Goal: Task Accomplishment & Management: Complete application form

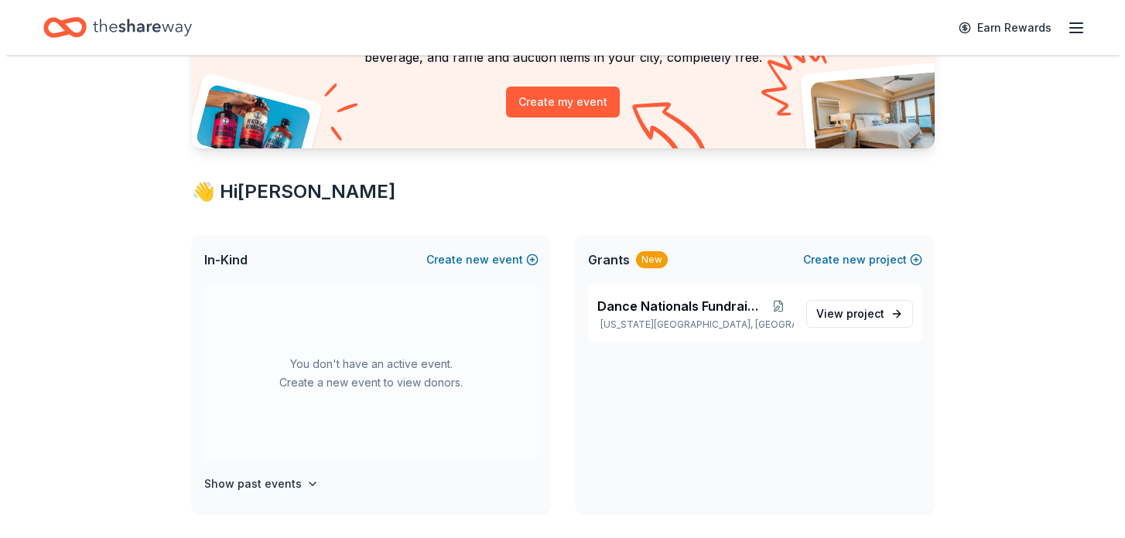
scroll to position [191, 0]
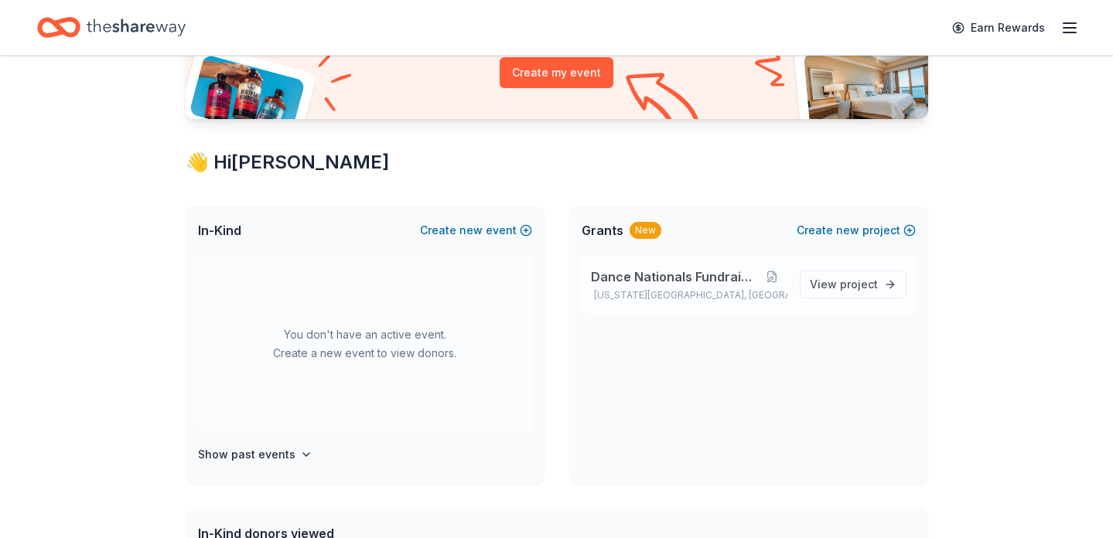
click at [733, 282] on span "Dance Nationals Fundraiser" at bounding box center [674, 277] width 166 height 19
click at [733, 277] on span "Dance Nationals Fundraiser" at bounding box center [674, 277] width 166 height 19
click at [765, 276] on button at bounding box center [771, 277] width 30 height 12
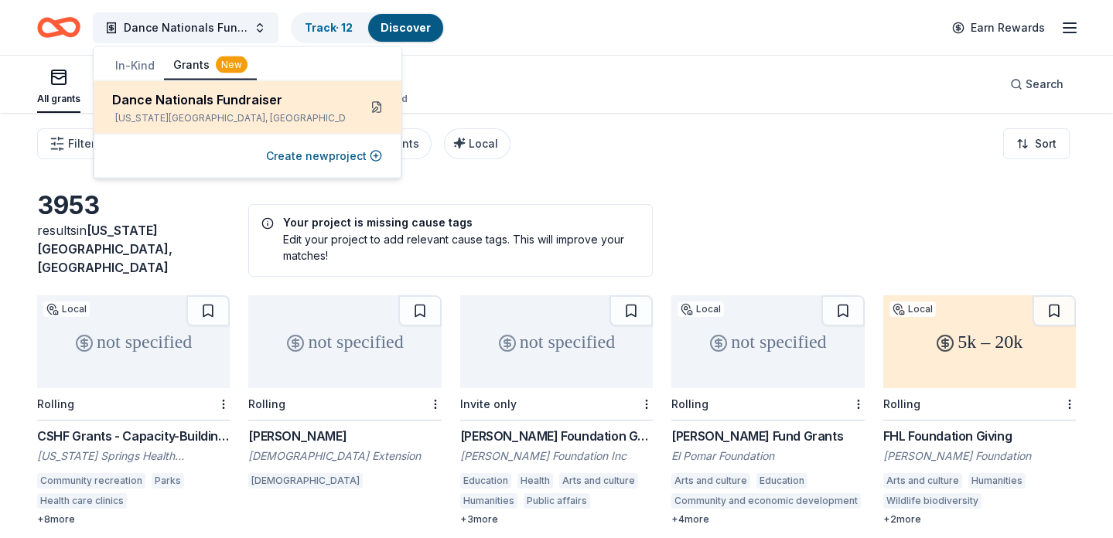
click at [381, 105] on button at bounding box center [376, 107] width 25 height 25
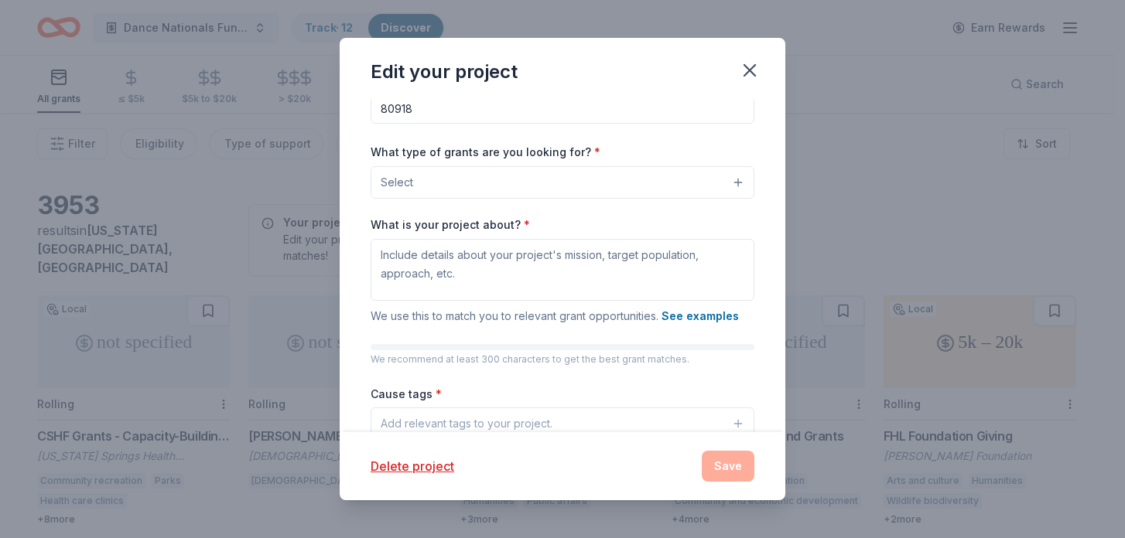
scroll to position [114, 0]
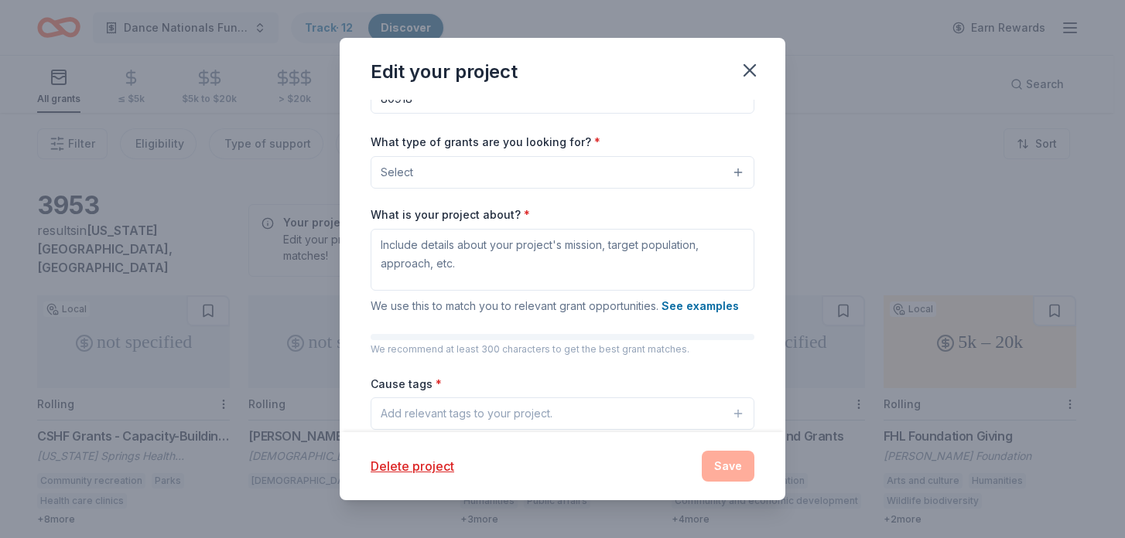
click at [517, 170] on button "Select" at bounding box center [562, 172] width 384 height 32
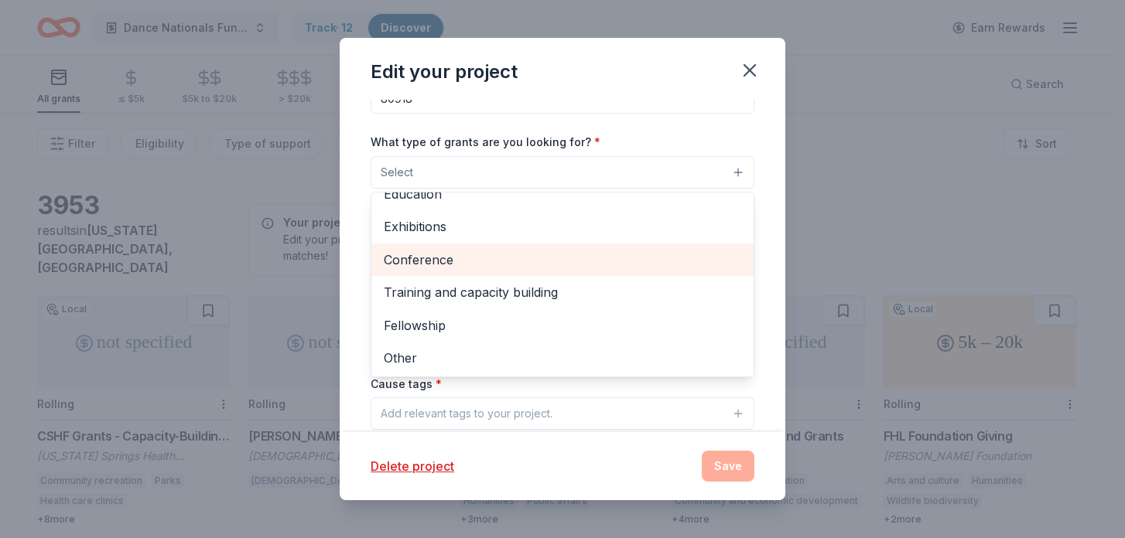
scroll to position [183, 0]
click at [483, 268] on span "Conference" at bounding box center [562, 259] width 357 height 20
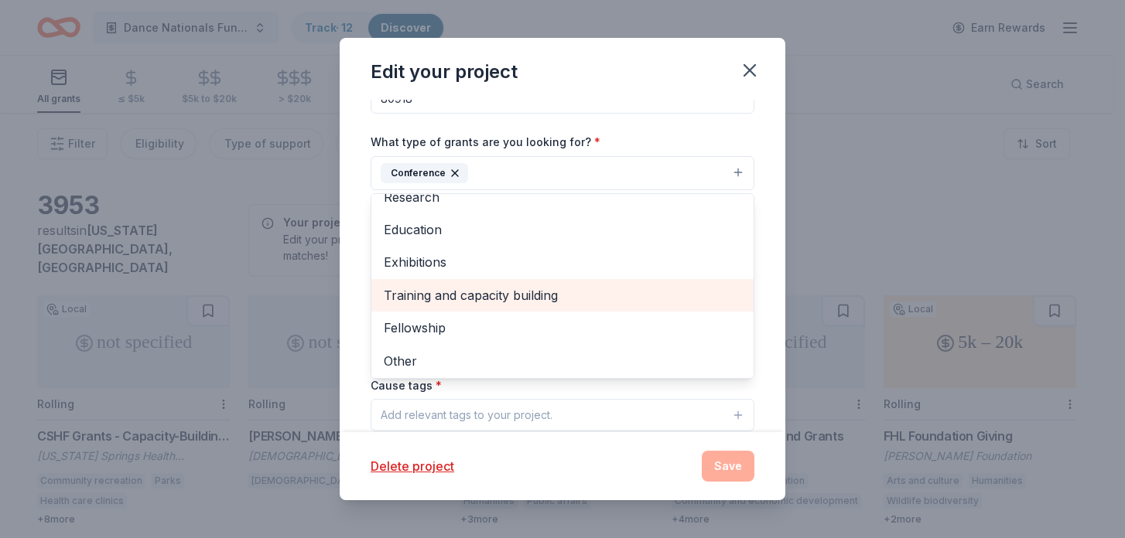
scroll to position [150, 0]
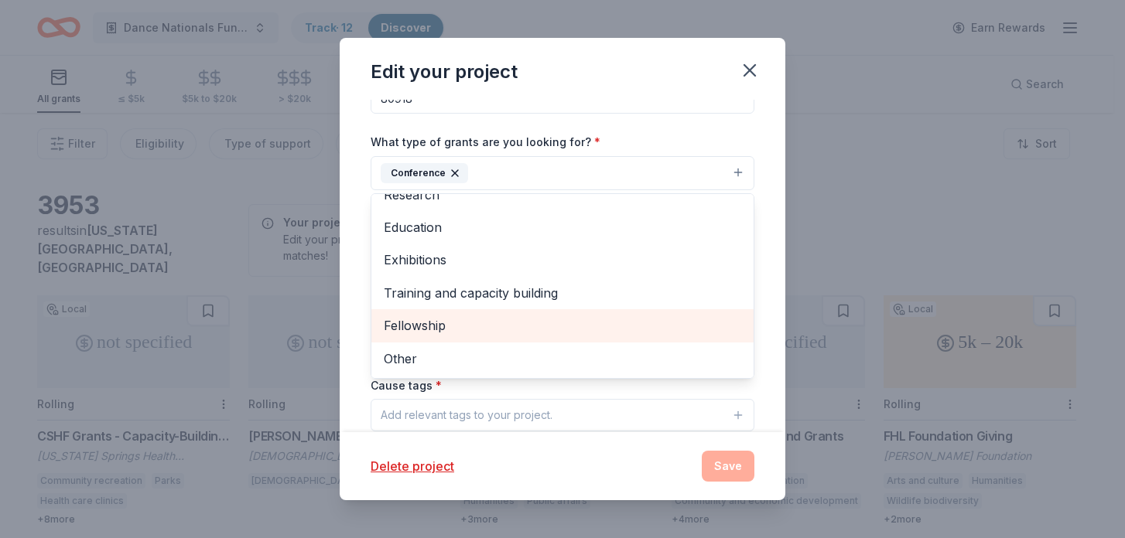
click at [609, 321] on span "Fellowship" at bounding box center [562, 326] width 357 height 20
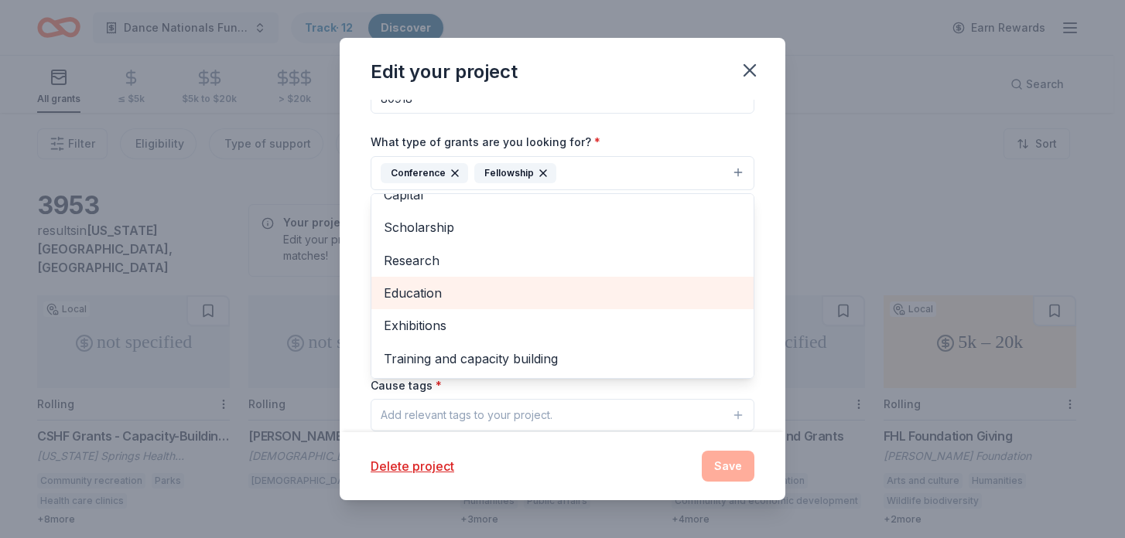
click at [563, 291] on span "Education" at bounding box center [562, 293] width 357 height 20
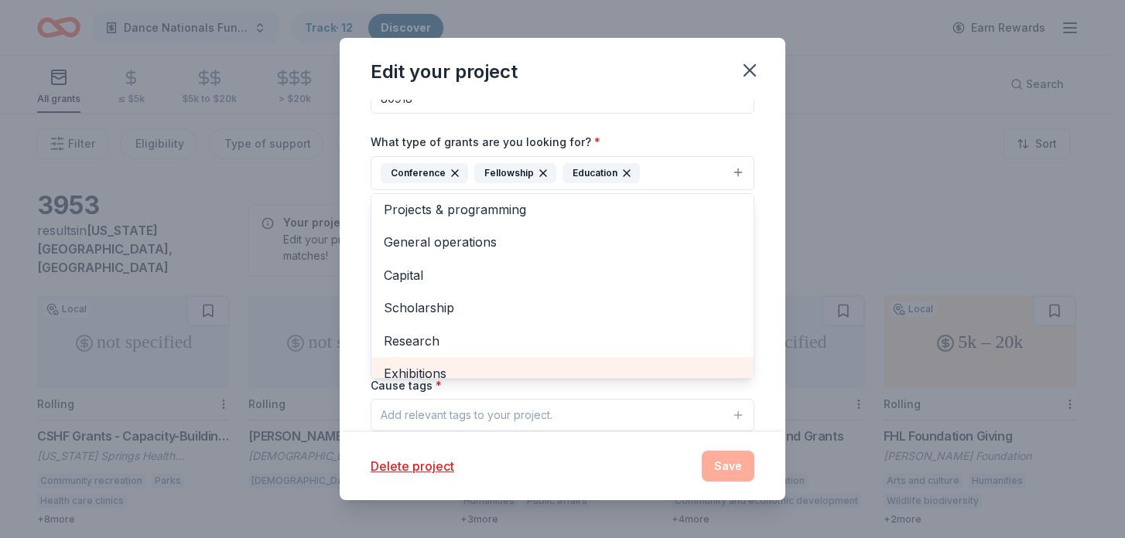
scroll to position [0, 0]
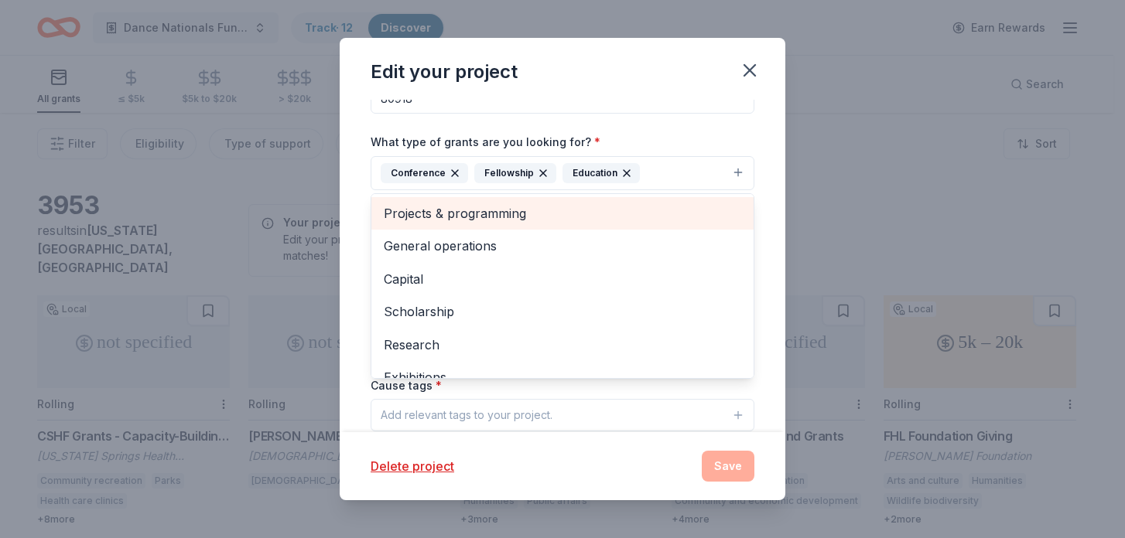
click at [625, 218] on span "Projects & programming" at bounding box center [562, 213] width 357 height 20
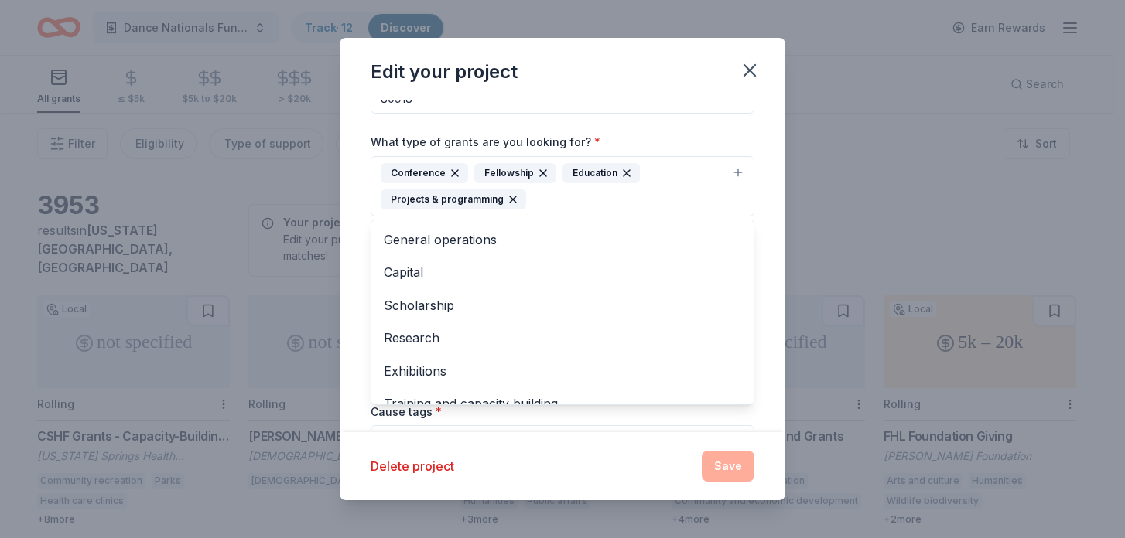
click at [762, 223] on div "Project name * Dance Nationals Fundraiser ZIP code * 80918 What type of grants …" at bounding box center [562, 266] width 445 height 333
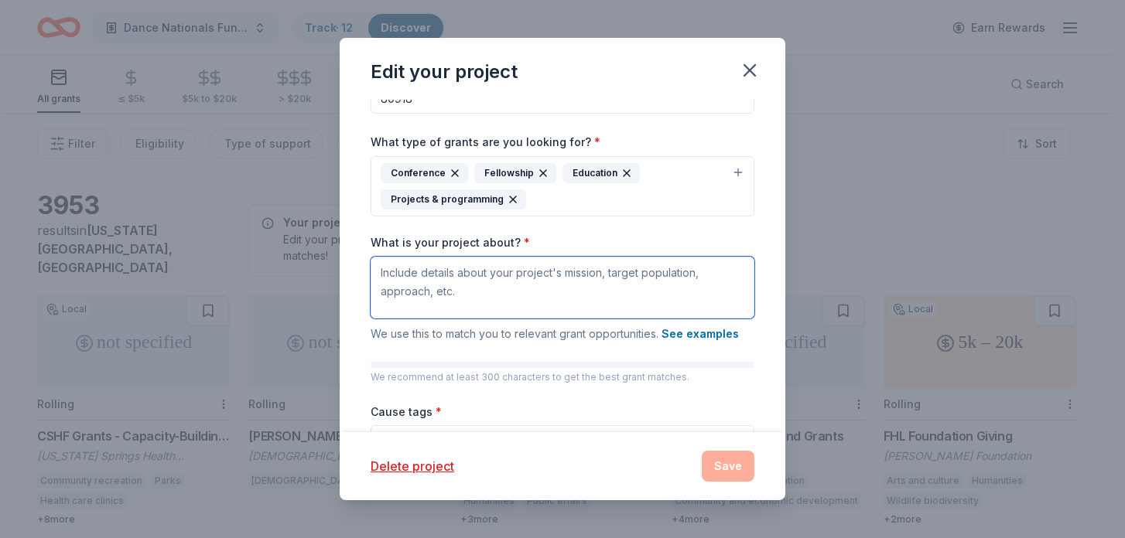
click at [631, 284] on textarea "What is your project about? *" at bounding box center [562, 288] width 384 height 62
type textarea "S"
type textarea "d"
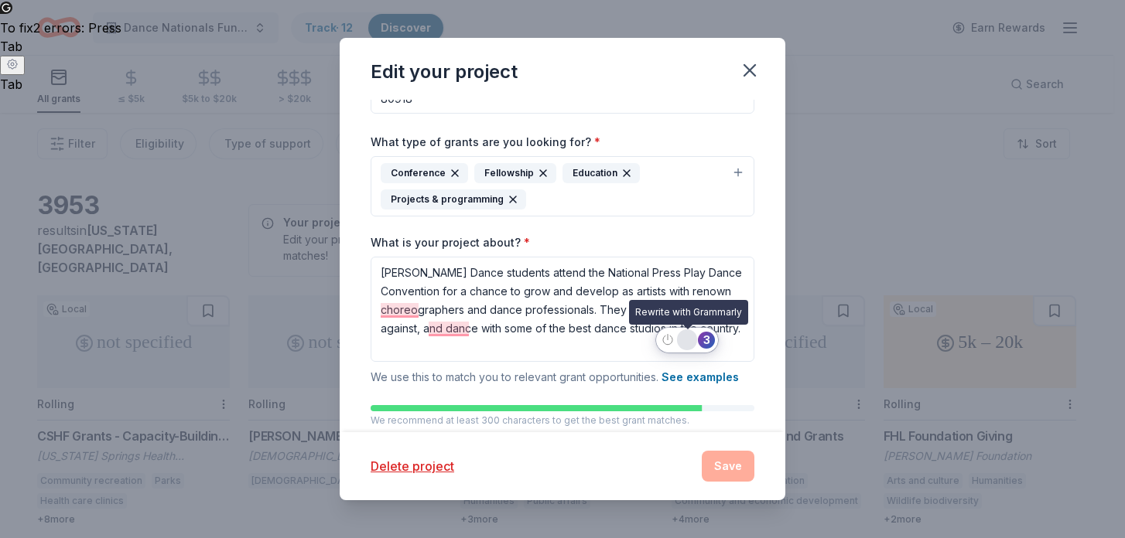
click at [689, 342] on div "Rewrite with Grammarly" at bounding box center [686, 340] width 17 height 18
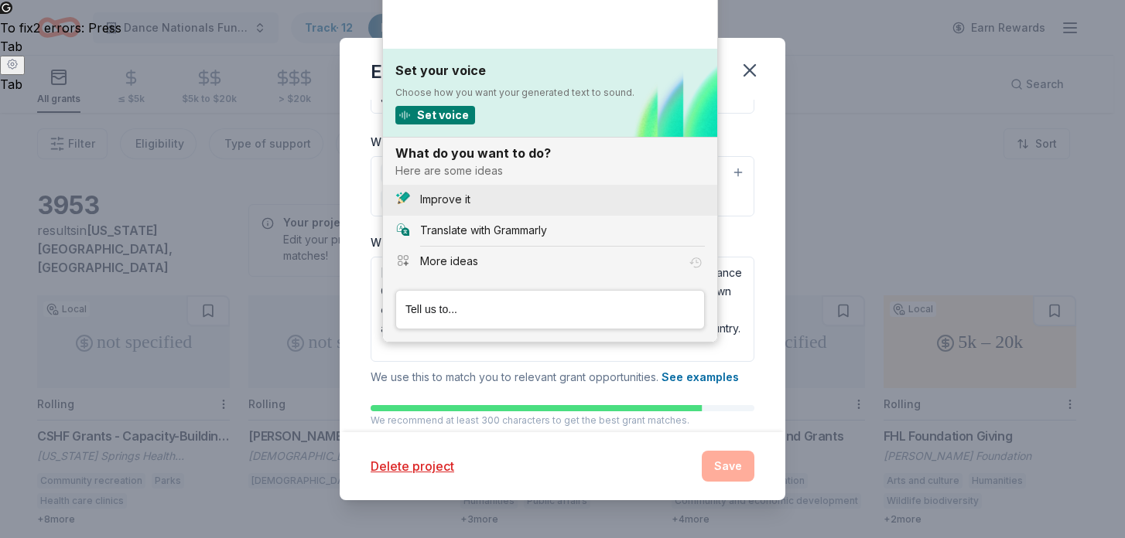
click at [582, 210] on button "Improve it" at bounding box center [550, 200] width 334 height 31
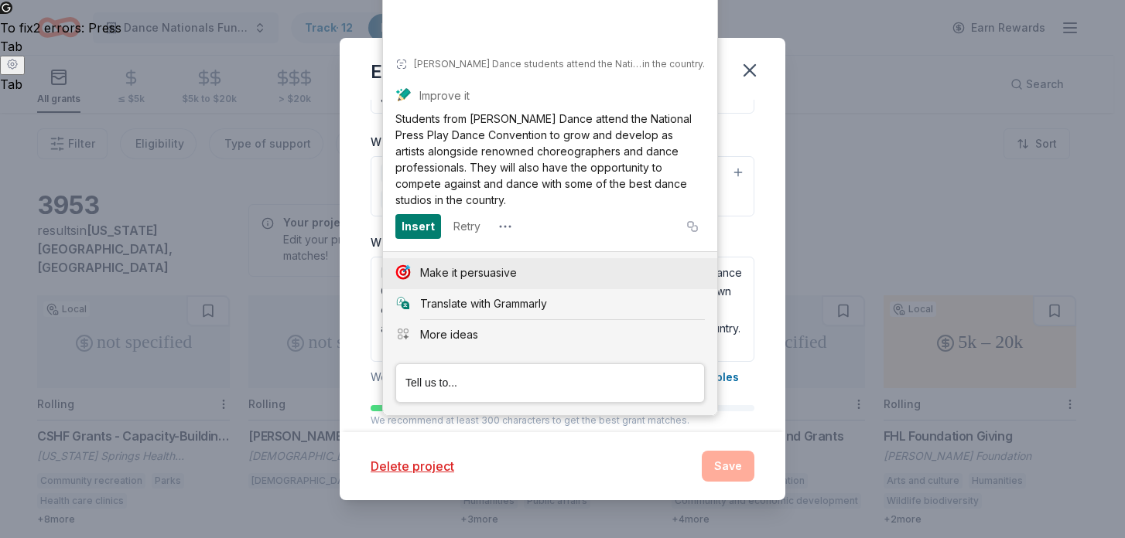
click at [473, 268] on div "Make it persuasive" at bounding box center [468, 273] width 97 height 16
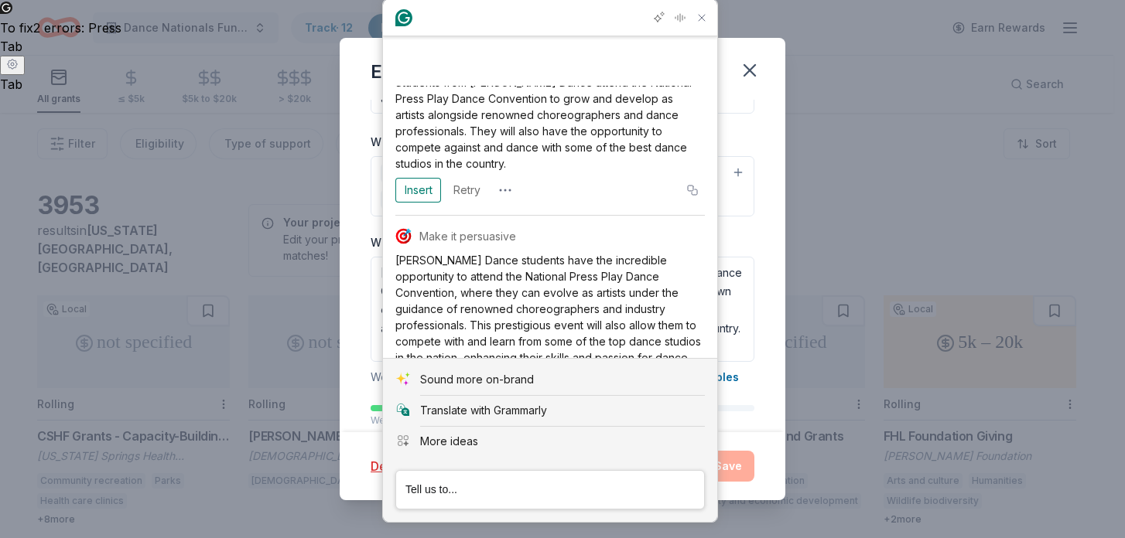
scroll to position [87, 0]
click at [425, 370] on div "Insert" at bounding box center [417, 382] width 33 height 25
click at [415, 370] on div "Insert" at bounding box center [417, 382] width 33 height 25
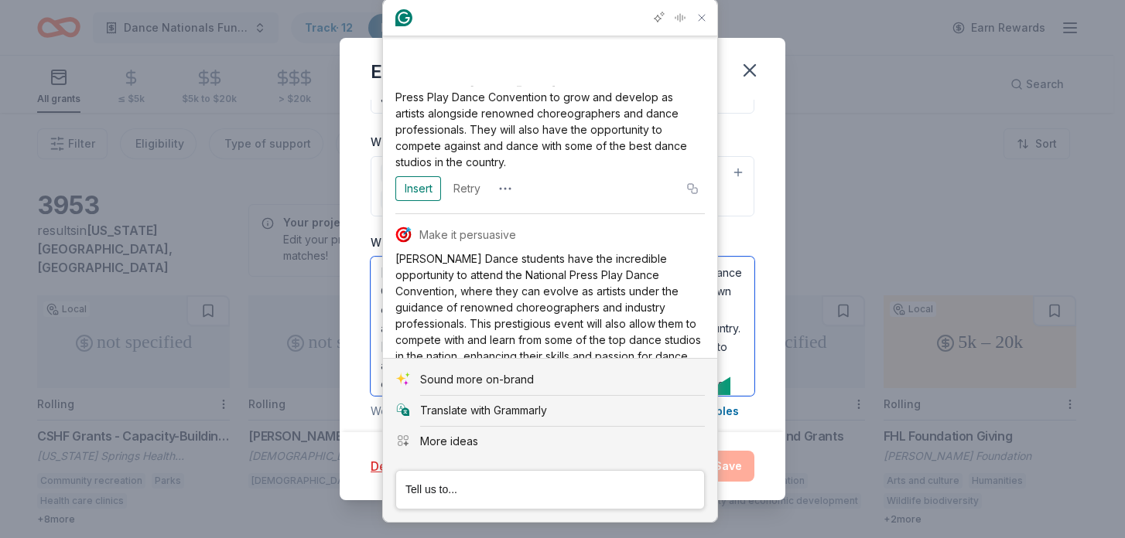
scroll to position [79, 0]
click at [722, 365] on textarea "Kemper Dance students attend the National Press Play Dance Convention for a cha…" at bounding box center [562, 326] width 384 height 139
type textarea "Kemper Dance students attend the National Press Play Dance Convention for a cha…"
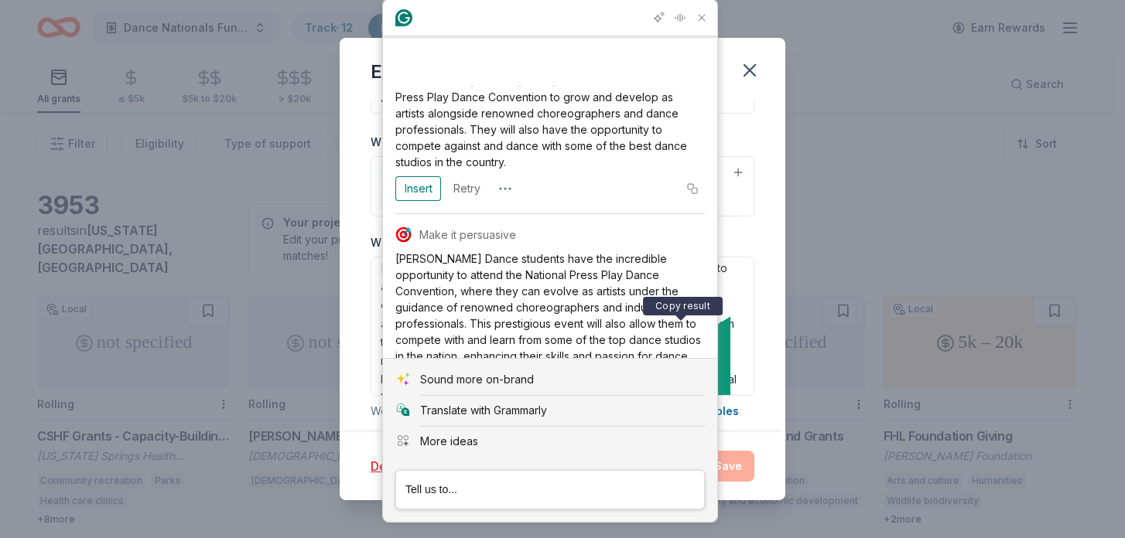
click at [688, 378] on icon "Copy Make it persuasive output" at bounding box center [692, 382] width 9 height 9
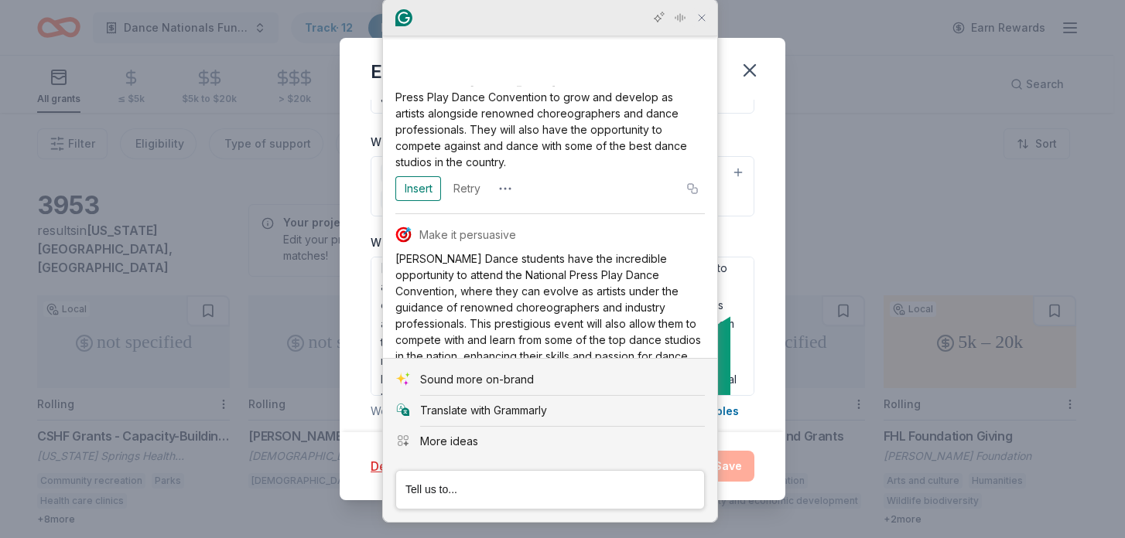
click at [706, 25] on icon "Close Grammarly Assistant" at bounding box center [701, 18] width 19 height 19
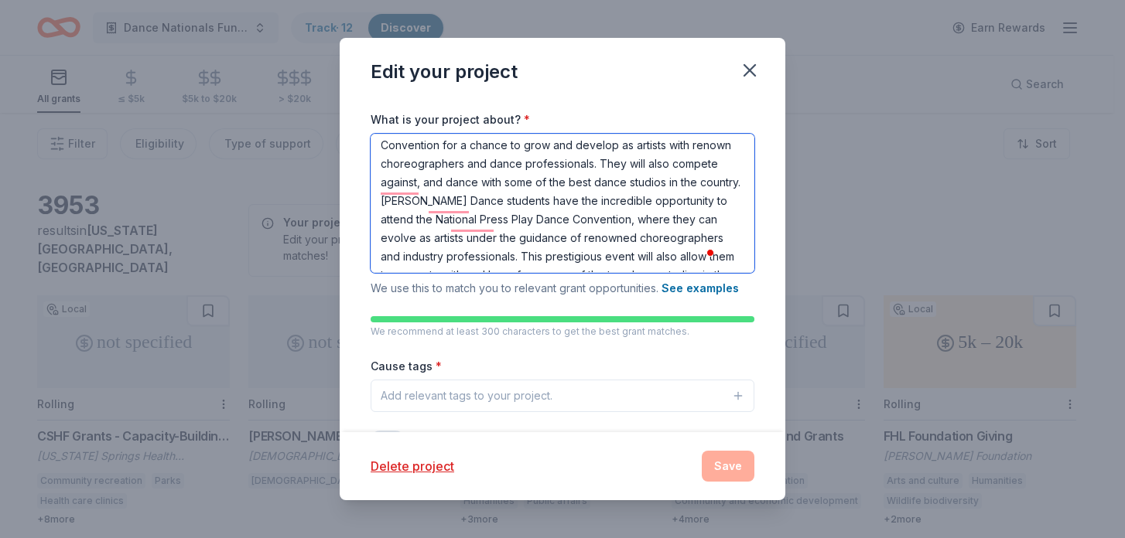
scroll to position [0, 0]
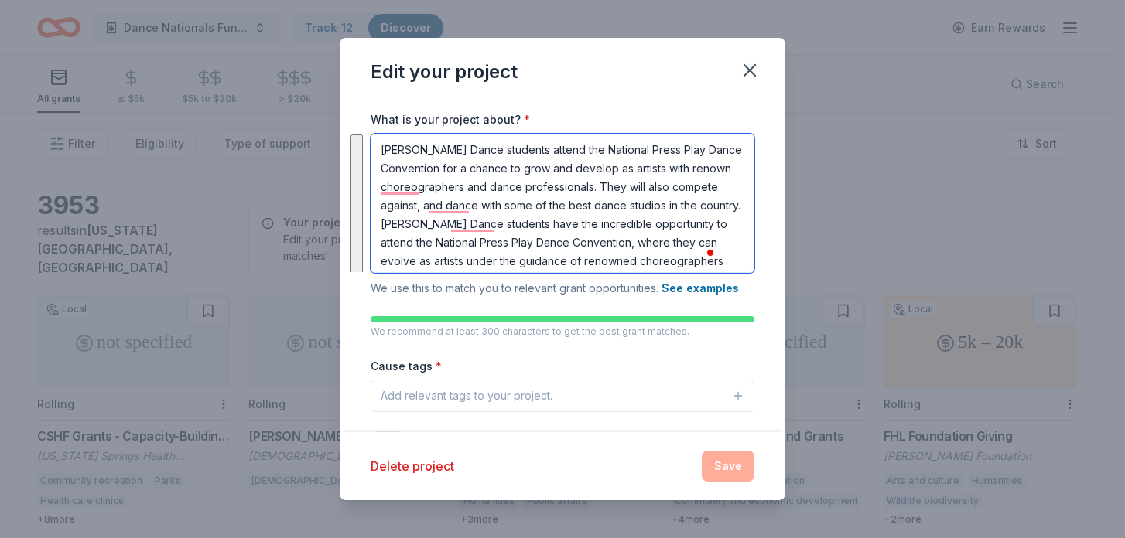
drag, startPoint x: 519, startPoint y: 260, endPoint x: 389, endPoint y: 120, distance: 191.0
click at [389, 120] on div "What is your project about? * We use this to match you to relevant grant opport…" at bounding box center [562, 205] width 384 height 186
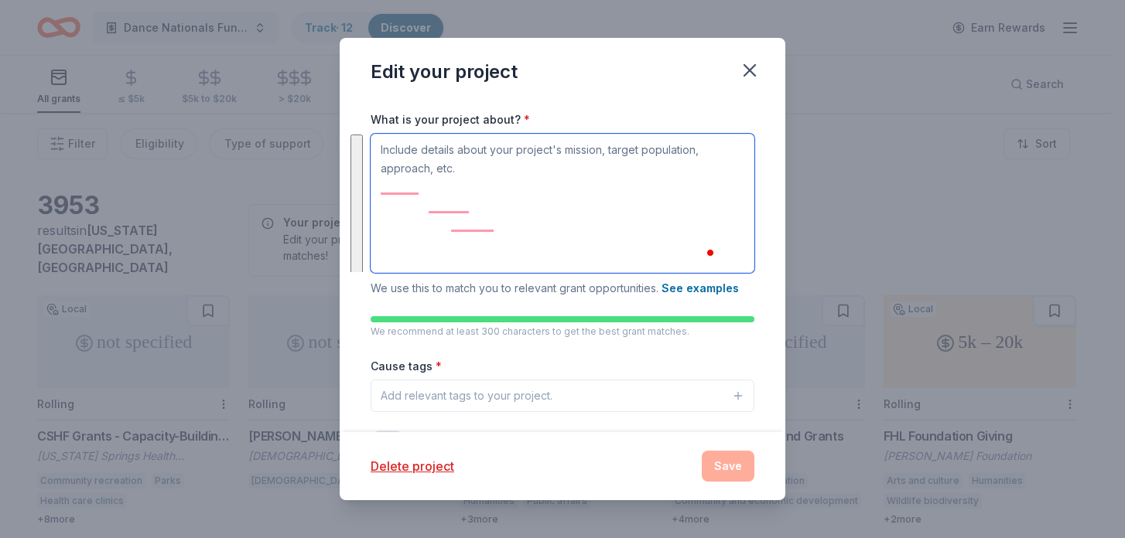
scroll to position [220, 0]
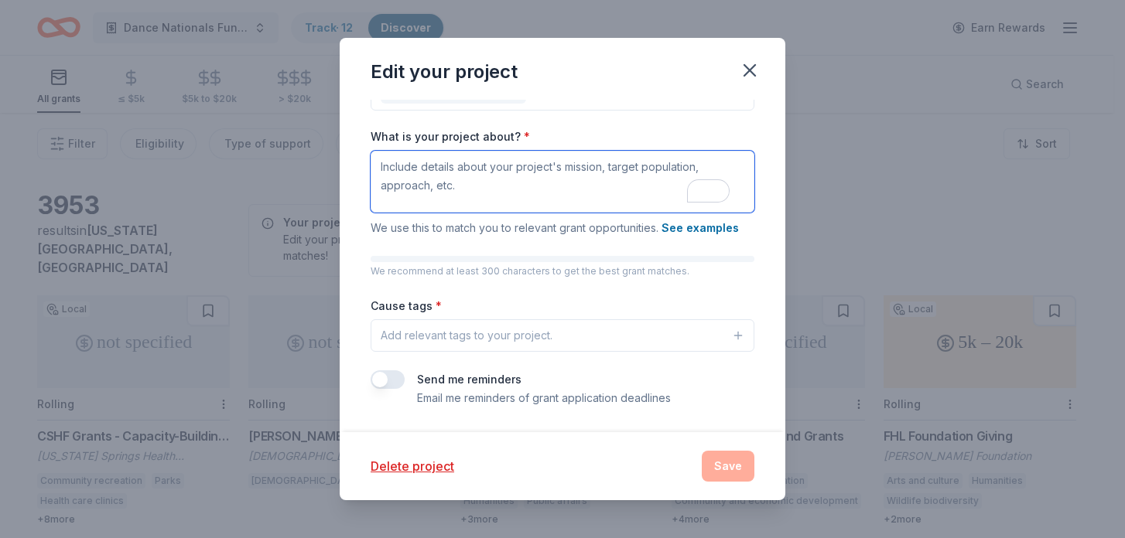
paste textarea "Kemper Dance students have the incredible opportunity to attend the National Pr…"
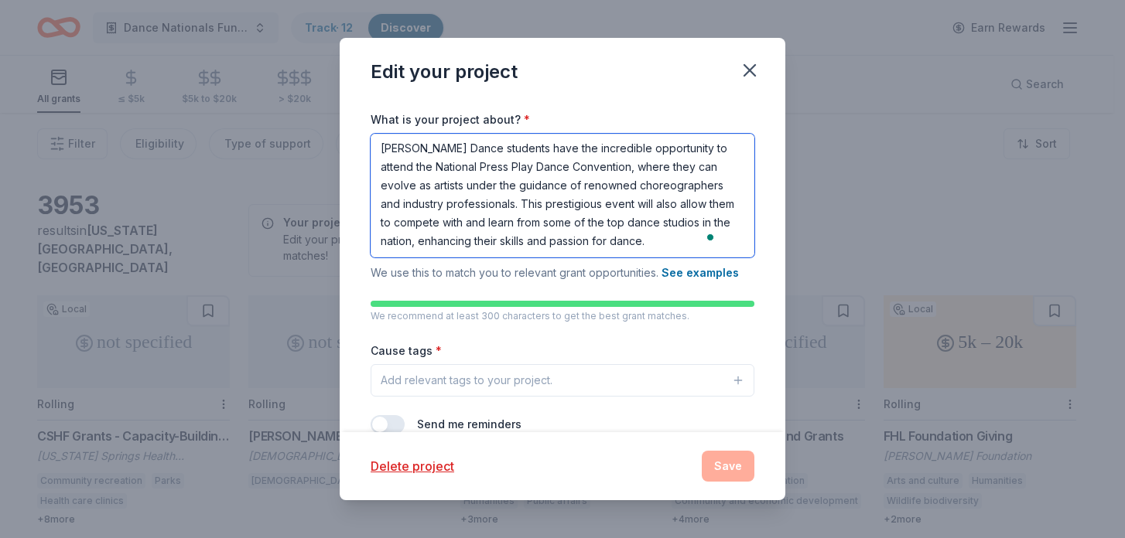
scroll to position [0, 0]
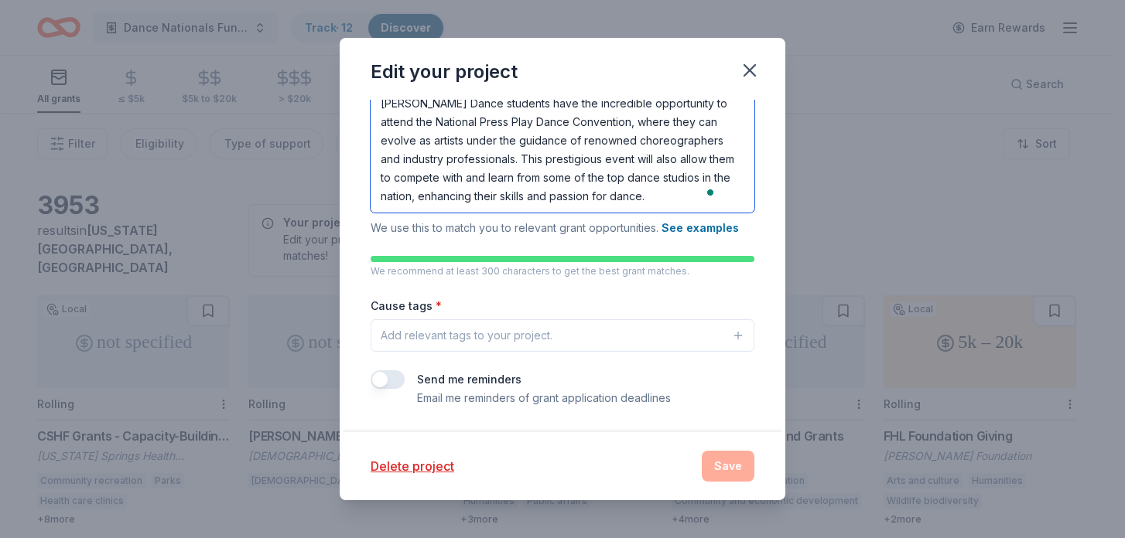
type textarea "Kemper Dance students have the incredible opportunity to attend the National Pr…"
click at [688, 336] on button "Add relevant tags to your project." at bounding box center [562, 335] width 384 height 32
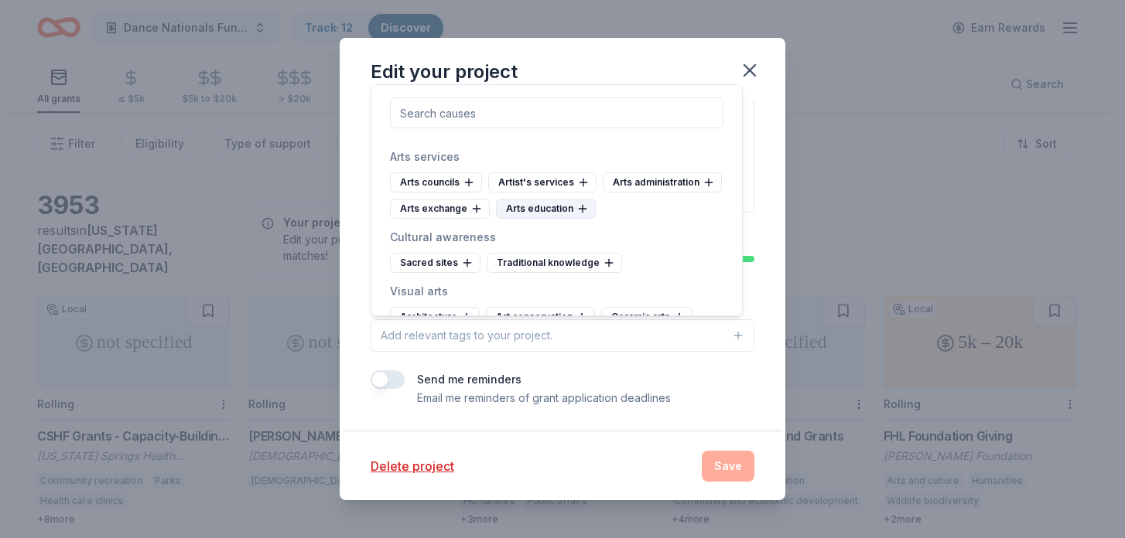
click at [576, 215] on icon at bounding box center [582, 209] width 12 height 12
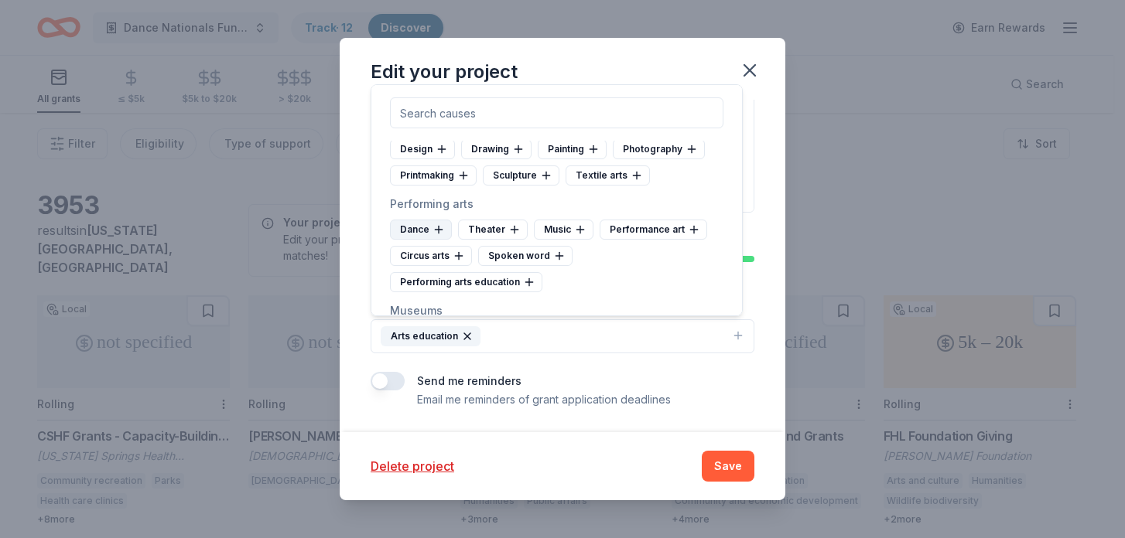
click at [433, 232] on icon at bounding box center [438, 230] width 12 height 12
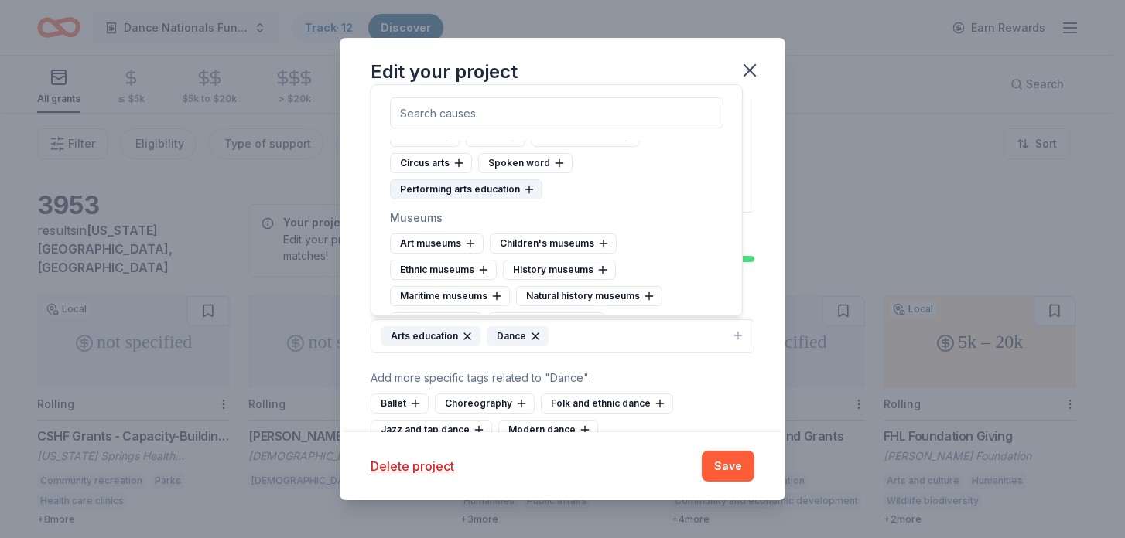
click at [490, 189] on div "Performing arts education" at bounding box center [466, 189] width 152 height 20
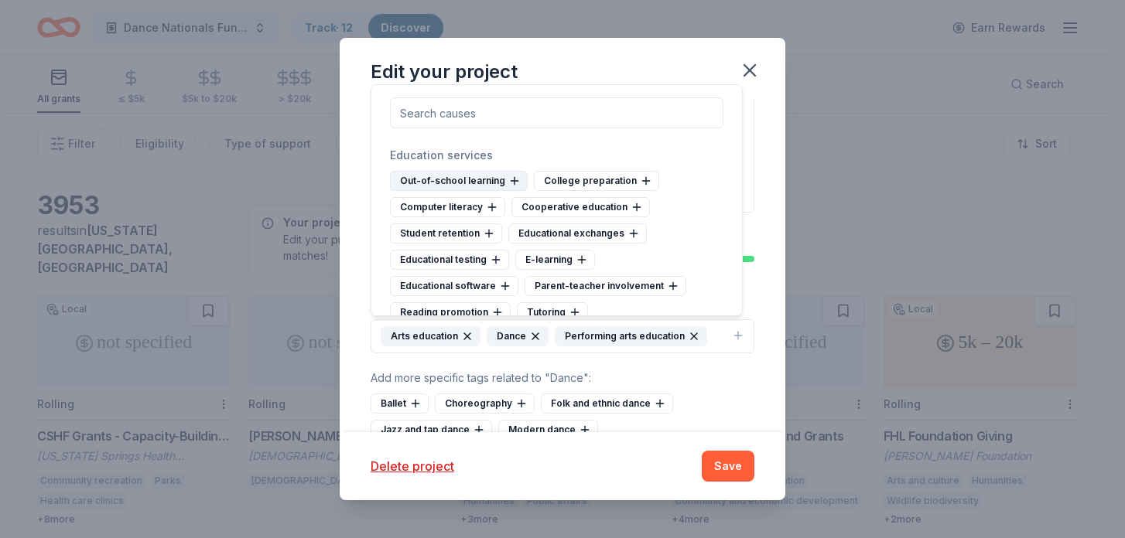
click at [508, 178] on icon at bounding box center [514, 181] width 12 height 12
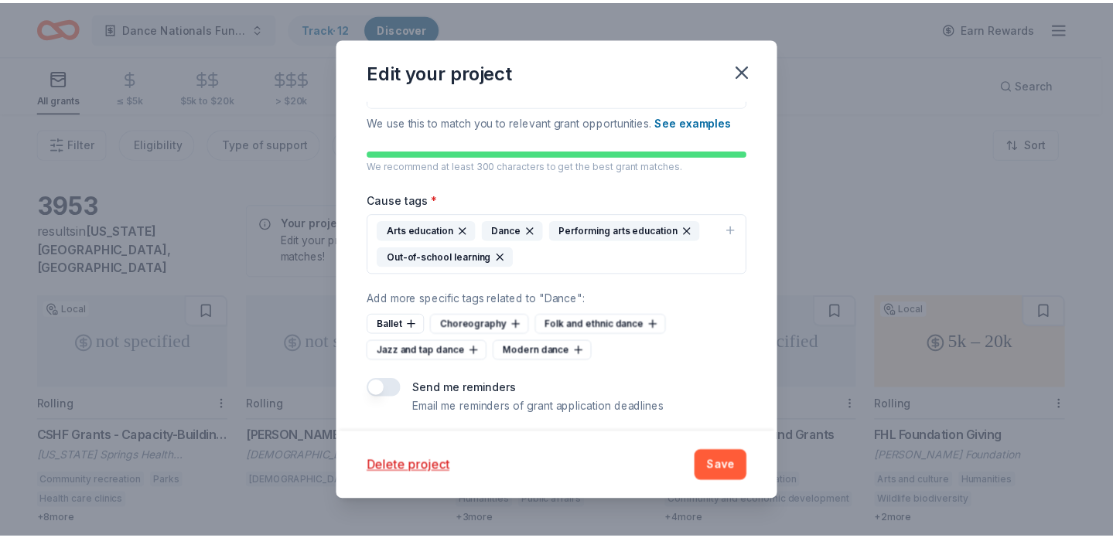
scroll to position [396, 0]
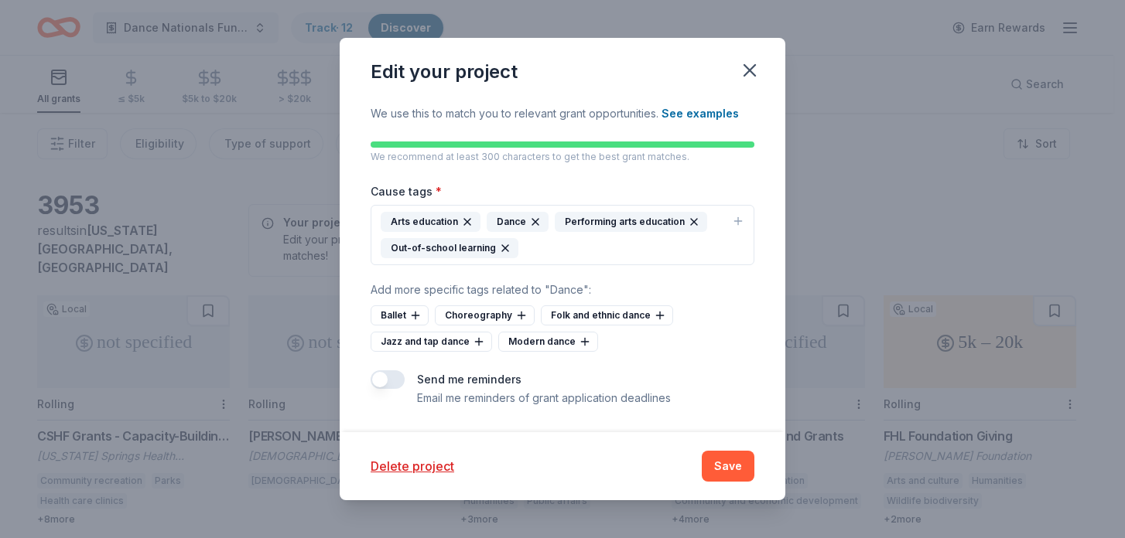
click at [394, 381] on button "button" at bounding box center [387, 379] width 34 height 19
click at [729, 469] on button "Save" at bounding box center [728, 466] width 53 height 31
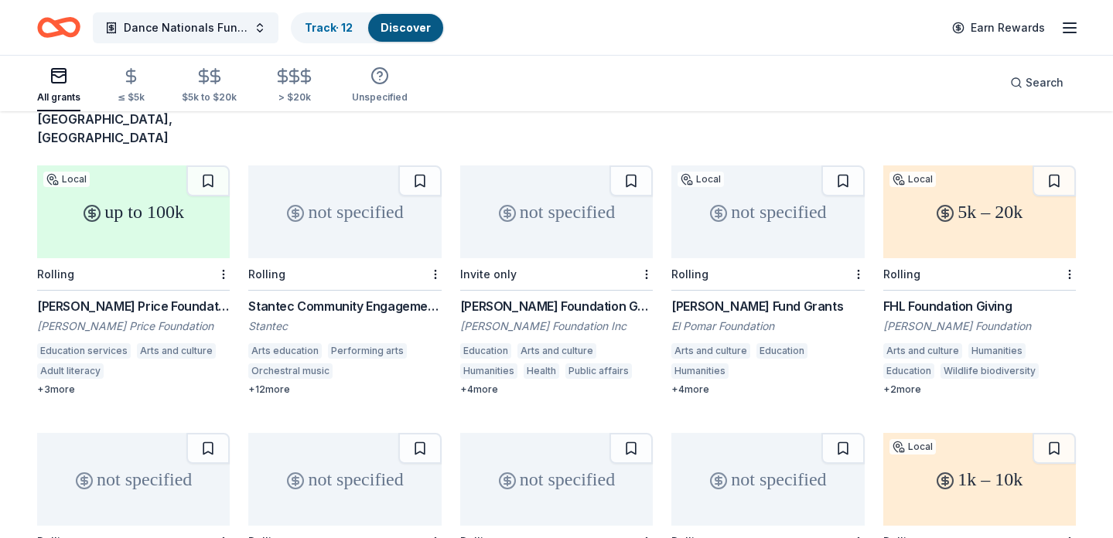
scroll to position [129, 0]
click at [159, 207] on div "up to 100k" at bounding box center [133, 212] width 193 height 93
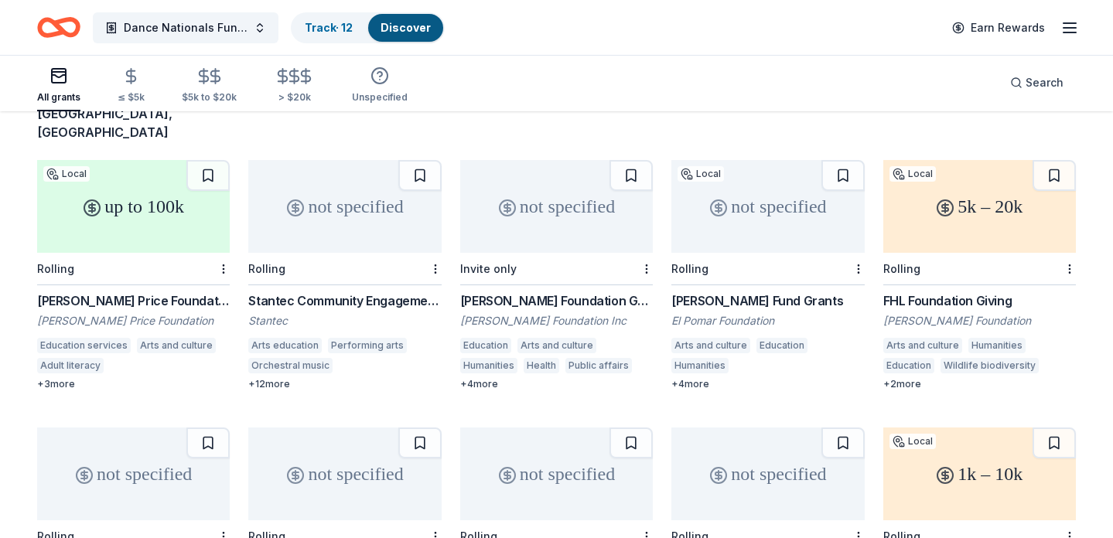
scroll to position [136, 0]
click at [794, 197] on div "not specified" at bounding box center [767, 205] width 193 height 93
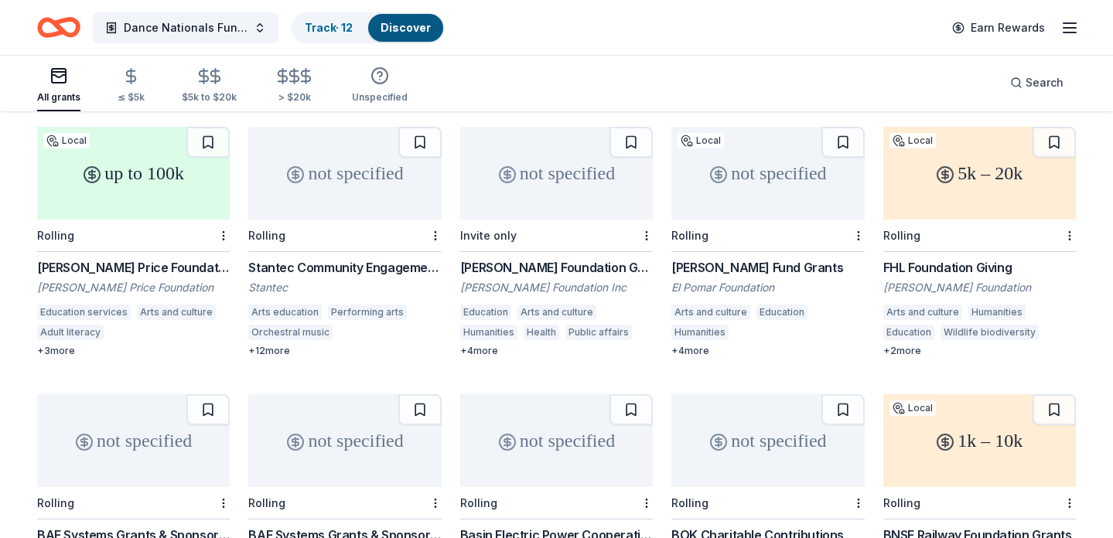
scroll to position [0, 0]
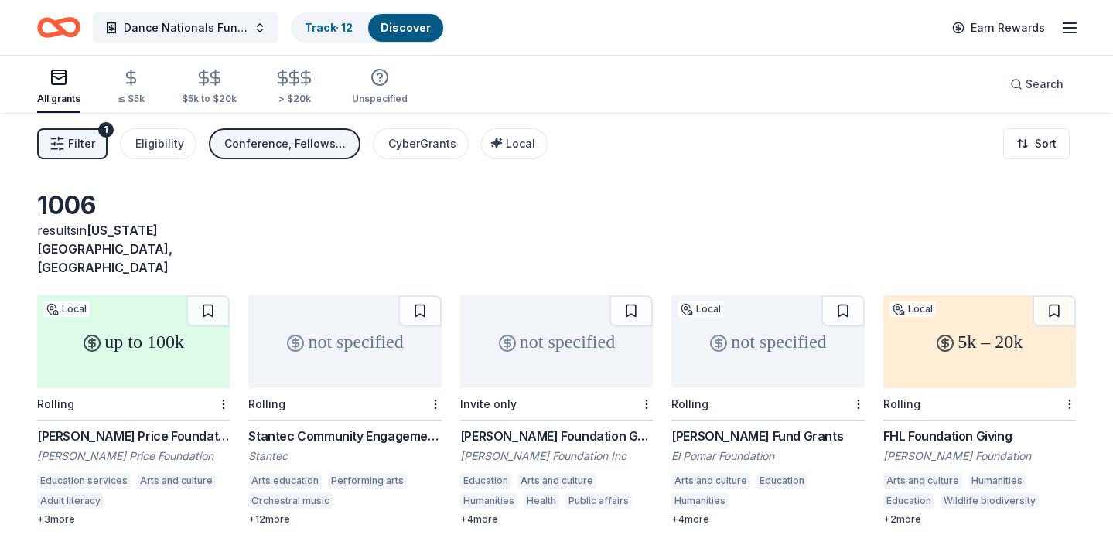
click at [71, 27] on icon "Home" at bounding box center [58, 27] width 43 height 36
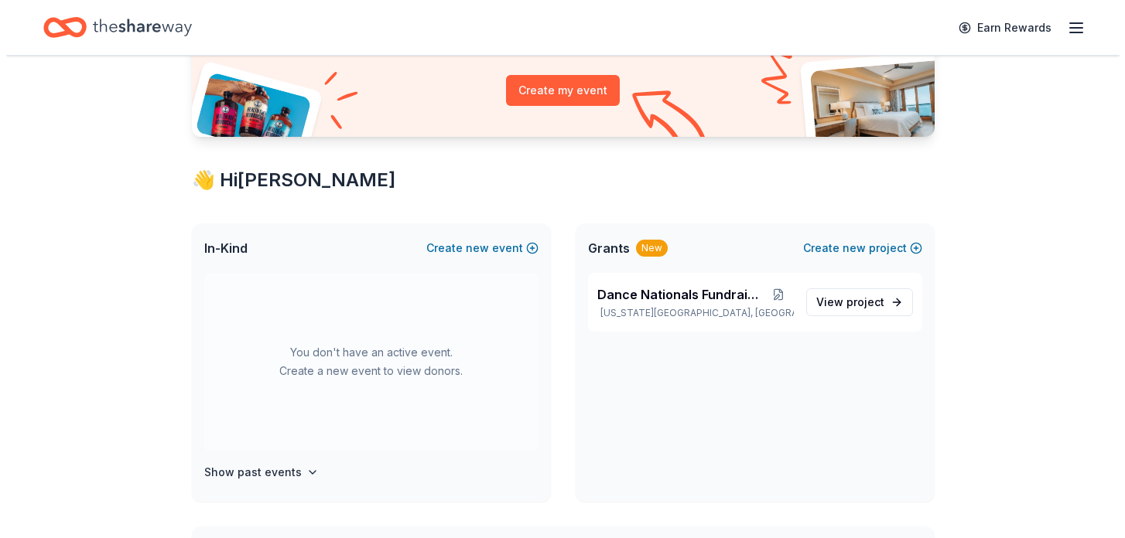
scroll to position [173, 0]
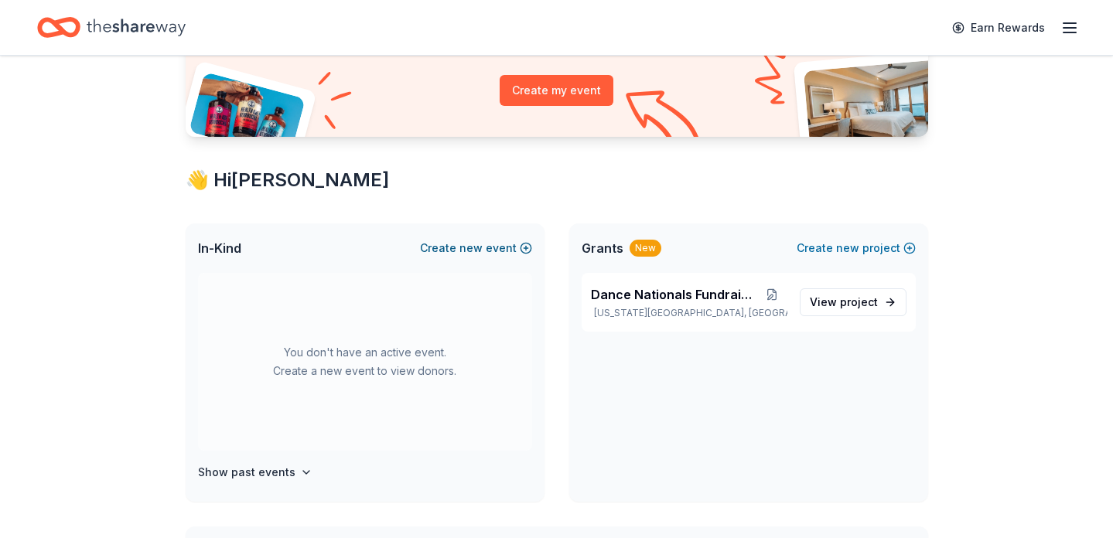
click at [452, 251] on button "Create new event" at bounding box center [476, 248] width 112 height 19
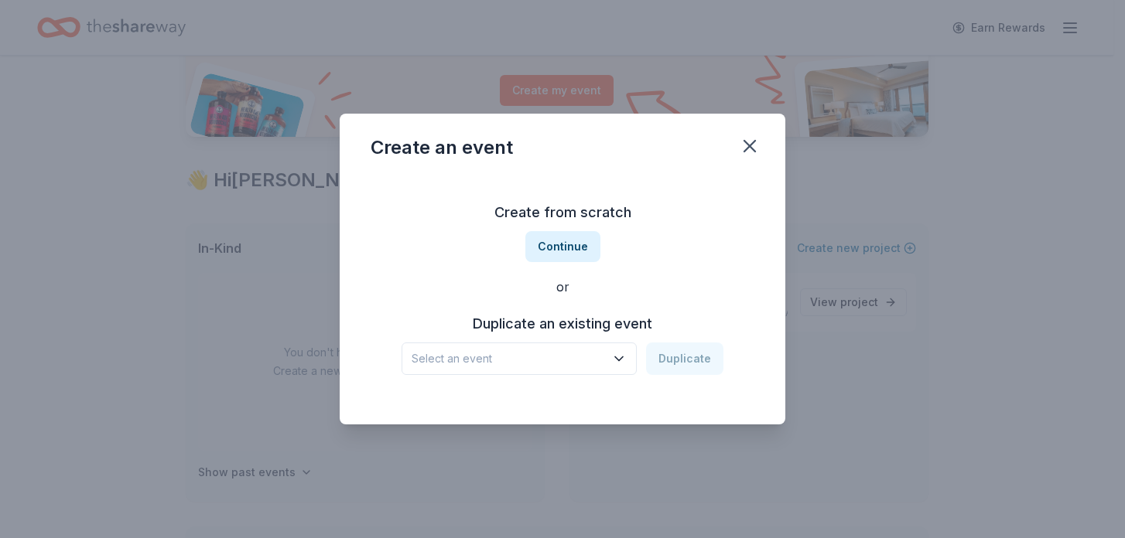
click at [626, 362] on icon "button" at bounding box center [618, 358] width 15 height 15
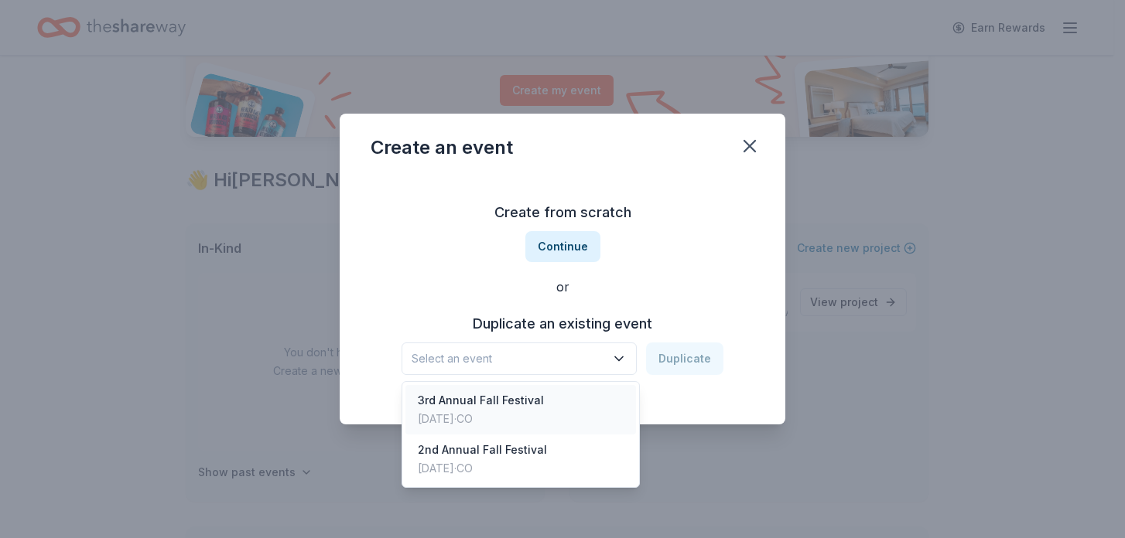
click at [596, 399] on div "3rd Annual Fall Festival Oct 13, 2024 · CO" at bounding box center [520, 409] width 230 height 49
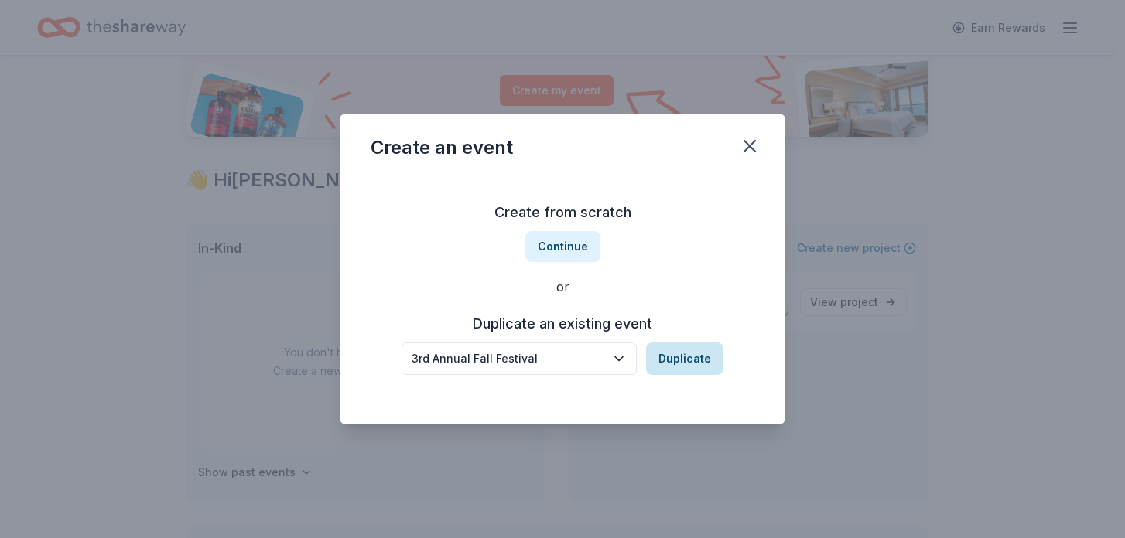
click at [678, 366] on button "Duplicate" at bounding box center [684, 359] width 77 height 32
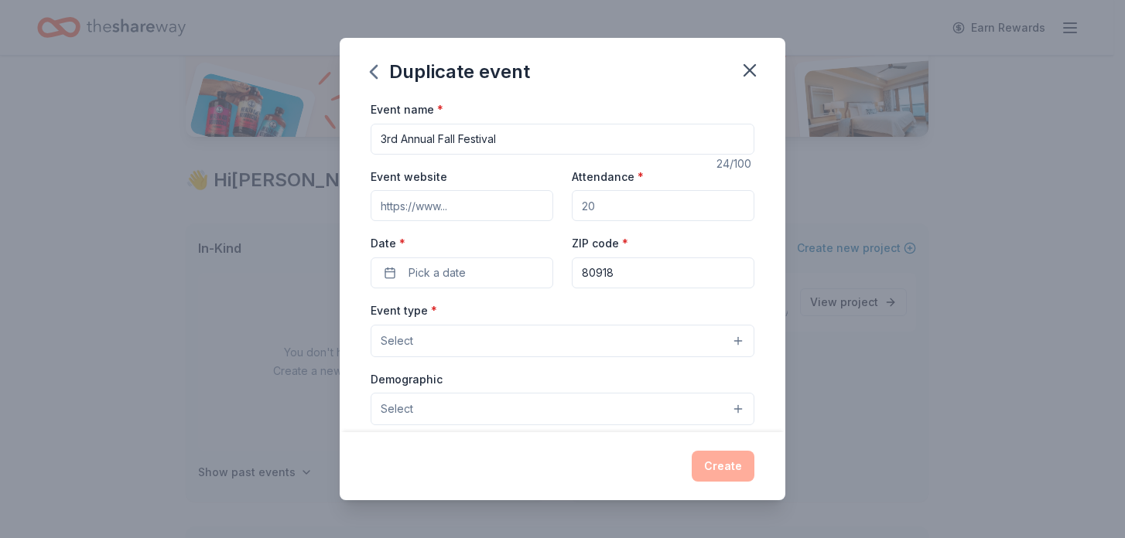
drag, startPoint x: 401, startPoint y: 139, endPoint x: 376, endPoint y: 140, distance: 24.8
click at [376, 140] on input "3rd Annual Fall Festival" at bounding box center [562, 139] width 384 height 31
click at [496, 141] on input "Annual Fall Festival" at bounding box center [562, 139] width 384 height 31
type input "Annual Fall Festival"
click at [476, 213] on input "Event website" at bounding box center [461, 205] width 183 height 31
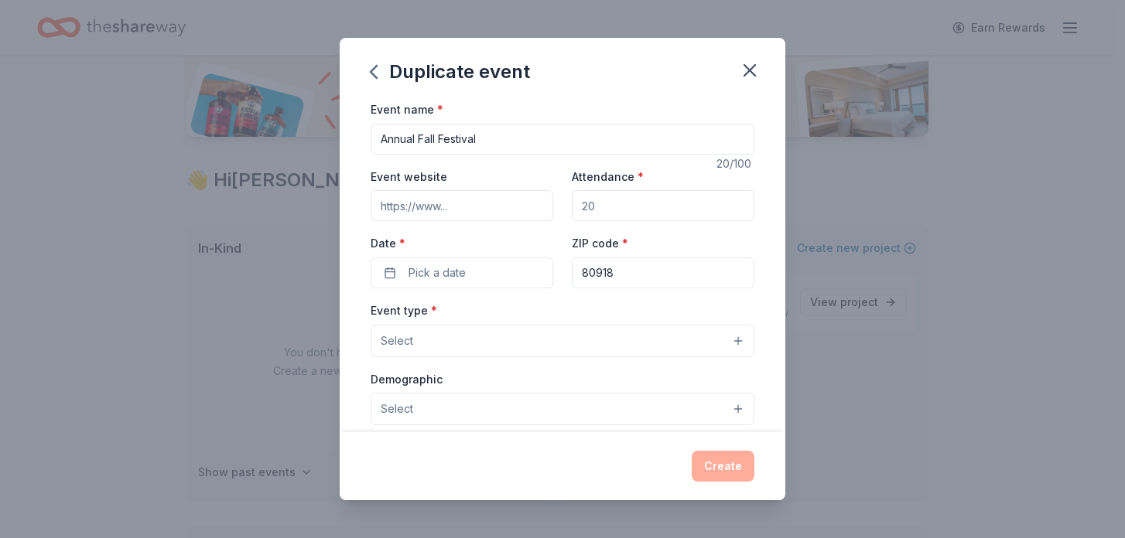
drag, startPoint x: 619, startPoint y: 209, endPoint x: 567, endPoint y: 210, distance: 51.8
click at [572, 210] on input "Attendance *" at bounding box center [663, 205] width 183 height 31
type input "200"
click at [477, 271] on button "Pick a date" at bounding box center [461, 273] width 183 height 31
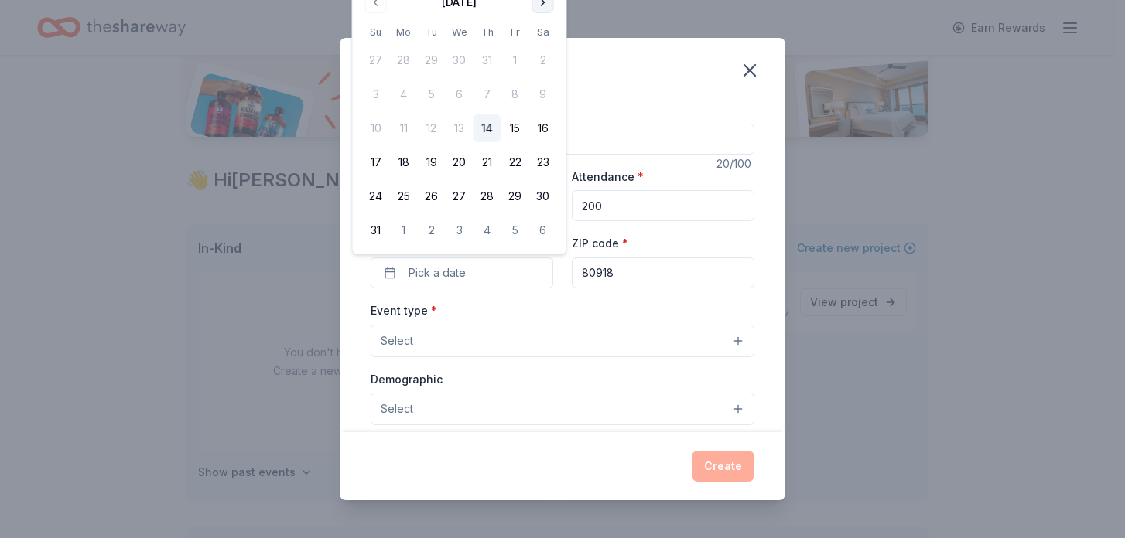
click at [544, 0] on button "Go to next month" at bounding box center [543, 2] width 22 height 22
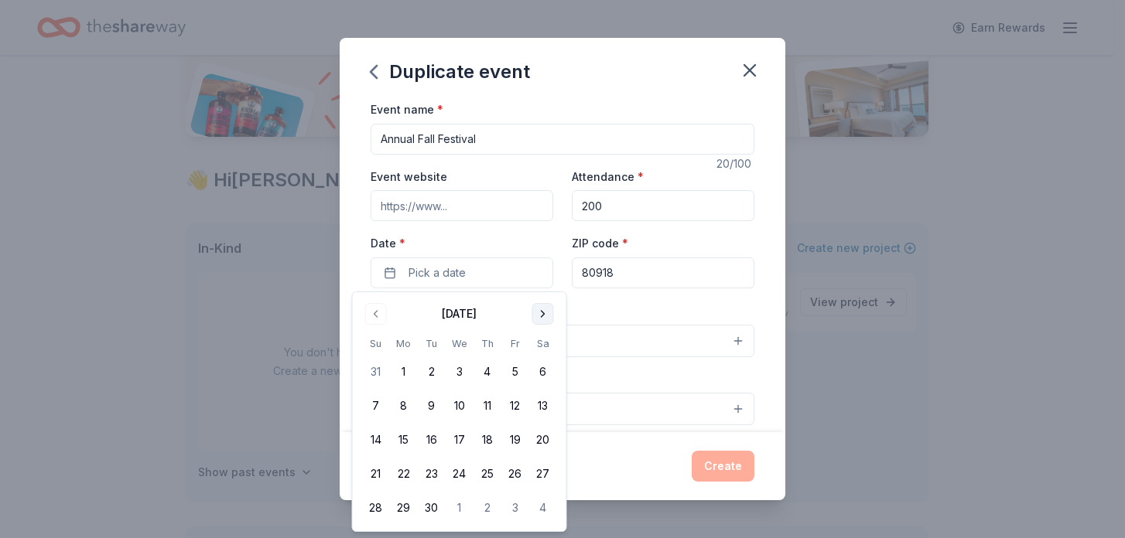
click at [543, 316] on button "Go to next month" at bounding box center [543, 314] width 22 height 22
click at [535, 375] on button "4" at bounding box center [543, 372] width 28 height 28
click at [628, 311] on div "Event type * Select" at bounding box center [562, 329] width 384 height 56
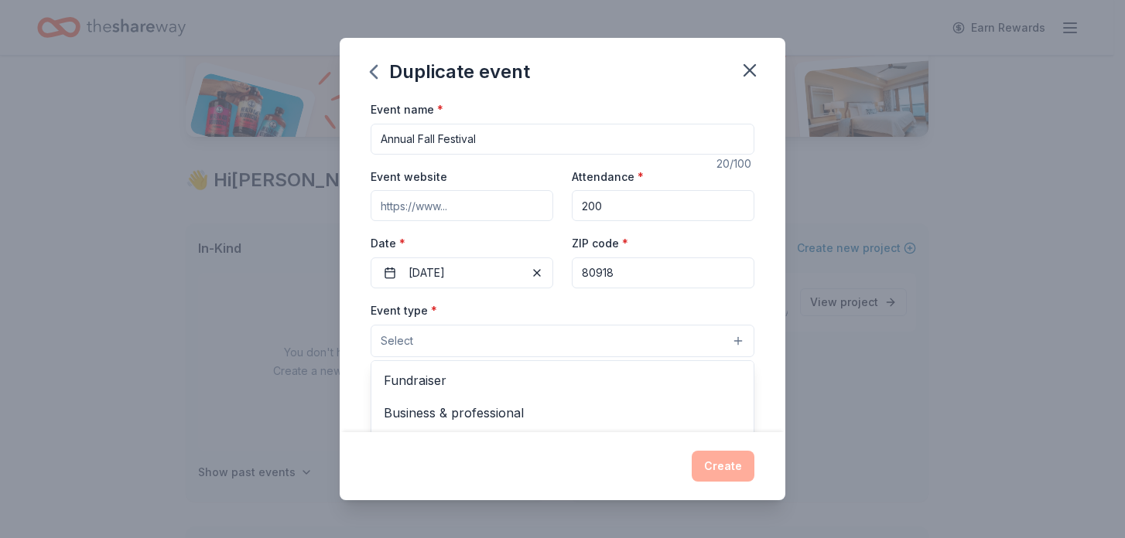
click at [512, 336] on button "Select" at bounding box center [562, 341] width 384 height 32
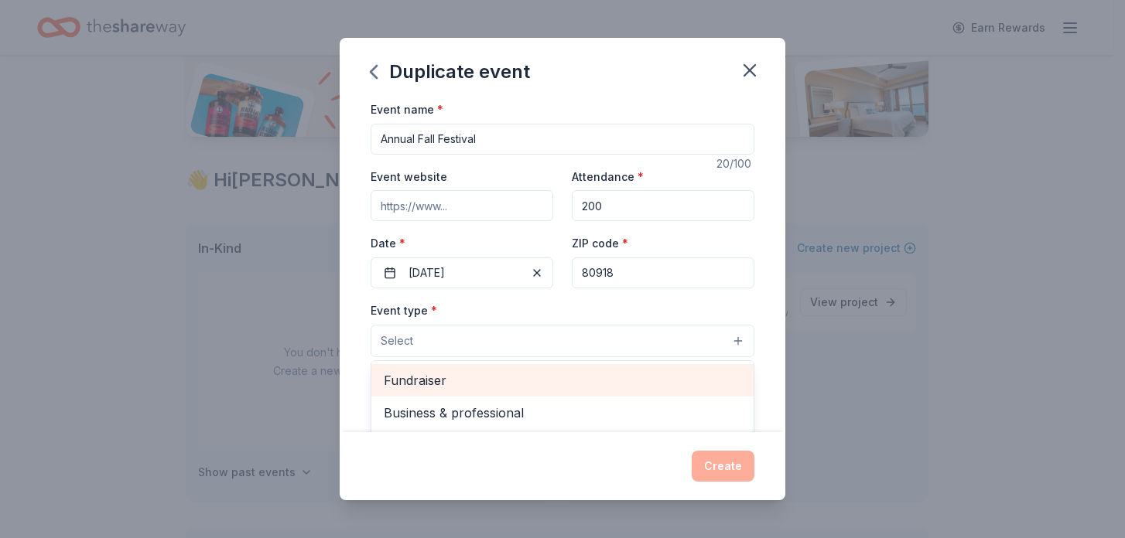
click at [483, 391] on div "Fundraiser" at bounding box center [562, 380] width 382 height 32
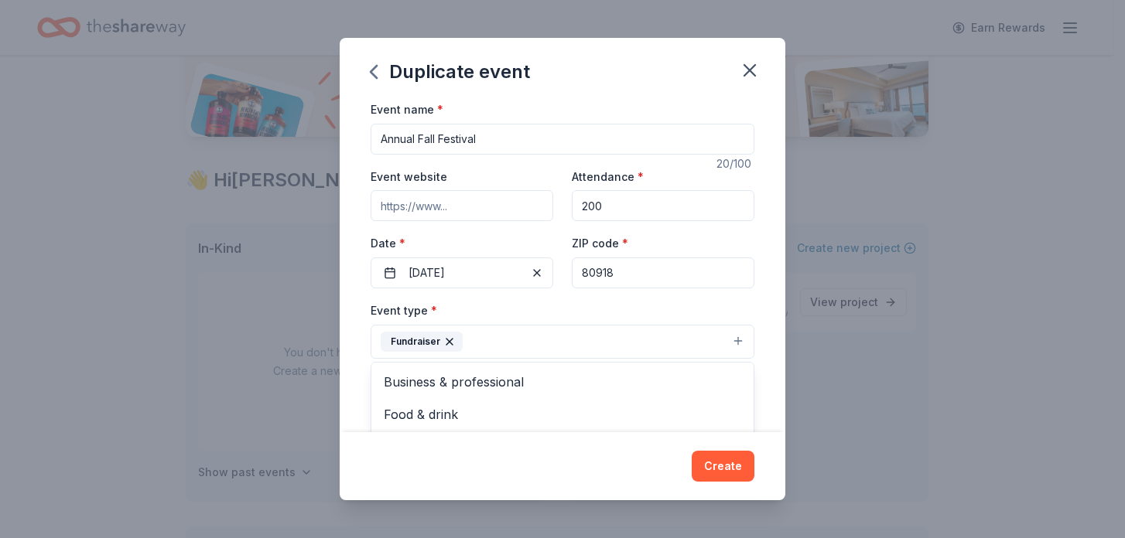
click at [586, 313] on div "Event type * Fundraiser Business & professional Food & drink Health & wellness …" at bounding box center [562, 330] width 384 height 58
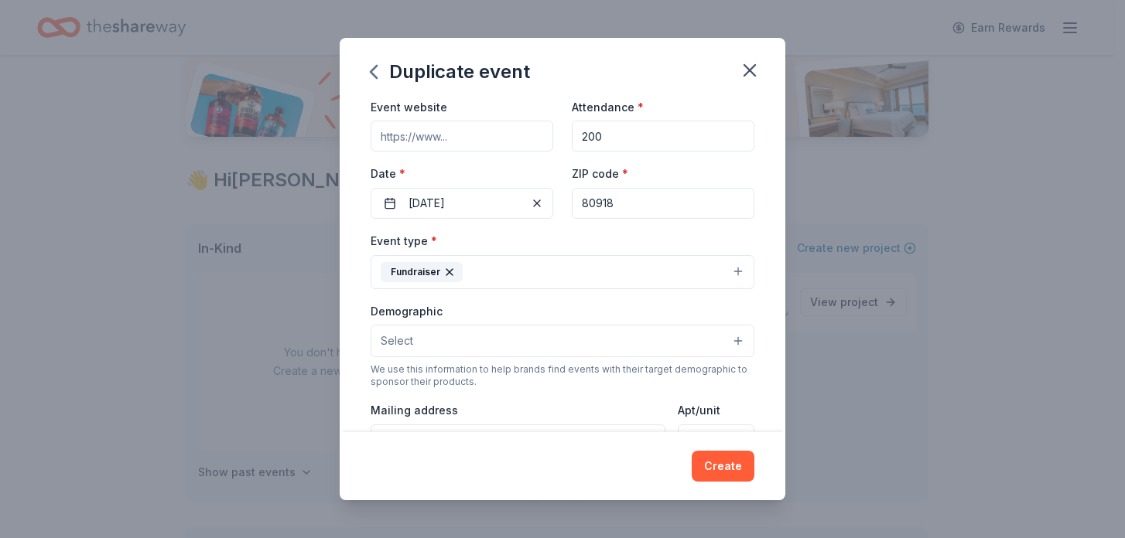
scroll to position [108, 0]
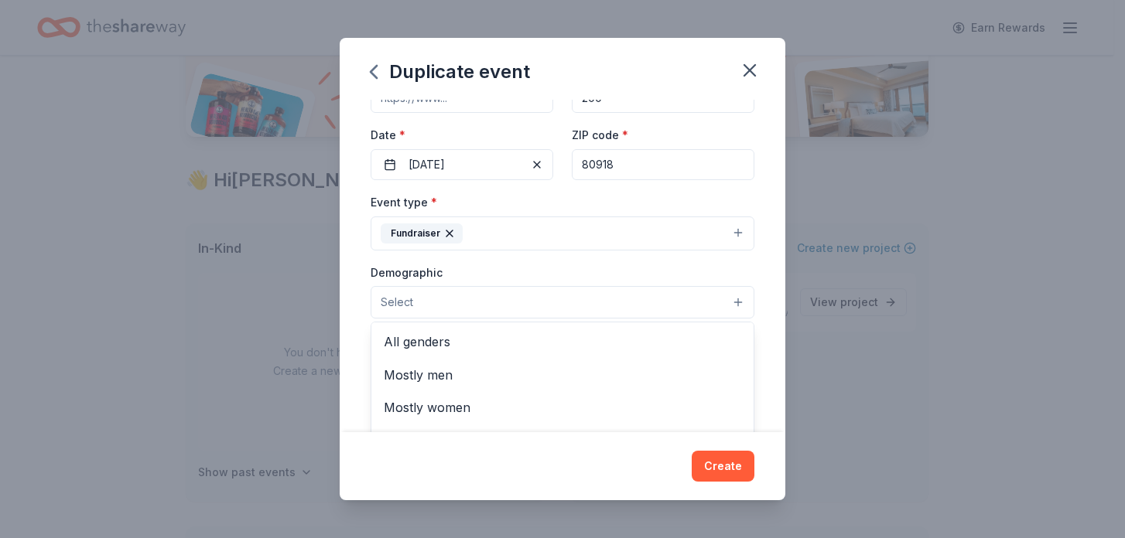
click at [582, 304] on button "Select" at bounding box center [562, 302] width 384 height 32
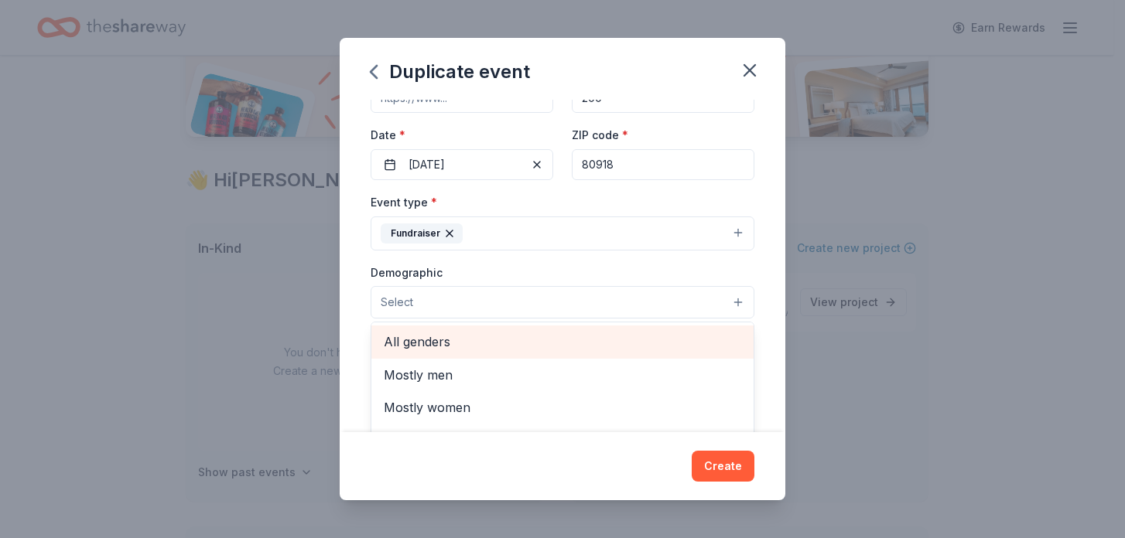
click at [537, 337] on span "All genders" at bounding box center [562, 342] width 357 height 20
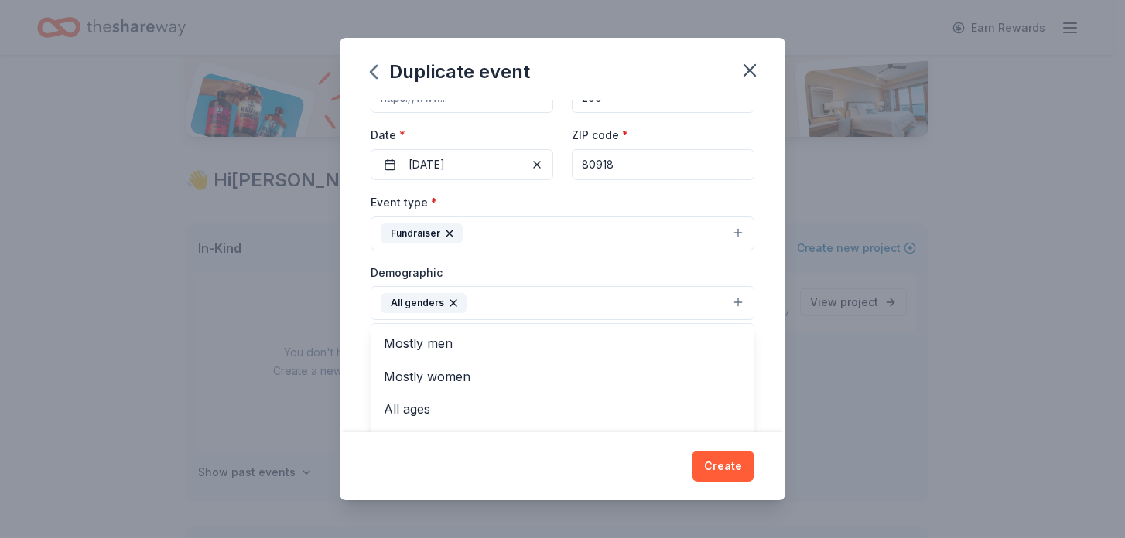
click at [552, 275] on div "Demographic All genders Mostly men Mostly women All ages 0-10 yrs 10-20 yrs 20-…" at bounding box center [562, 292] width 384 height 58
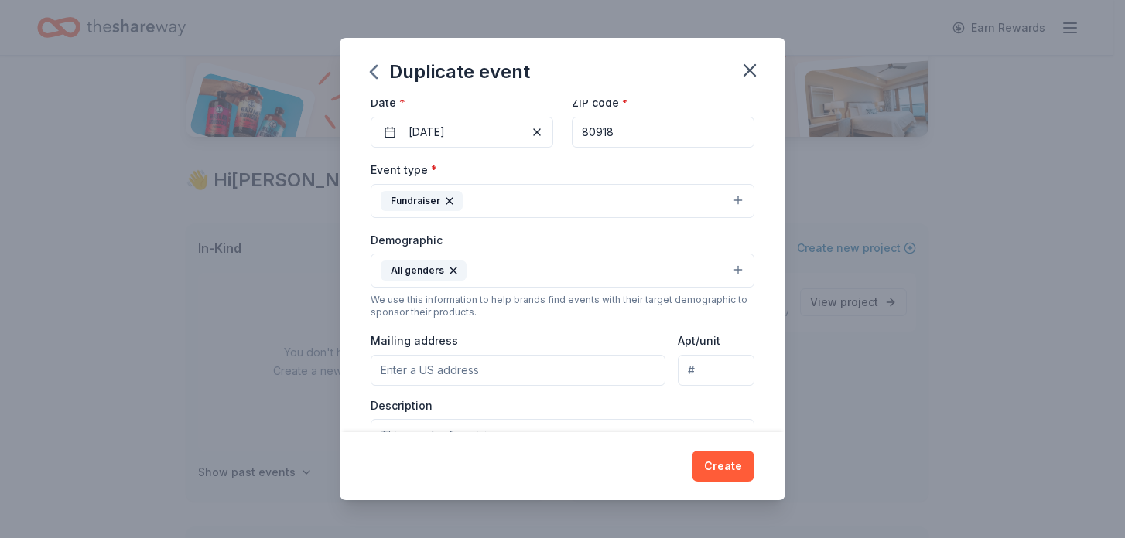
scroll to position [204, 0]
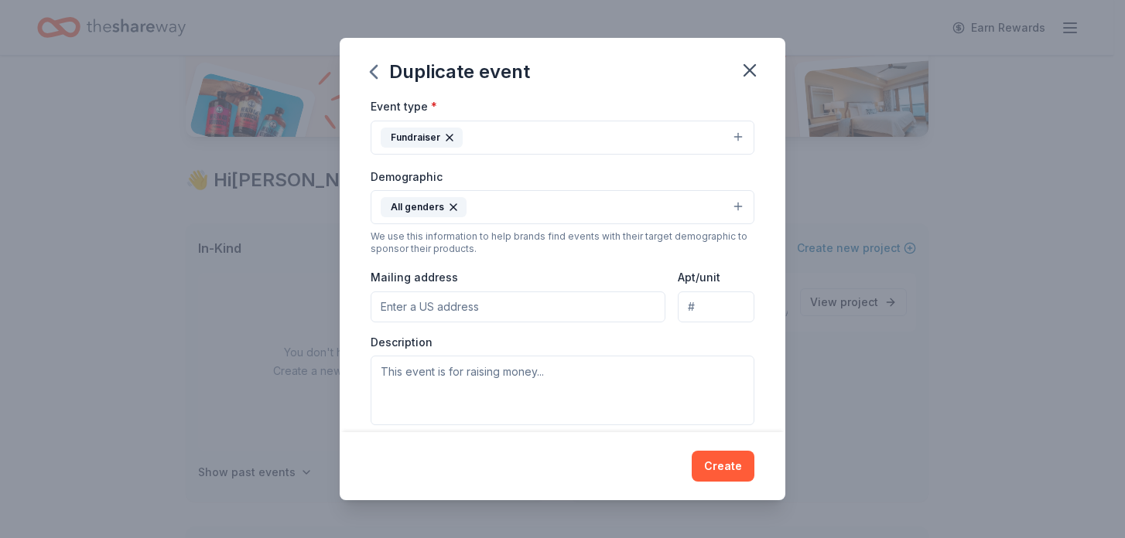
click at [541, 304] on input "Mailing address" at bounding box center [517, 307] width 295 height 31
type input "2120 Hollow Brook Dr"
click at [559, 278] on div "Mailing address 2120 Hollow Brook Dr" at bounding box center [517, 295] width 295 height 55
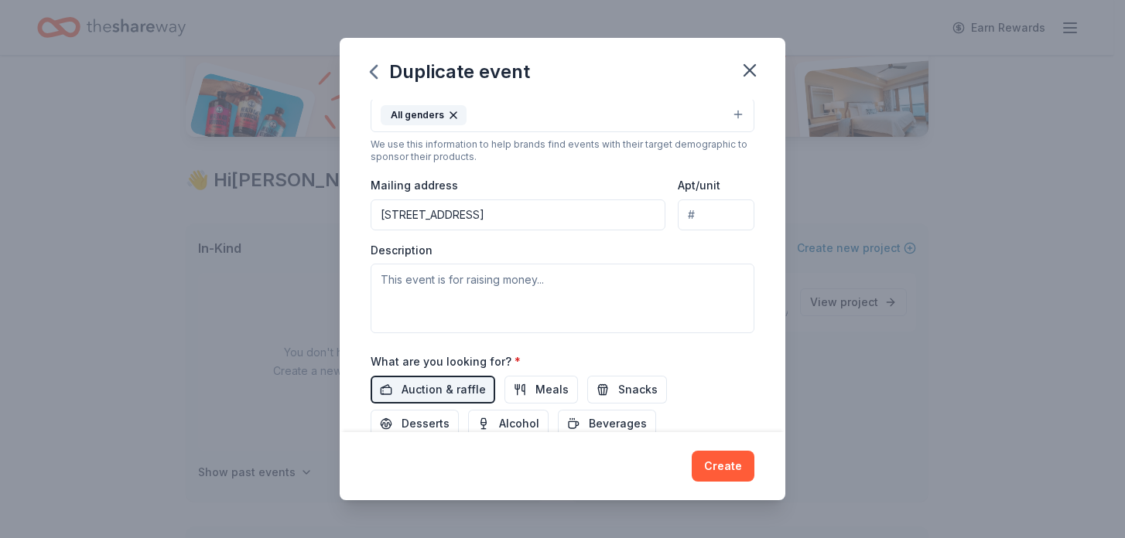
scroll to position [305, 0]
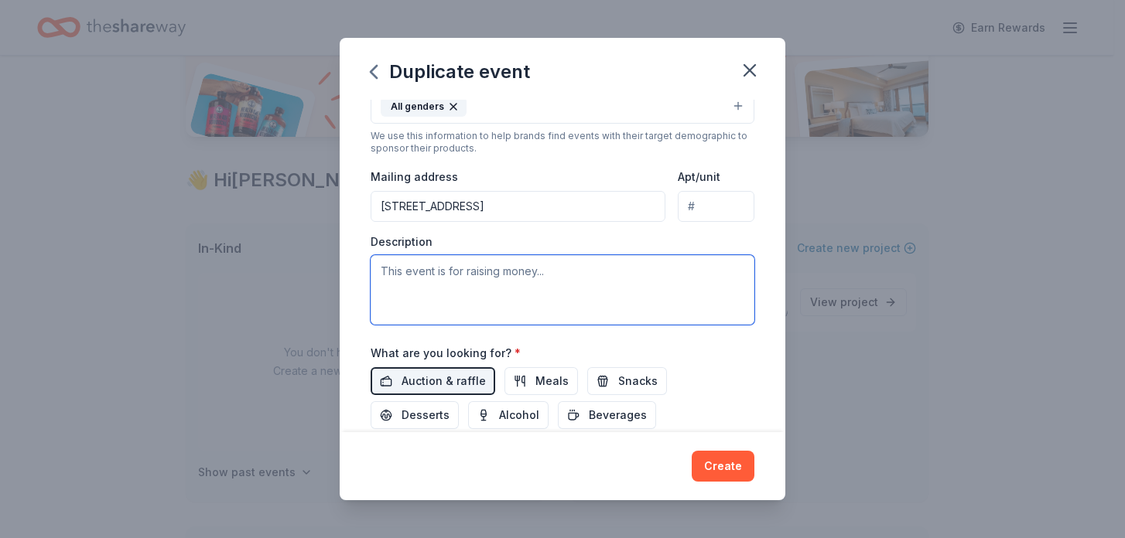
click at [560, 278] on textarea at bounding box center [562, 290] width 384 height 70
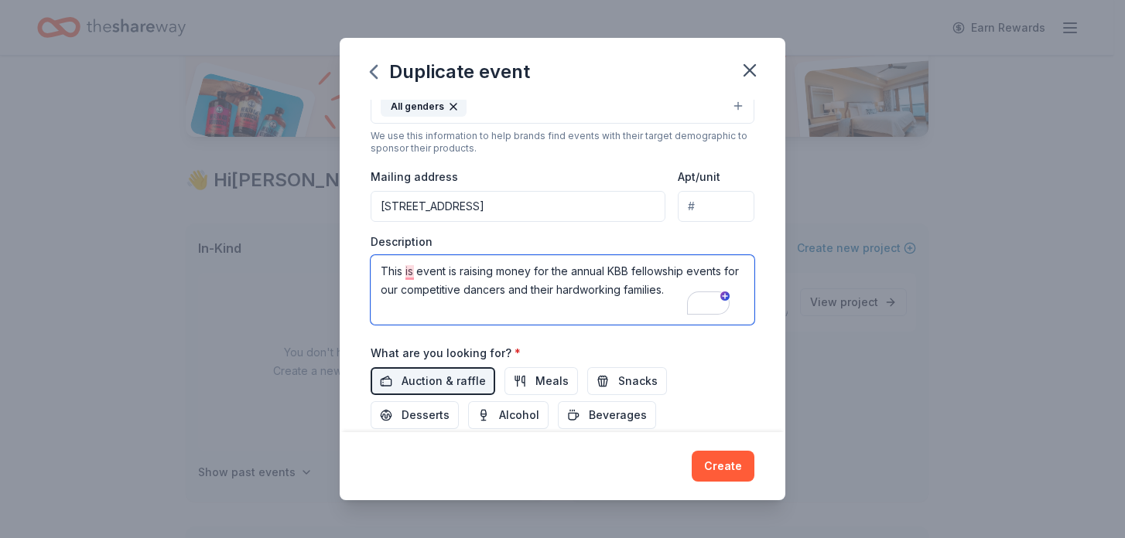
click at [630, 271] on textarea "This is event is raising money for the annual KBB fellowship events for our com…" at bounding box center [562, 290] width 384 height 70
click at [553, 288] on textarea "This is event is raising money for the annual Kemper Dance Academy Booster Club…" at bounding box center [562, 290] width 384 height 70
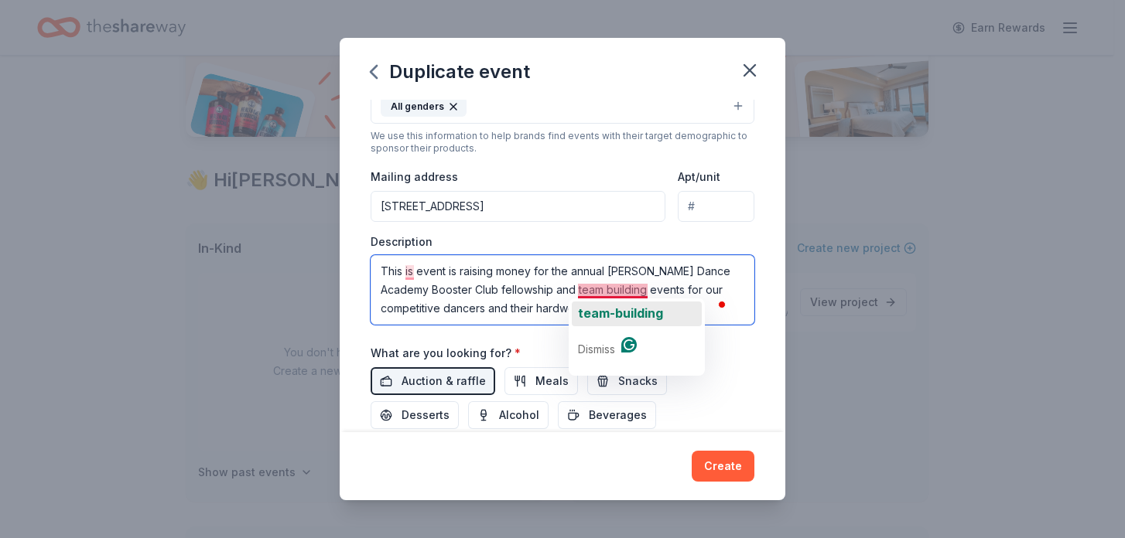
click at [630, 310] on span "team-building" at bounding box center [620, 313] width 85 height 15
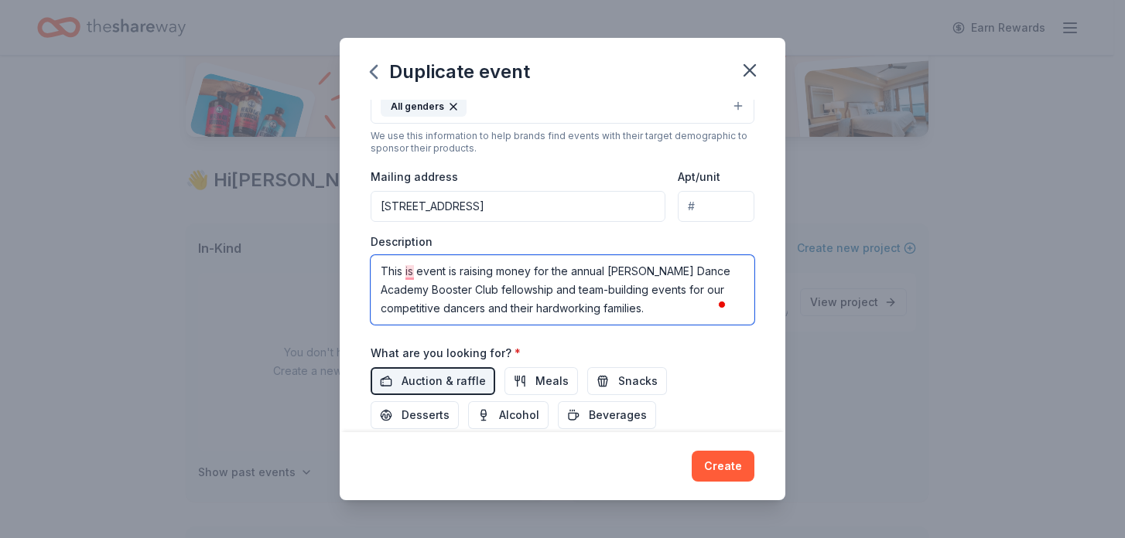
type textarea "This is event is raising money for the annual [PERSON_NAME] Dance Academy Boost…"
click at [605, 344] on div "What are you looking for? * Auction & raffle Meals Snacks Desserts Alcohol Beve…" at bounding box center [562, 386] width 384 height 86
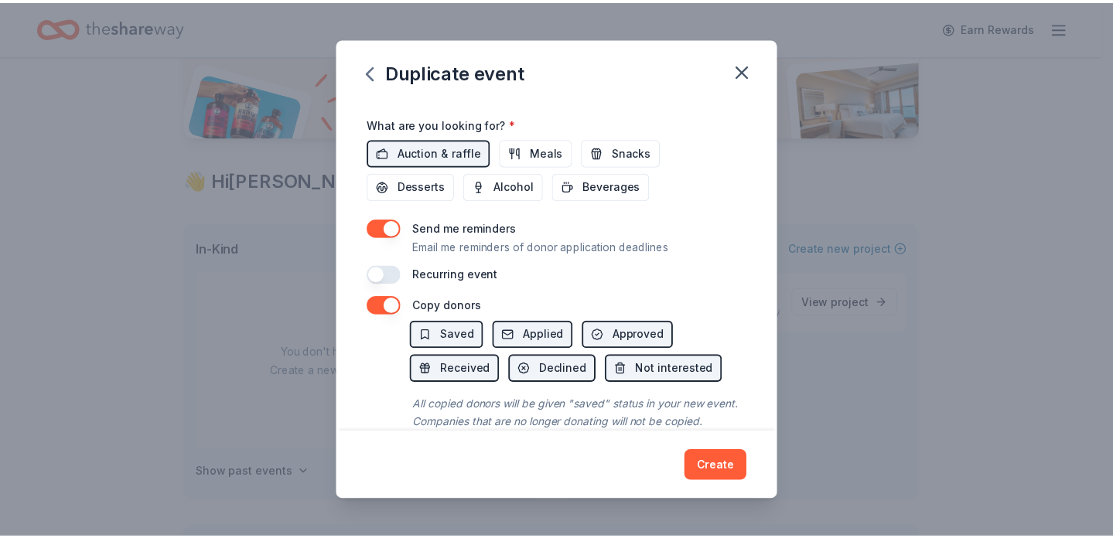
scroll to position [565, 0]
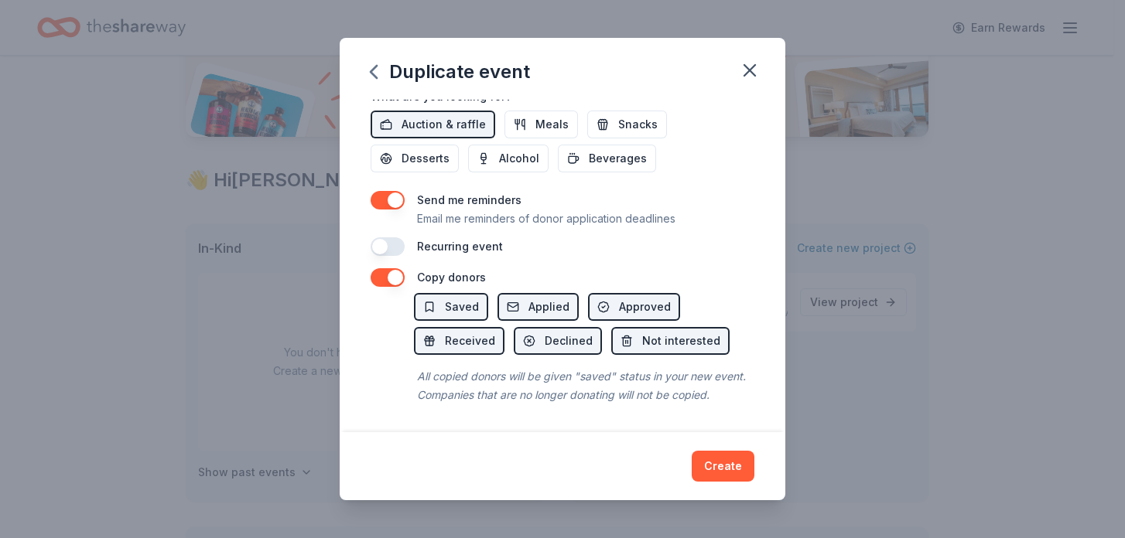
click at [401, 244] on button "button" at bounding box center [387, 246] width 34 height 19
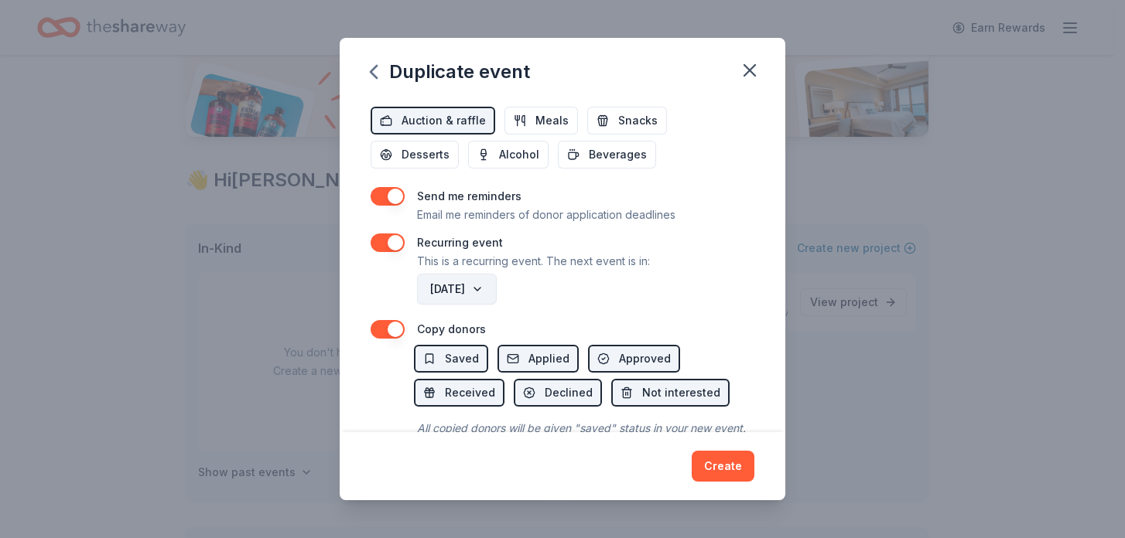
click at [497, 292] on button "October 2026" at bounding box center [457, 289] width 80 height 31
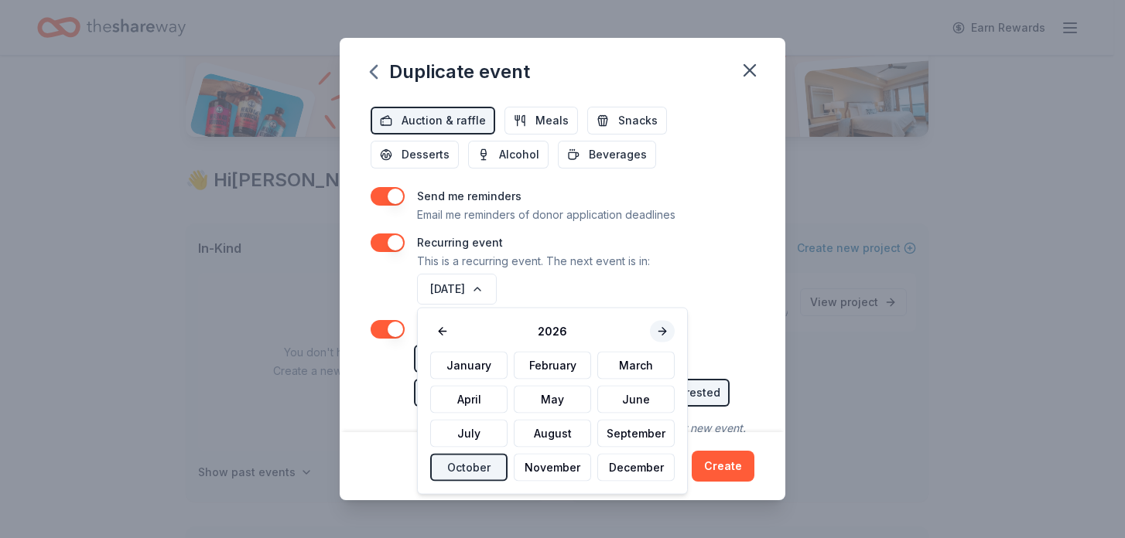
click at [657, 331] on button at bounding box center [662, 332] width 25 height 22
click at [475, 469] on button "October" at bounding box center [468, 468] width 77 height 28
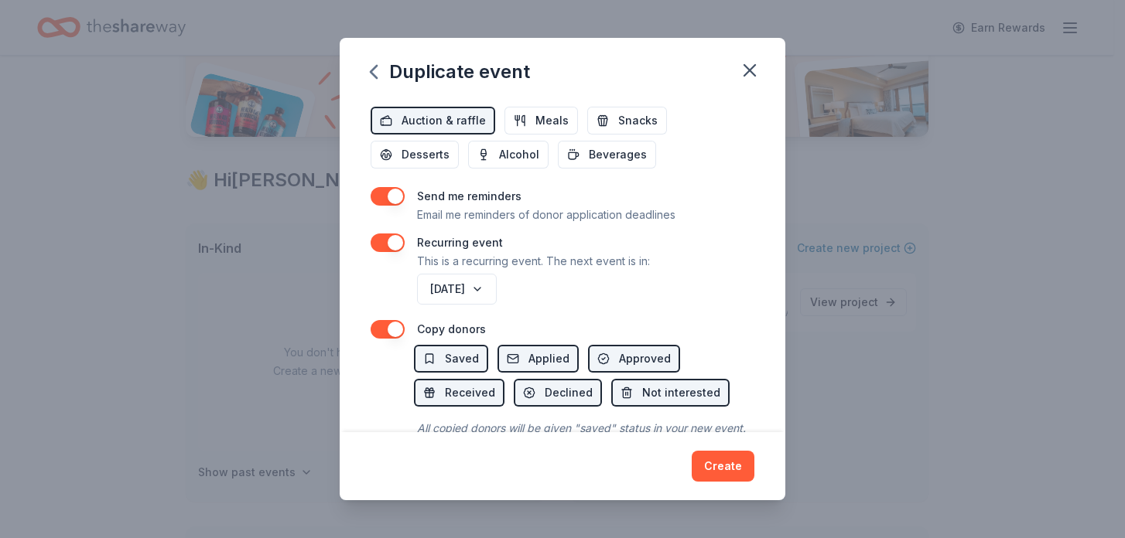
click at [559, 298] on div "October 2027" at bounding box center [584, 289] width 340 height 37
click at [377, 241] on button "button" at bounding box center [387, 243] width 34 height 19
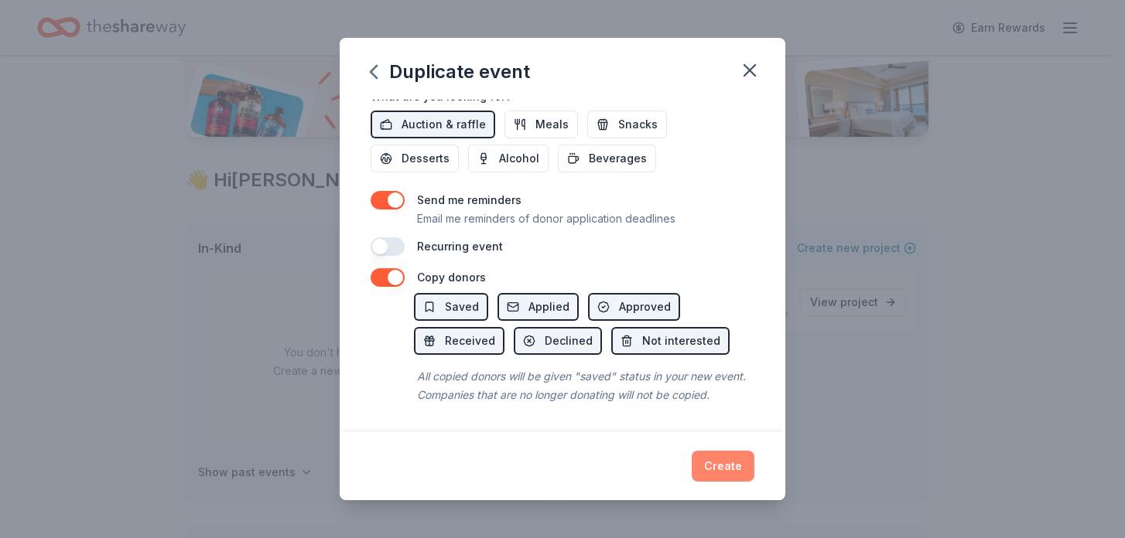
click at [735, 462] on button "Create" at bounding box center [722, 466] width 63 height 31
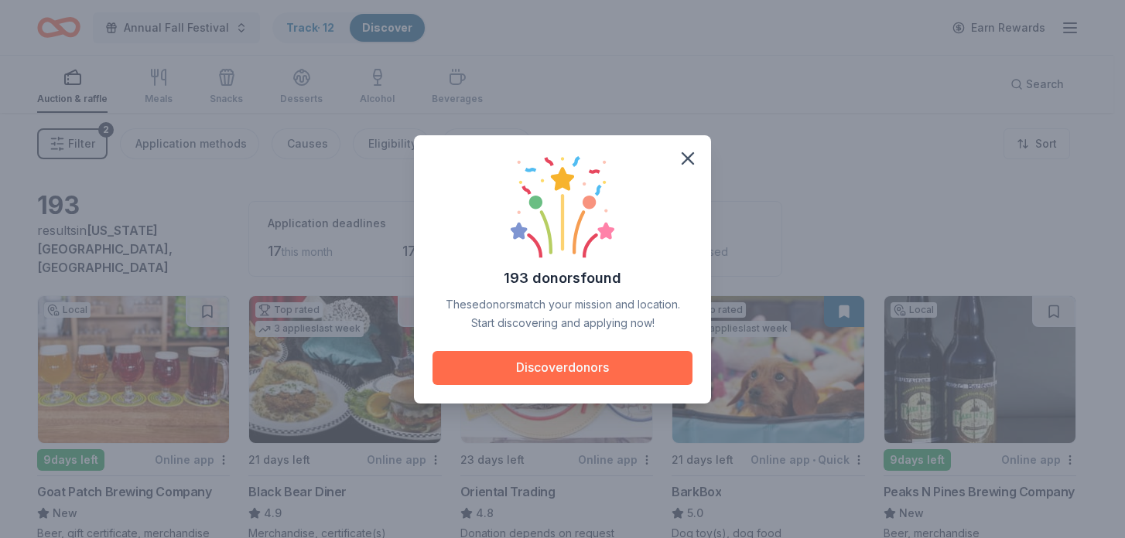
click at [564, 365] on button "Discover donors" at bounding box center [562, 368] width 260 height 34
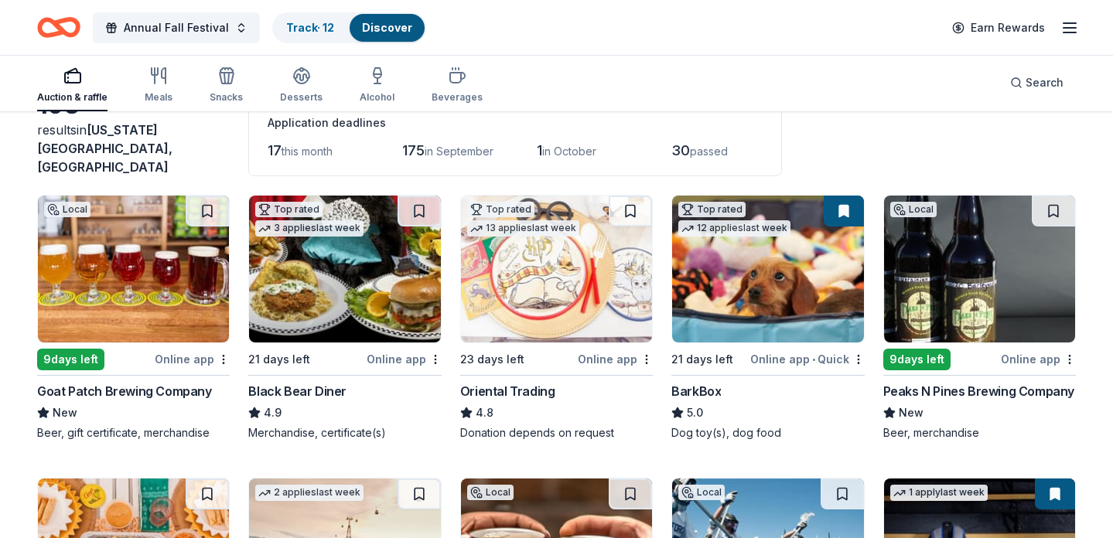
scroll to position [90, 0]
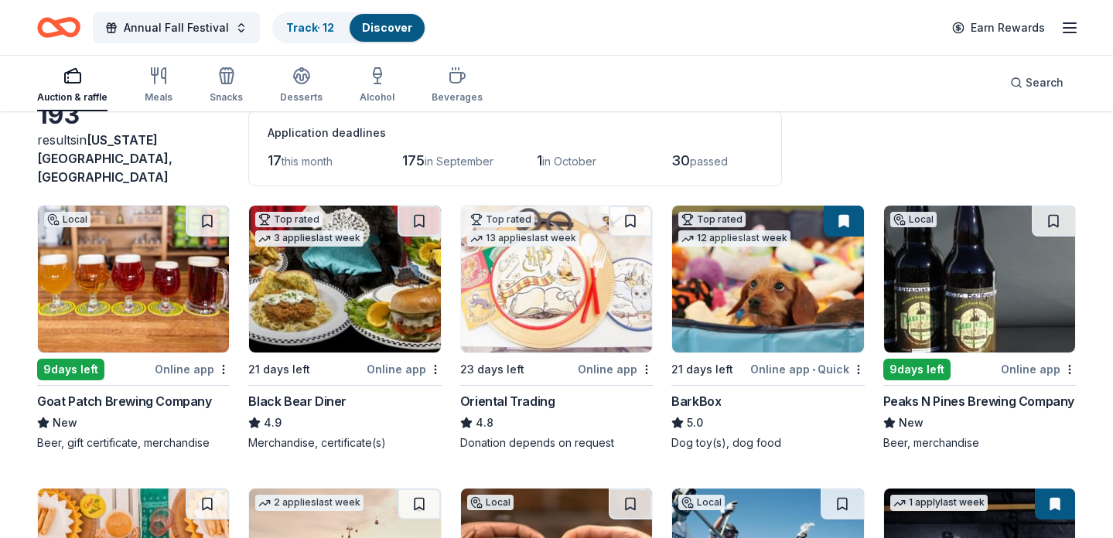
click at [81, 359] on div "9 days left" at bounding box center [70, 370] width 67 height 22
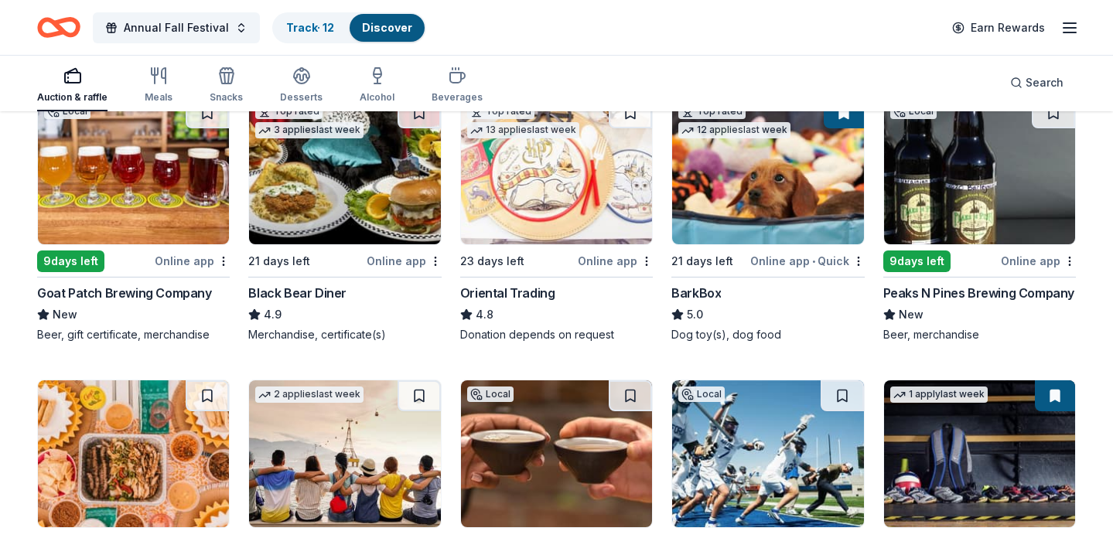
scroll to position [165, 0]
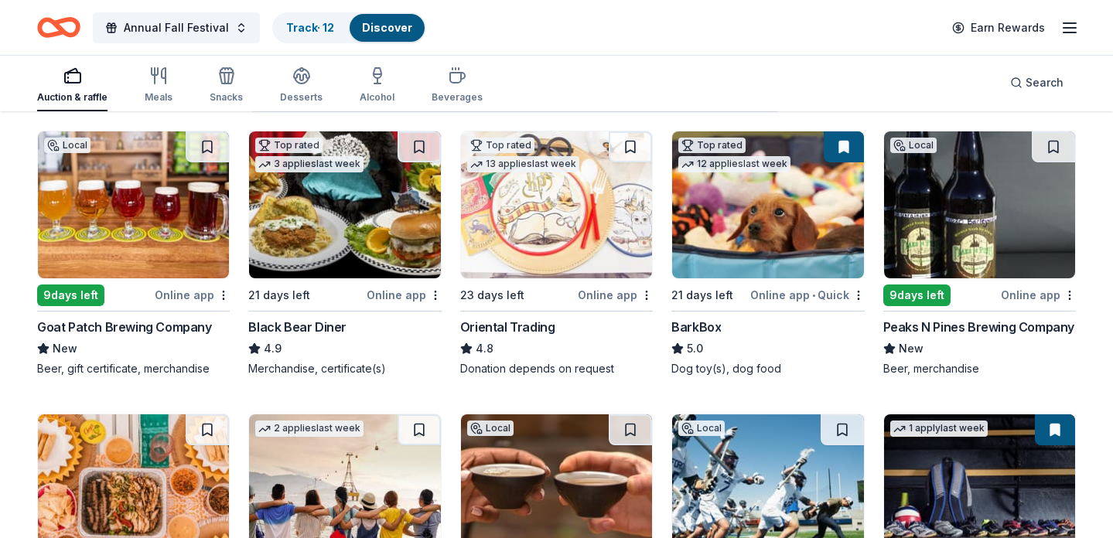
click at [724, 235] on img at bounding box center [767, 204] width 191 height 147
click at [582, 221] on img at bounding box center [556, 204] width 191 height 147
click at [948, 238] on img at bounding box center [979, 204] width 191 height 147
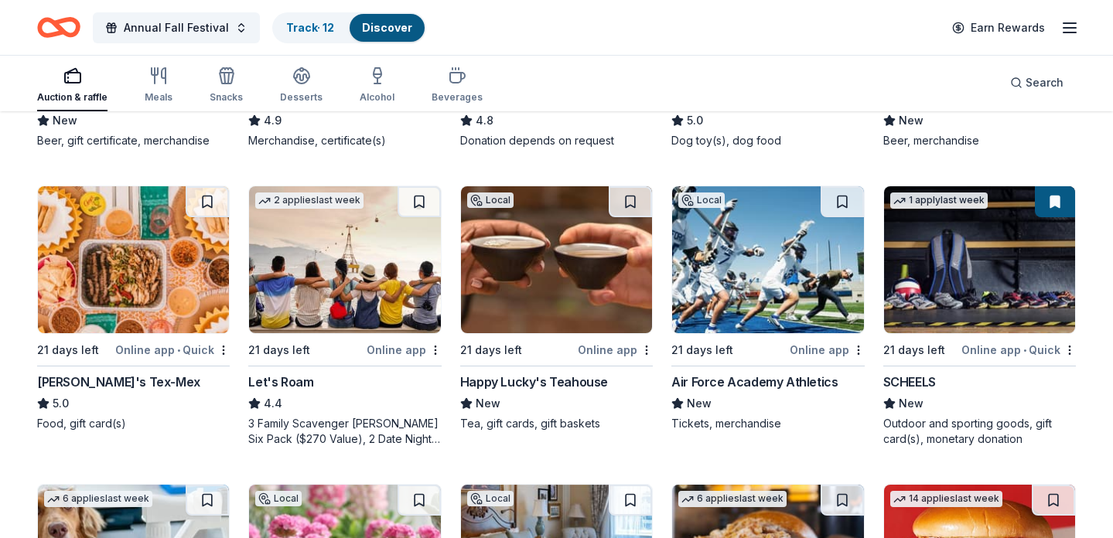
scroll to position [407, 0]
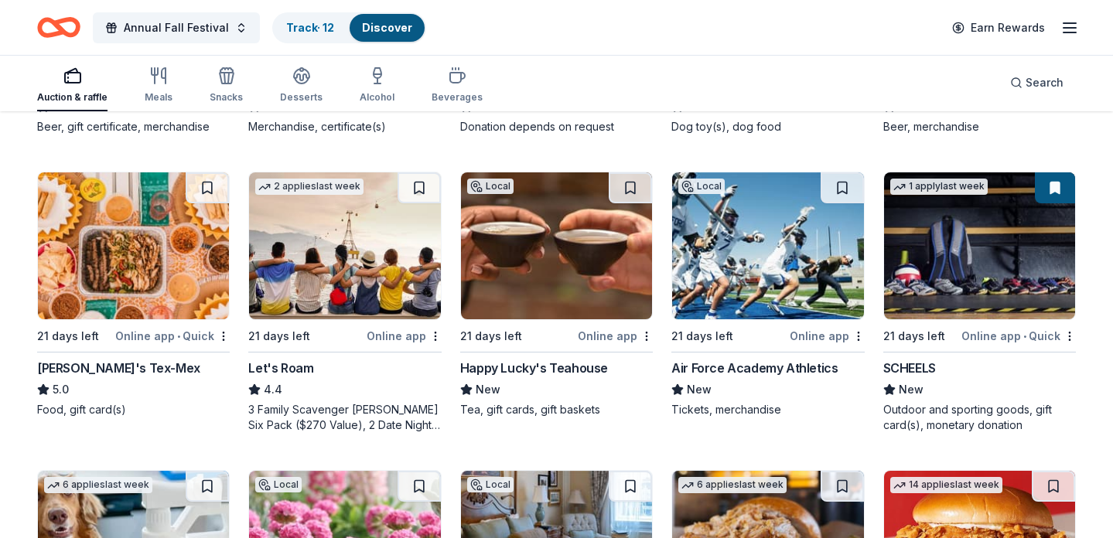
click at [141, 271] on img at bounding box center [133, 245] width 191 height 147
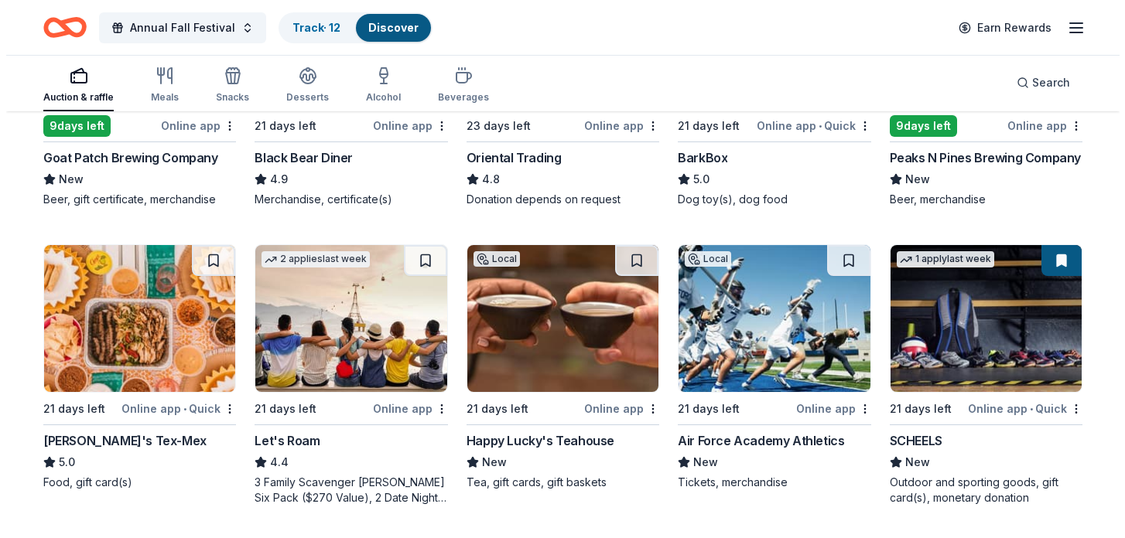
scroll to position [412, 0]
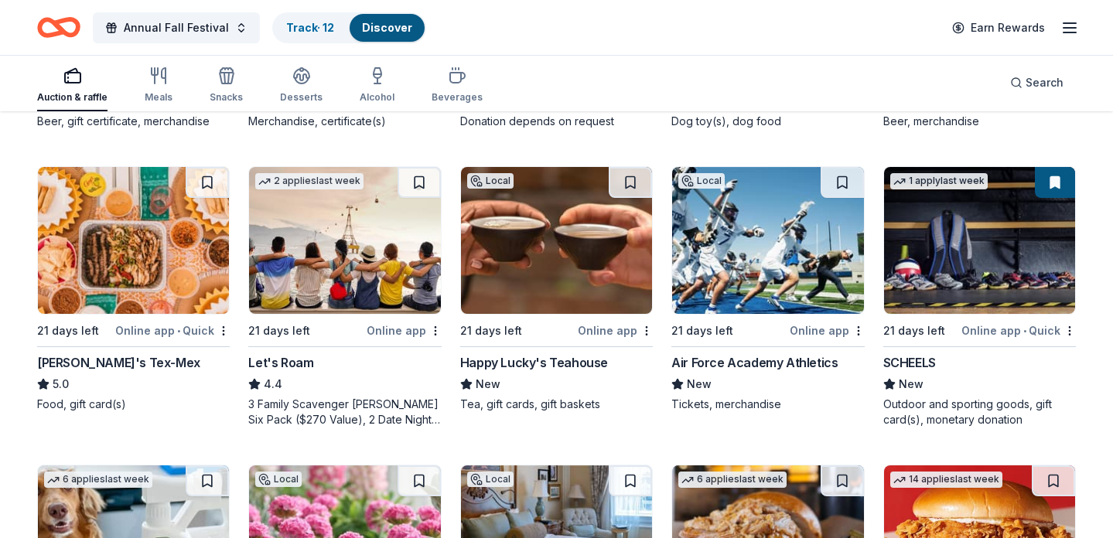
click at [366, 247] on img at bounding box center [344, 240] width 191 height 147
click at [965, 397] on div "Outdoor and sporting goods, gift card(s), monetary donation" at bounding box center [979, 412] width 193 height 31
click at [219, 28] on span "Annual Fall Festival" at bounding box center [176, 28] width 105 height 19
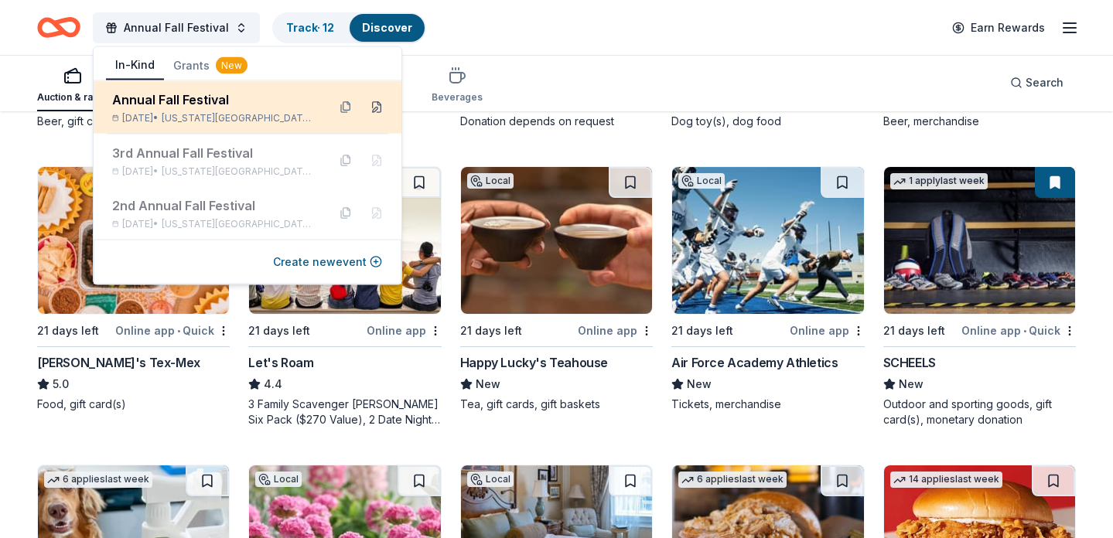
click at [375, 109] on button at bounding box center [376, 107] width 25 height 25
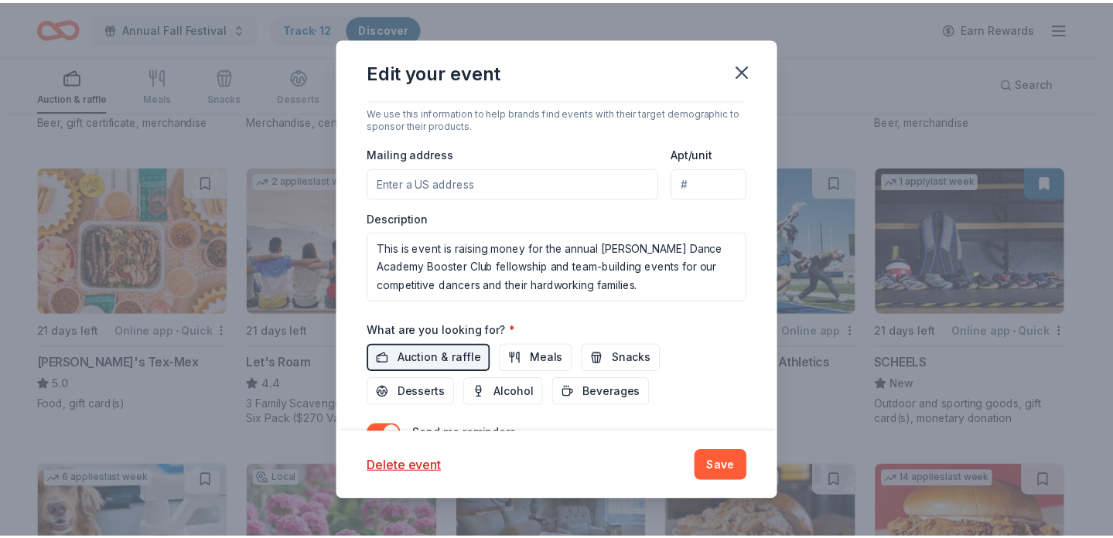
scroll to position [425, 0]
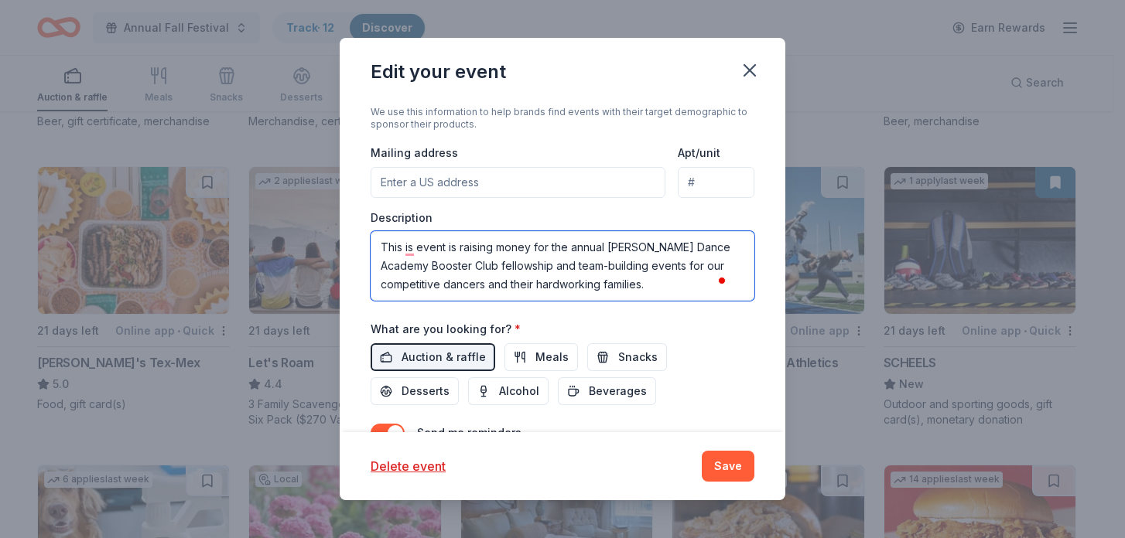
drag, startPoint x: 377, startPoint y: 247, endPoint x: 671, endPoint y: 284, distance: 295.5
click at [671, 284] on textarea "This is event is raising money for the annual [PERSON_NAME] Dance Academy Boost…" at bounding box center [562, 266] width 384 height 70
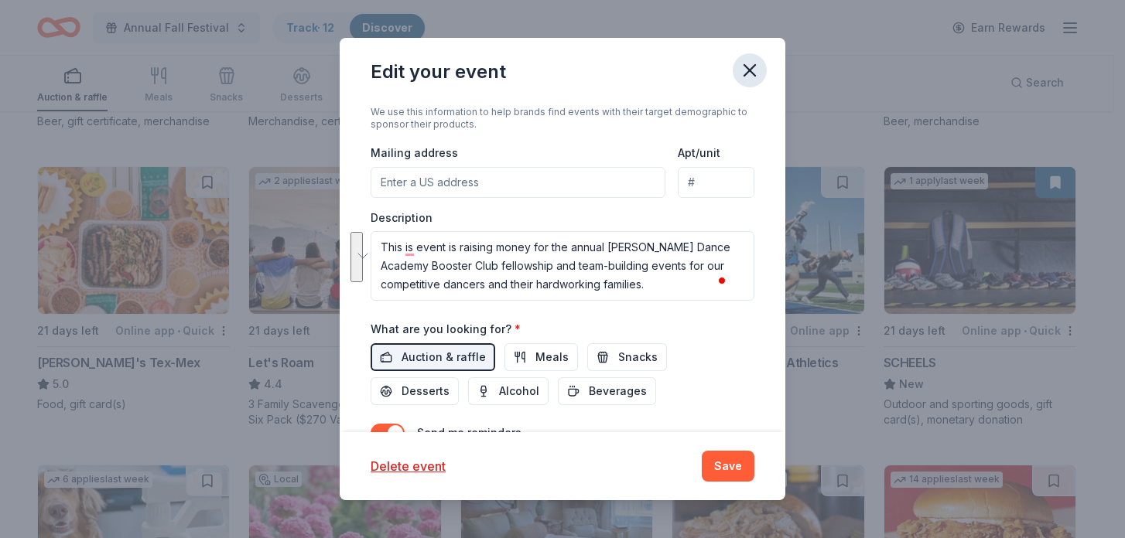
click at [755, 71] on icon "button" at bounding box center [750, 71] width 22 height 22
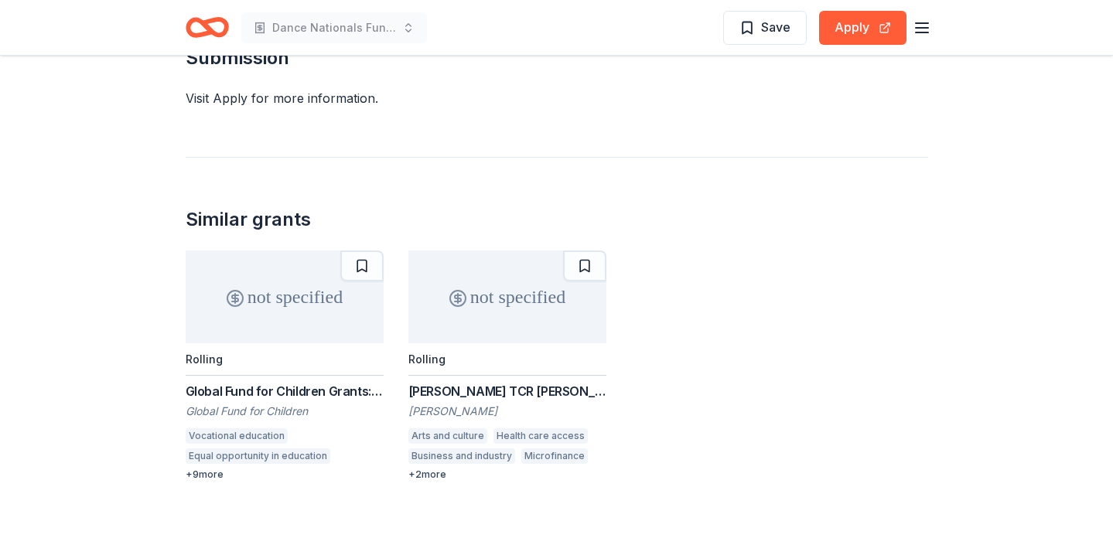
scroll to position [1806, 0]
click at [850, 32] on button "Apply" at bounding box center [862, 28] width 87 height 34
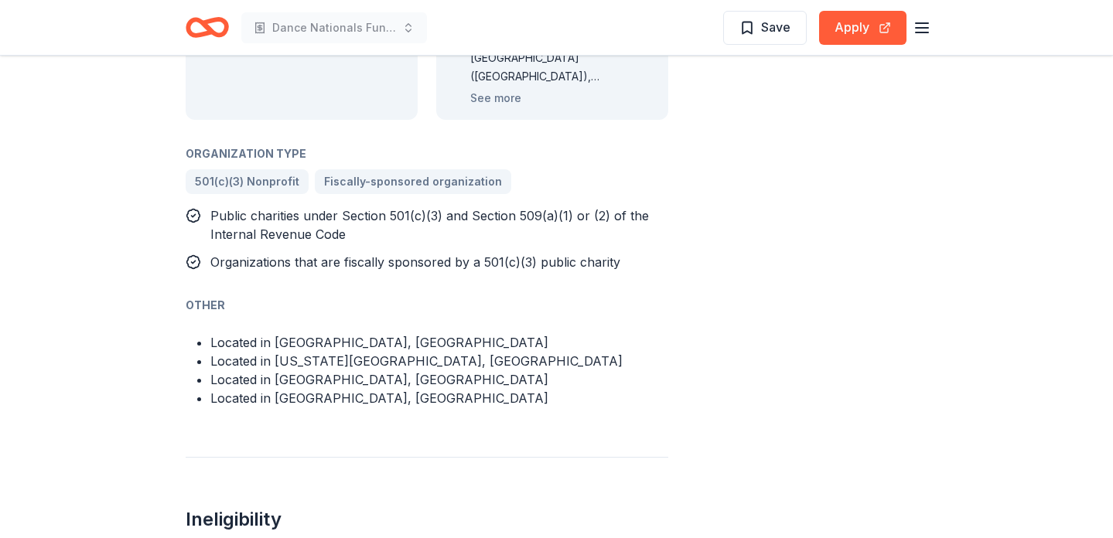
scroll to position [965, 0]
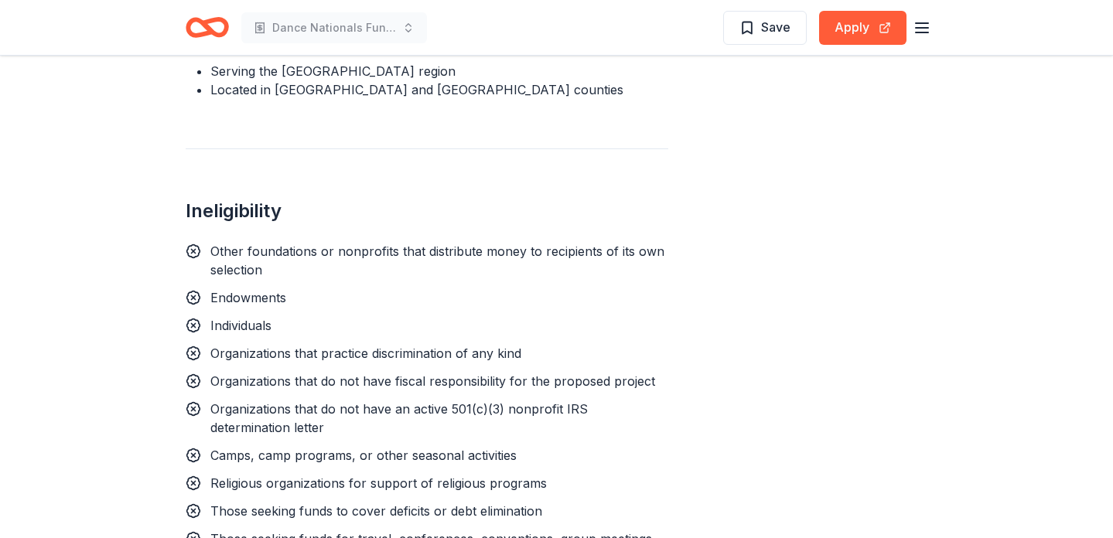
scroll to position [1079, 0]
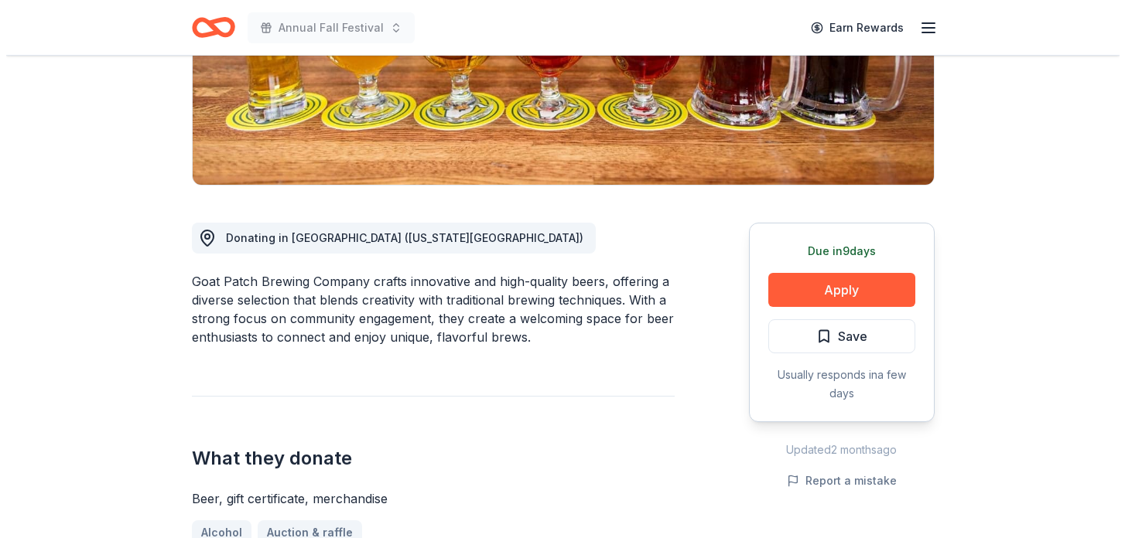
scroll to position [400, 0]
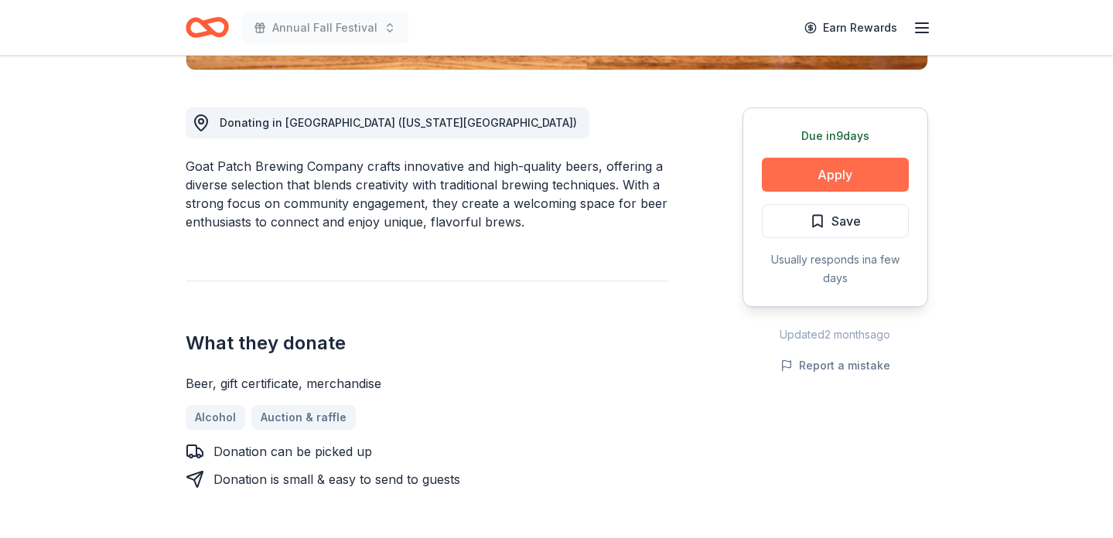
click at [821, 177] on button "Apply" at bounding box center [835, 175] width 147 height 34
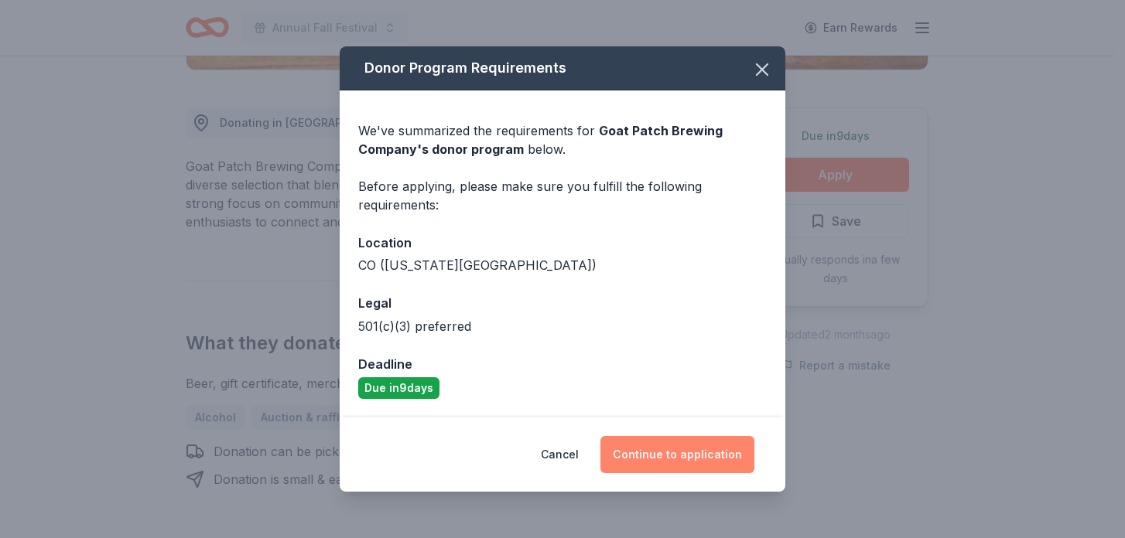
click at [668, 454] on button "Continue to application" at bounding box center [677, 454] width 154 height 37
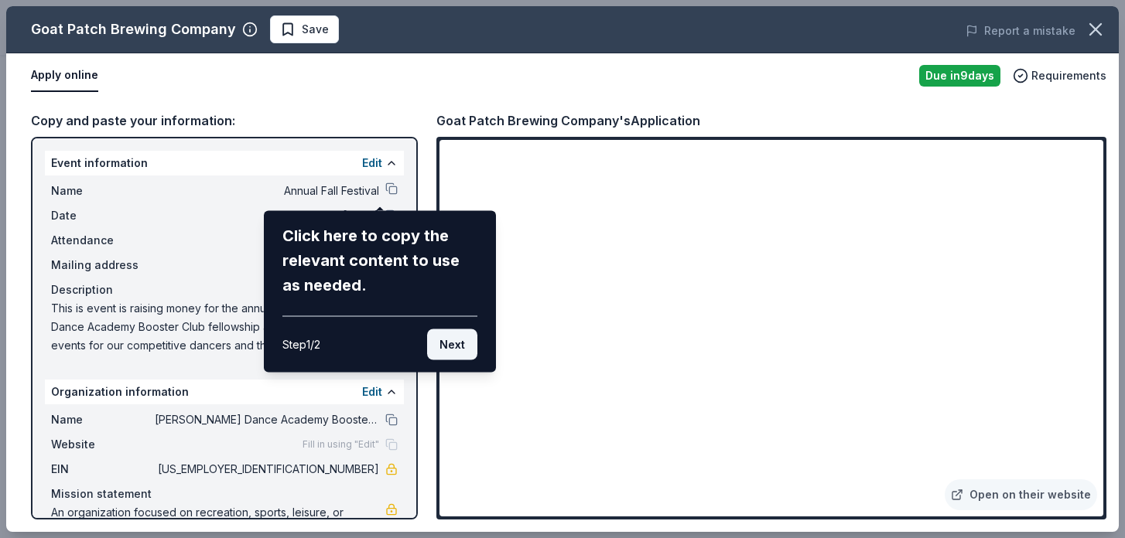
click at [453, 347] on button "Next" at bounding box center [452, 344] width 50 height 31
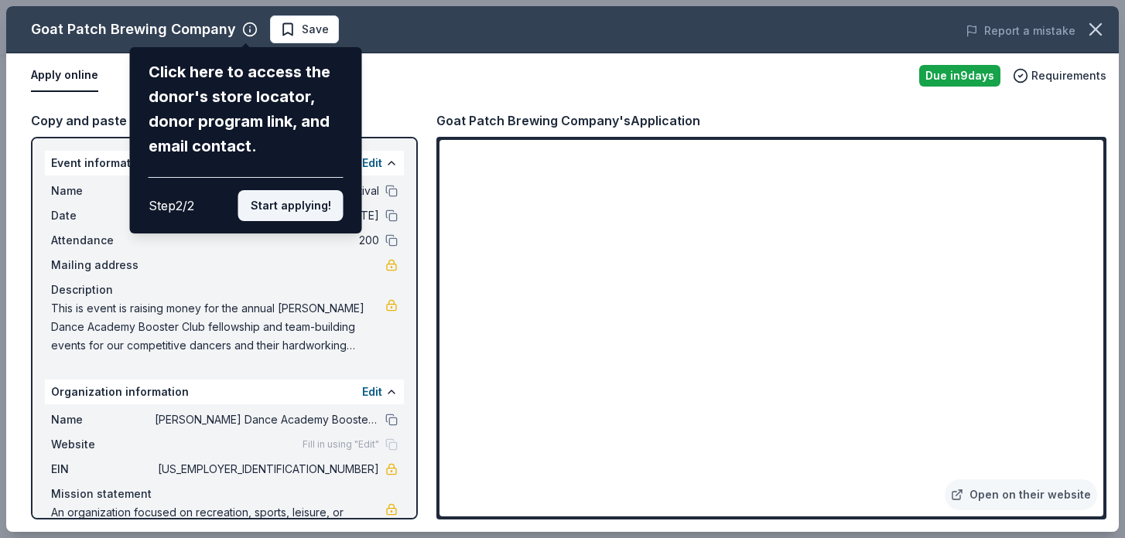
click at [280, 201] on button "Start applying!" at bounding box center [290, 205] width 105 height 31
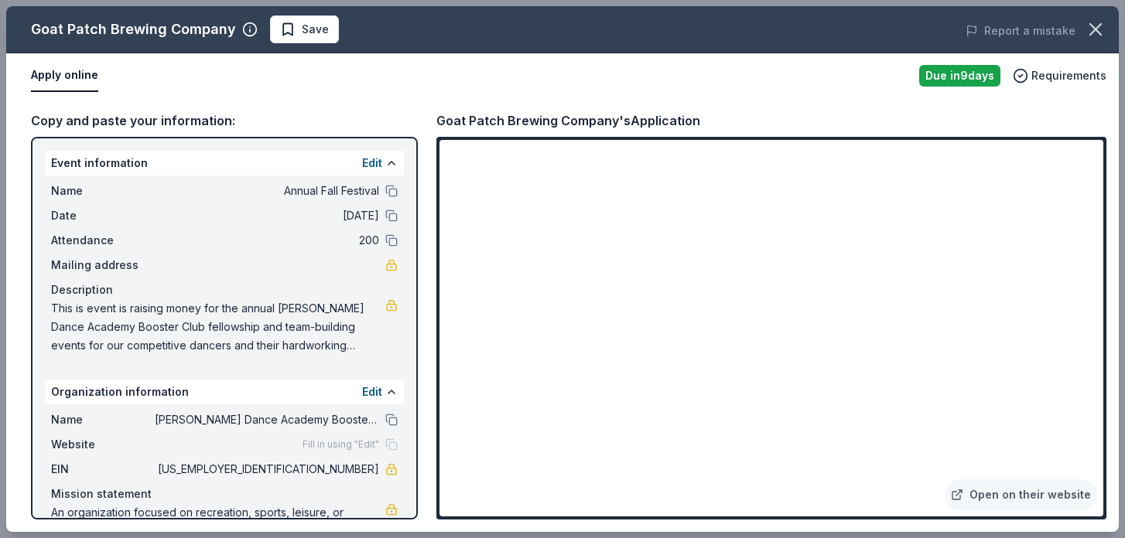
click at [381, 190] on div "Goat Patch Brewing Company Save Report a mistake Apply online Due in 9 days Req…" at bounding box center [562, 269] width 1112 height 526
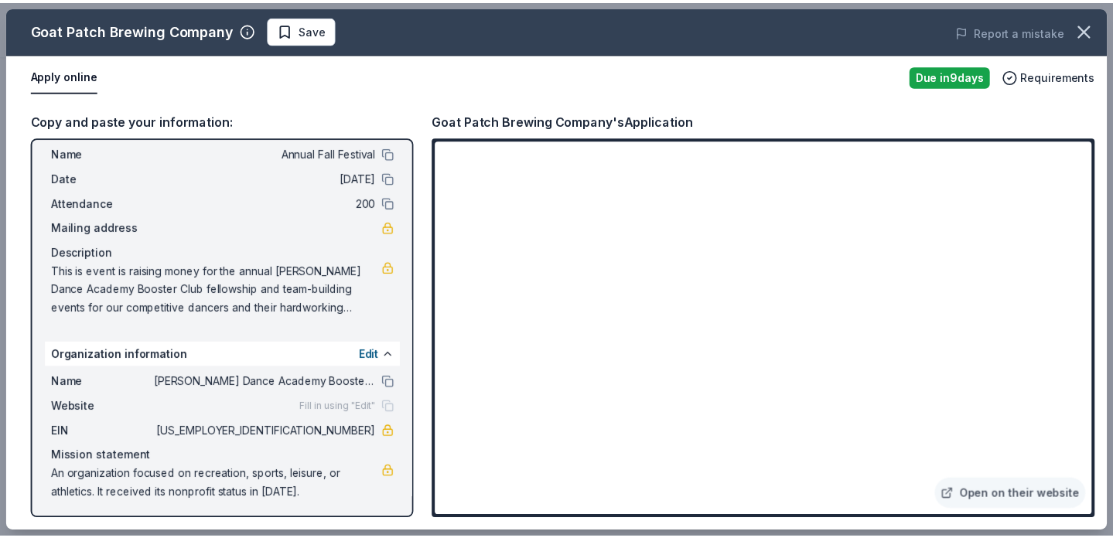
scroll to position [41, 0]
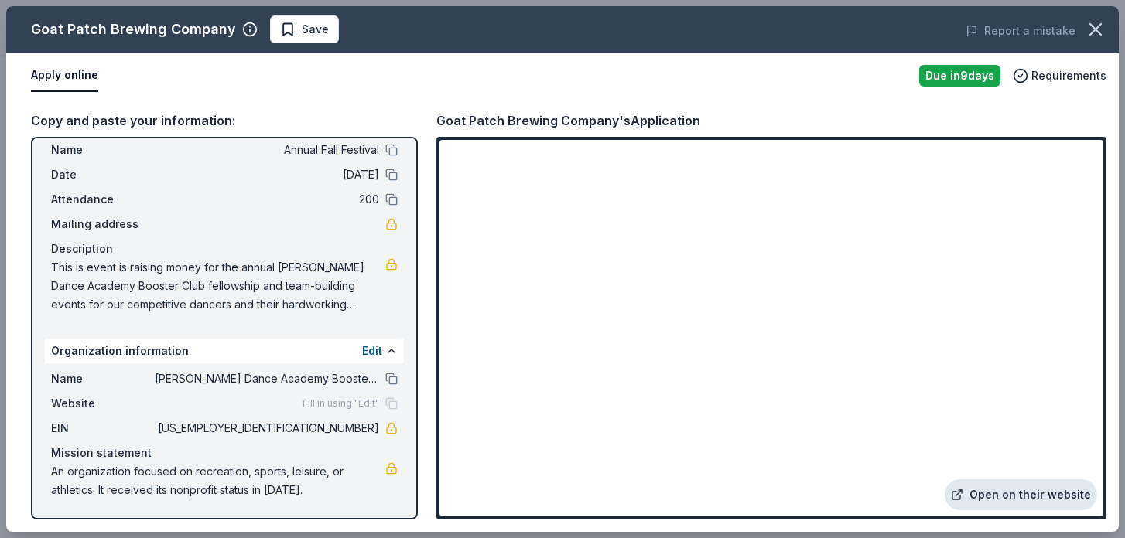
click at [1033, 501] on link "Open on their website" at bounding box center [1020, 495] width 152 height 31
click at [1090, 34] on icon "button" at bounding box center [1095, 29] width 11 height 11
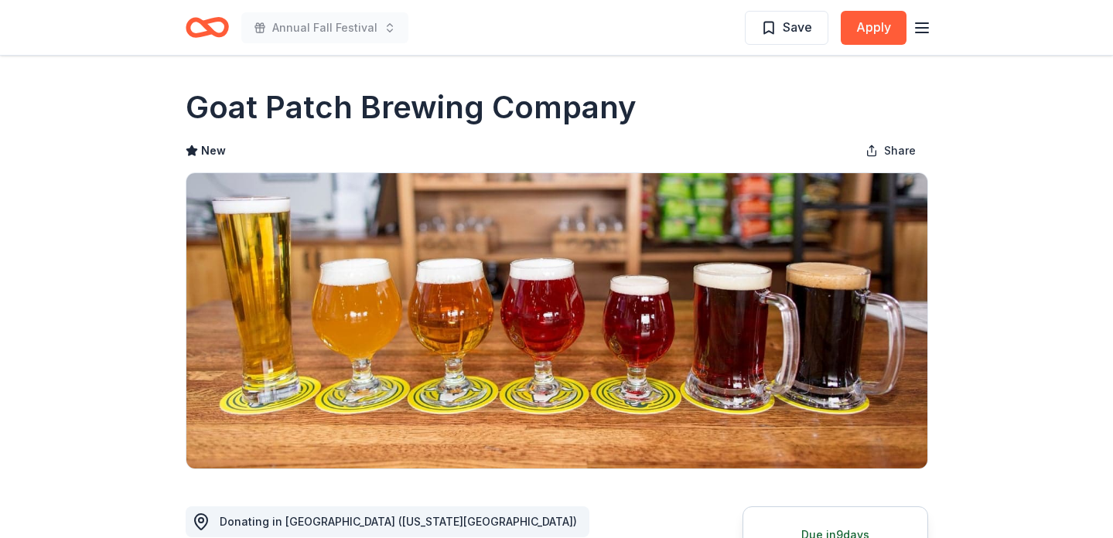
scroll to position [0, 0]
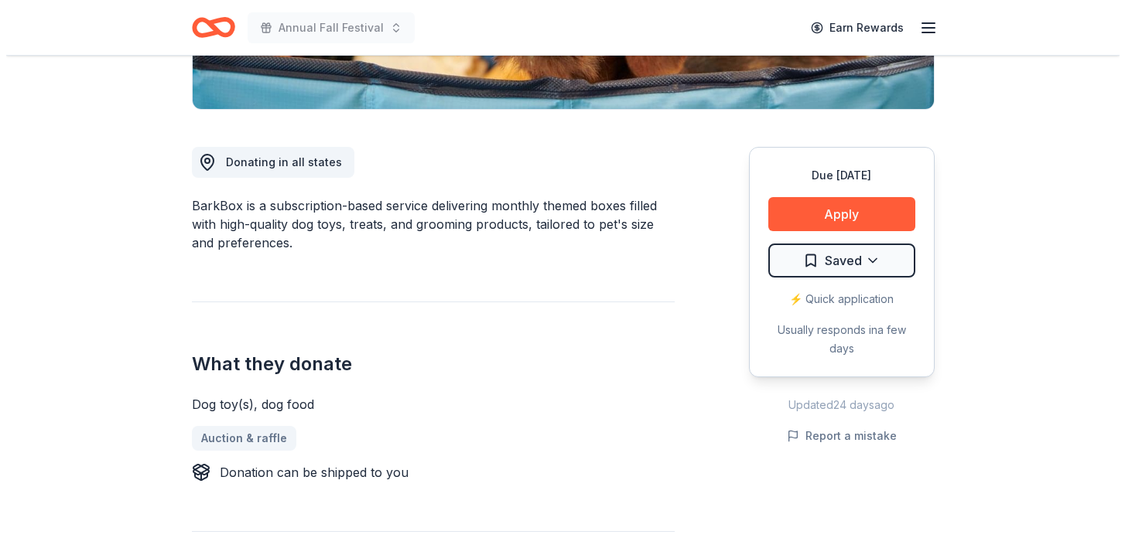
scroll to position [390, 0]
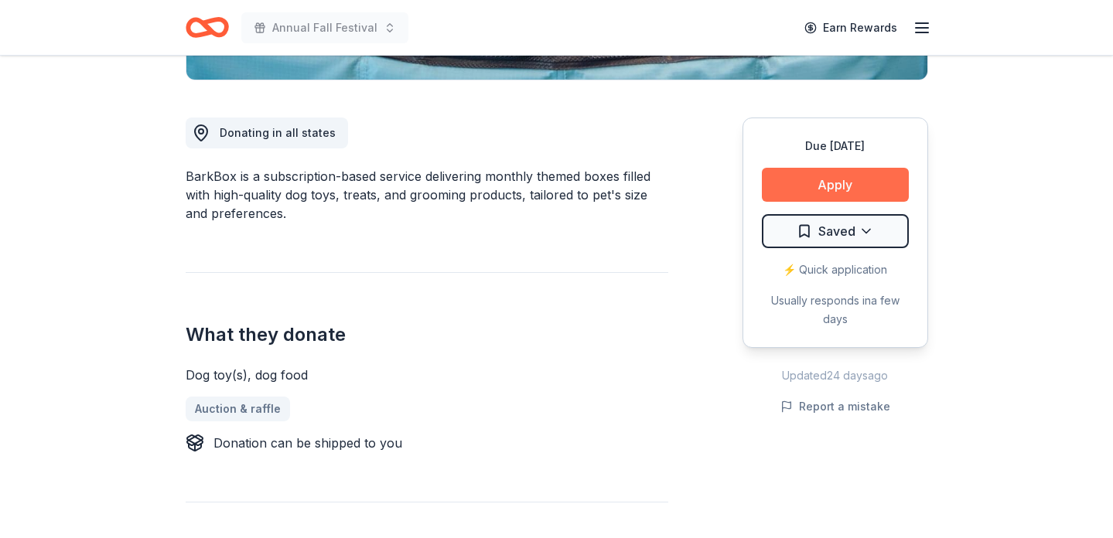
click at [793, 189] on button "Apply" at bounding box center [835, 185] width 147 height 34
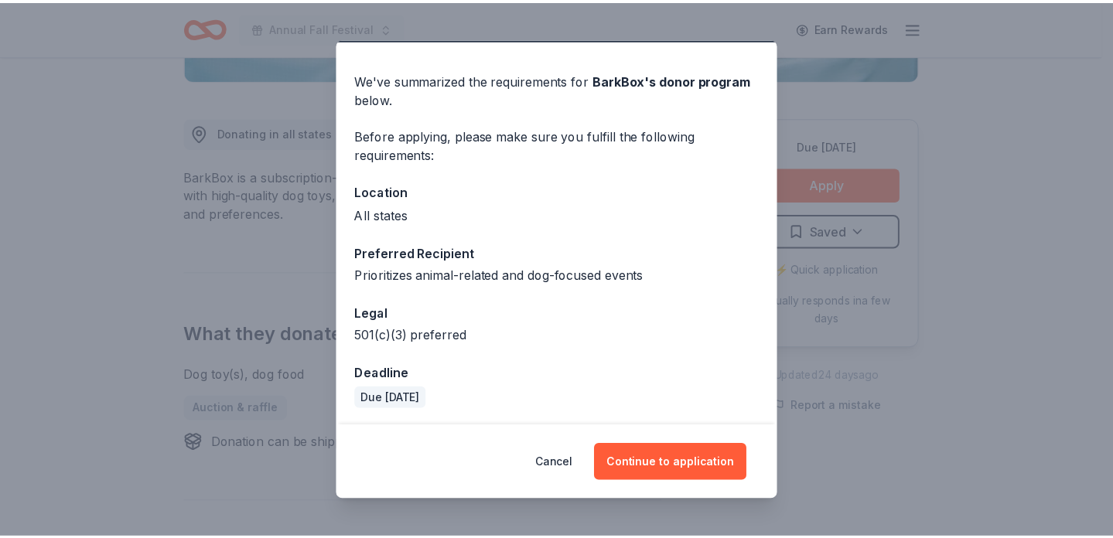
scroll to position [44, 0]
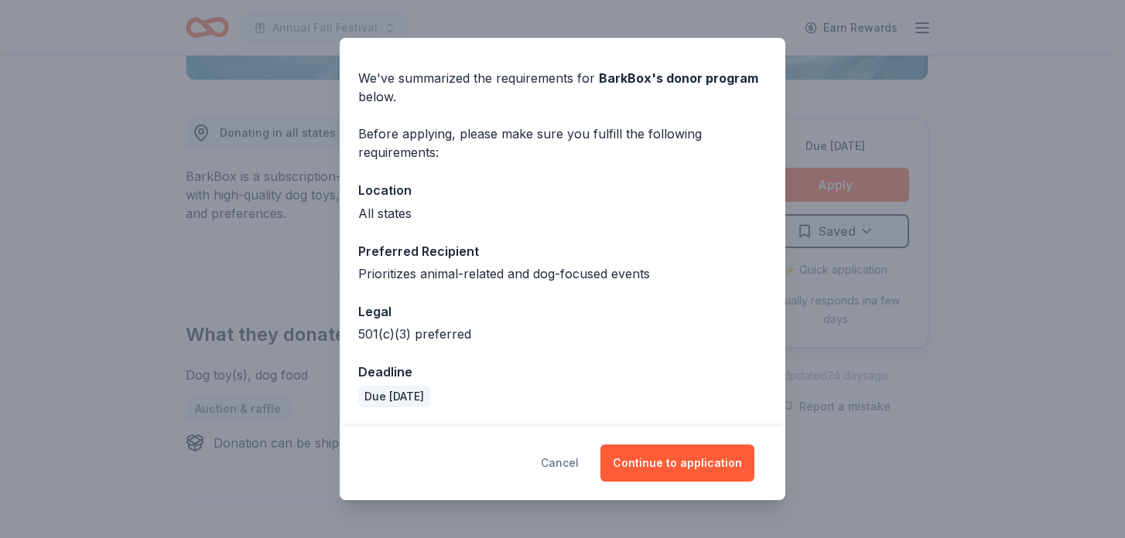
click at [568, 459] on button "Cancel" at bounding box center [560, 463] width 38 height 37
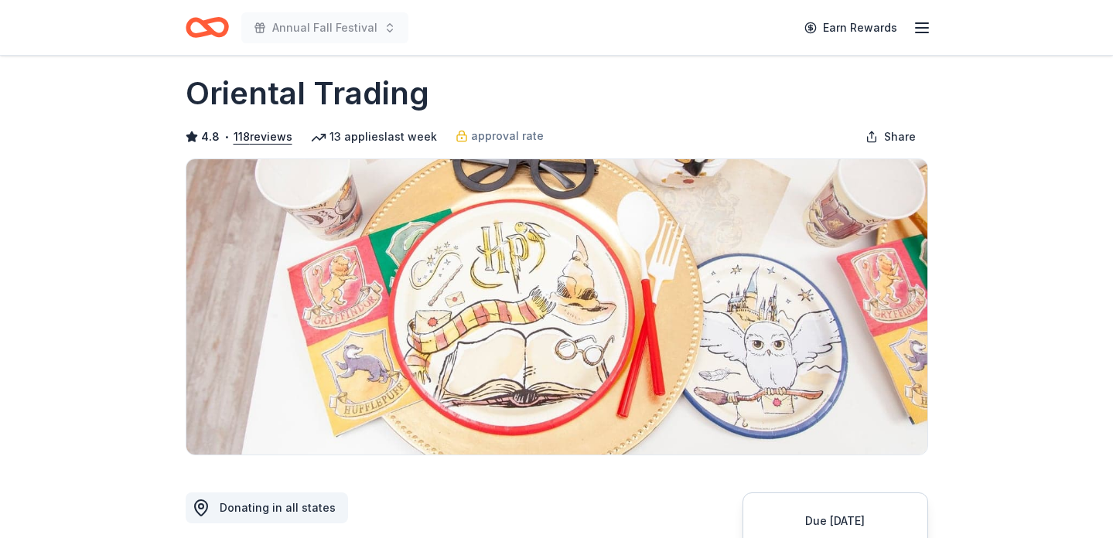
scroll to position [5, 0]
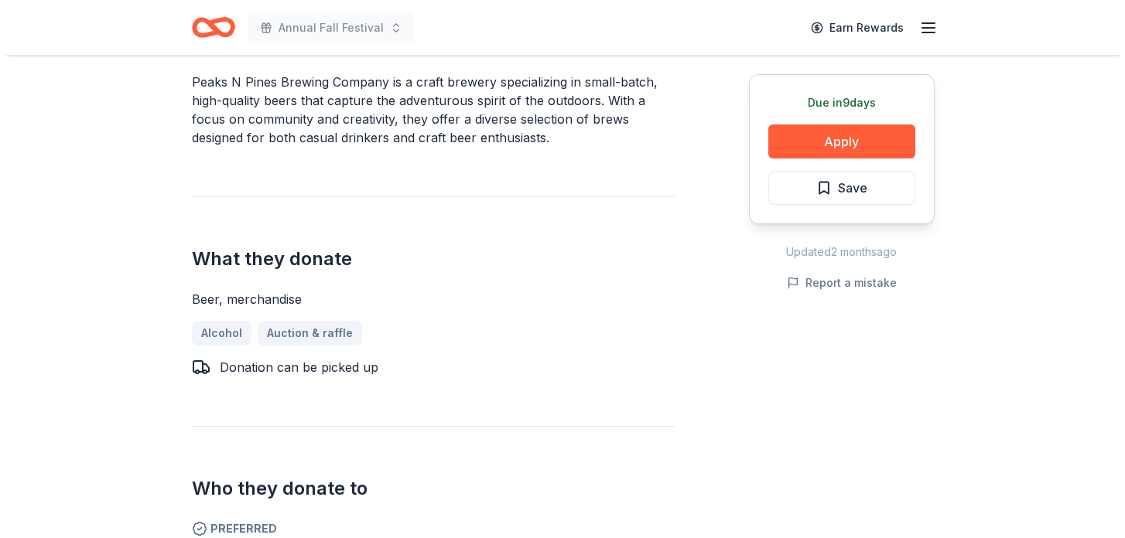
scroll to position [445, 0]
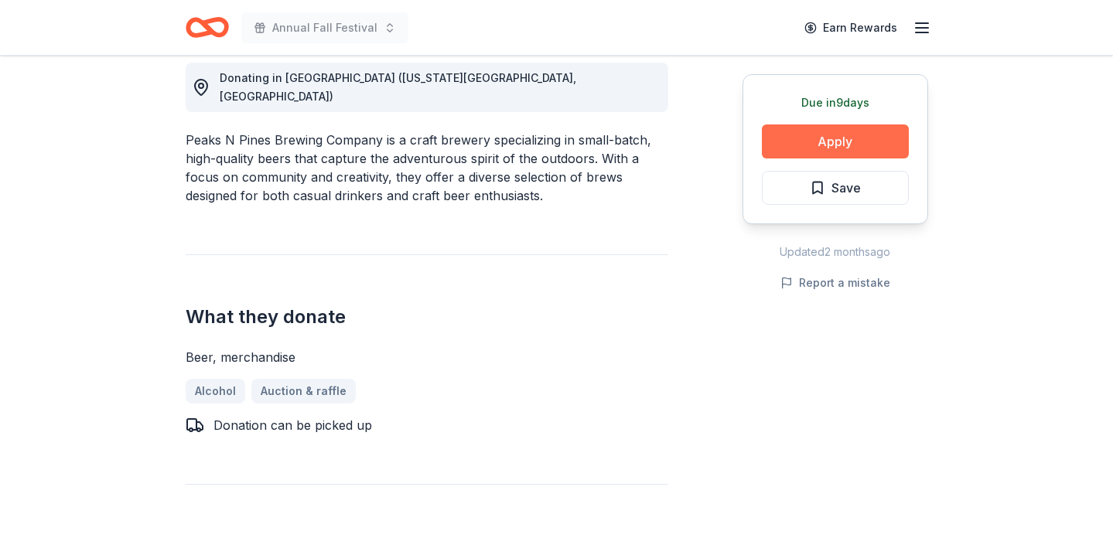
click at [821, 148] on button "Apply" at bounding box center [835, 142] width 147 height 34
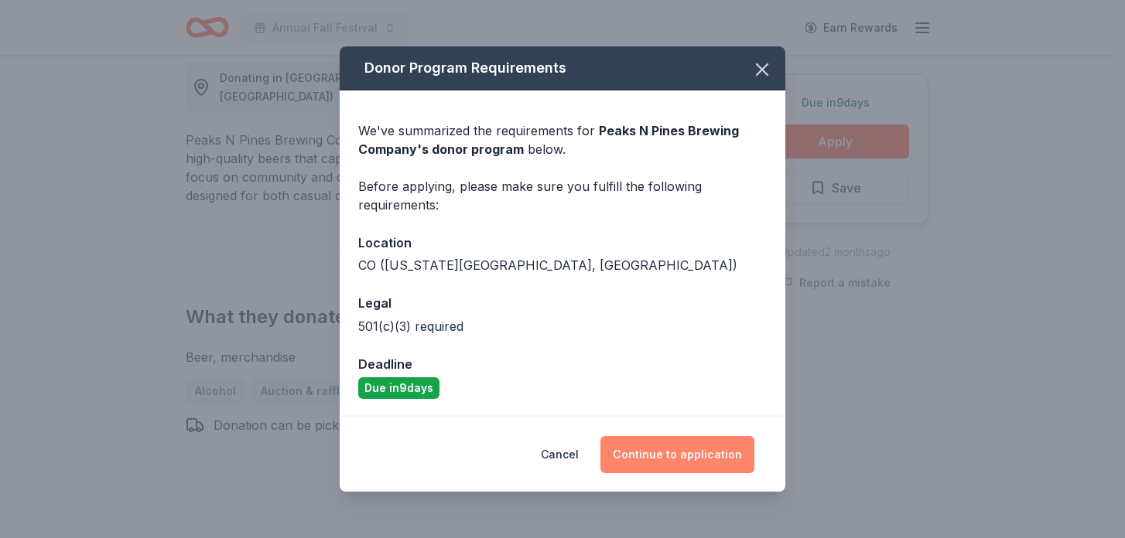
click at [647, 457] on button "Continue to application" at bounding box center [677, 454] width 154 height 37
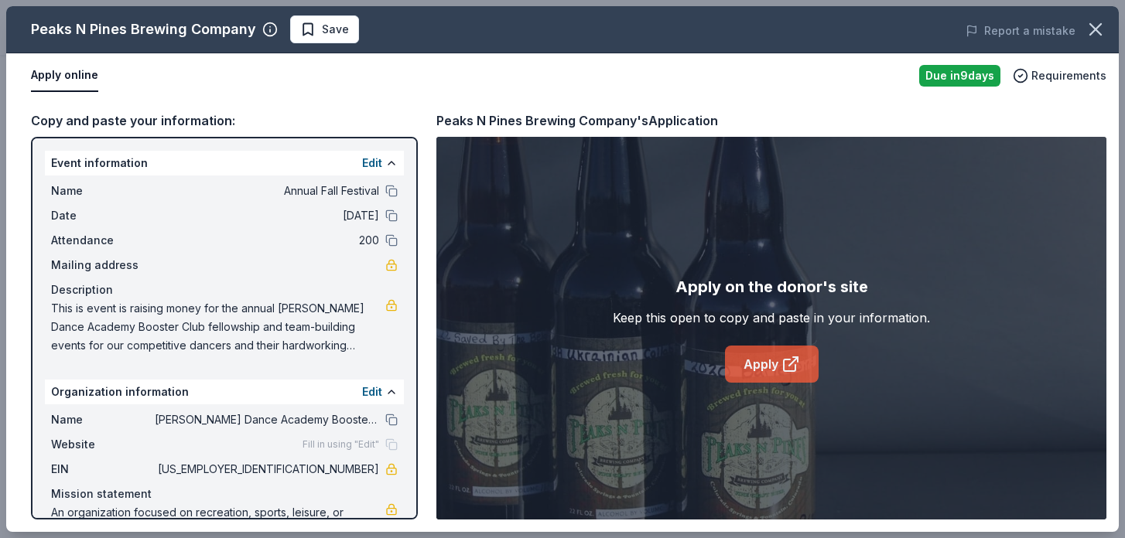
click at [749, 367] on link "Apply" at bounding box center [772, 364] width 94 height 37
click at [385, 193] on button at bounding box center [391, 191] width 12 height 12
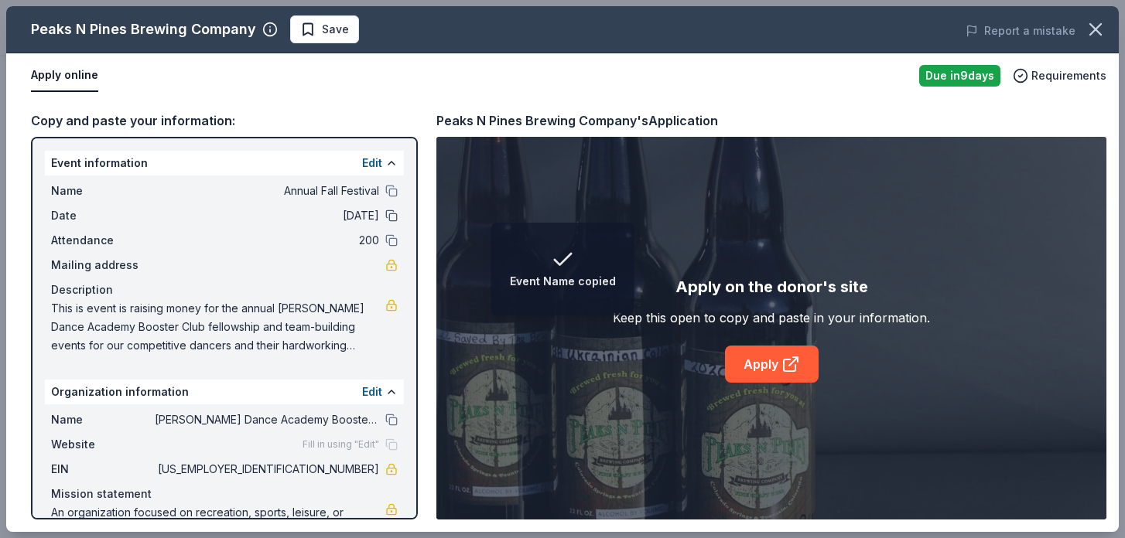
click at [385, 217] on button at bounding box center [391, 216] width 12 height 12
drag, startPoint x: 50, startPoint y: 307, endPoint x: 200, endPoint y: 323, distance: 150.9
click at [200, 323] on span "This is event is raising money for the annual [PERSON_NAME] Dance Academy Boost…" at bounding box center [218, 327] width 334 height 56
drag, startPoint x: 353, startPoint y: 348, endPoint x: 168, endPoint y: 339, distance: 185.9
click at [168, 339] on span "This is event is raising money for the annual [PERSON_NAME] Dance Academy Boost…" at bounding box center [218, 327] width 334 height 56
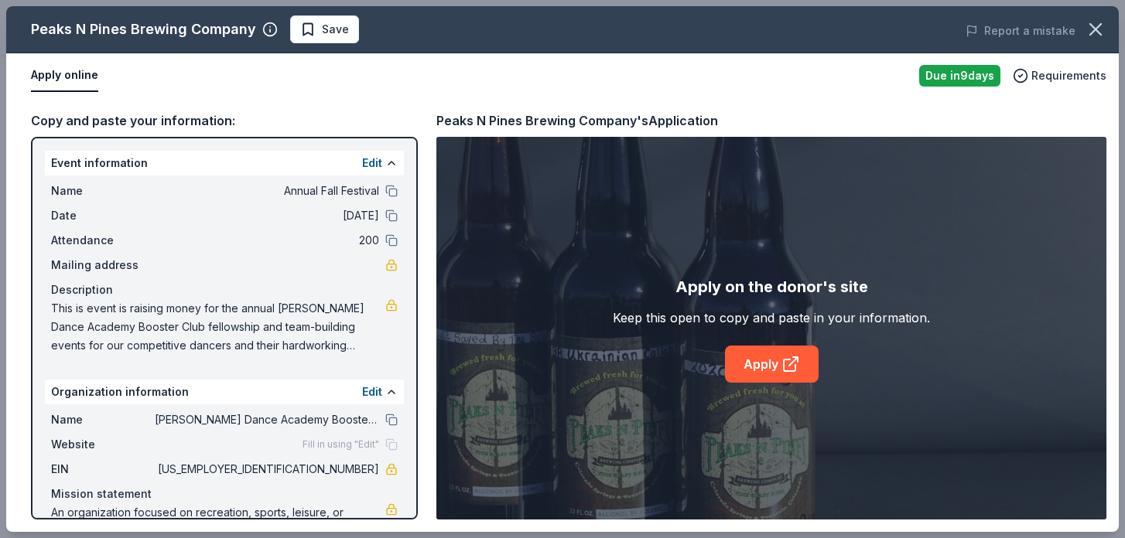
click at [276, 326] on span "This is event is raising money for the annual [PERSON_NAME] Dance Academy Boost…" at bounding box center [218, 327] width 334 height 56
click at [277, 326] on span "This is event is raising money for the annual [PERSON_NAME] Dance Academy Boost…" at bounding box center [218, 327] width 334 height 56
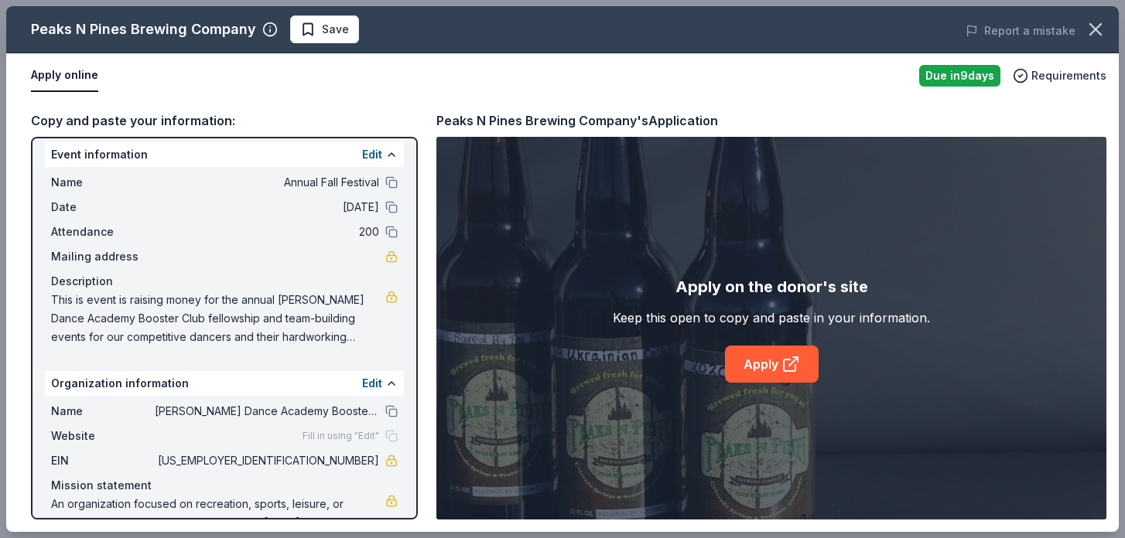
scroll to position [0, 0]
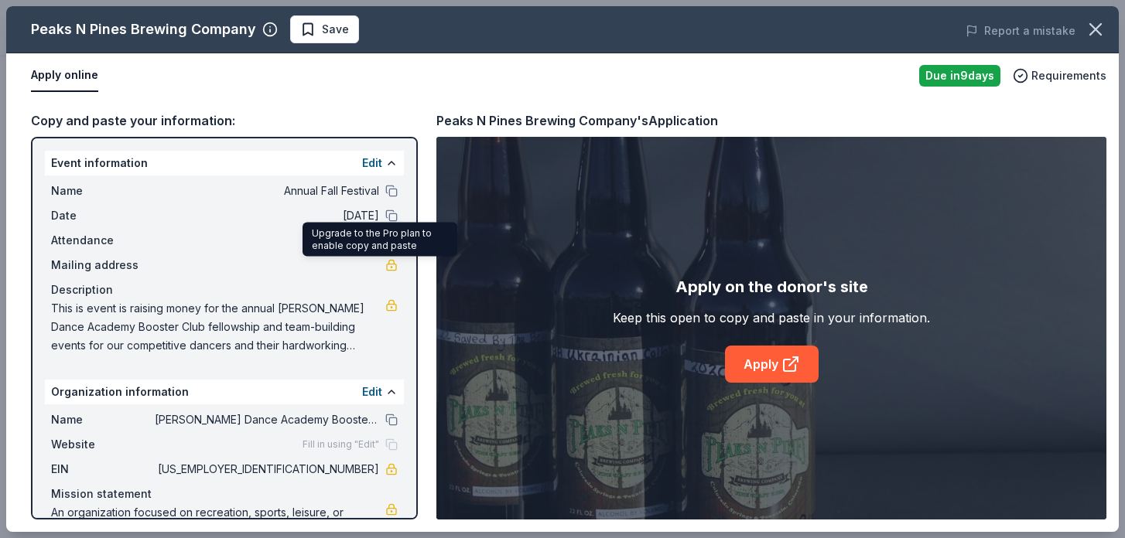
click at [385, 266] on link at bounding box center [391, 265] width 12 height 12
drag, startPoint x: 53, startPoint y: 304, endPoint x: 288, endPoint y: 335, distance: 237.2
click at [288, 335] on span "This is event is raising money for the annual [PERSON_NAME] Dance Academy Boost…" at bounding box center [218, 327] width 334 height 56
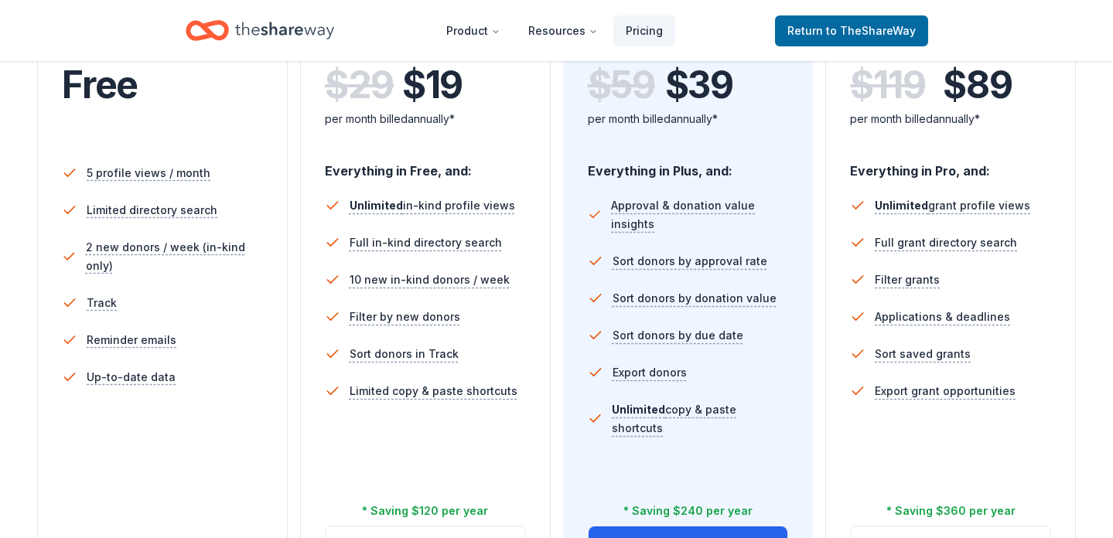
scroll to position [266, 0]
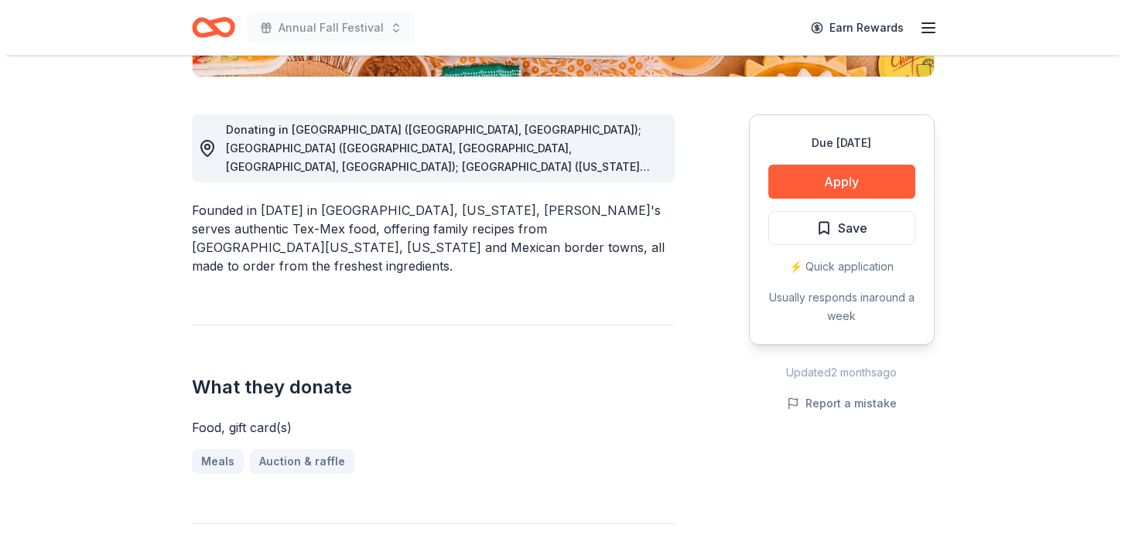
scroll to position [393, 0]
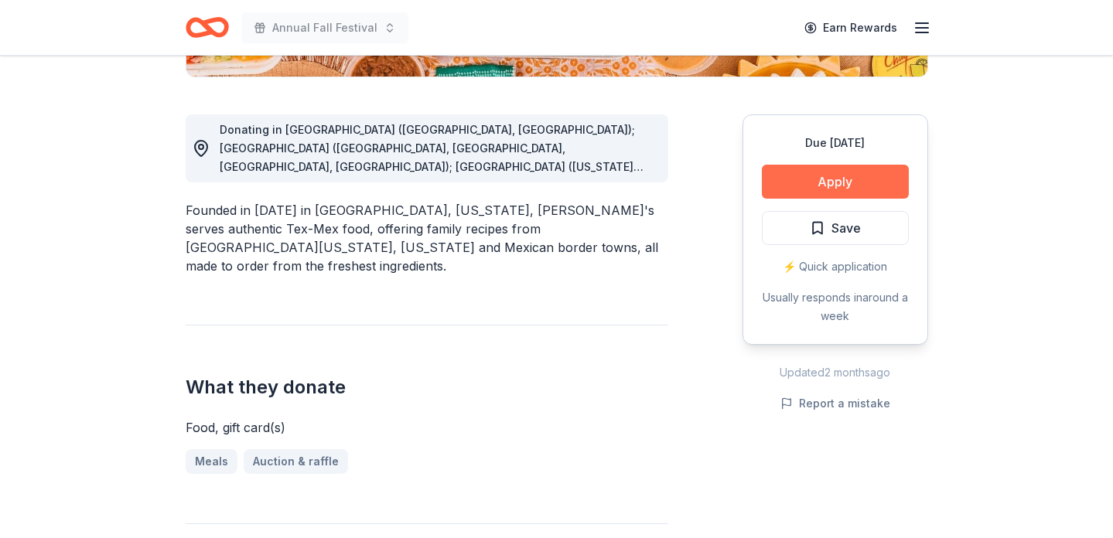
click at [798, 189] on button "Apply" at bounding box center [835, 182] width 147 height 34
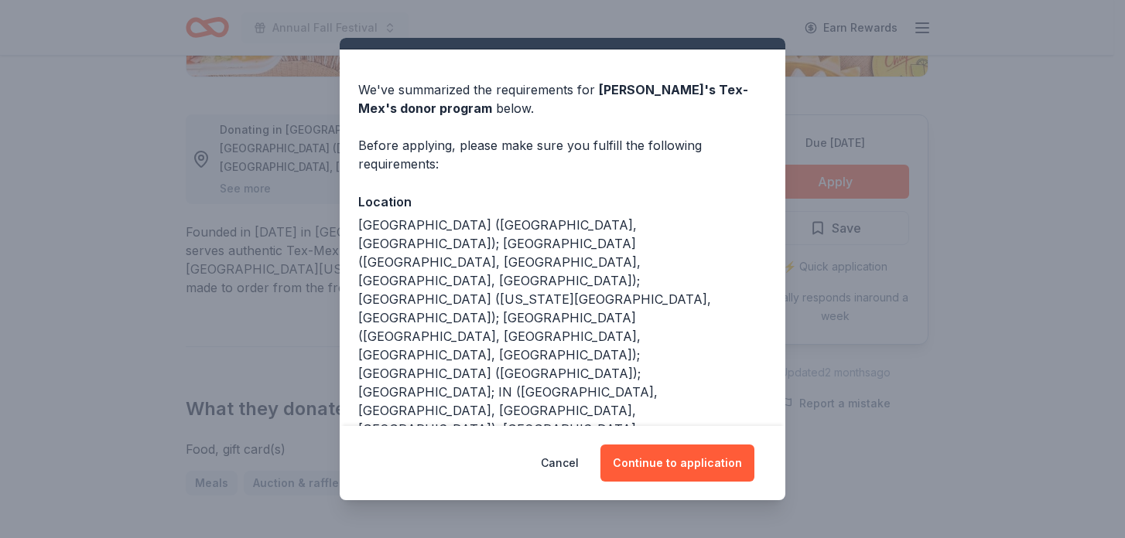
scroll to position [71, 0]
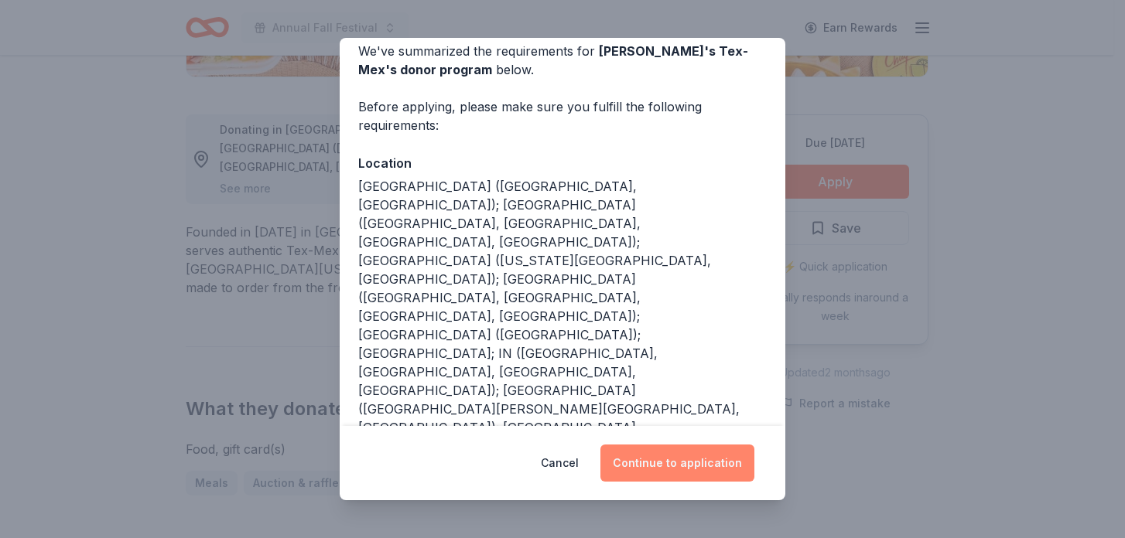
click at [664, 473] on button "Continue to application" at bounding box center [677, 463] width 154 height 37
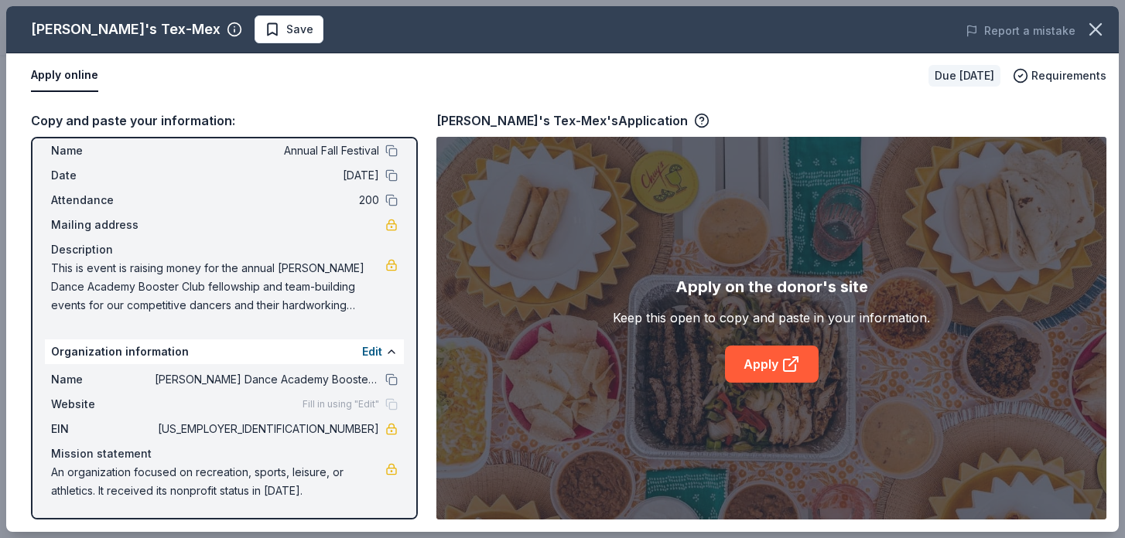
scroll to position [41, 0]
click at [749, 367] on link "Apply" at bounding box center [772, 364] width 94 height 37
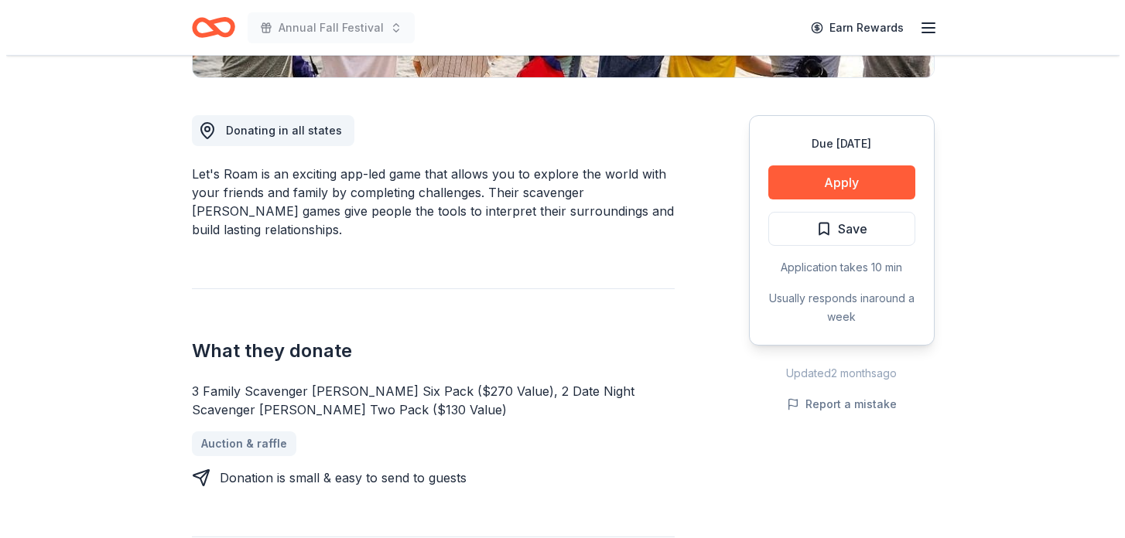
scroll to position [393, 0]
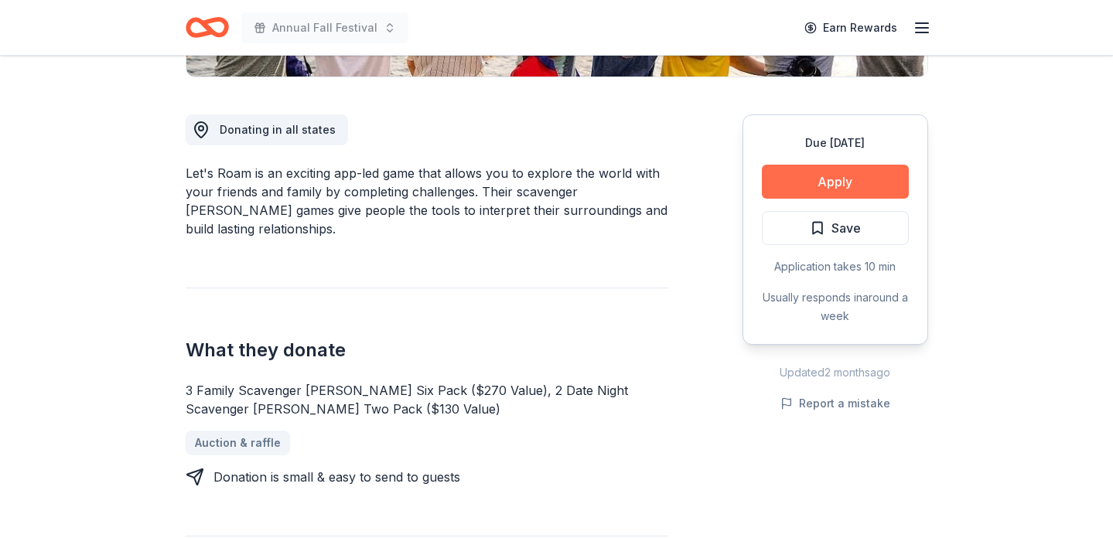
click at [812, 190] on button "Apply" at bounding box center [835, 182] width 147 height 34
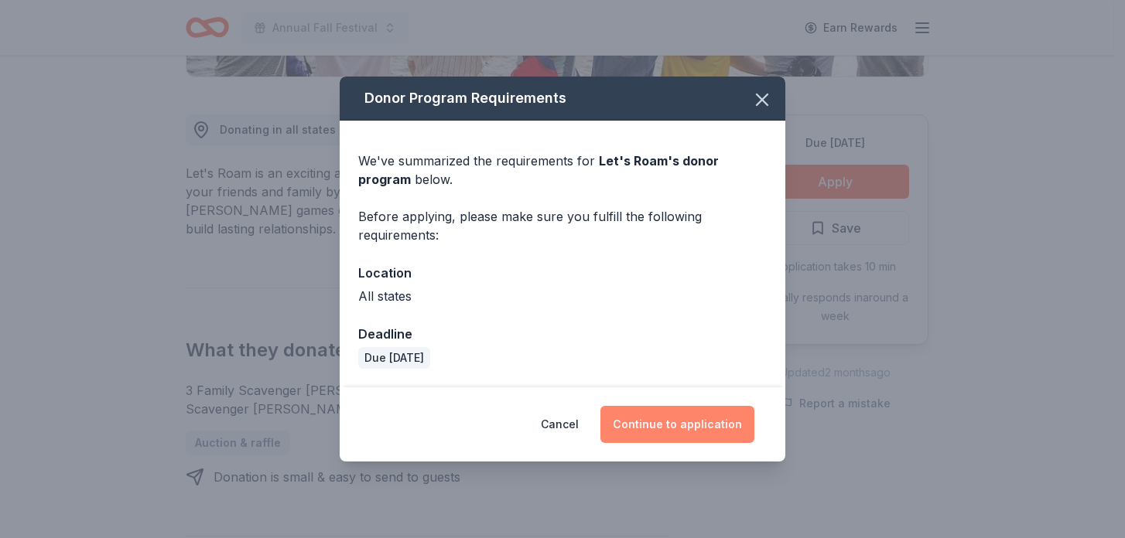
click at [690, 434] on button "Continue to application" at bounding box center [677, 424] width 154 height 37
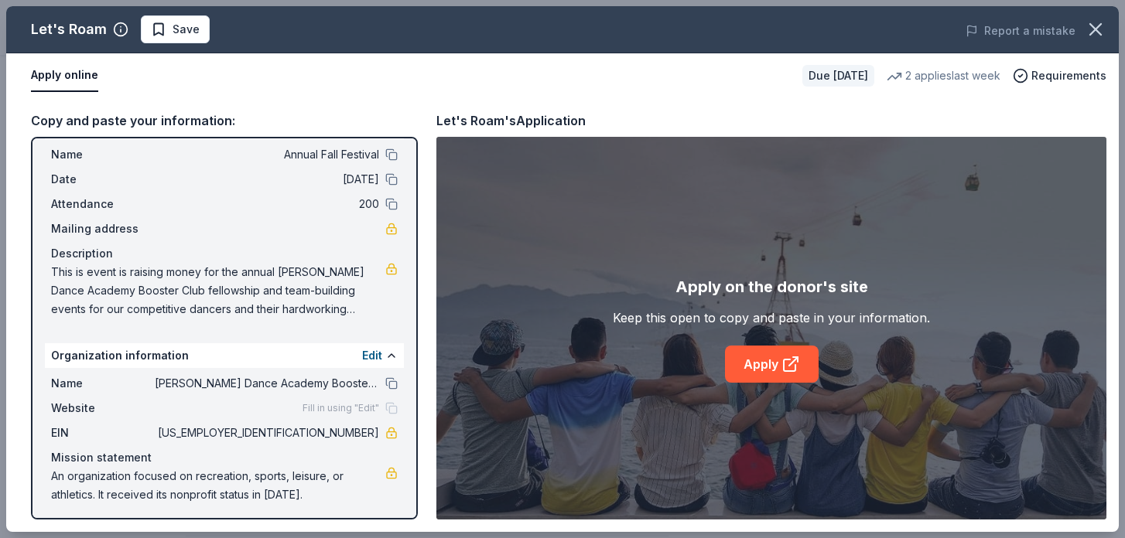
scroll to position [41, 0]
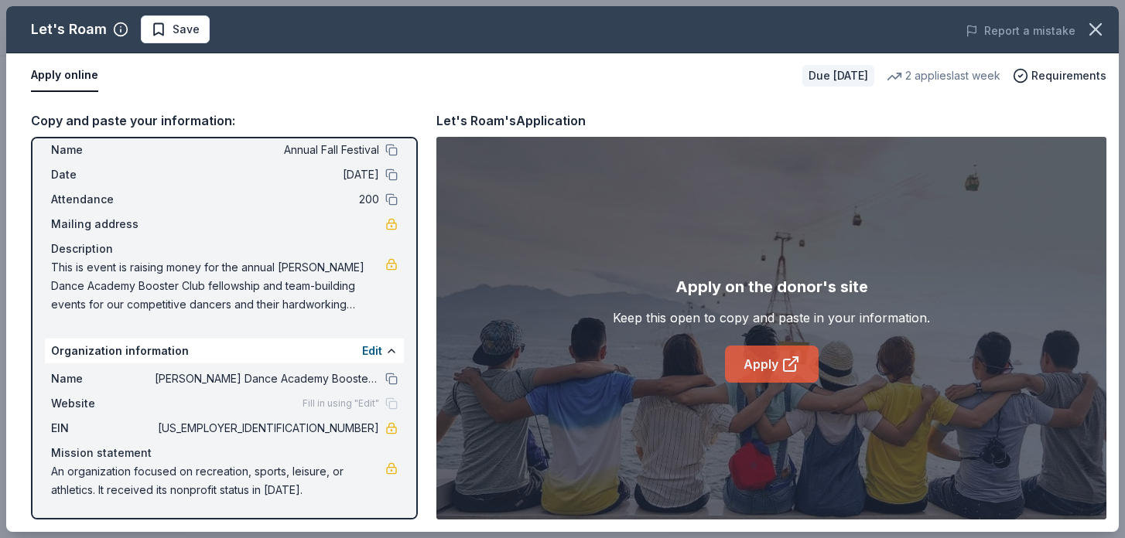
click at [765, 373] on link "Apply" at bounding box center [772, 364] width 94 height 37
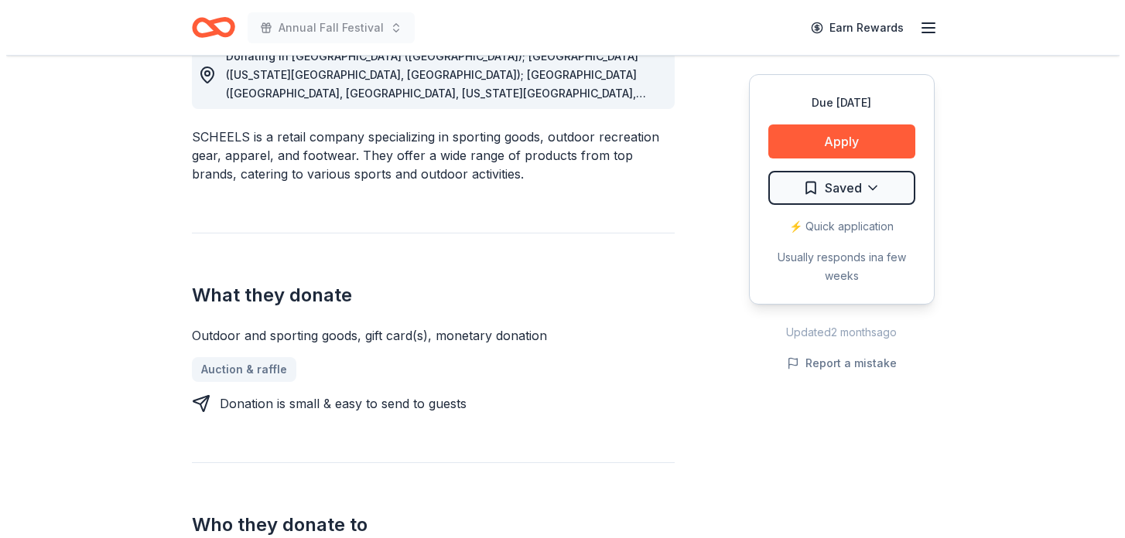
scroll to position [258, 0]
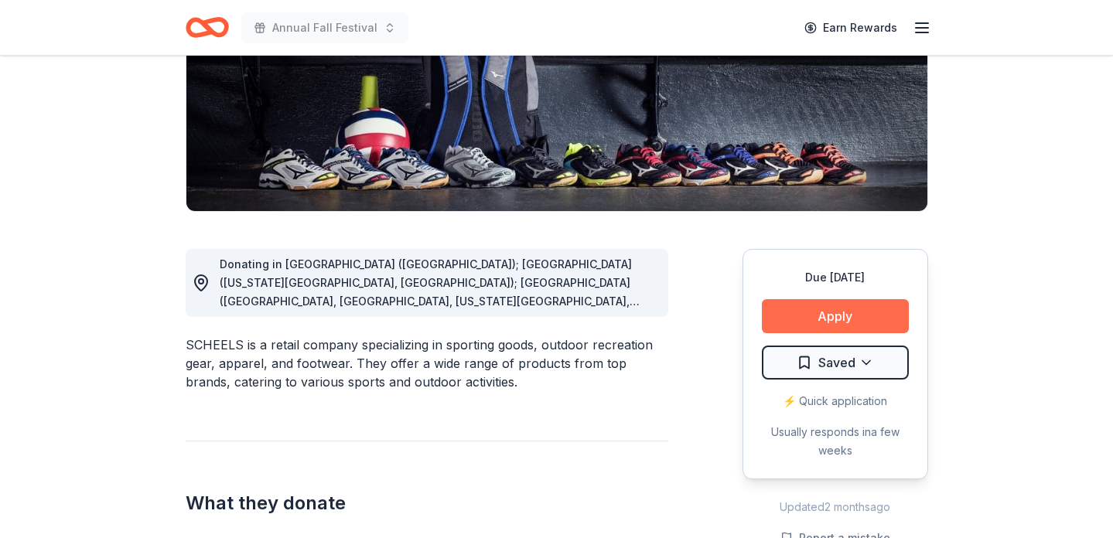
click at [811, 317] on button "Apply" at bounding box center [835, 316] width 147 height 34
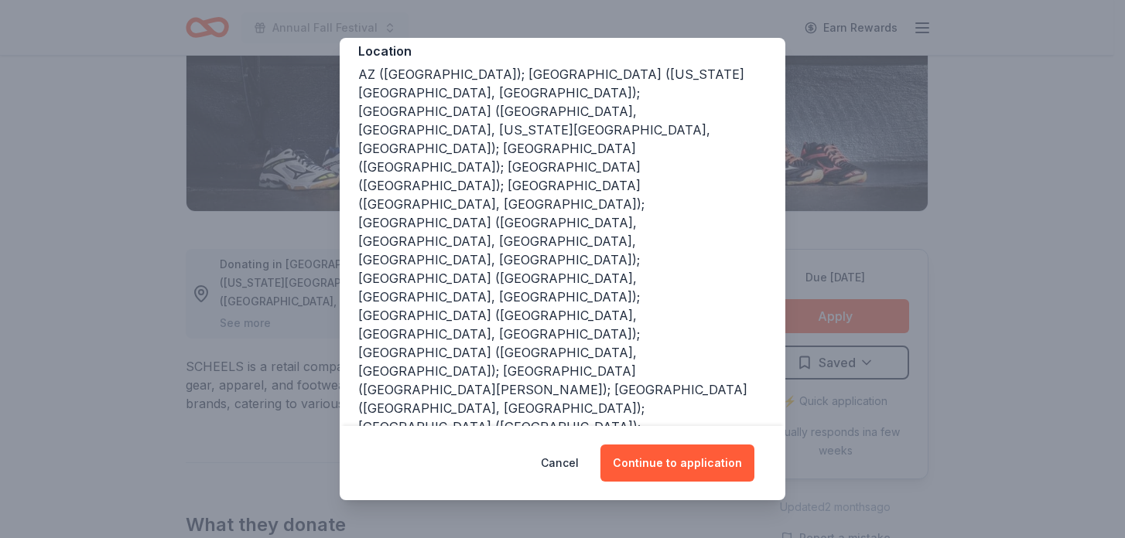
scroll to position [196, 0]
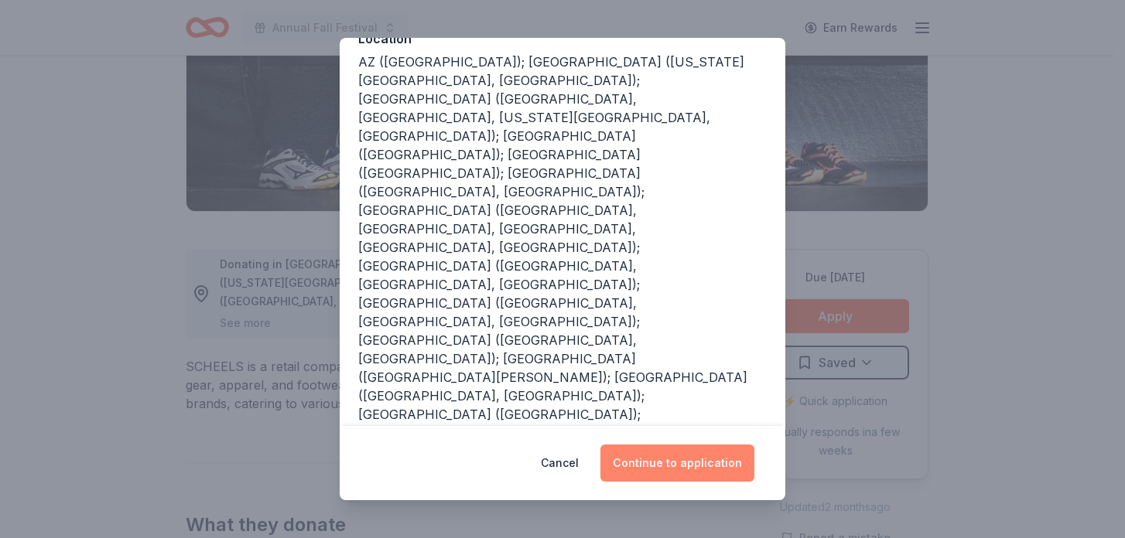
click at [664, 459] on button "Continue to application" at bounding box center [677, 463] width 154 height 37
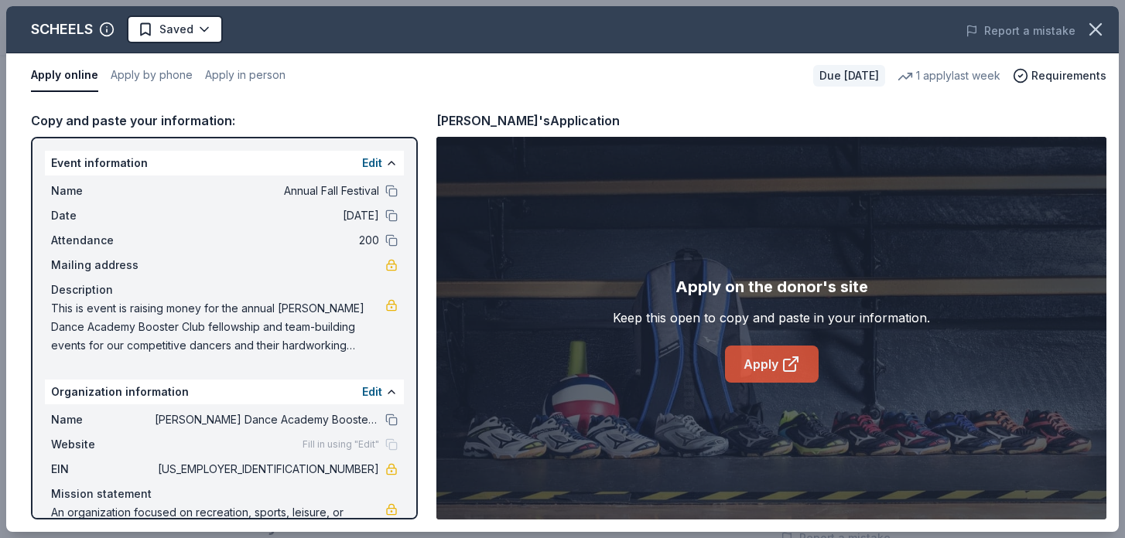
click at [756, 361] on link "Apply" at bounding box center [772, 364] width 94 height 37
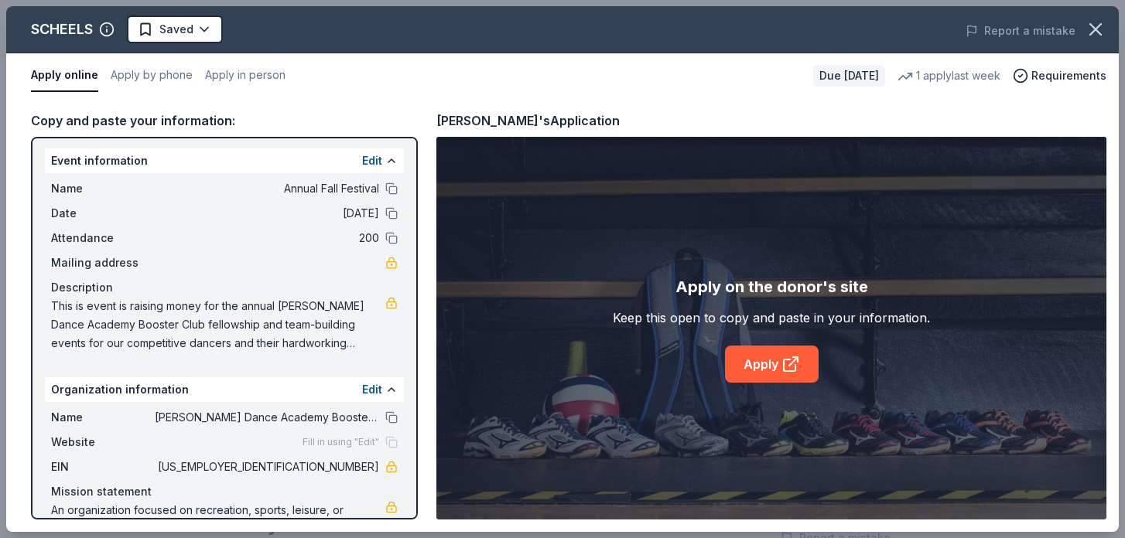
scroll to position [3, 0]
click at [200, 30] on html "Annual Fall Festival Earn Rewards Due in 21 days Share SCHEELS New 1 apply last…" at bounding box center [562, 11] width 1125 height 538
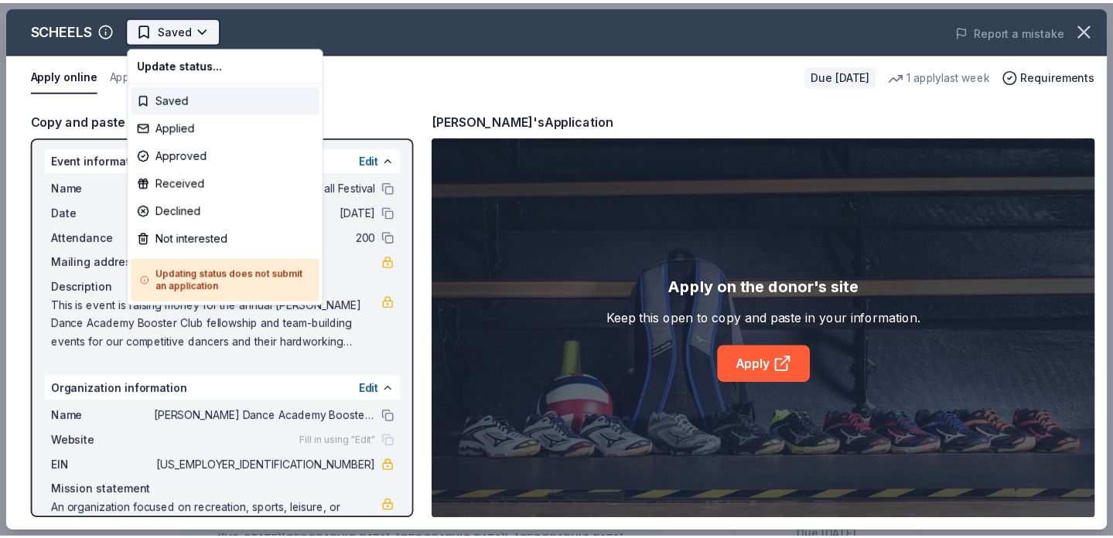
scroll to position [0, 0]
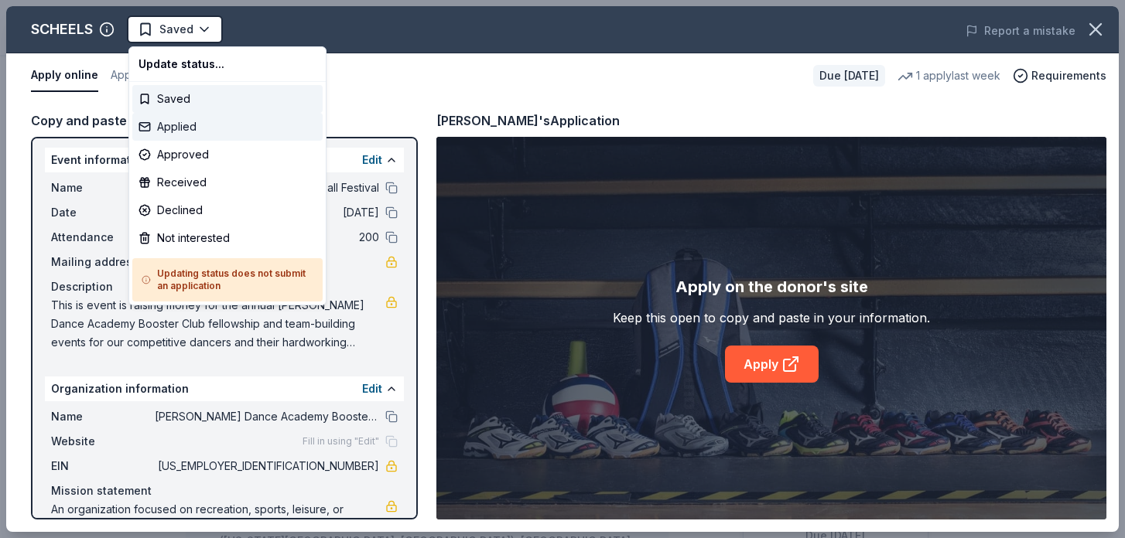
click at [189, 125] on div "Applied" at bounding box center [227, 127] width 190 height 28
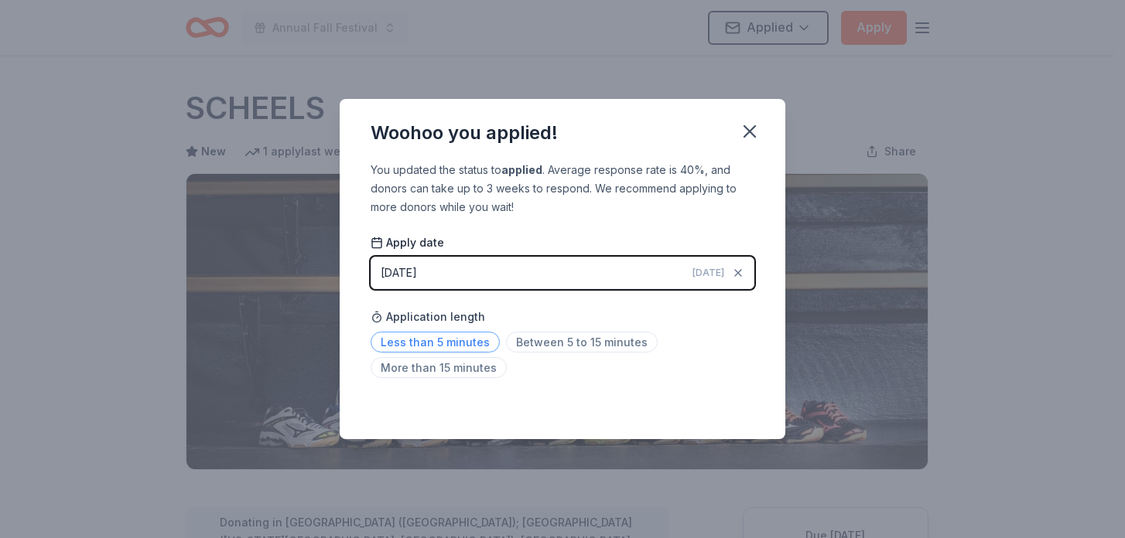
click at [463, 346] on span "Less than 5 minutes" at bounding box center [434, 342] width 129 height 21
click at [753, 131] on icon "button" at bounding box center [750, 132] width 22 height 22
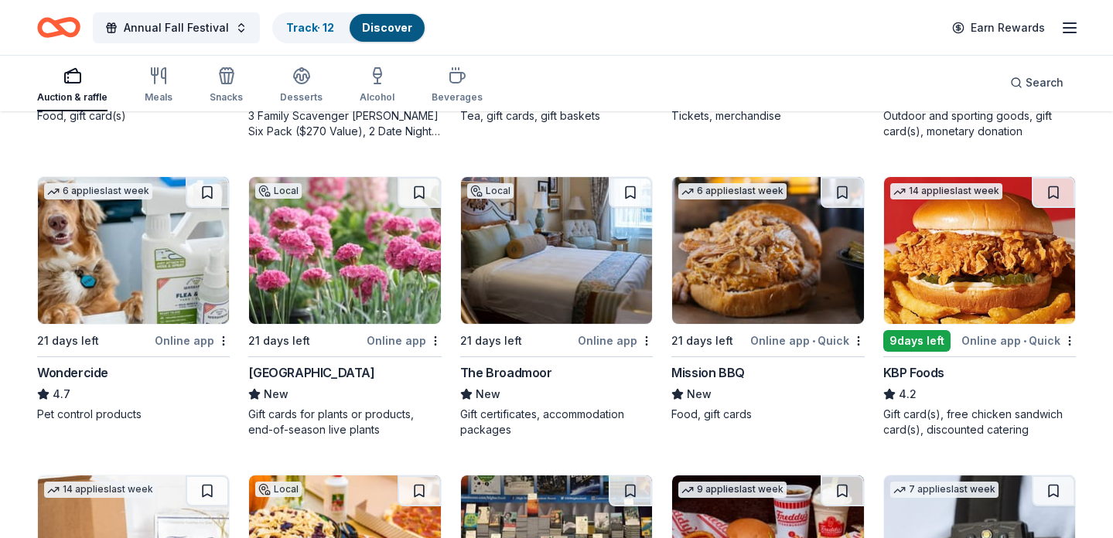
scroll to position [717, 0]
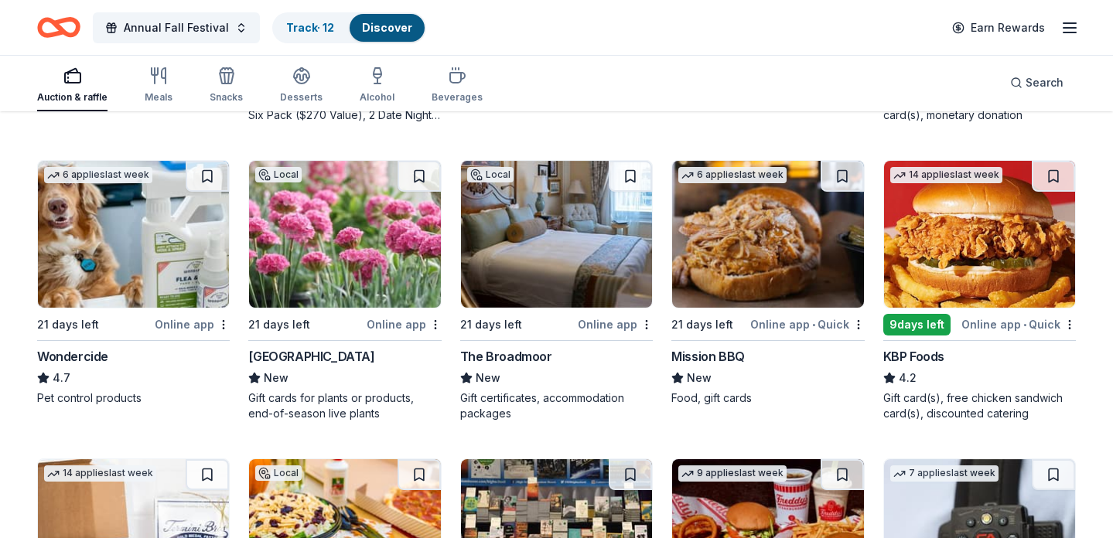
click at [562, 282] on img at bounding box center [556, 234] width 191 height 147
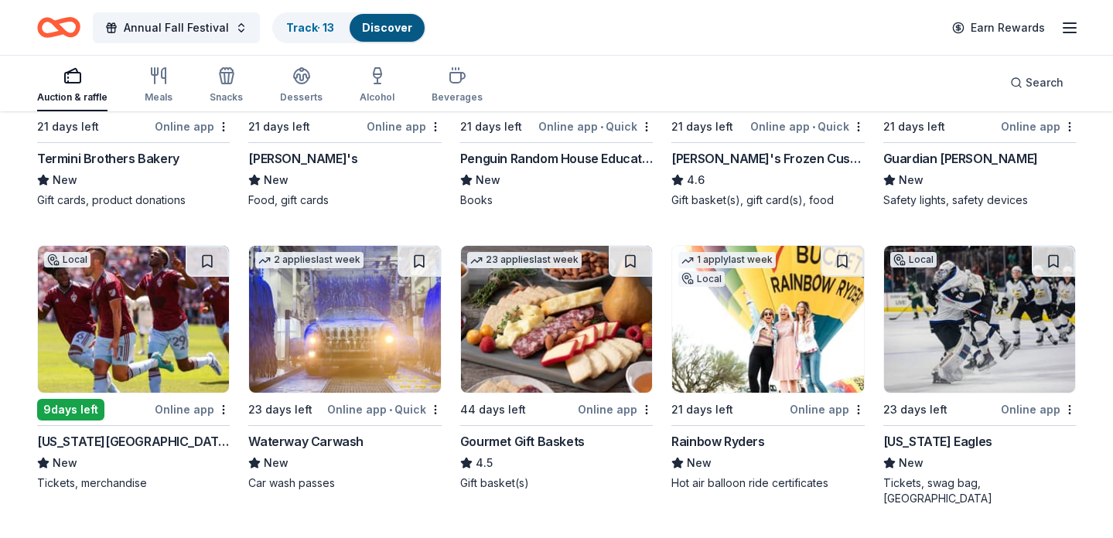
scroll to position [1230, 0]
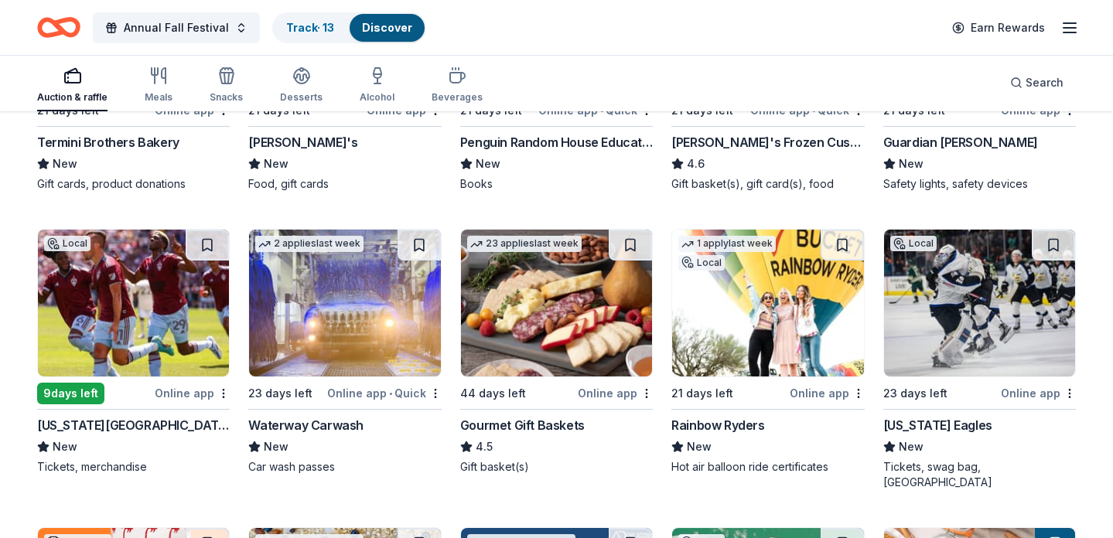
click at [544, 312] on img at bounding box center [556, 303] width 191 height 147
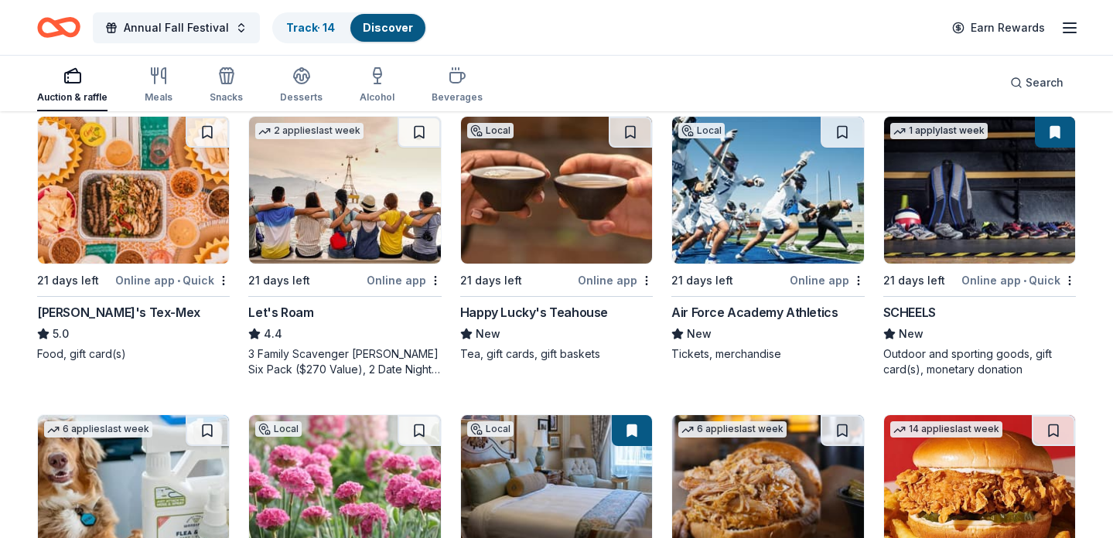
scroll to position [451, 0]
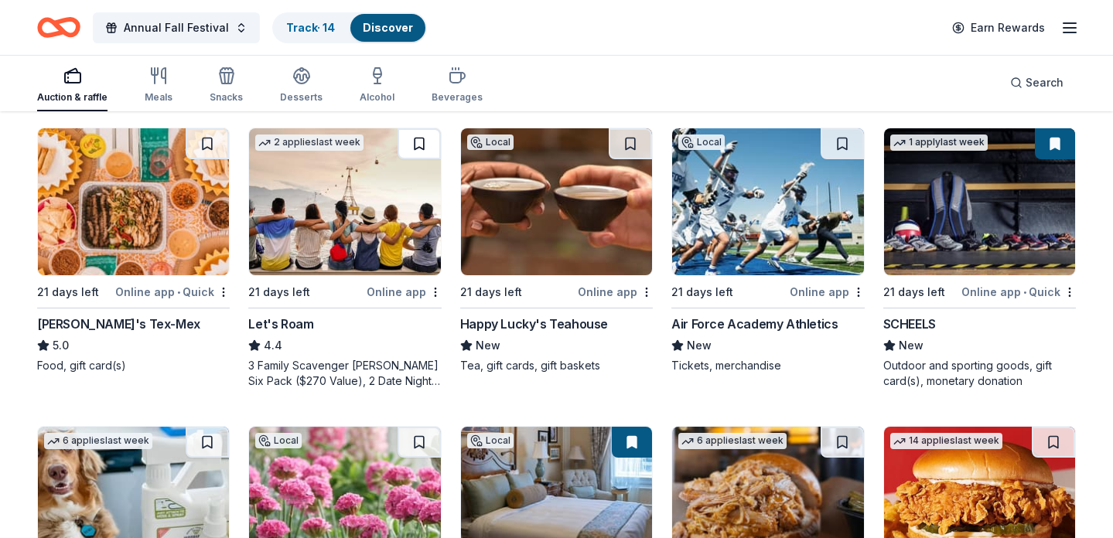
click at [416, 132] on button at bounding box center [419, 143] width 43 height 31
click at [424, 137] on button at bounding box center [421, 143] width 40 height 31
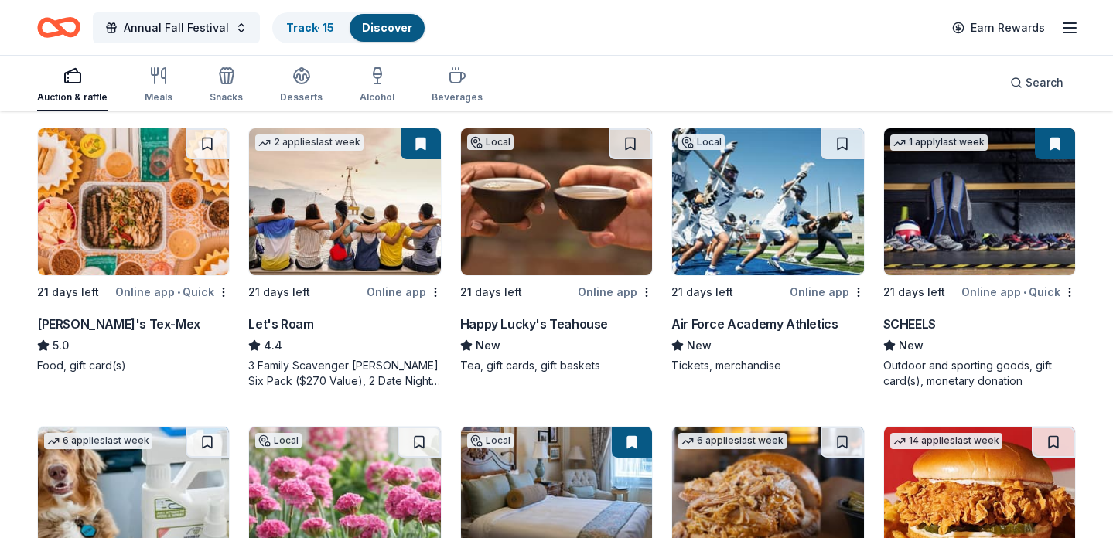
click at [366, 203] on img at bounding box center [344, 201] width 191 height 147
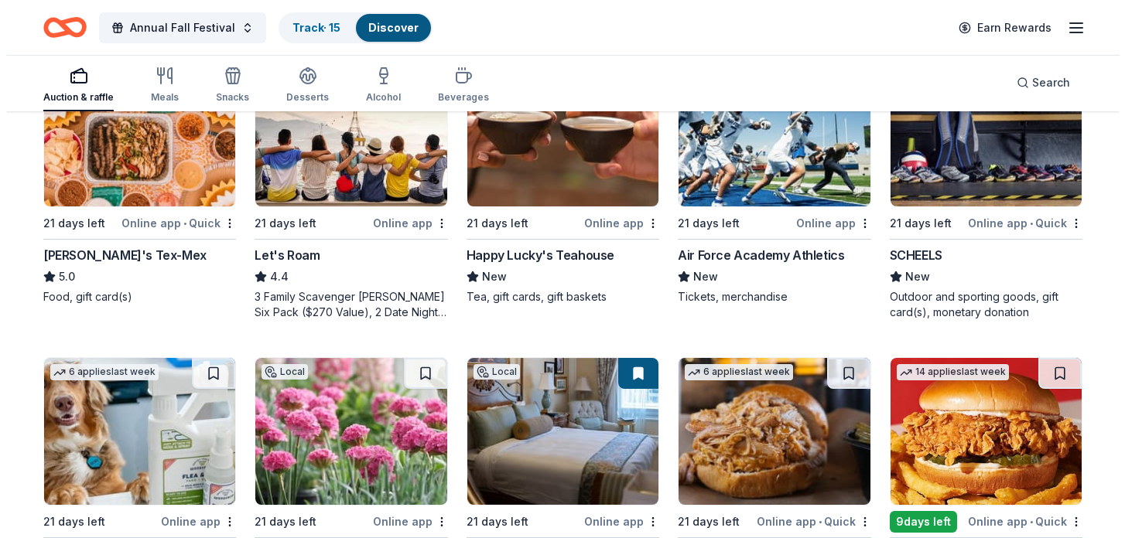
scroll to position [440, 0]
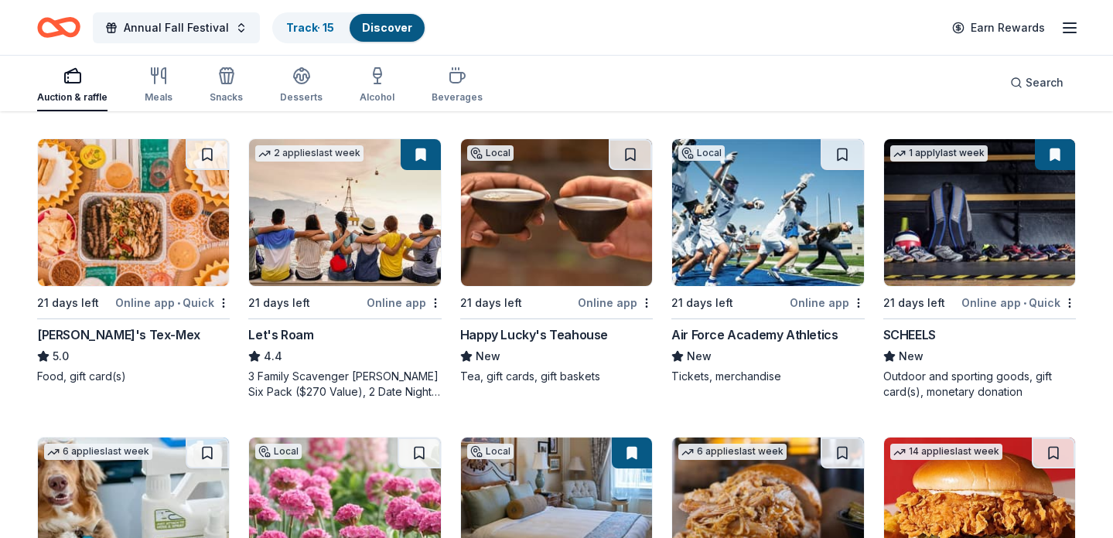
click at [558, 218] on img at bounding box center [556, 212] width 191 height 147
click at [204, 27] on span "Annual Fall Festival" at bounding box center [176, 28] width 105 height 19
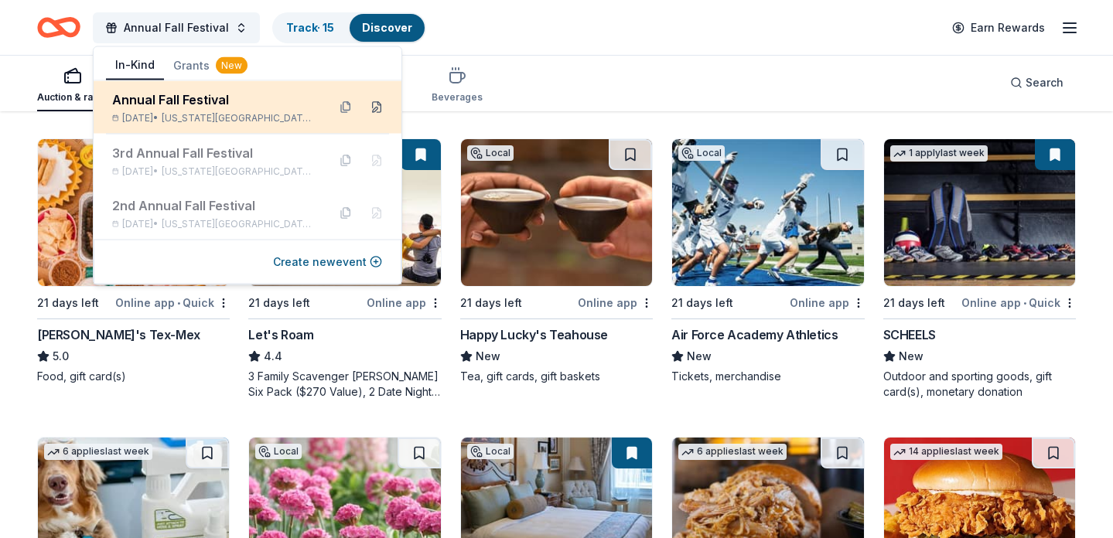
click at [374, 108] on button at bounding box center [376, 107] width 25 height 25
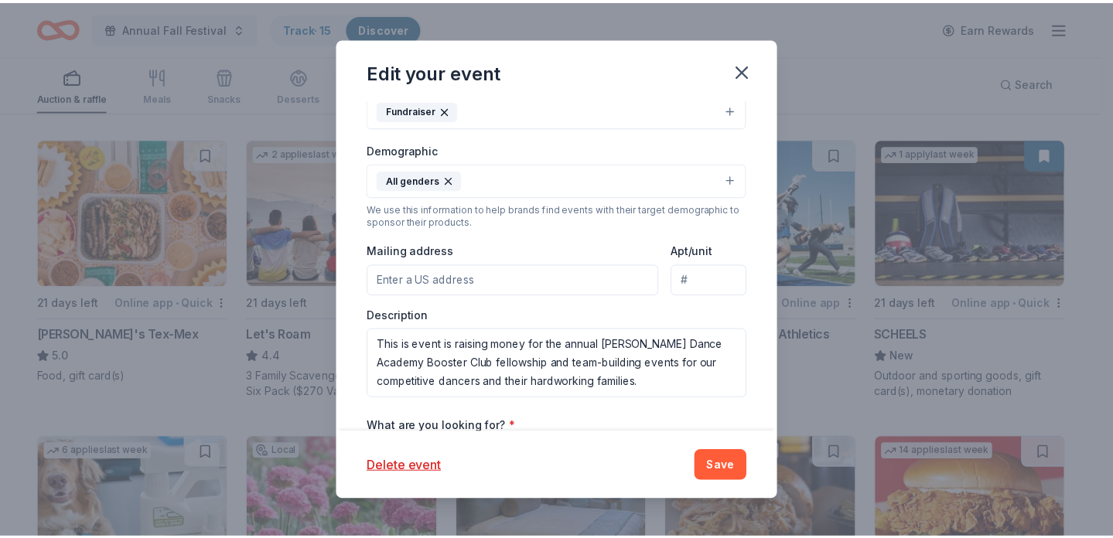
scroll to position [466, 0]
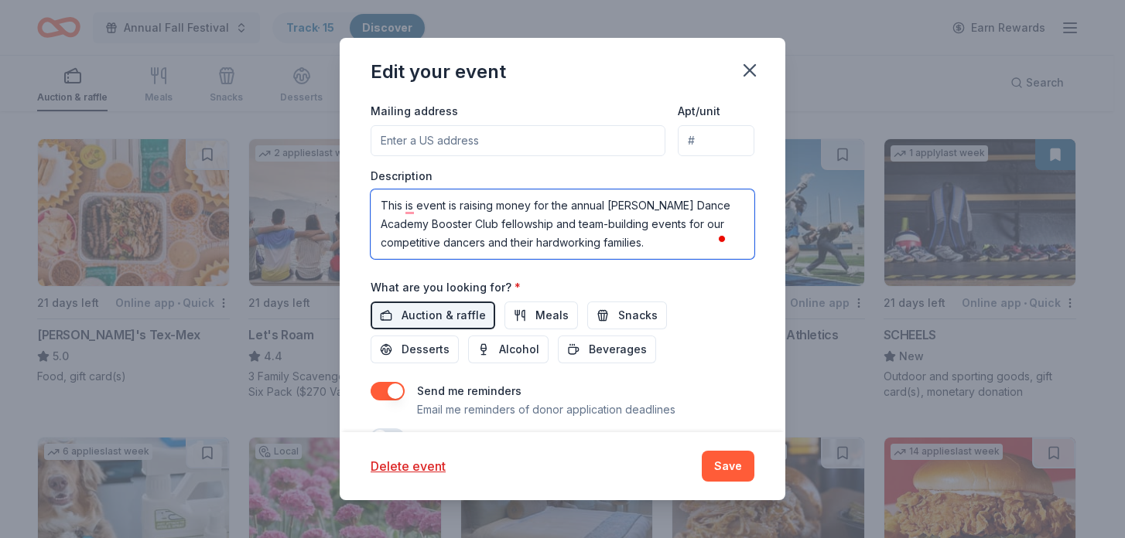
drag, startPoint x: 383, startPoint y: 203, endPoint x: 659, endPoint y: 252, distance: 280.4
click at [659, 252] on textarea "This is event is raising money for the annual [PERSON_NAME] Dance Academy Boost…" at bounding box center [562, 224] width 384 height 70
click at [755, 67] on icon "button" at bounding box center [750, 71] width 22 height 22
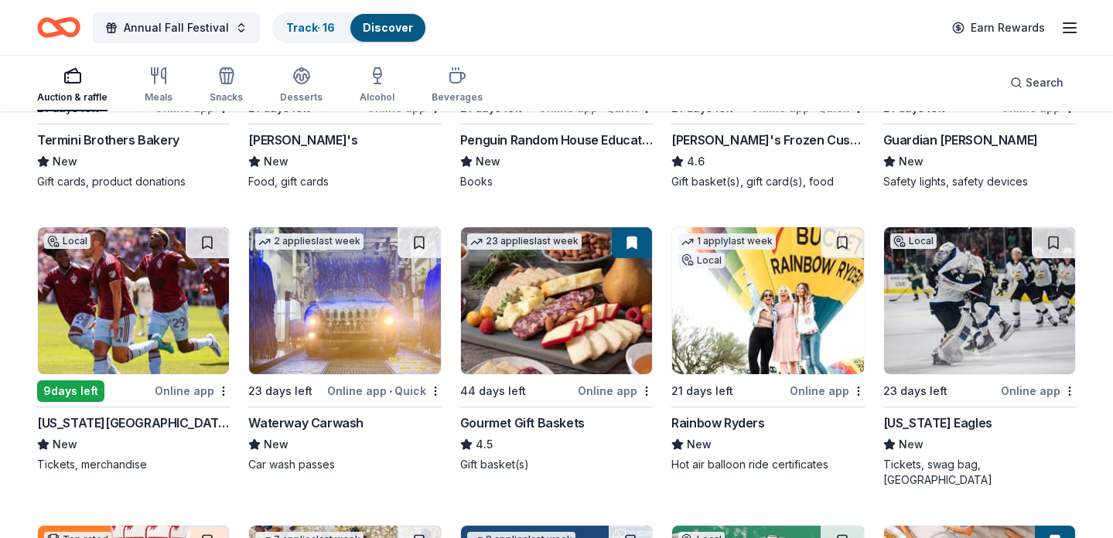
scroll to position [1252, 0]
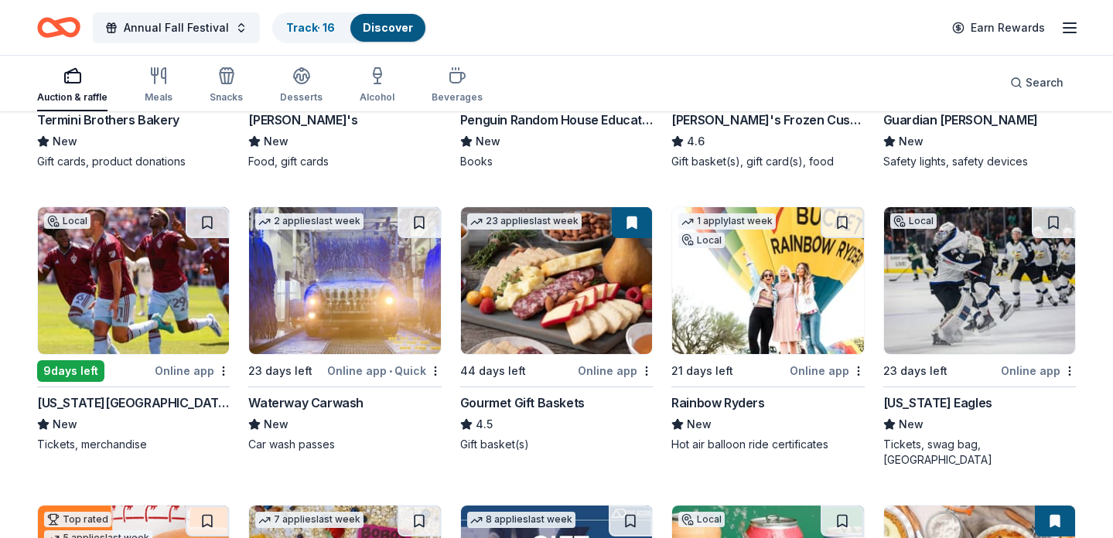
click at [717, 418] on div "New" at bounding box center [767, 424] width 193 height 19
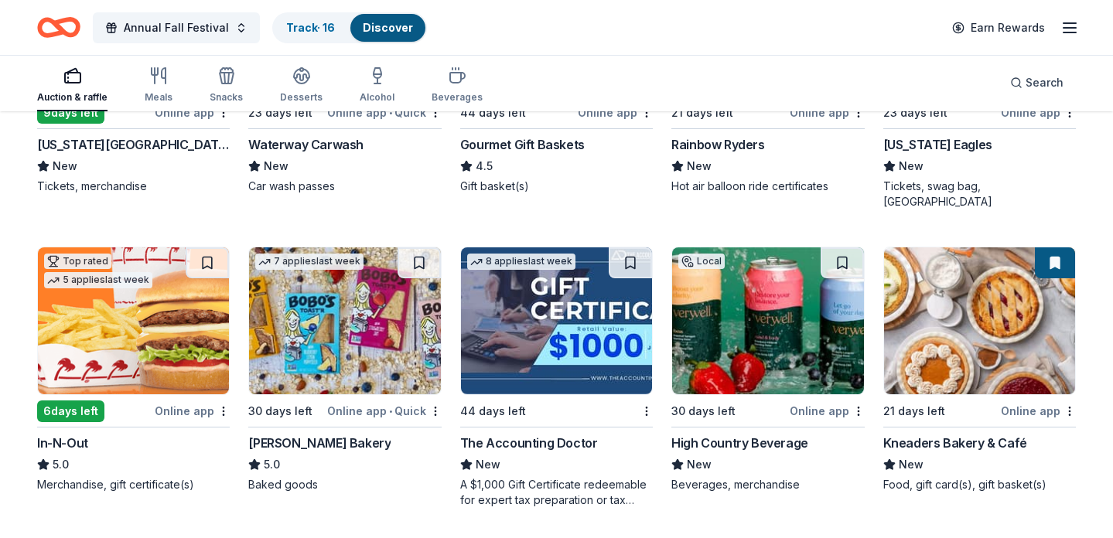
scroll to position [1545, 0]
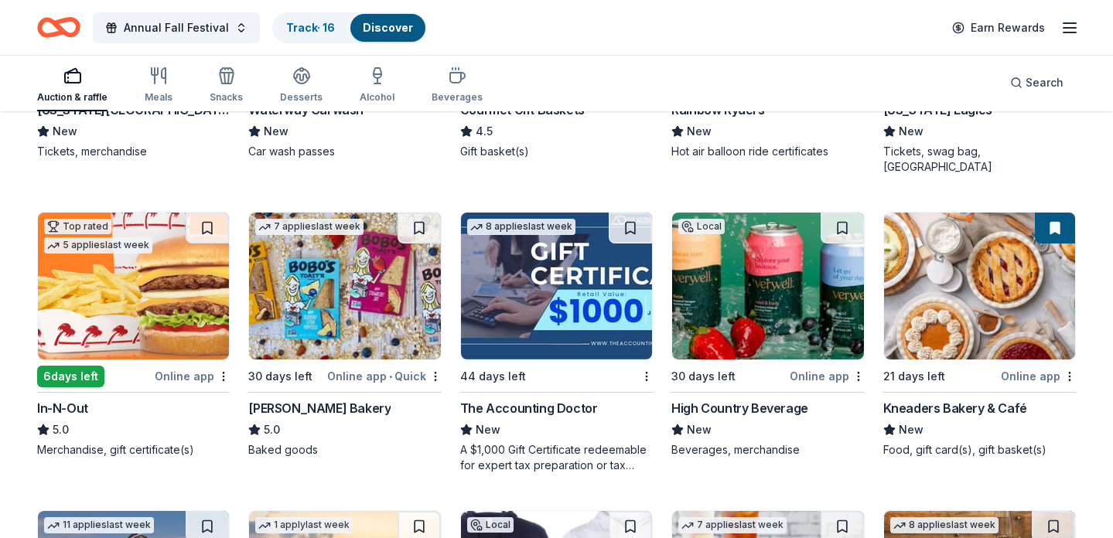
click at [172, 271] on img at bounding box center [133, 286] width 191 height 147
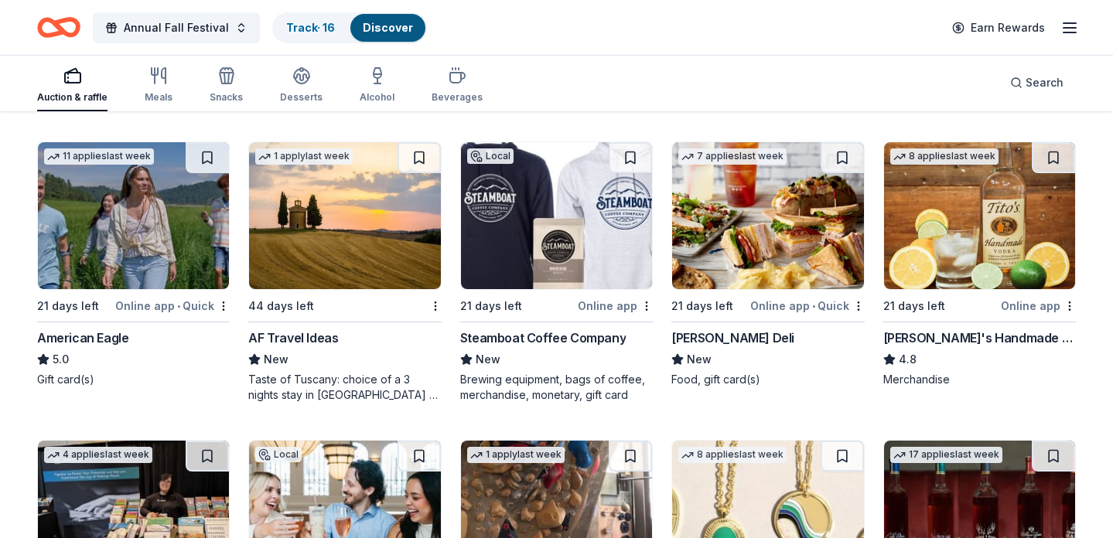
scroll to position [1917, 0]
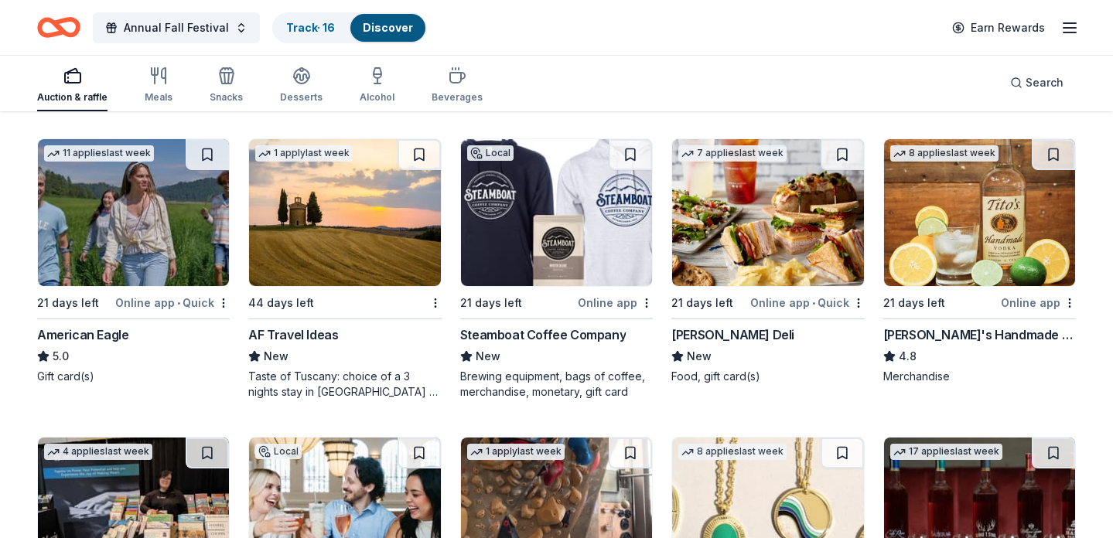
click at [344, 215] on img at bounding box center [344, 212] width 191 height 147
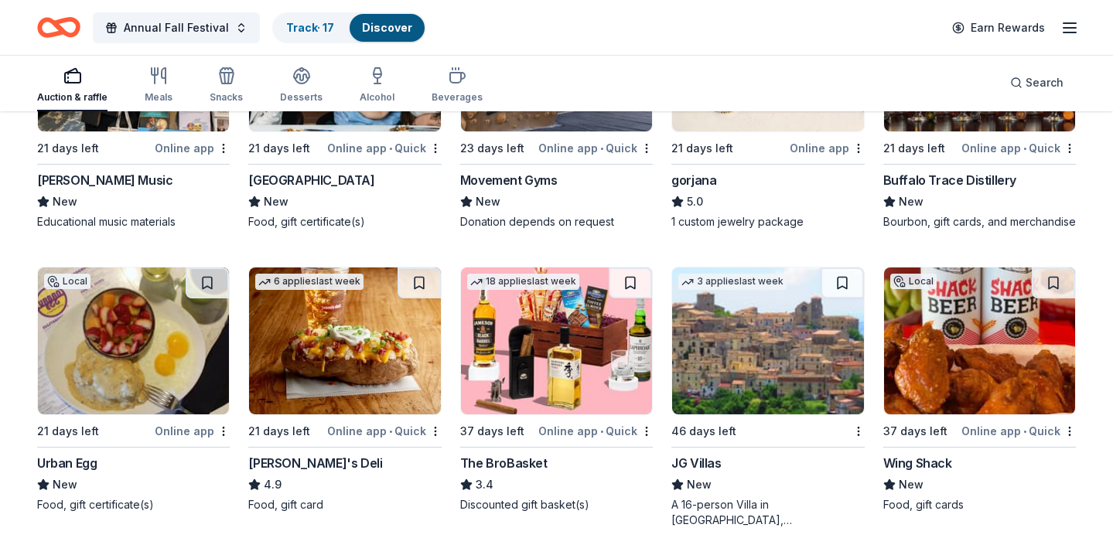
scroll to position [2425, 0]
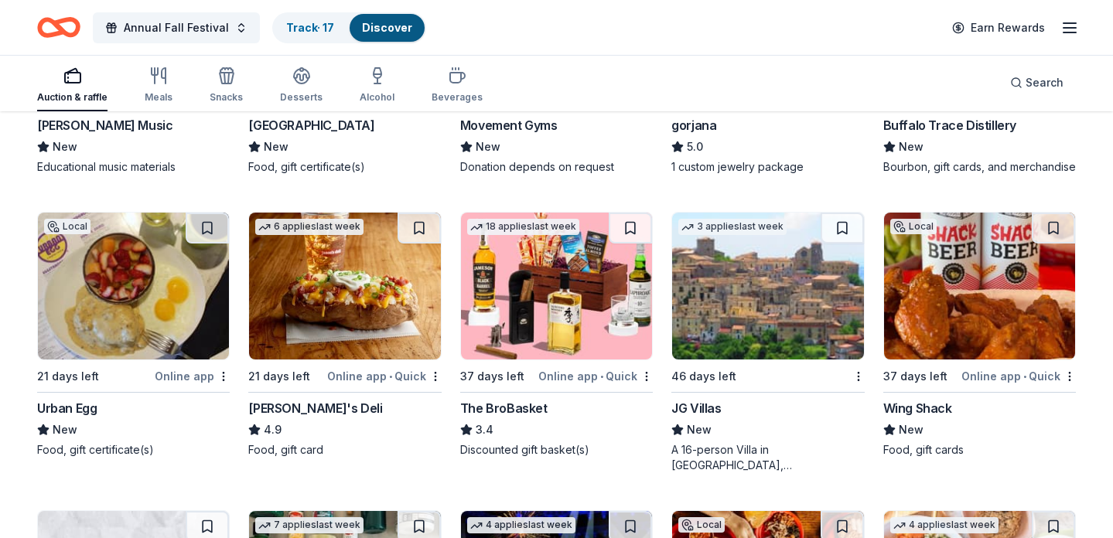
click at [753, 301] on img at bounding box center [767, 286] width 191 height 147
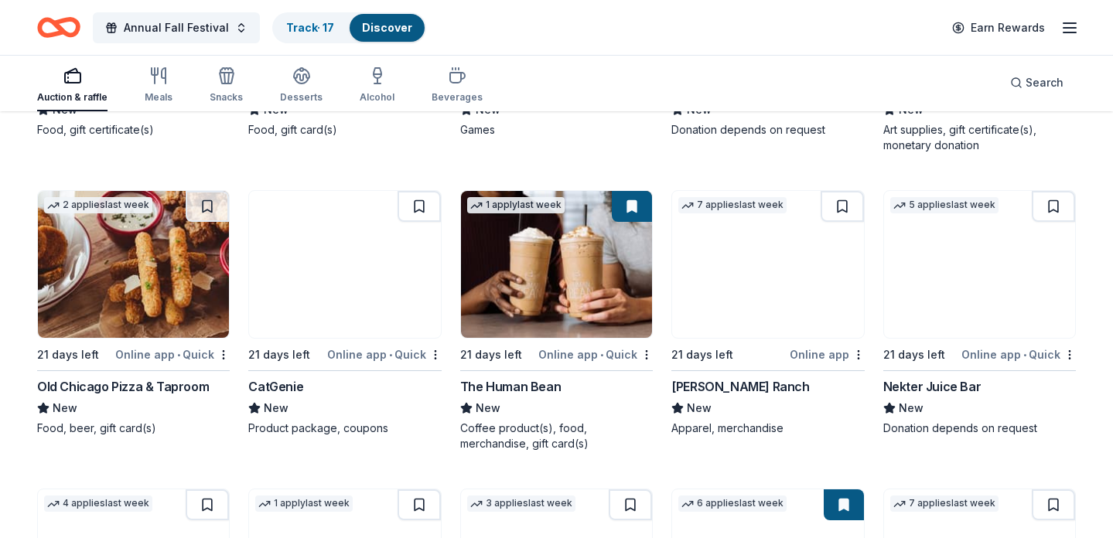
scroll to position [3941, 0]
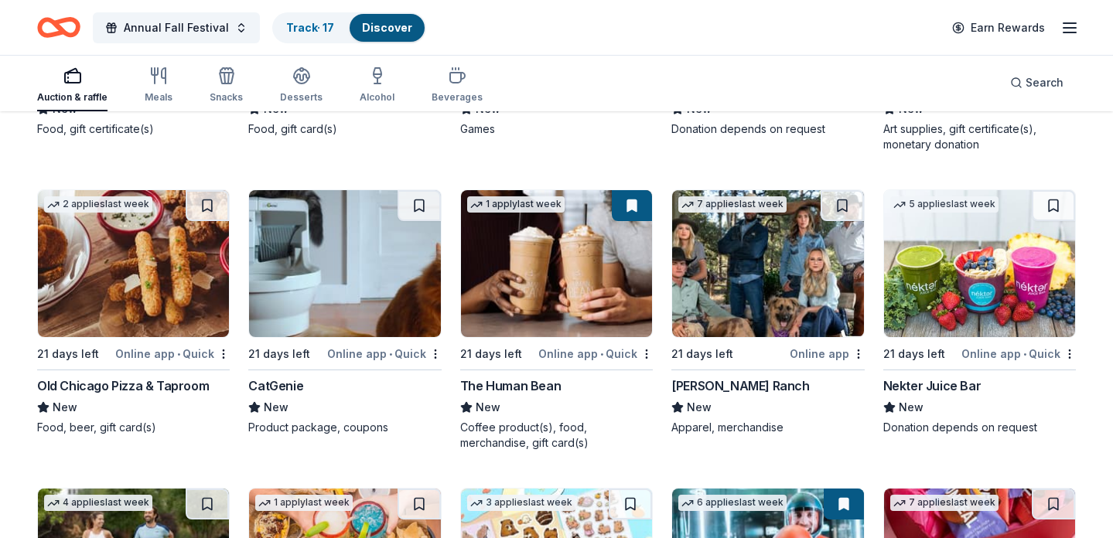
click at [553, 265] on img at bounding box center [556, 263] width 191 height 147
click at [311, 26] on link "Track · 17" at bounding box center [310, 27] width 48 height 13
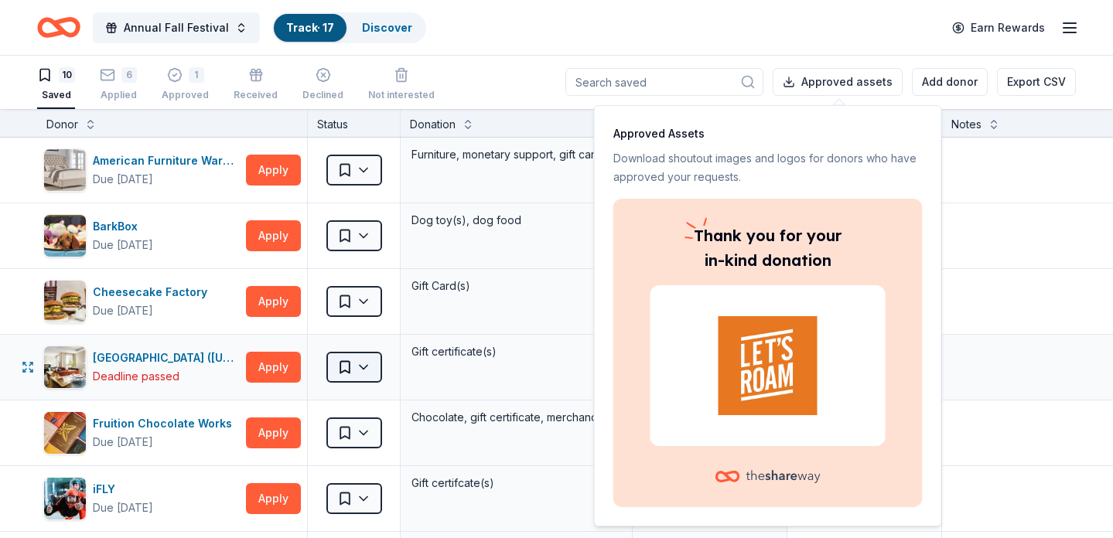
click at [364, 366] on html "Annual Fall Festival Track · 17 Discover Earn Rewards 10 Saved 6 Applied 1 Appr…" at bounding box center [556, 268] width 1113 height 538
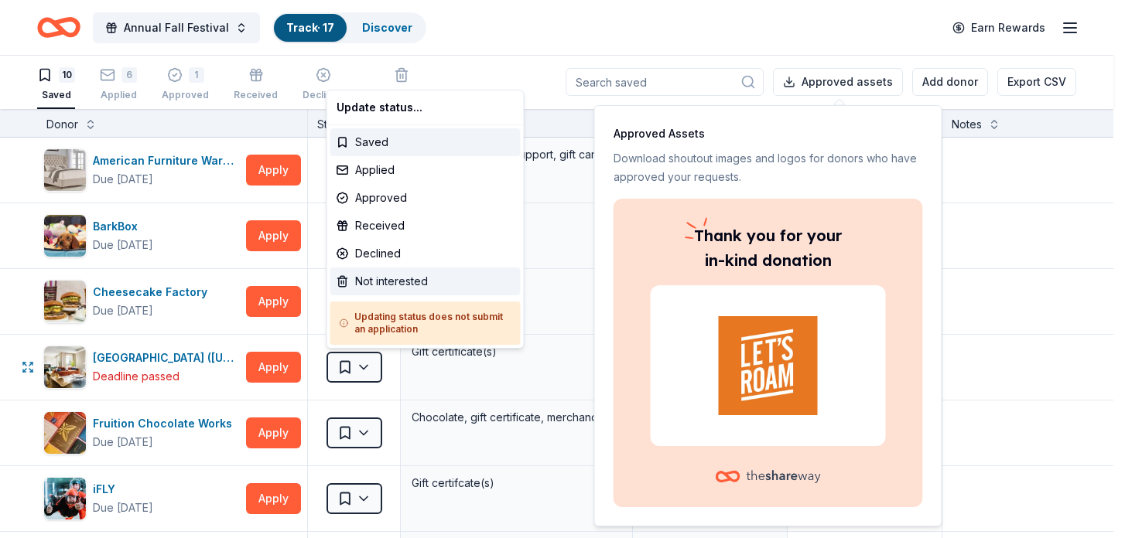
click at [384, 282] on div "Not interested" at bounding box center [425, 282] width 190 height 28
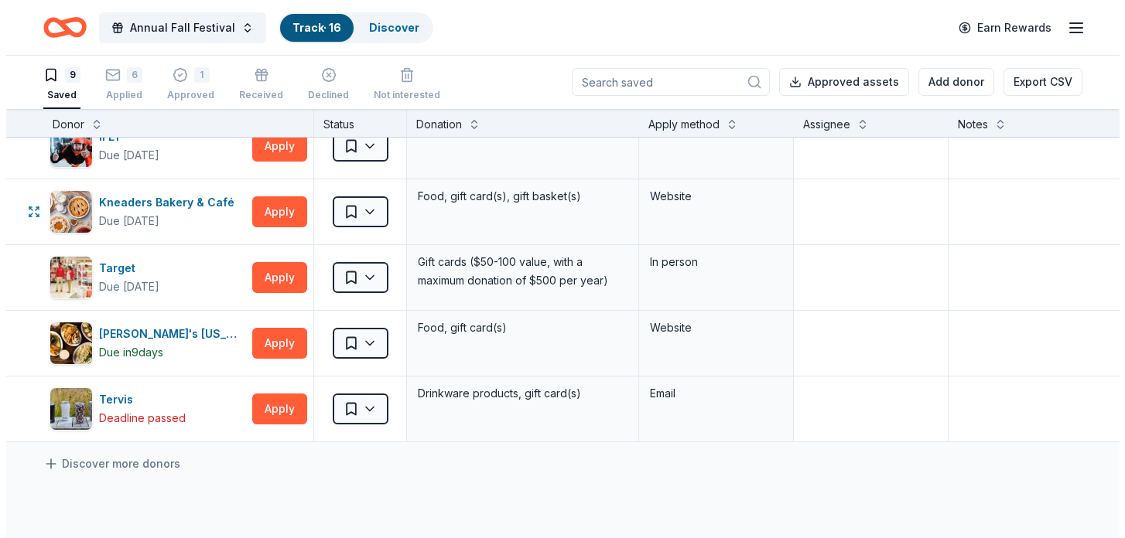
scroll to position [288, 0]
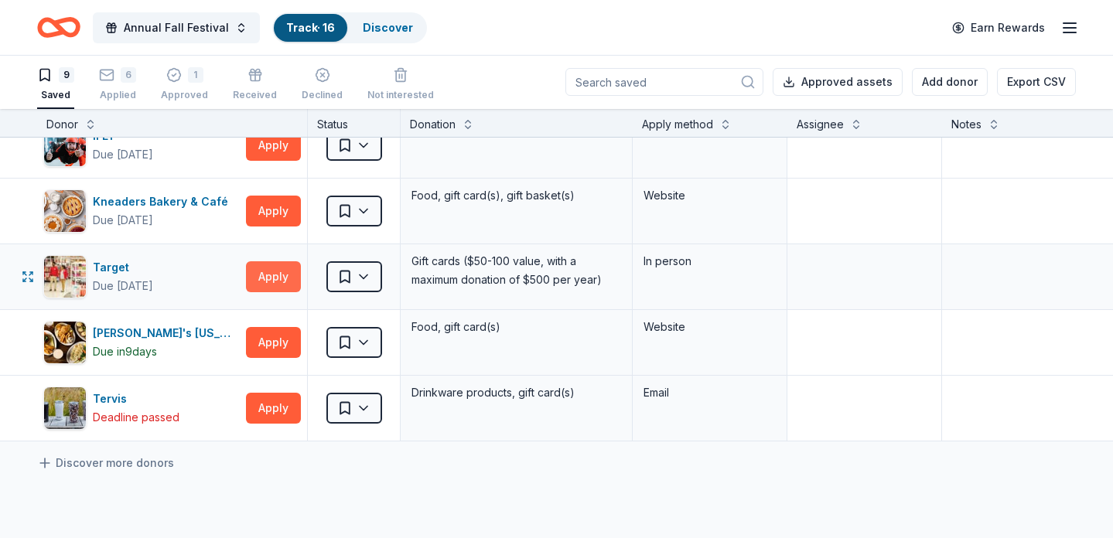
click at [265, 280] on button "Apply" at bounding box center [273, 276] width 55 height 31
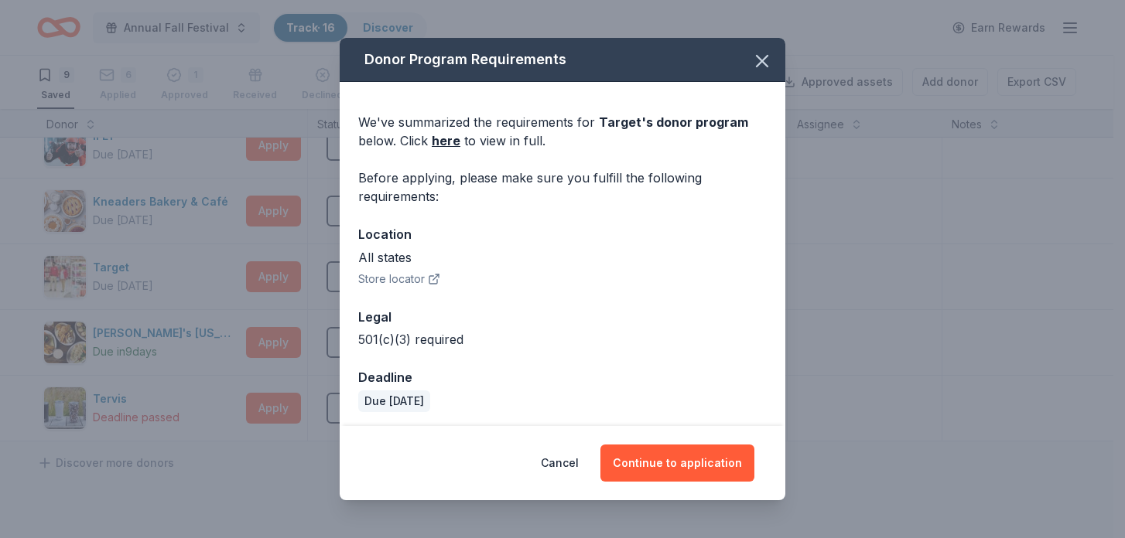
scroll to position [5, 0]
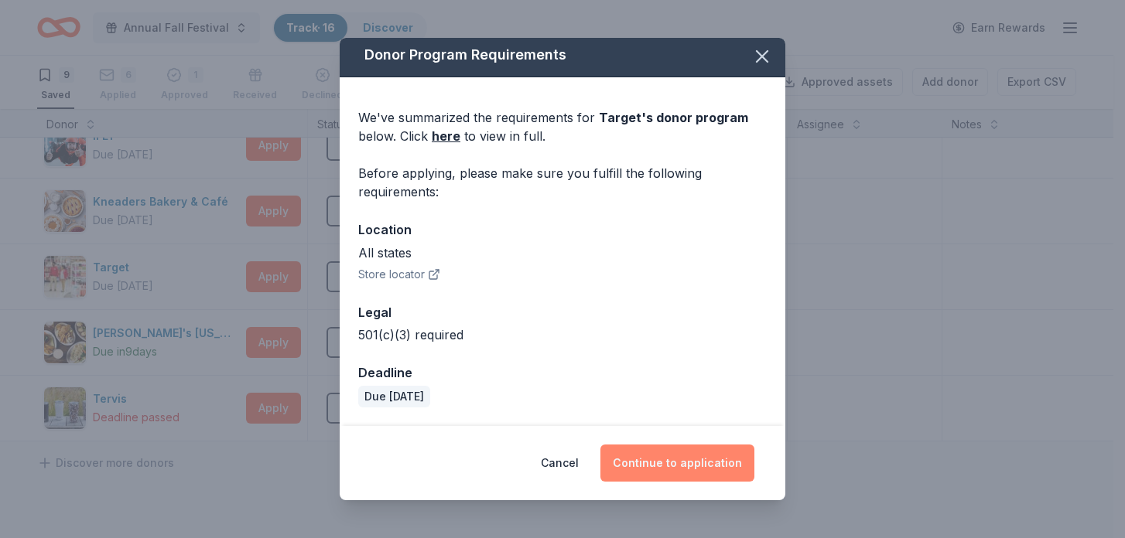
click at [649, 460] on button "Continue to application" at bounding box center [677, 463] width 154 height 37
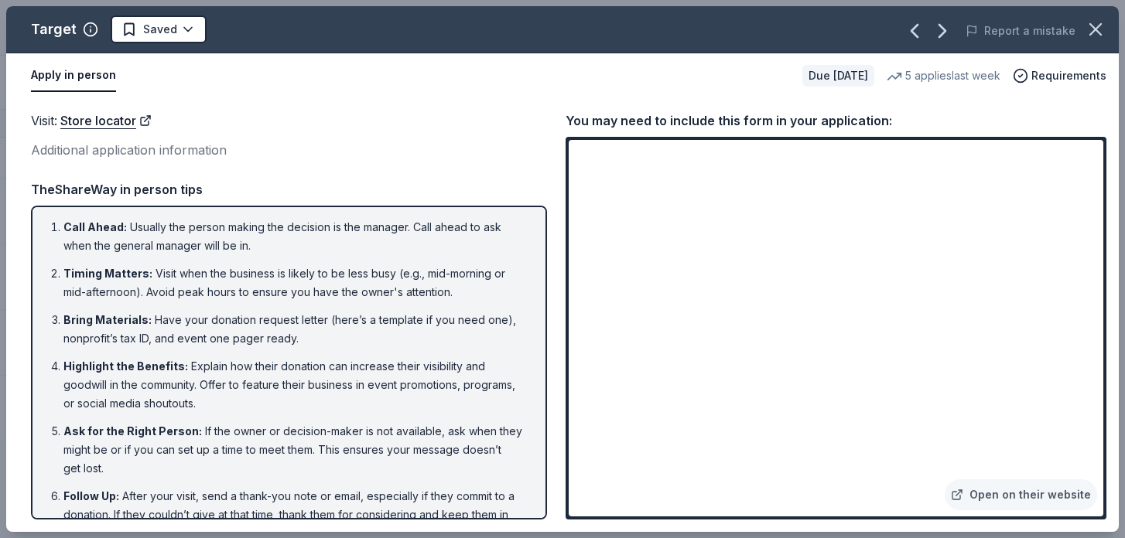
scroll to position [0, 0]
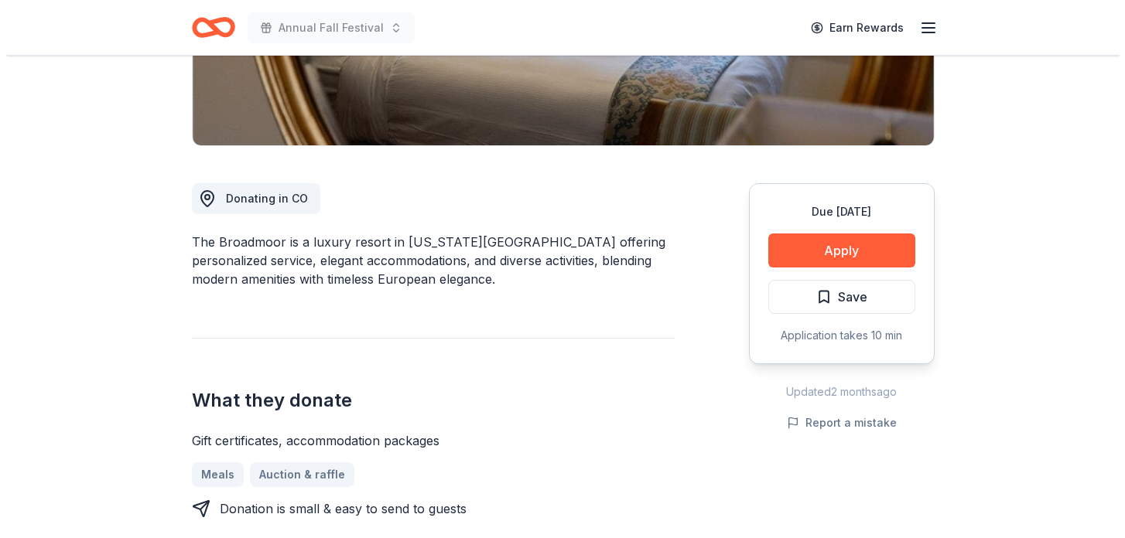
scroll to position [405, 0]
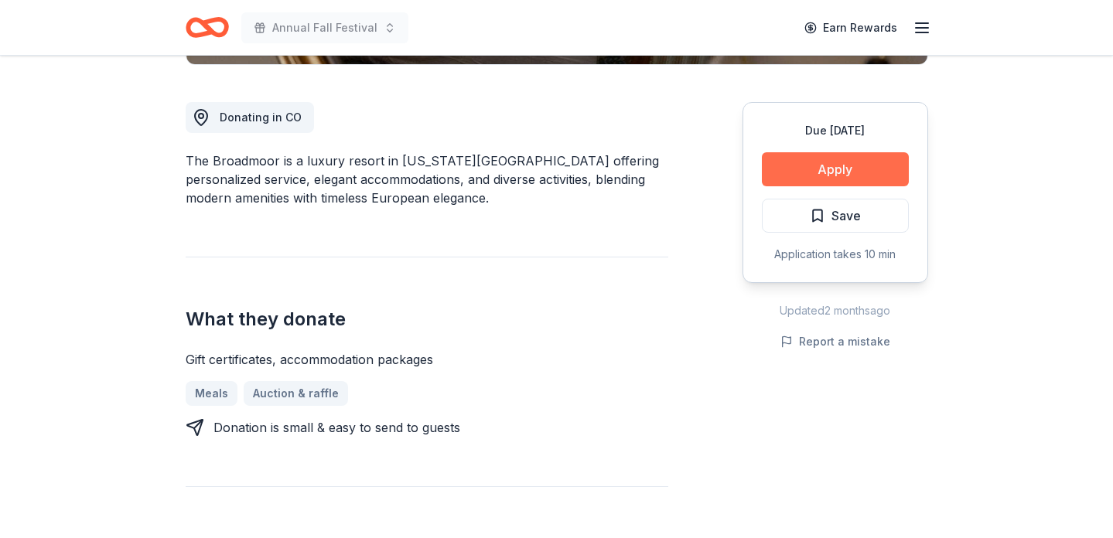
click at [851, 168] on button "Apply" at bounding box center [835, 169] width 147 height 34
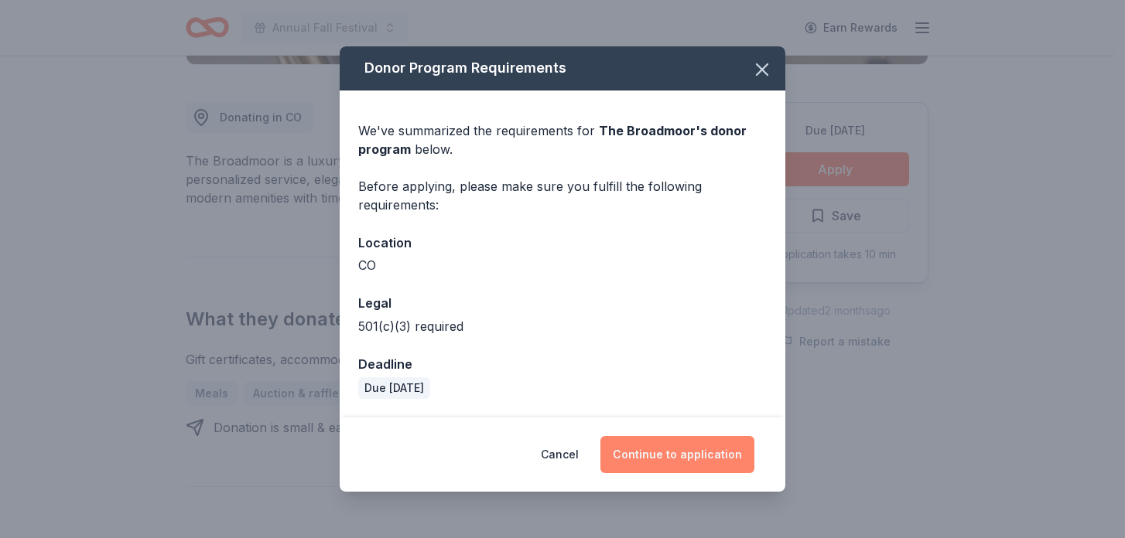
click at [678, 459] on button "Continue to application" at bounding box center [677, 454] width 154 height 37
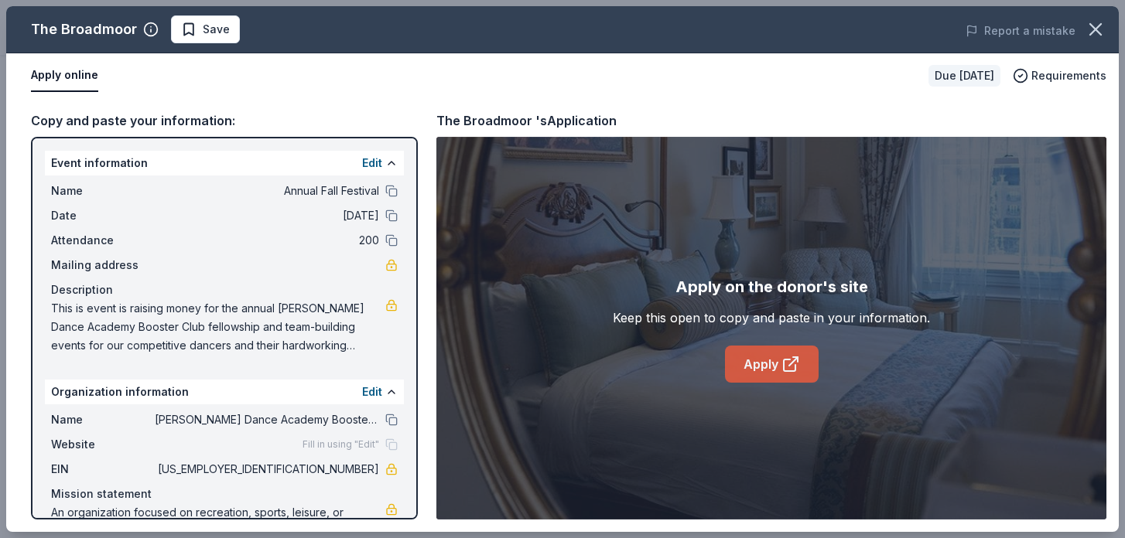
click at [742, 363] on link "Apply" at bounding box center [772, 364] width 94 height 37
click at [221, 30] on span "Save" at bounding box center [216, 29] width 27 height 19
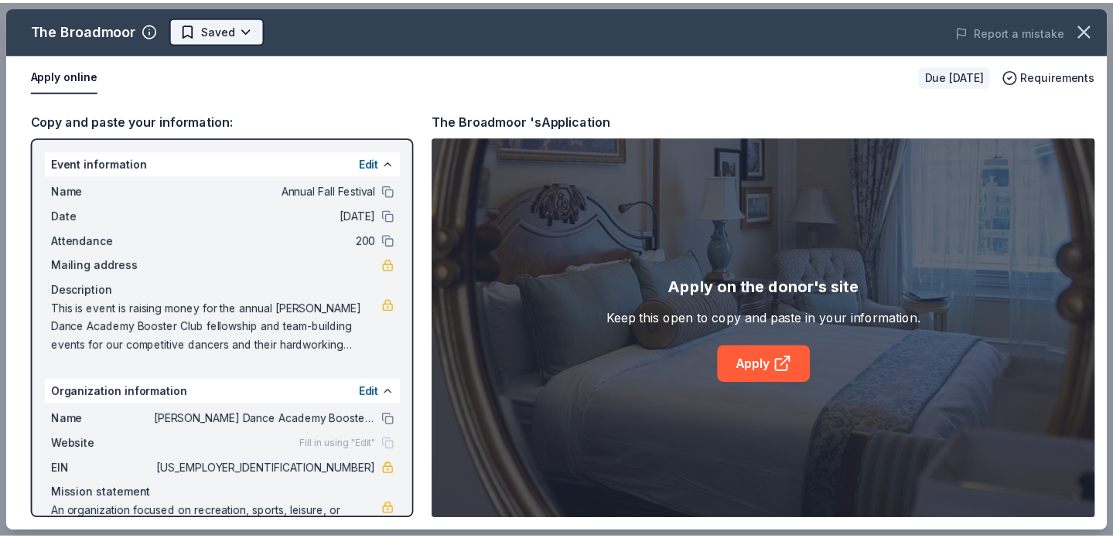
scroll to position [0, 0]
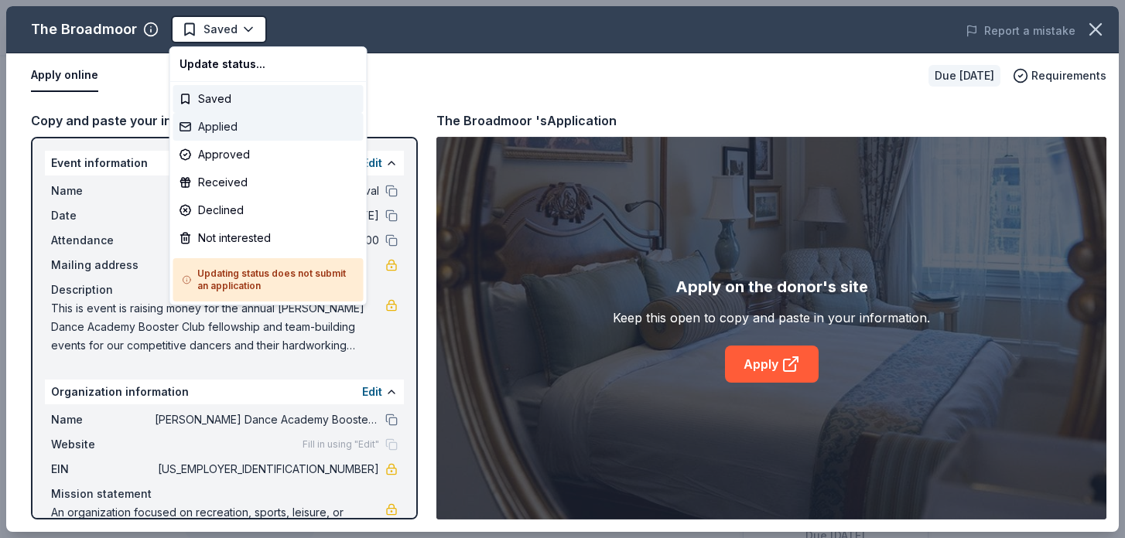
click at [230, 128] on div "Applied" at bounding box center [268, 127] width 190 height 28
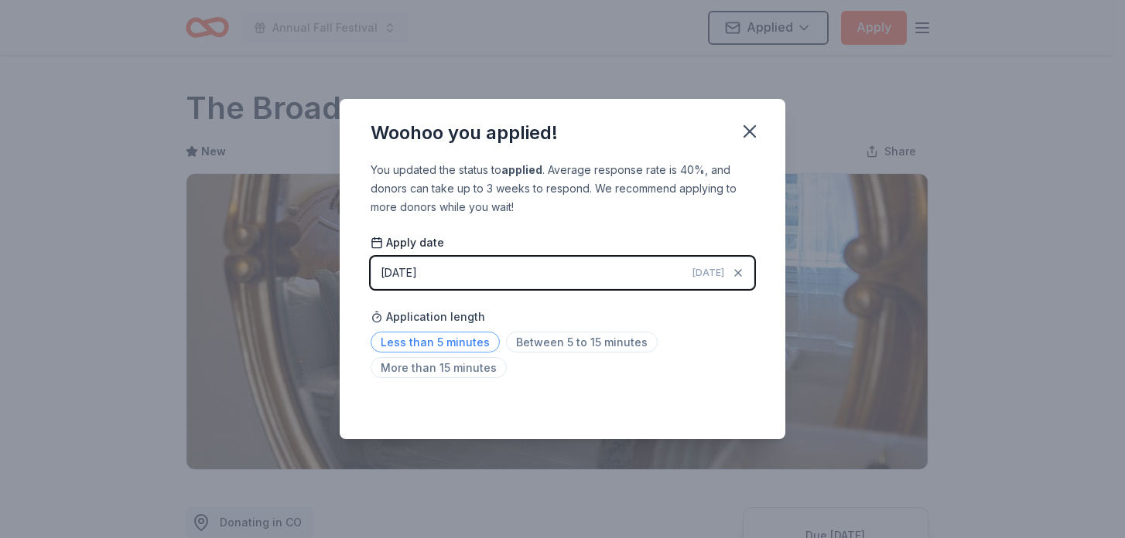
click at [467, 341] on span "Less than 5 minutes" at bounding box center [434, 342] width 129 height 21
click at [743, 134] on icon "button" at bounding box center [750, 132] width 22 height 22
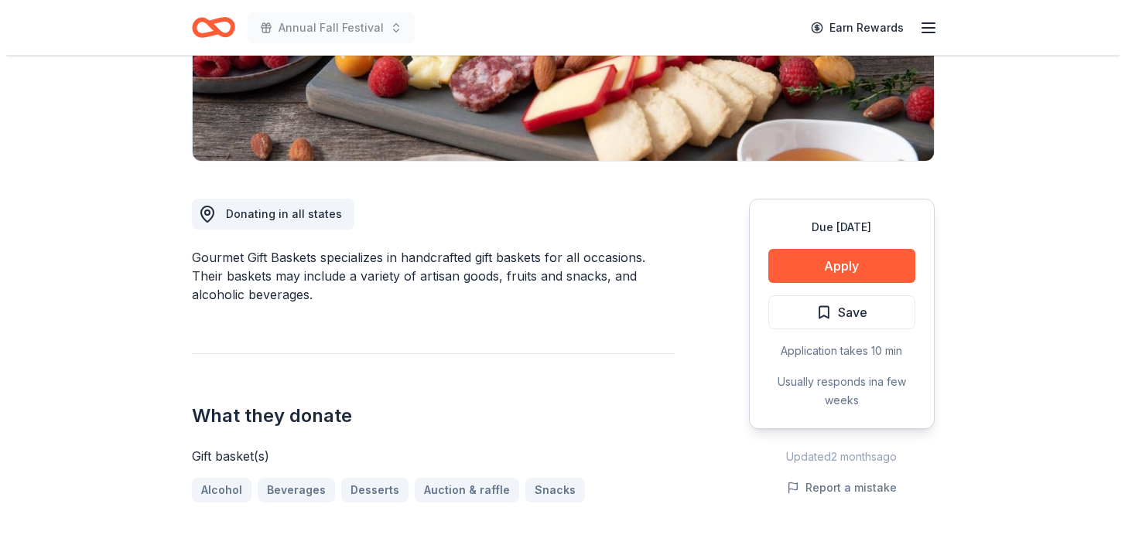
scroll to position [294, 0]
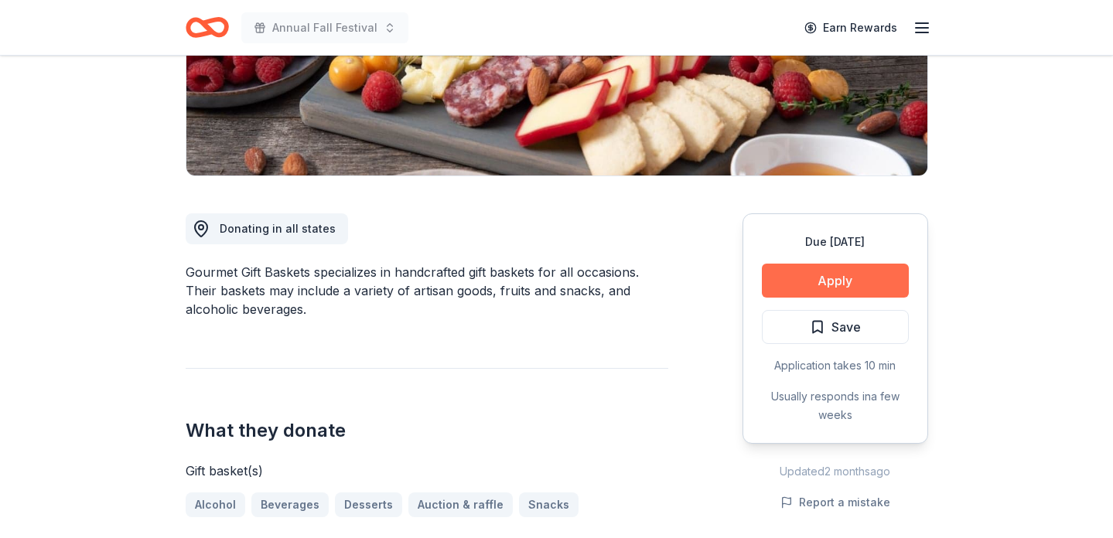
click at [808, 273] on button "Apply" at bounding box center [835, 281] width 147 height 34
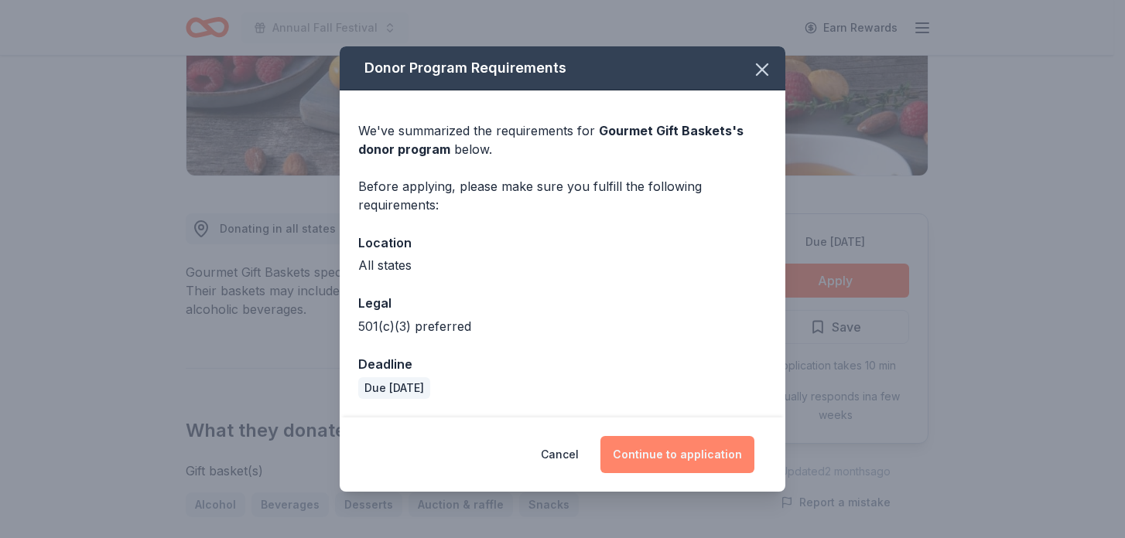
click at [702, 457] on button "Continue to application" at bounding box center [677, 454] width 154 height 37
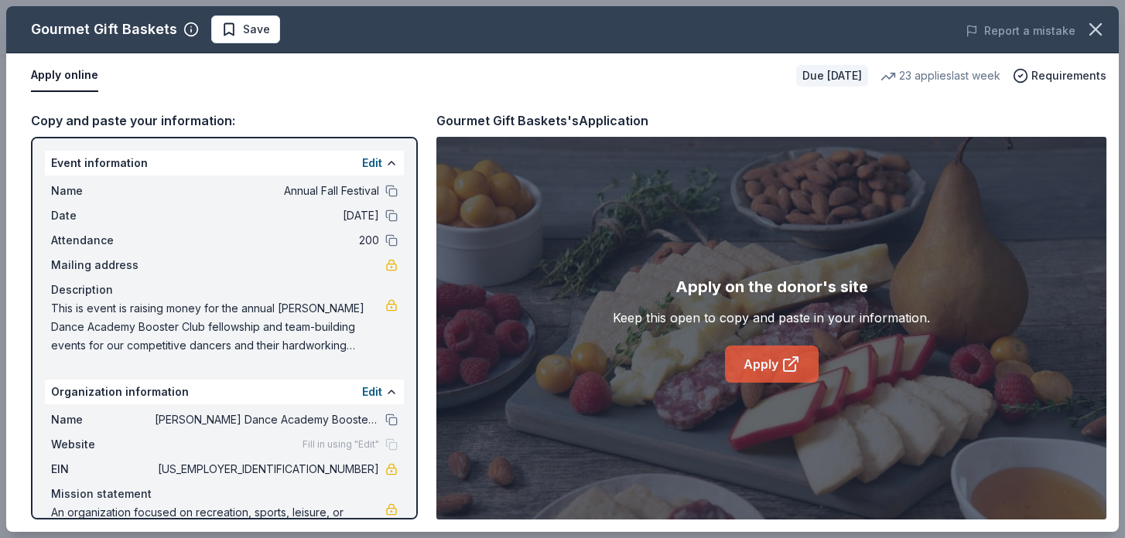
click at [749, 365] on link "Apply" at bounding box center [772, 364] width 94 height 37
click at [269, 34] on button "Save" at bounding box center [245, 29] width 69 height 28
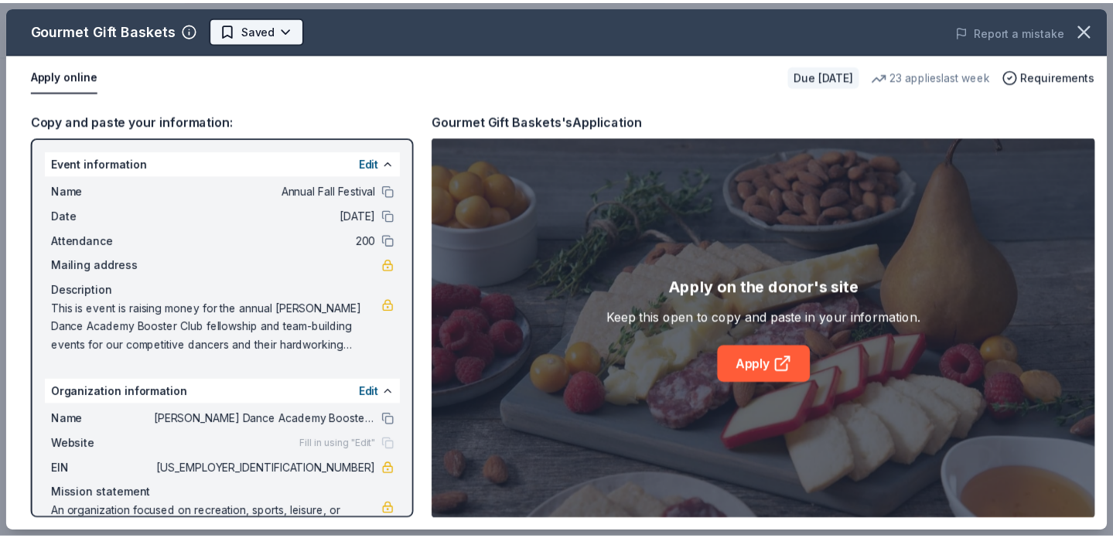
scroll to position [0, 0]
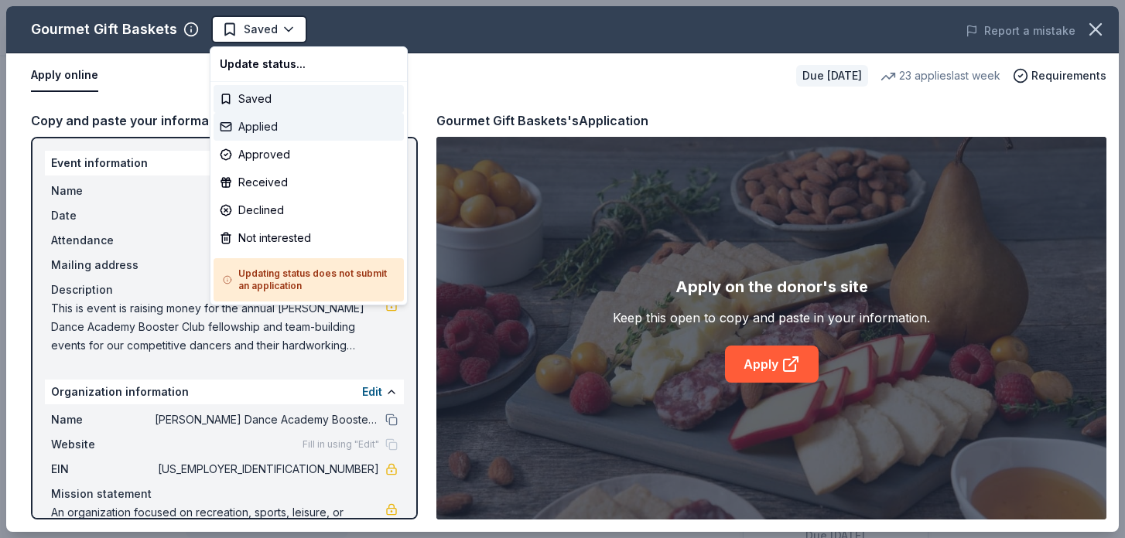
click at [275, 121] on div "Applied" at bounding box center [308, 127] width 190 height 28
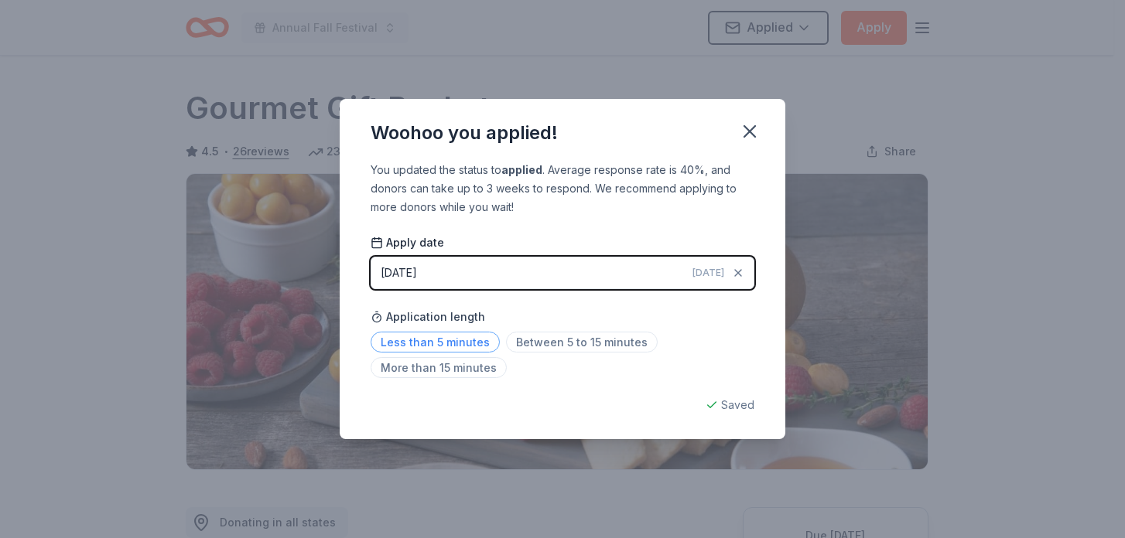
click at [470, 344] on span "Less than 5 minutes" at bounding box center [434, 342] width 129 height 21
click at [746, 136] on icon "button" at bounding box center [749, 131] width 11 height 11
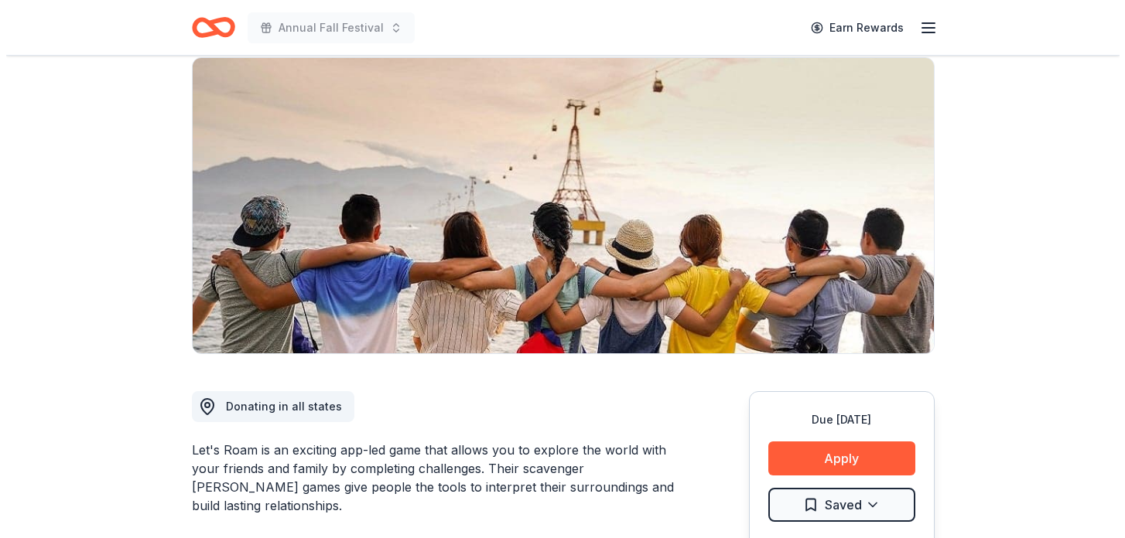
scroll to position [252, 0]
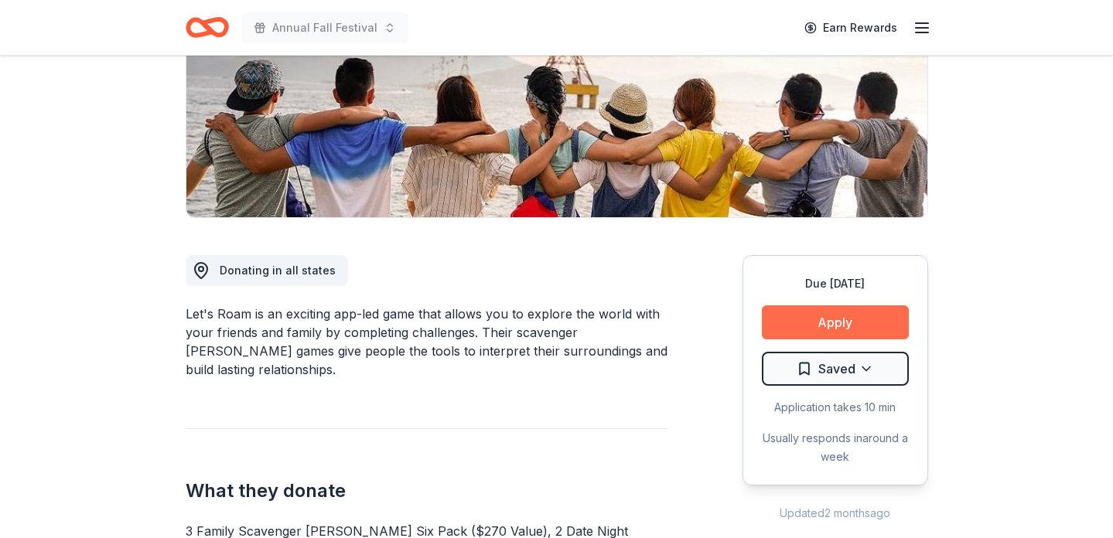
click at [809, 333] on button "Apply" at bounding box center [835, 323] width 147 height 34
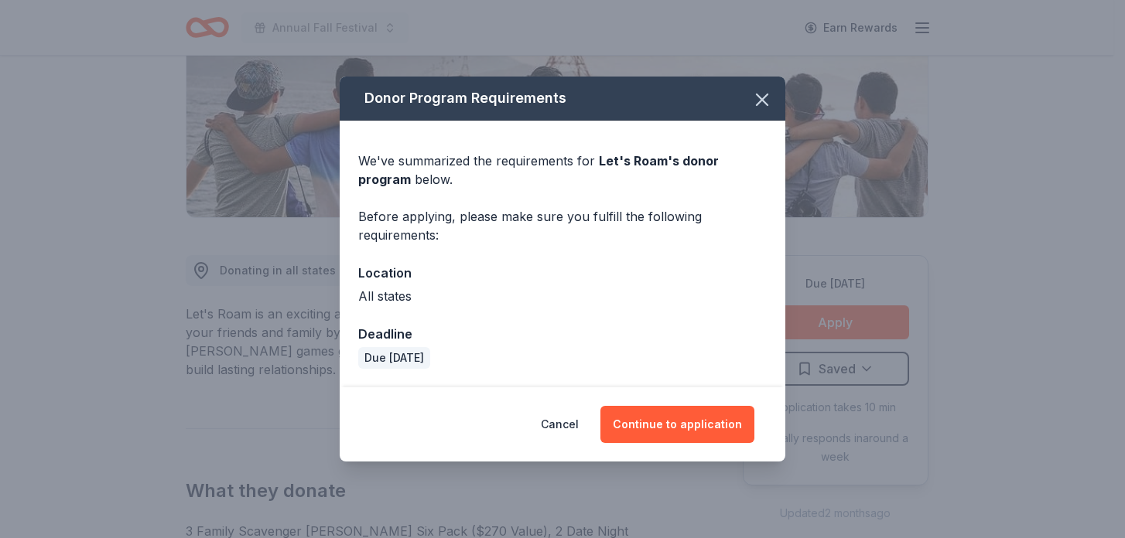
click at [1009, 391] on div "Donor Program Requirements We've summarized the requirements for Let's Roam 's …" at bounding box center [562, 269] width 1125 height 538
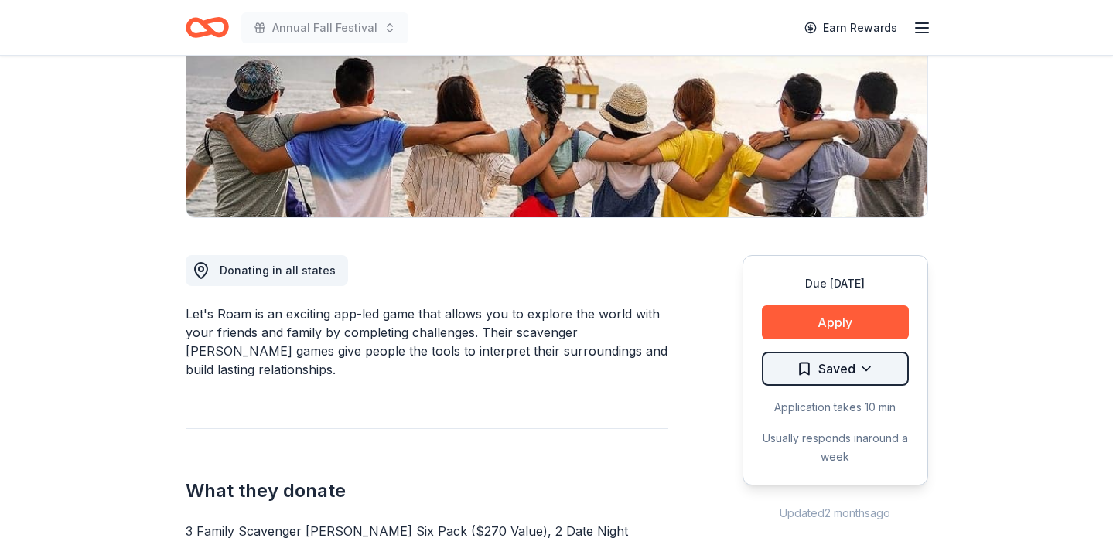
click at [870, 286] on html "Annual Fall Festival Earn Rewards Due [DATE] Share Let's Roam 4.4 • 32 reviews …" at bounding box center [556, 17] width 1113 height 538
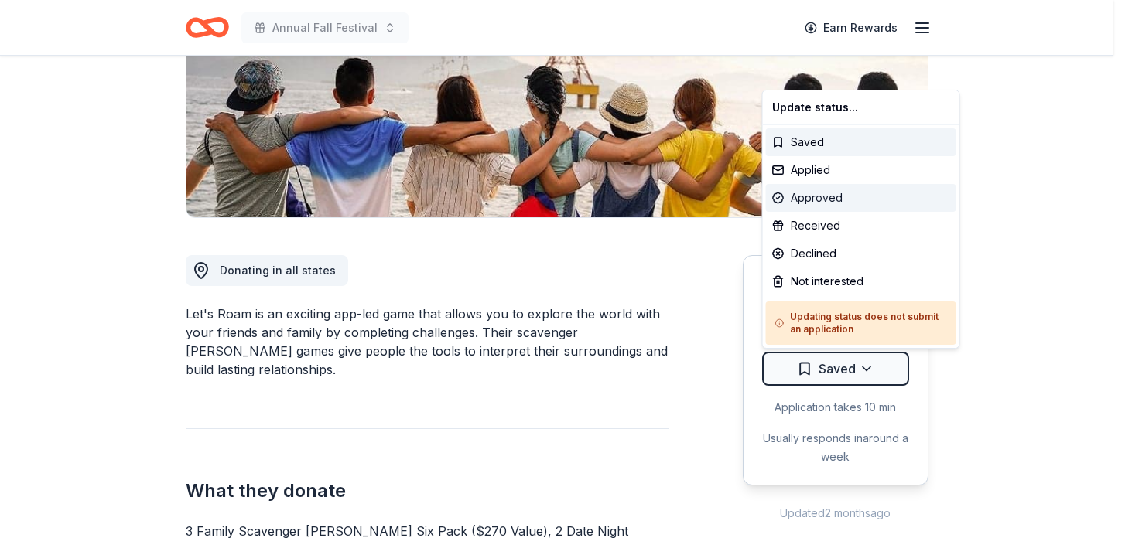
click at [822, 194] on div "Approved" at bounding box center [861, 198] width 190 height 28
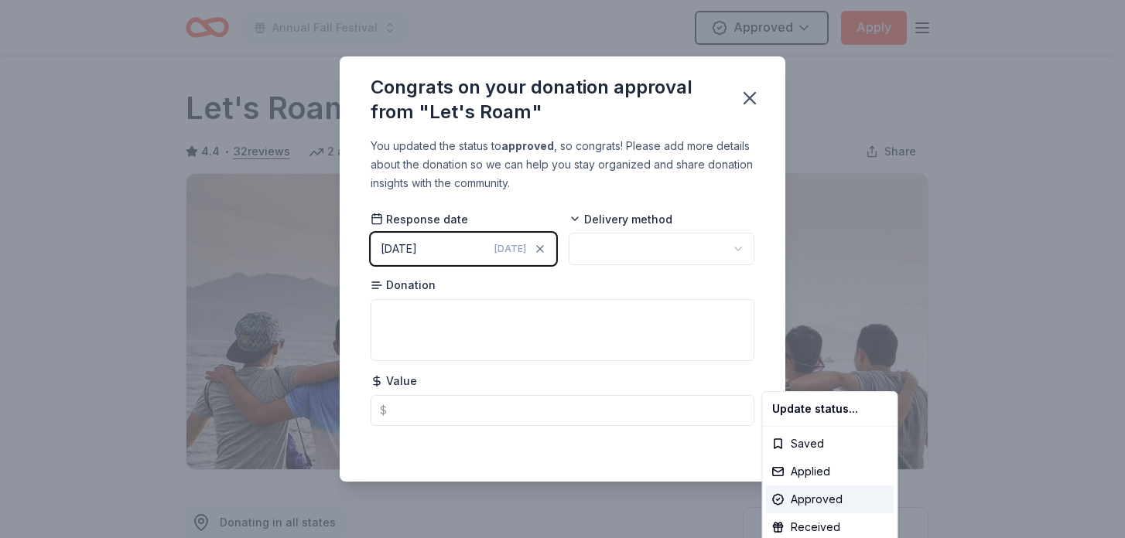
click at [736, 242] on html "Annual Fall Festival Approved Apply Due in 21 days Share Let's Roam 4.4 • 32 re…" at bounding box center [562, 269] width 1125 height 538
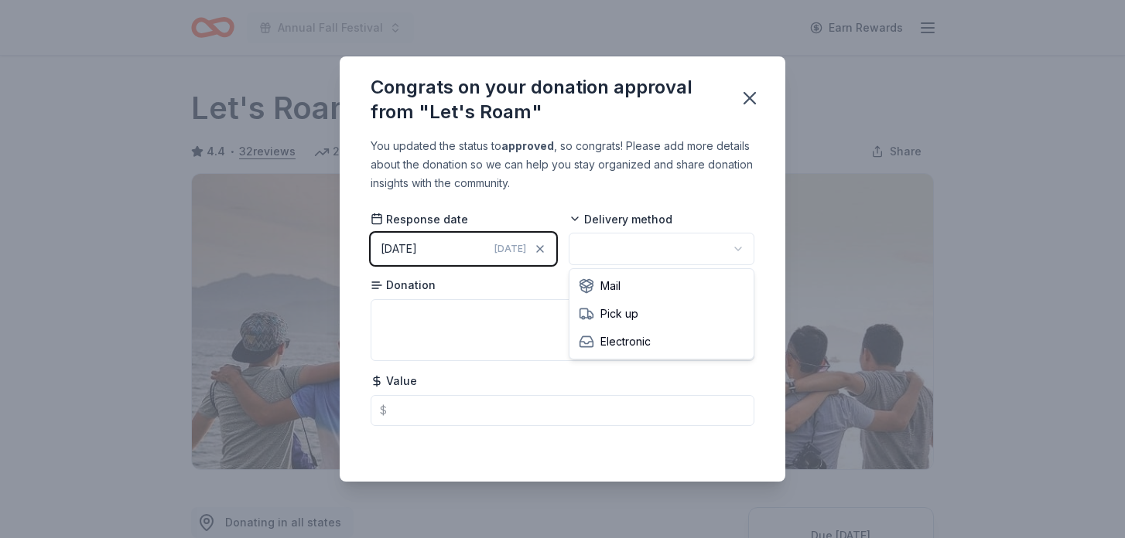
click at [733, 251] on html "Annual Fall Festival Earn Rewards Due in 21 days Share Let's Roam 4.4 • 32 revi…" at bounding box center [562, 269] width 1125 height 538
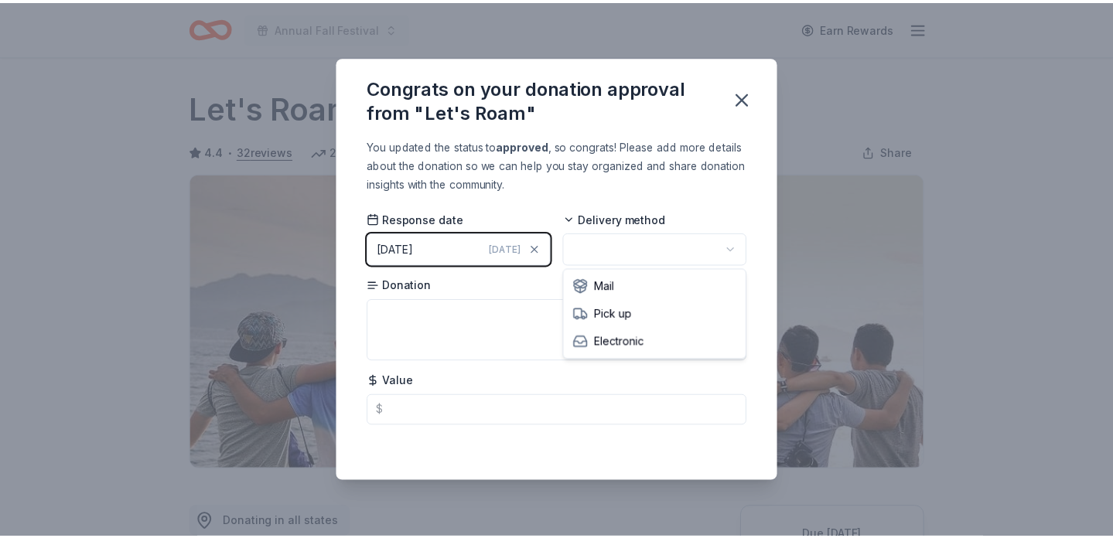
scroll to position [0, 0]
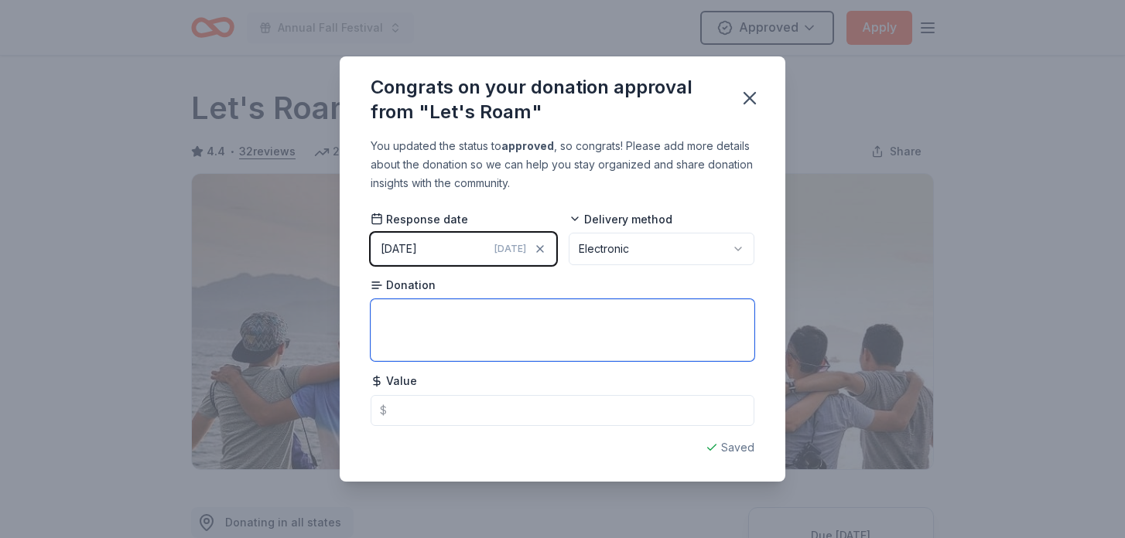
click at [694, 321] on textarea at bounding box center [562, 330] width 384 height 62
type textarea "Certificates for events"
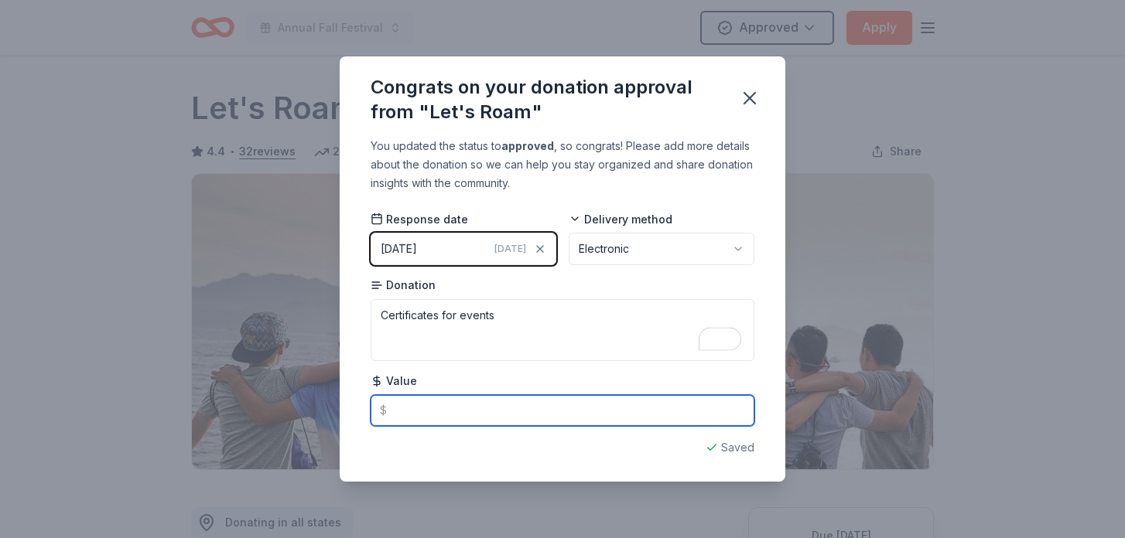
click at [569, 413] on input "text" at bounding box center [562, 410] width 384 height 31
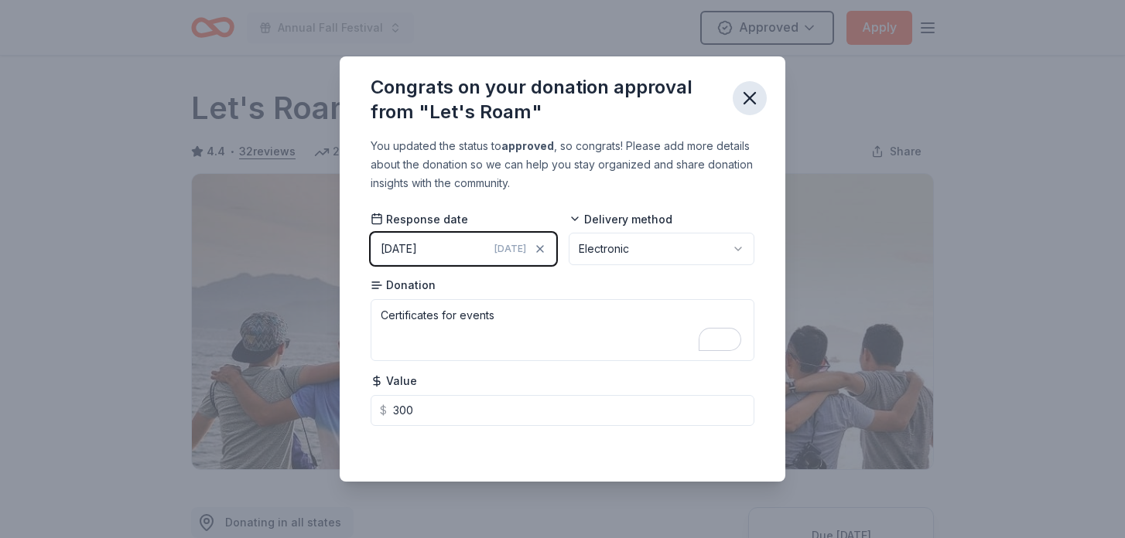
type input "300.00"
click at [748, 101] on icon "button" at bounding box center [750, 98] width 22 height 22
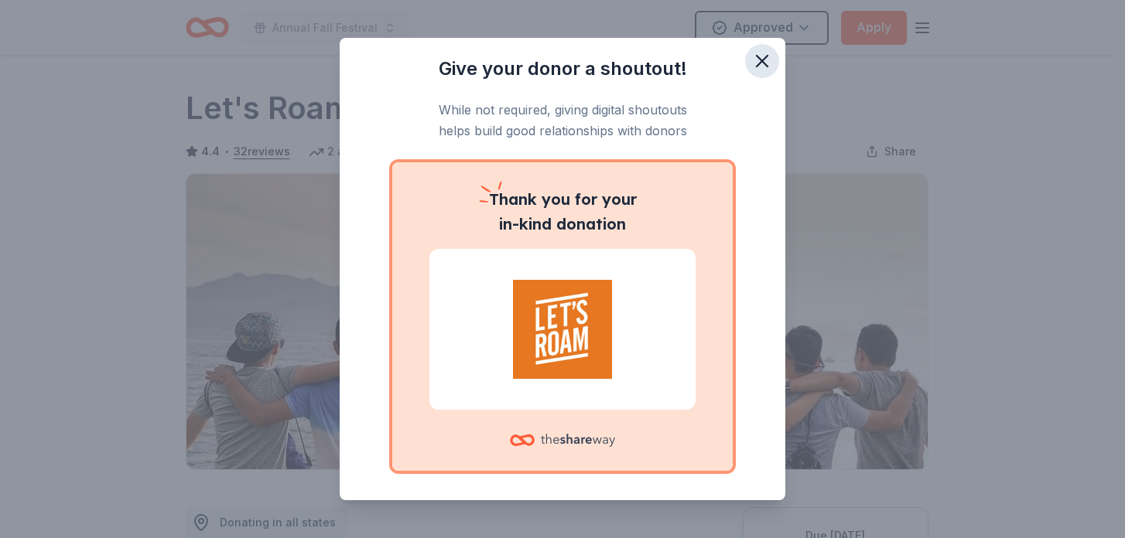
click at [756, 63] on icon "button" at bounding box center [761, 61] width 11 height 11
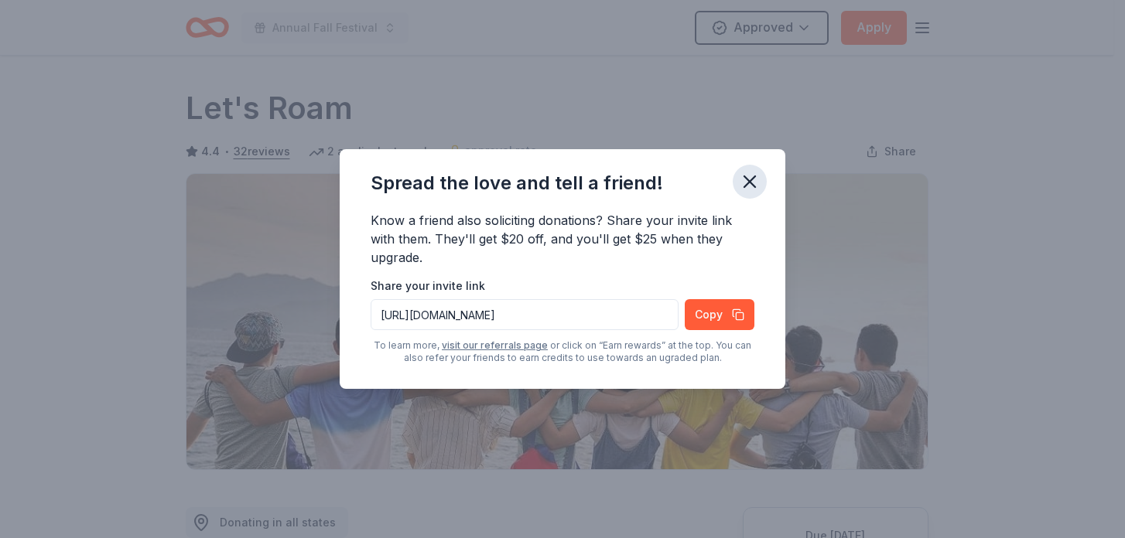
click at [749, 185] on icon "button" at bounding box center [750, 182] width 22 height 22
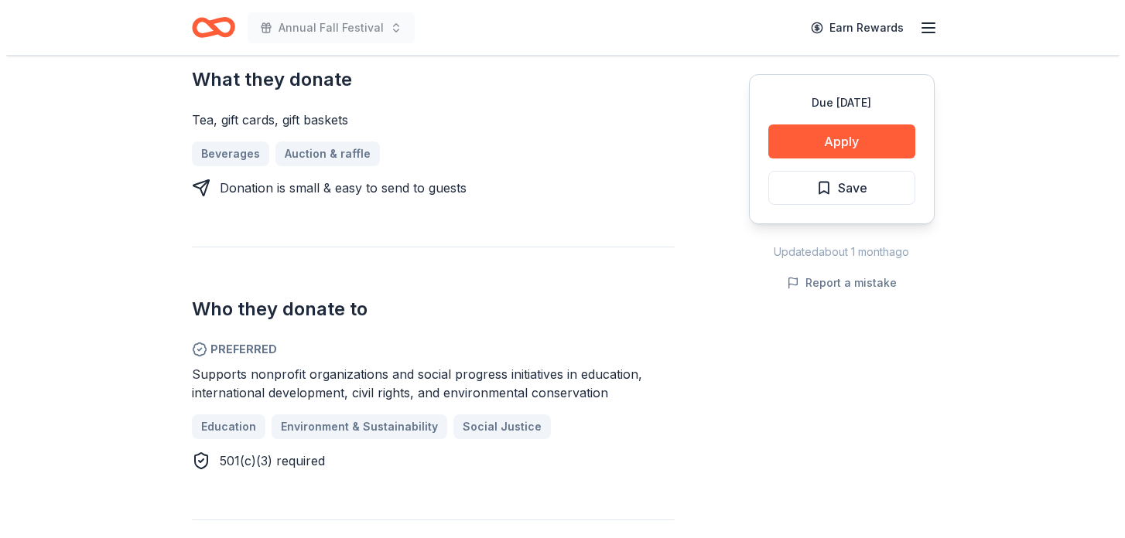
scroll to position [644, 0]
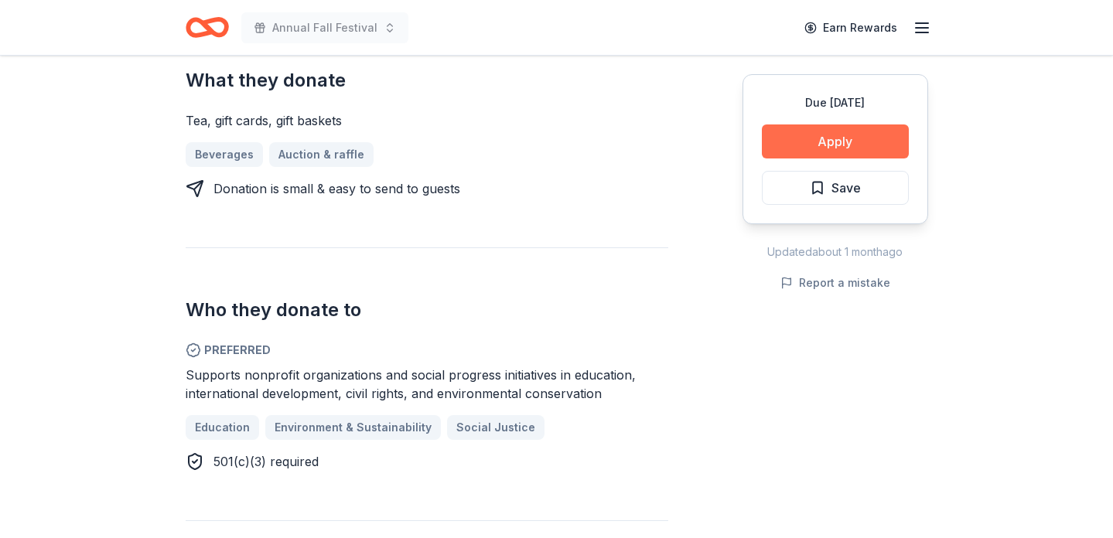
click at [787, 147] on button "Apply" at bounding box center [835, 142] width 147 height 34
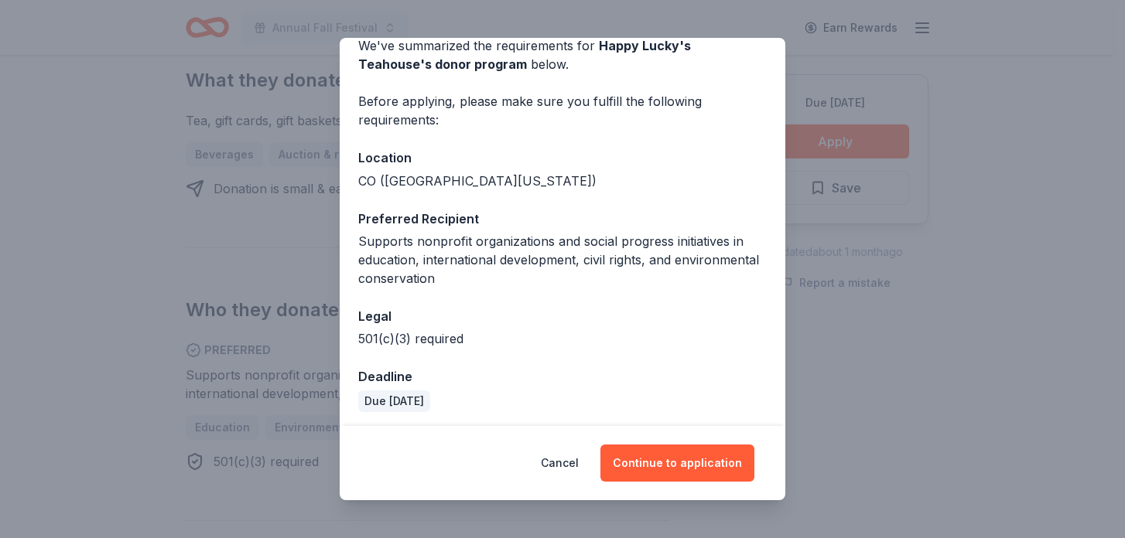
scroll to position [81, 0]
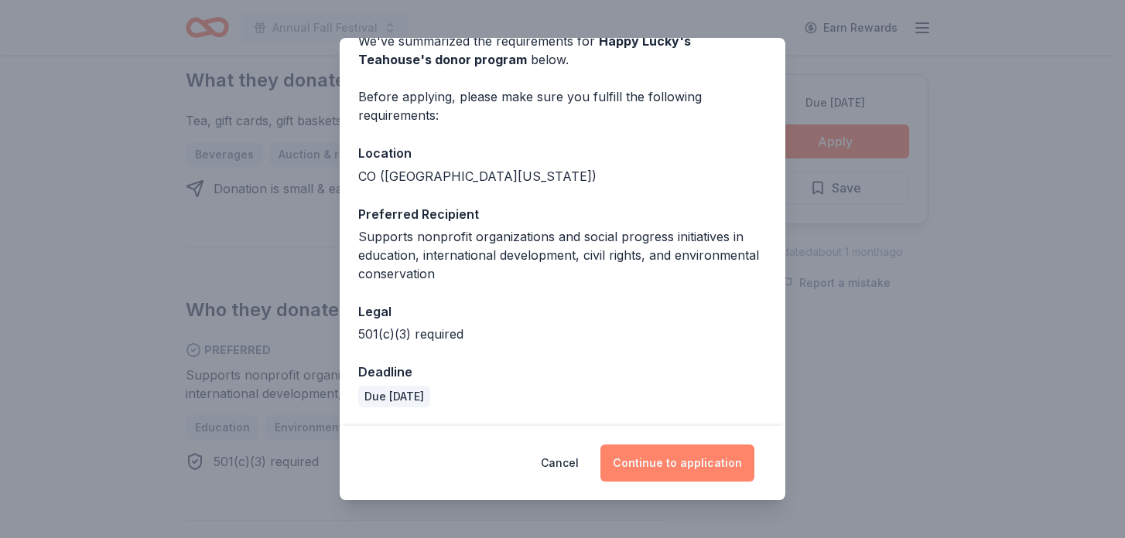
click at [688, 459] on button "Continue to application" at bounding box center [677, 463] width 154 height 37
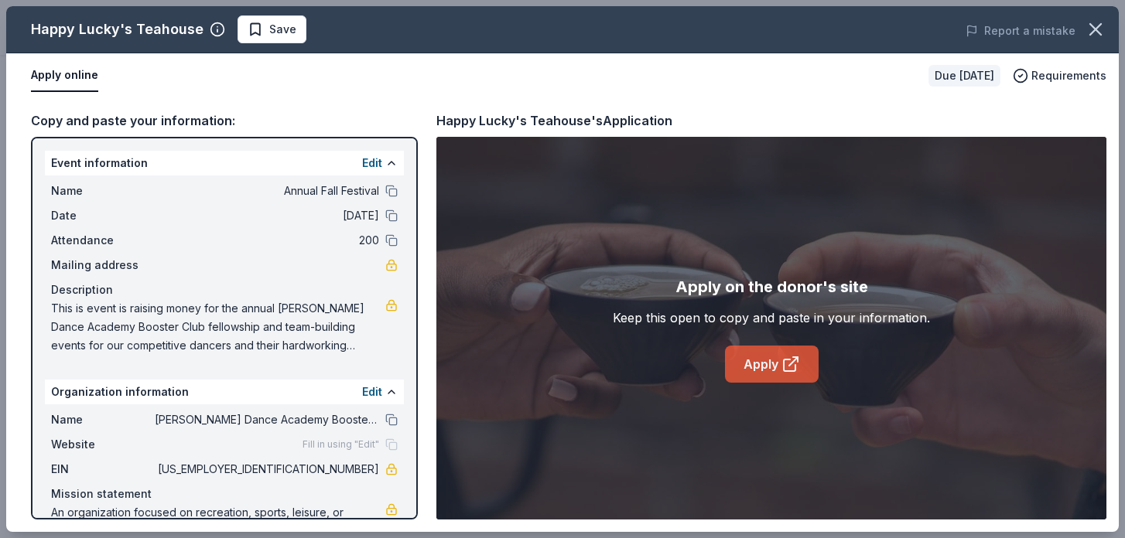
click at [764, 364] on link "Apply" at bounding box center [772, 364] width 94 height 37
click at [286, 29] on span "Save" at bounding box center [282, 29] width 27 height 19
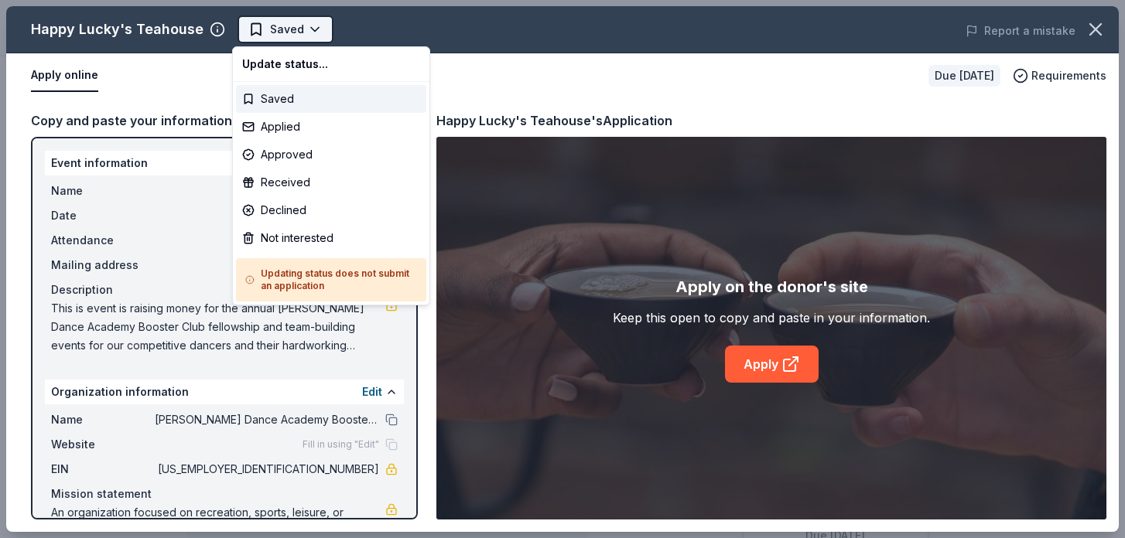
click at [302, 29] on body "Annual Fall Festival Saved Apply Due [DATE] Share Happy Lucky's Teahouse New Sh…" at bounding box center [556, 269] width 1113 height 538
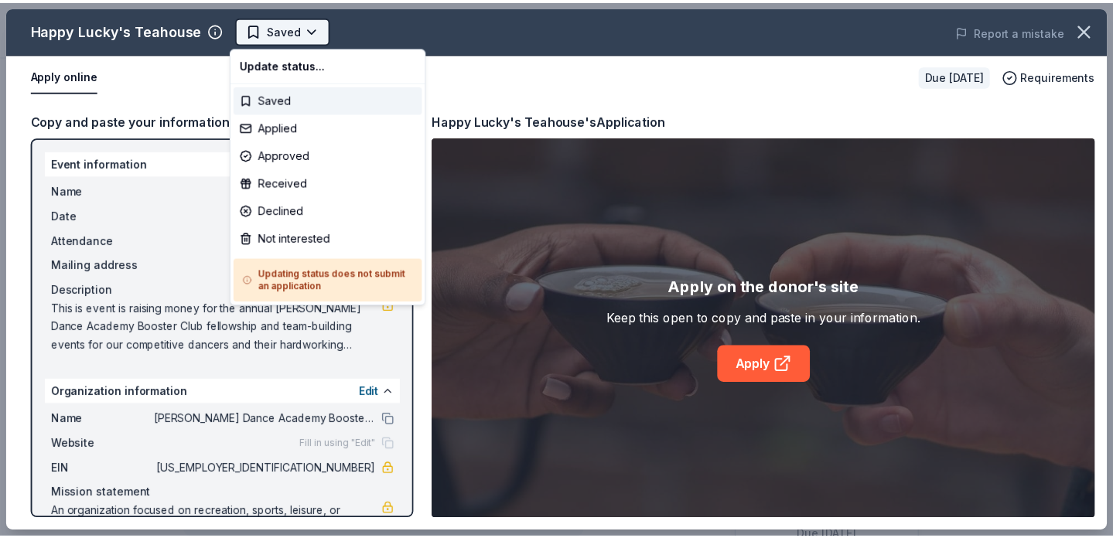
scroll to position [0, 0]
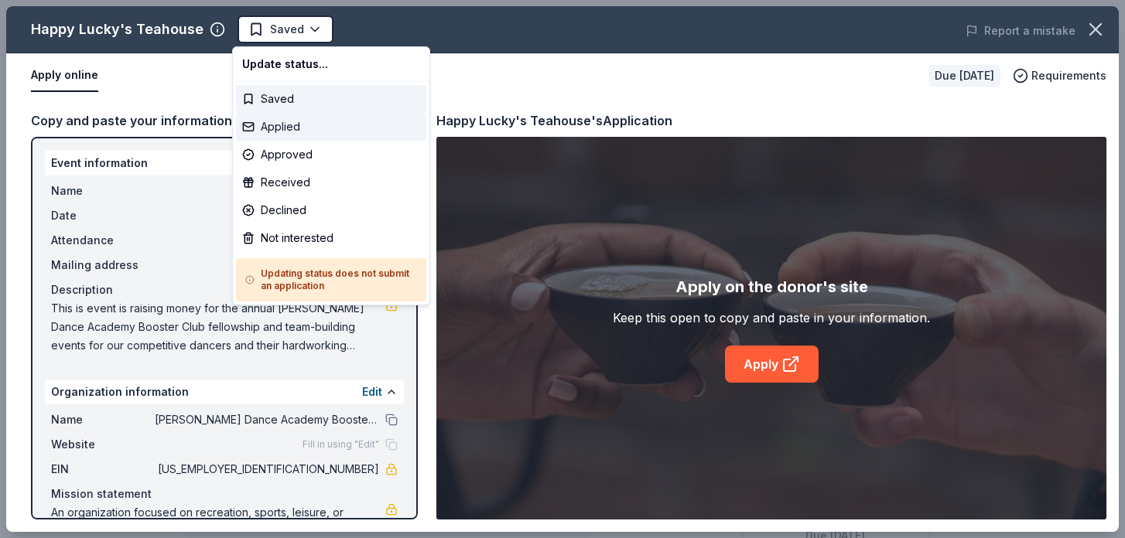
click at [293, 123] on div "Applied" at bounding box center [331, 127] width 190 height 28
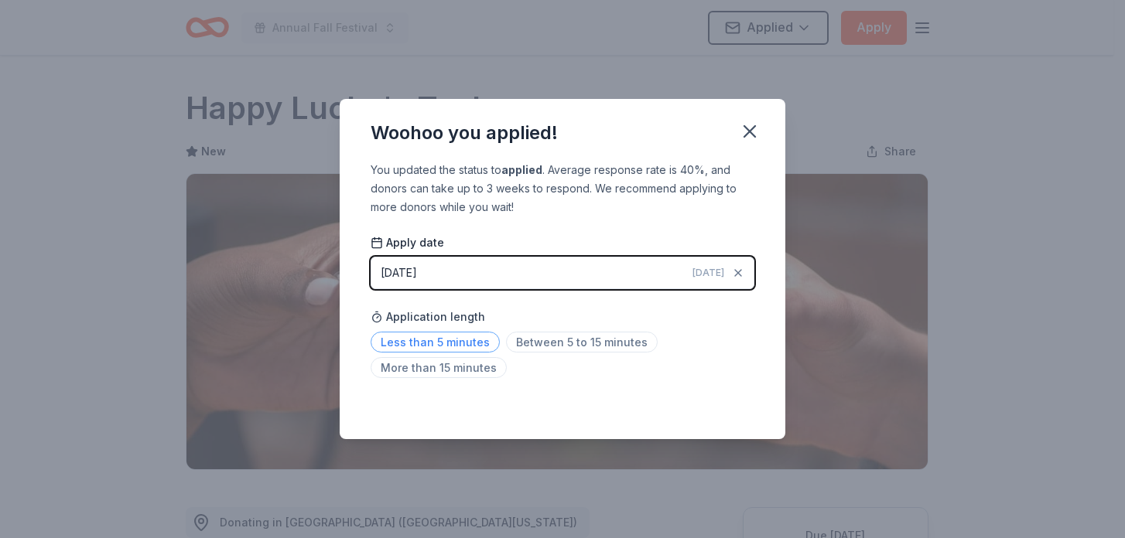
click at [476, 340] on span "Less than 5 minutes" at bounding box center [434, 342] width 129 height 21
click at [715, 405] on div "Saved" at bounding box center [562, 405] width 384 height 19
click at [751, 133] on icon "button" at bounding box center [749, 131] width 11 height 11
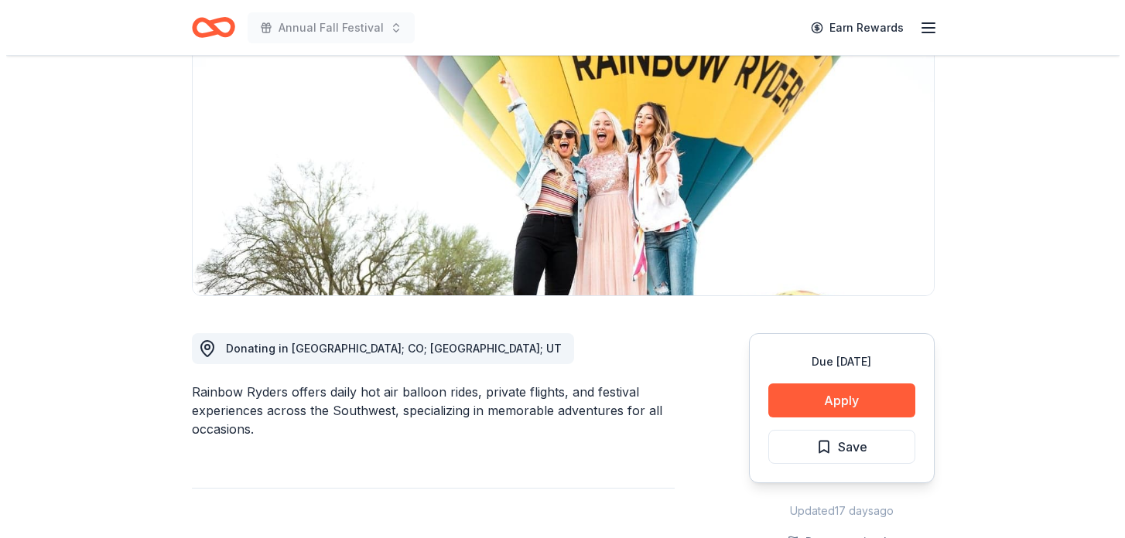
scroll to position [199, 0]
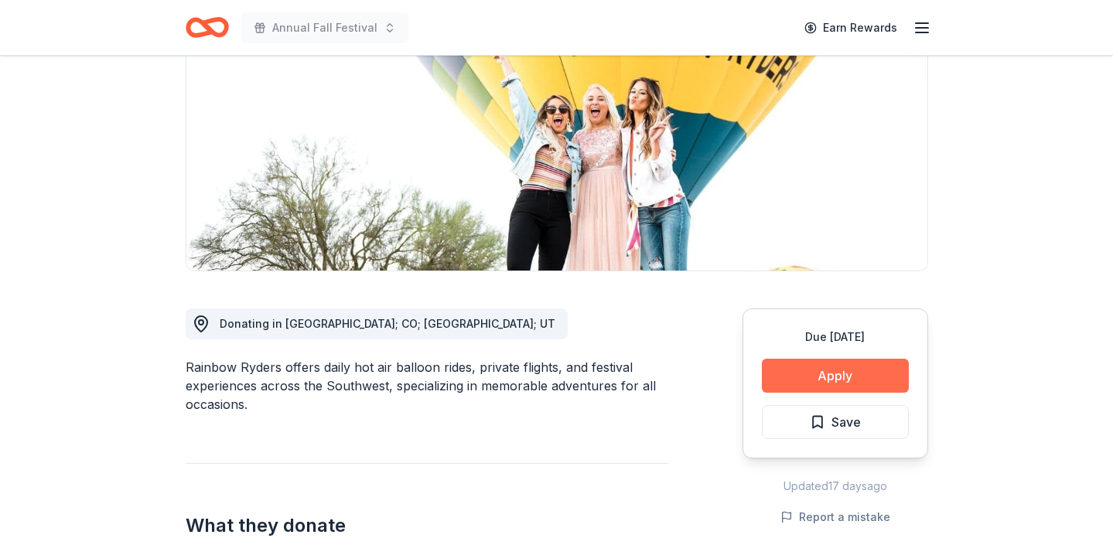
click at [810, 382] on button "Apply" at bounding box center [835, 376] width 147 height 34
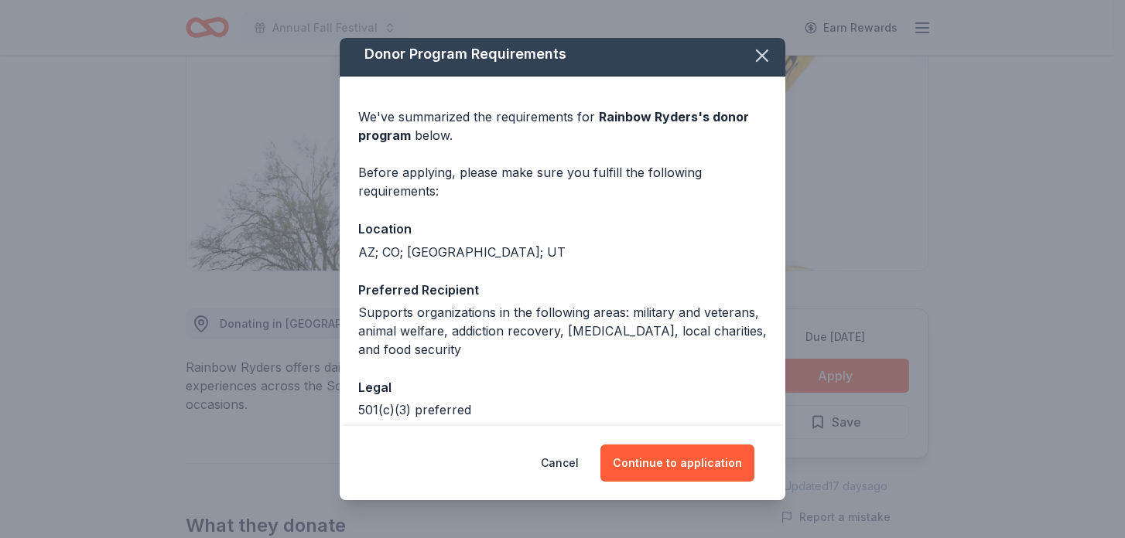
scroll to position [0, 0]
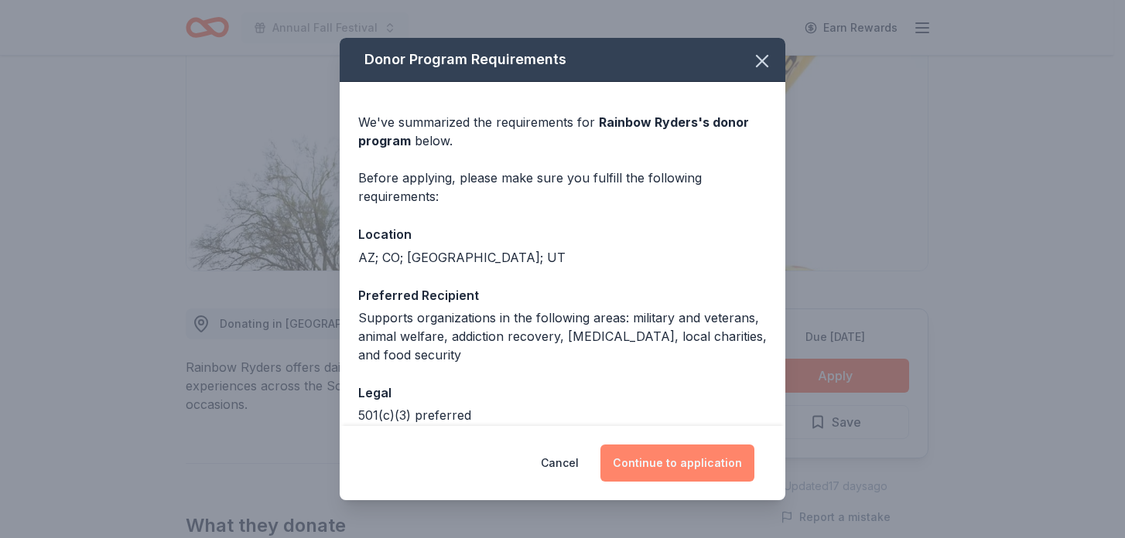
click at [683, 454] on button "Continue to application" at bounding box center [677, 463] width 154 height 37
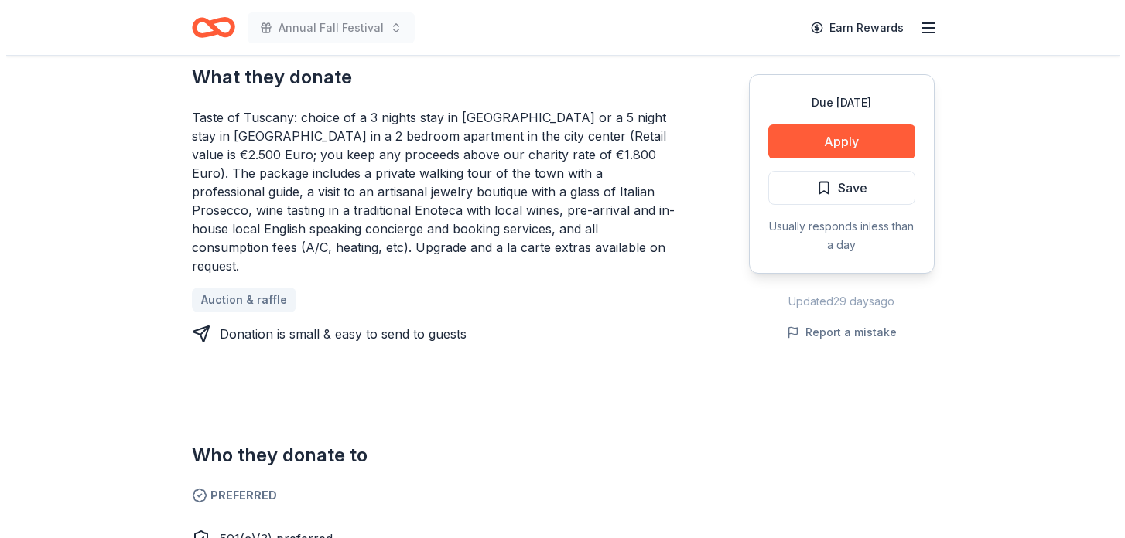
scroll to position [667, 0]
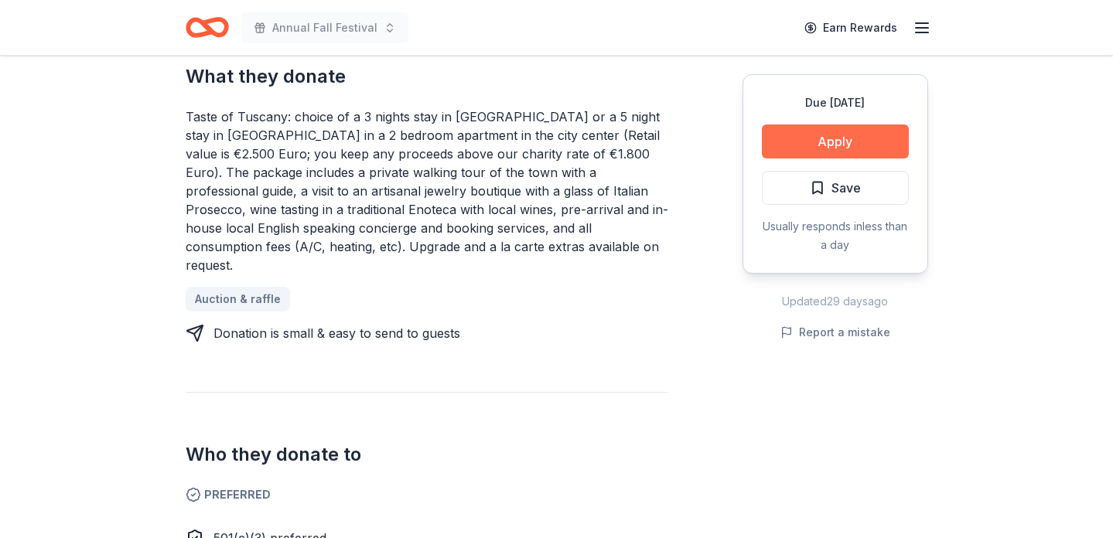
click at [799, 145] on button "Apply" at bounding box center [835, 142] width 147 height 34
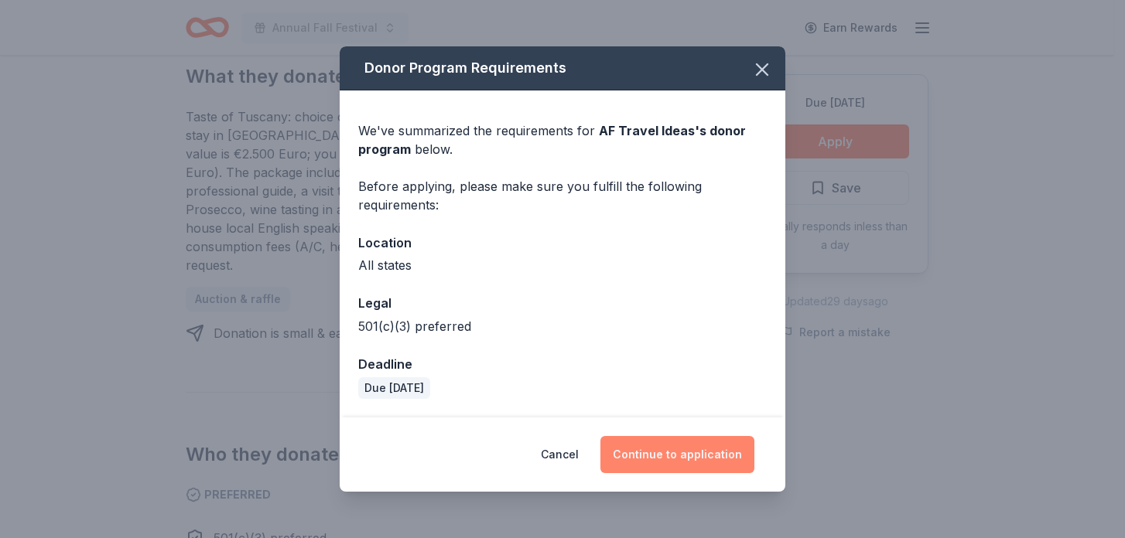
click at [667, 460] on button "Continue to application" at bounding box center [677, 454] width 154 height 37
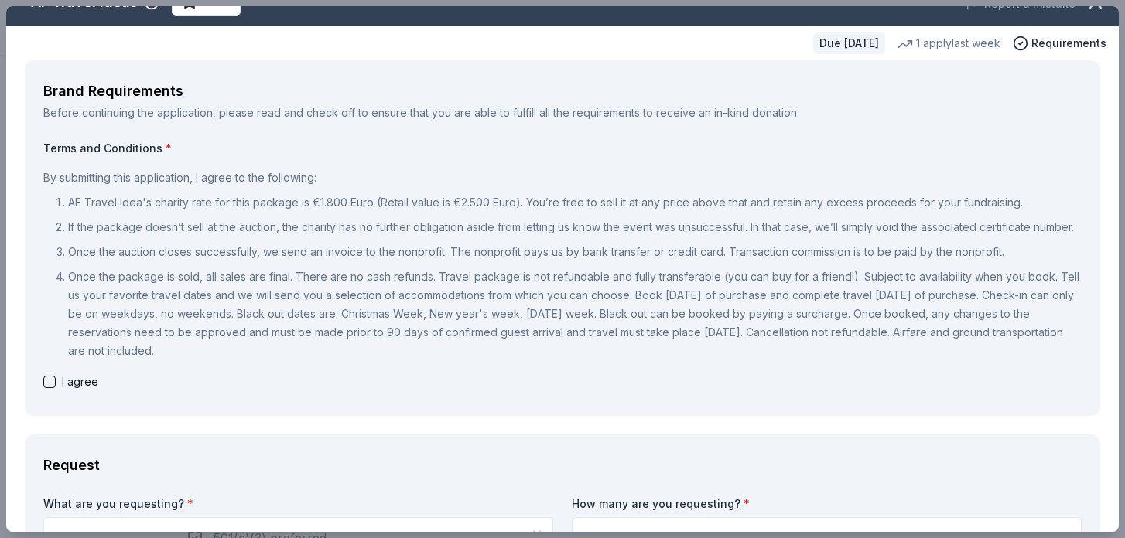
scroll to position [125, 0]
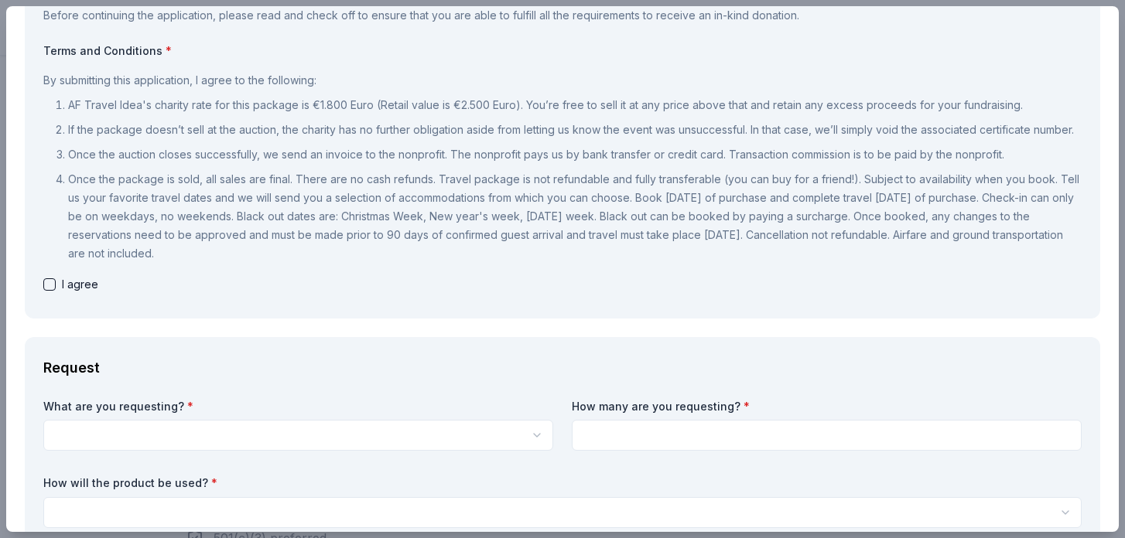
click at [46, 291] on button "button" at bounding box center [49, 284] width 12 height 12
checkbox input "true"
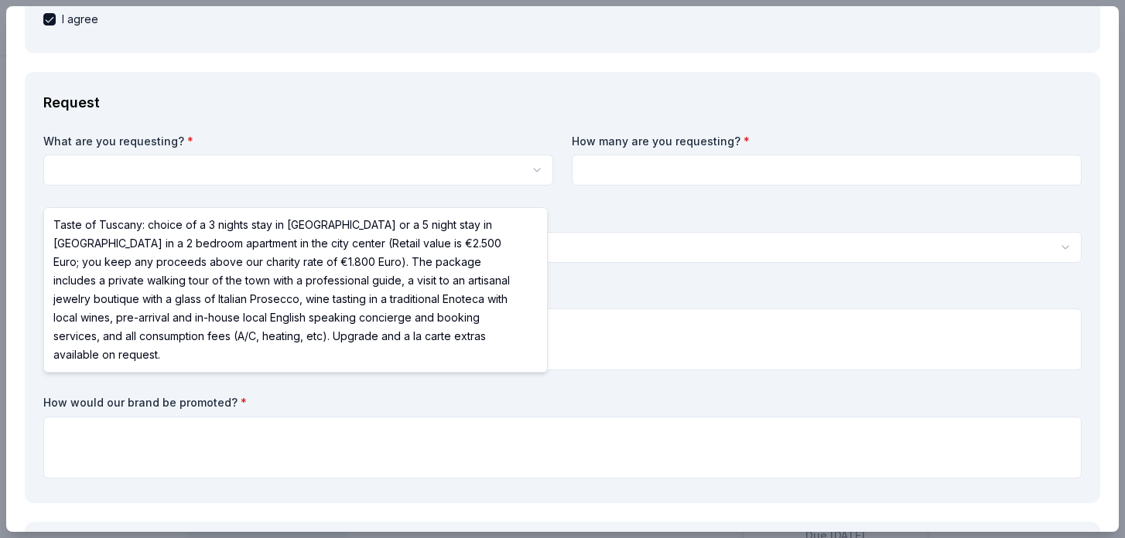
scroll to position [0, 0]
select select "Taste of Tuscany: choice of a 3 nights stay in [GEOGRAPHIC_DATA] or a 5 night s…"
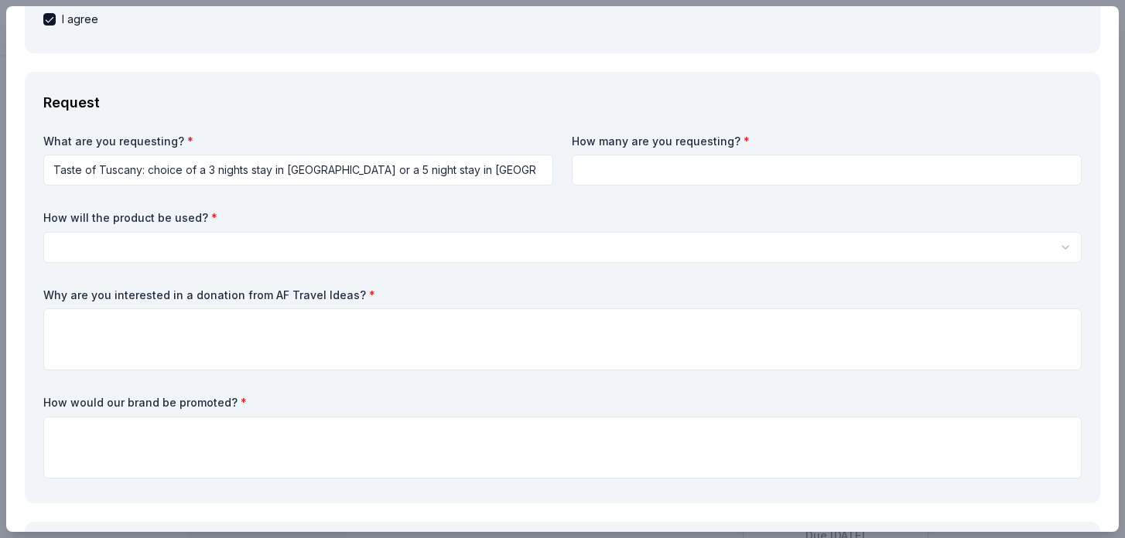
click at [611, 186] on input at bounding box center [827, 170] width 510 height 31
type input "1"
click at [479, 272] on html "Annual Fall Festival Save Apply Due in 44 days Share AF Travel Ideas New 1 appl…" at bounding box center [562, 269] width 1125 height 538
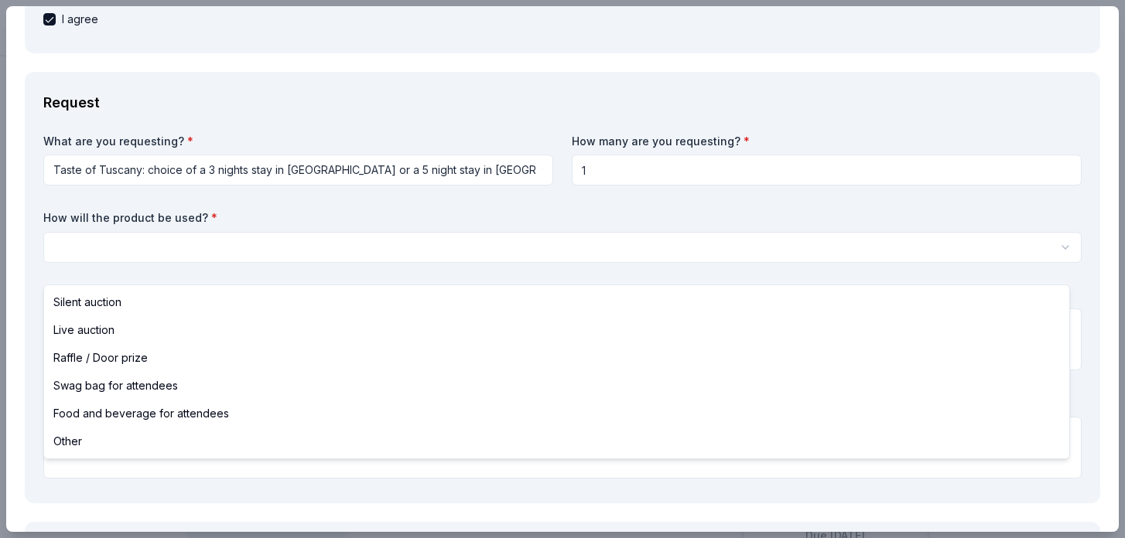
select select "silentAuction"
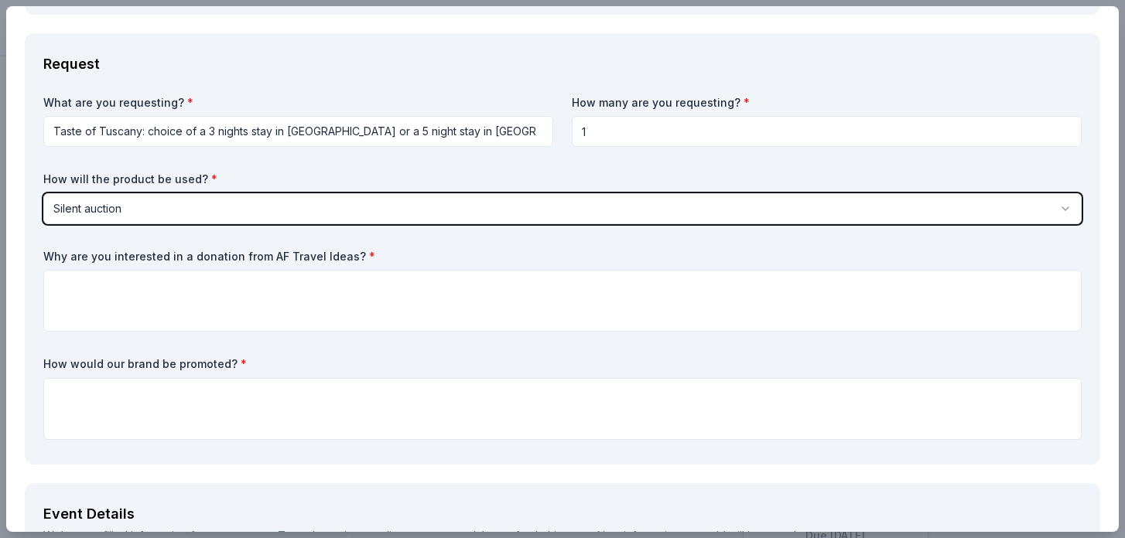
scroll to position [452, 0]
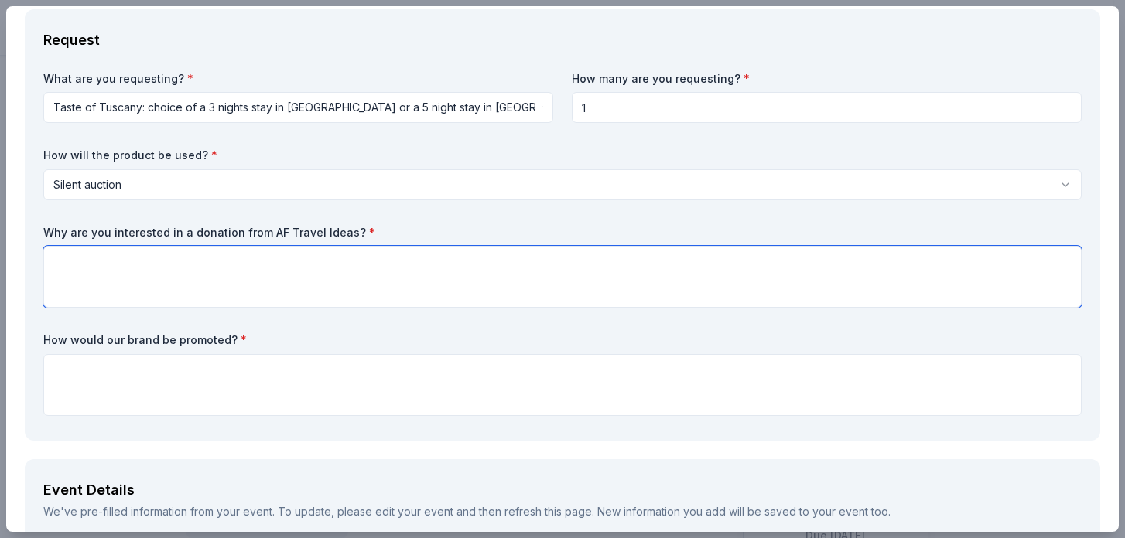
click at [449, 281] on textarea at bounding box center [562, 277] width 1038 height 62
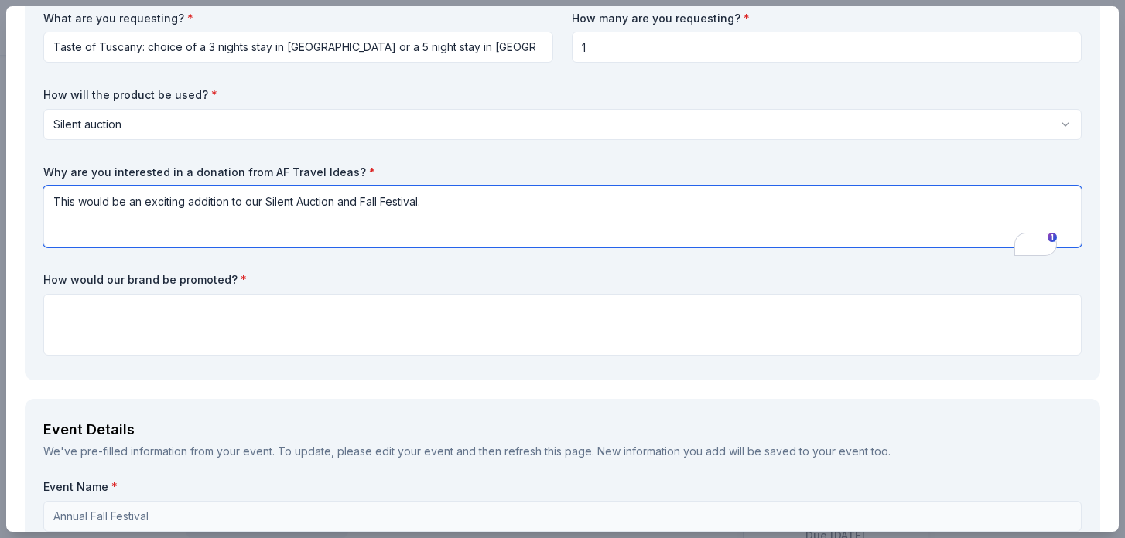
scroll to position [541, 0]
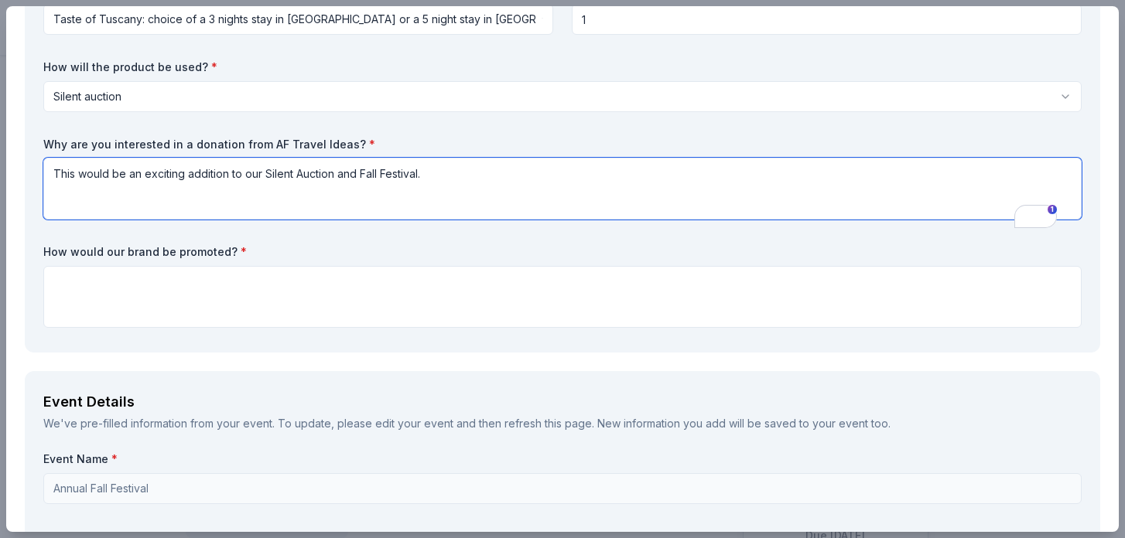
type textarea "This would be an exciting addition to our Silent Auction and Fall Festival."
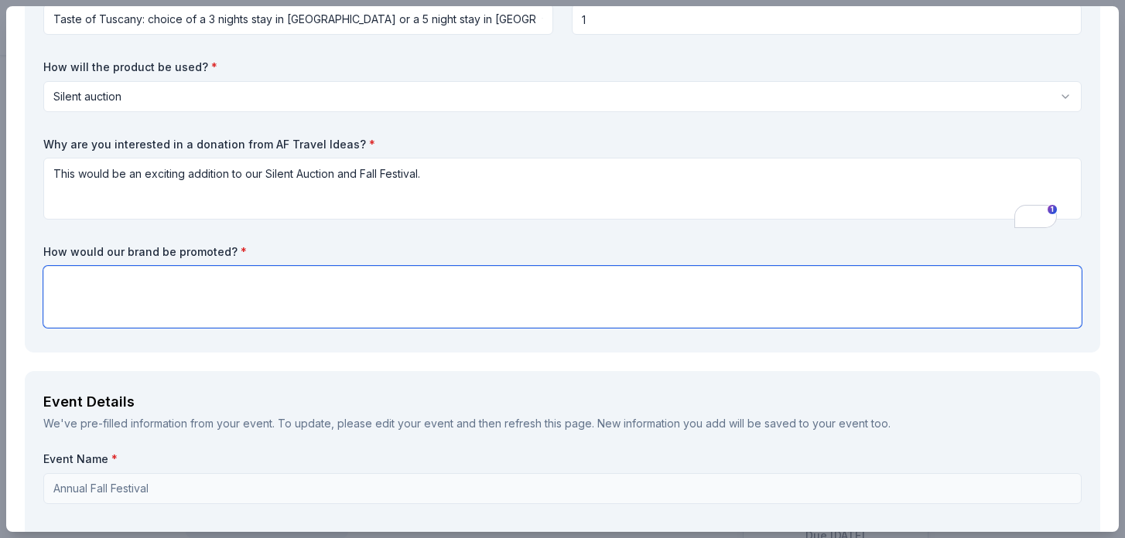
click at [311, 312] on textarea at bounding box center [562, 297] width 1038 height 62
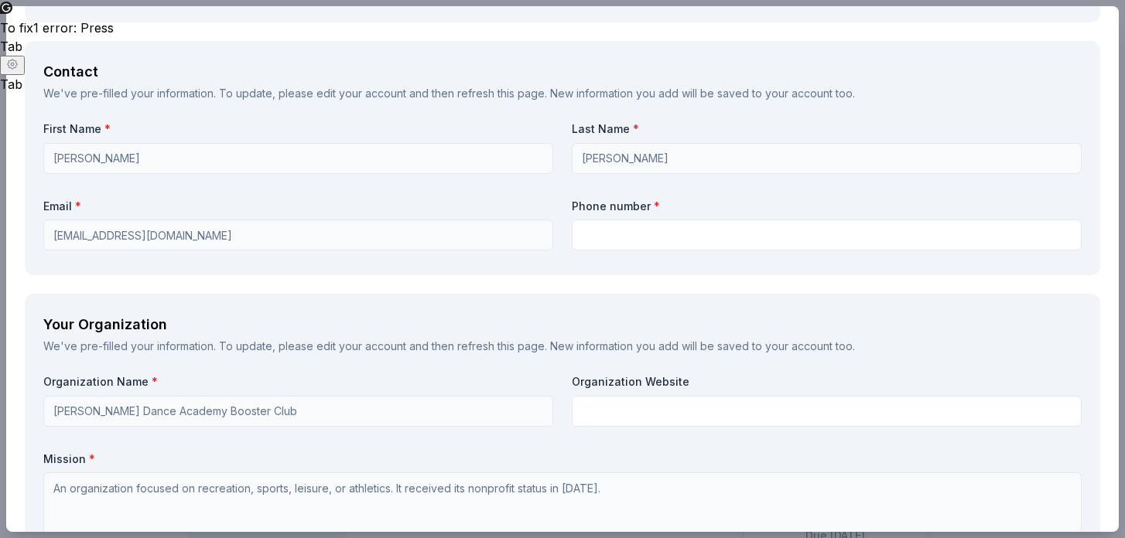
scroll to position [1391, 0]
type textarea "Mentions in Socials (Instagram and Facebook), in the newsletter (reaches 50 loc…"
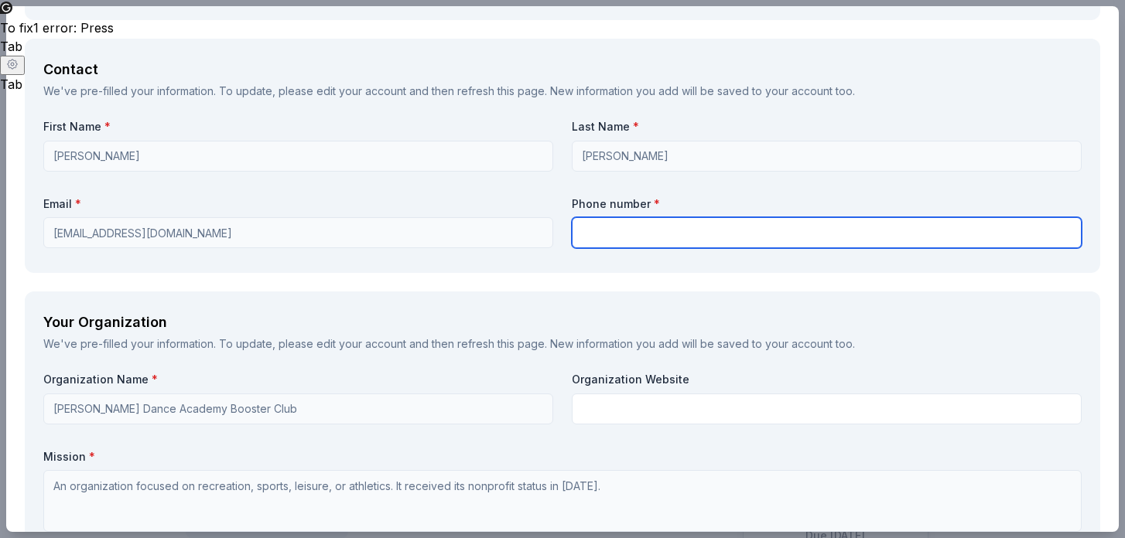
click at [587, 244] on input "text" at bounding box center [827, 232] width 510 height 31
type input "7192107961"
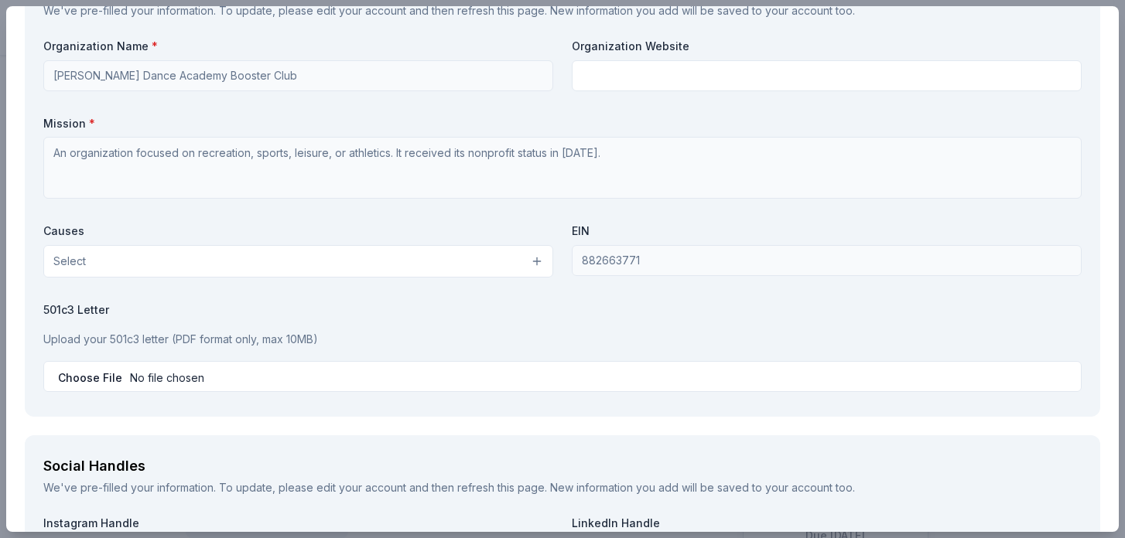
scroll to position [1765, 0]
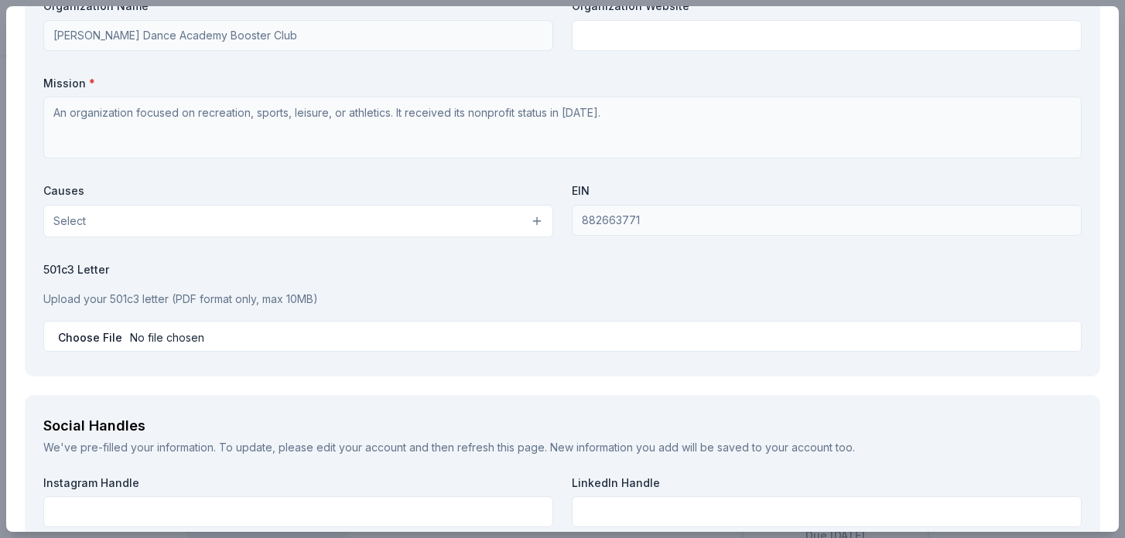
click at [470, 237] on button "Select" at bounding box center [298, 221] width 510 height 32
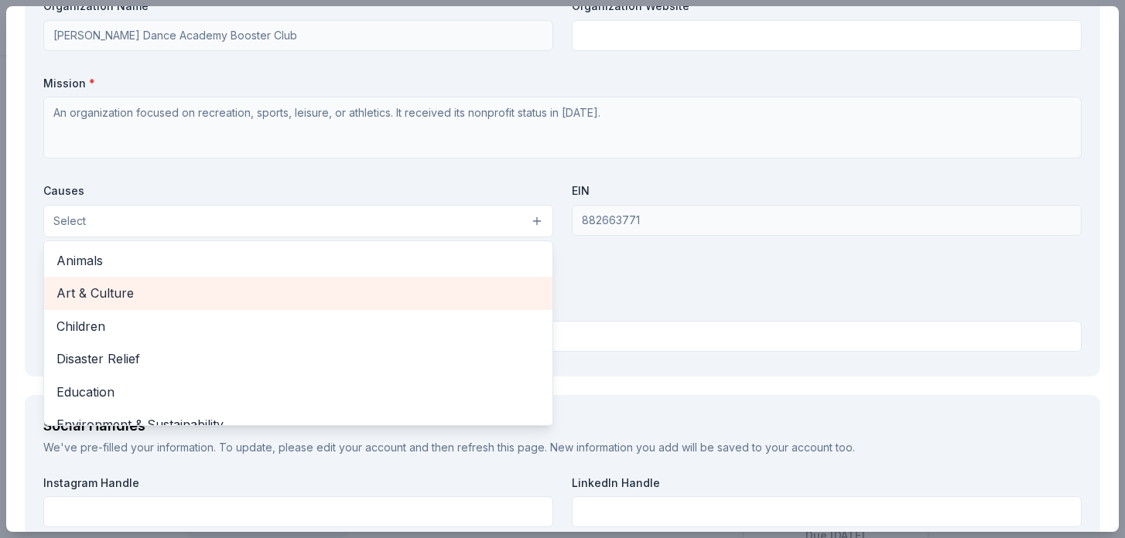
click at [425, 303] on span "Art & Culture" at bounding box center [297, 293] width 483 height 20
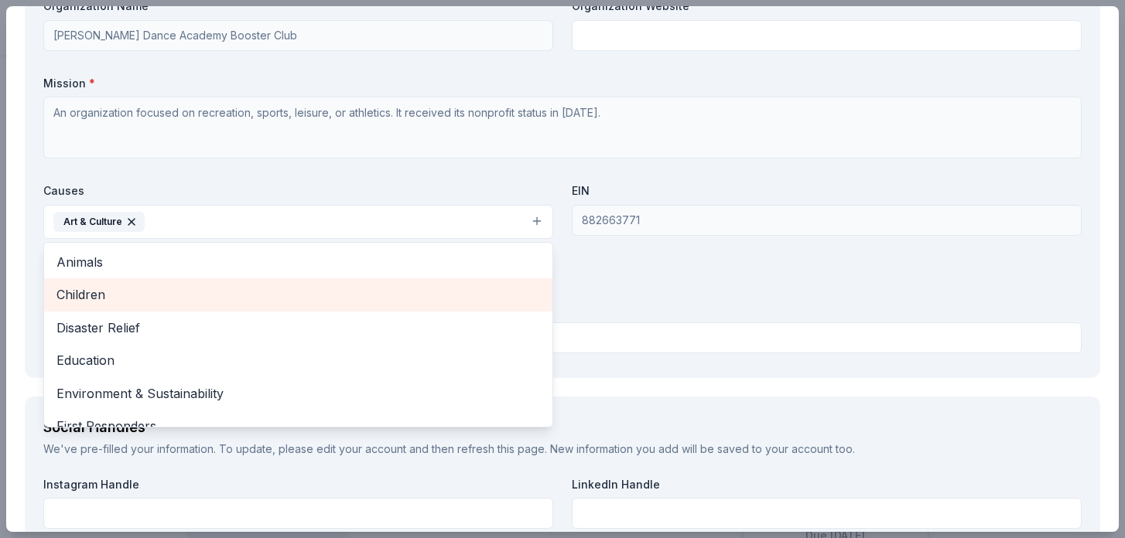
click at [425, 305] on span "Children" at bounding box center [297, 295] width 483 height 20
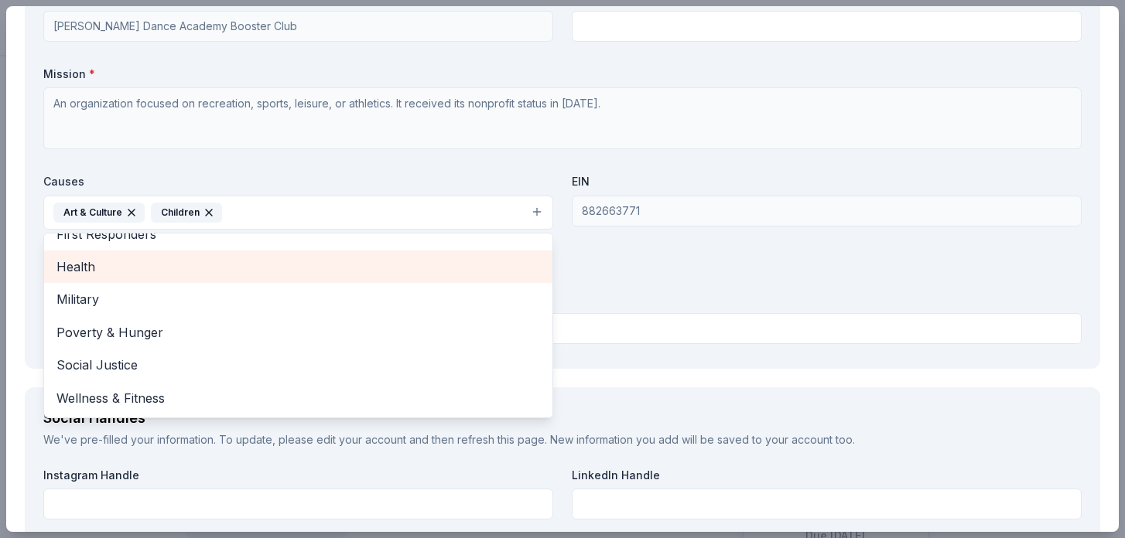
scroll to position [1787, 0]
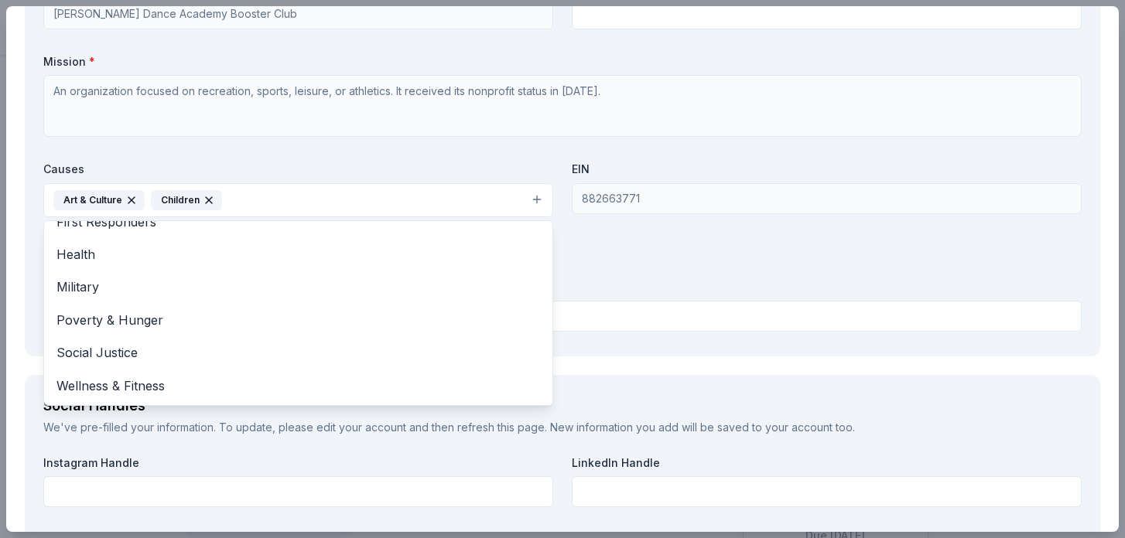
click at [653, 294] on div "Organization Name * Kemper Dance Academy Booster Club Organization Website Miss…" at bounding box center [562, 157] width 1038 height 360
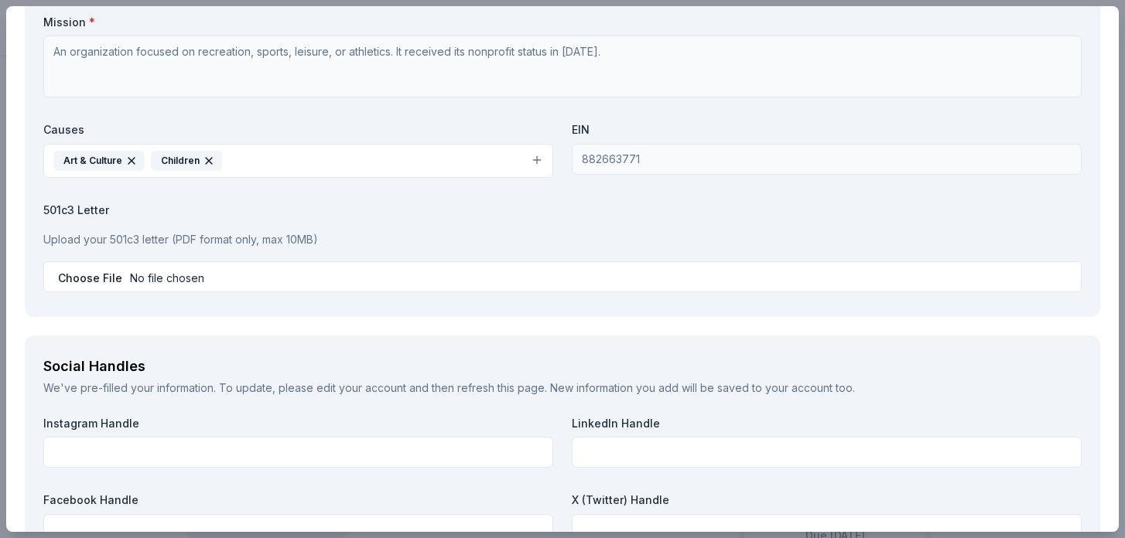
scroll to position [1849, 0]
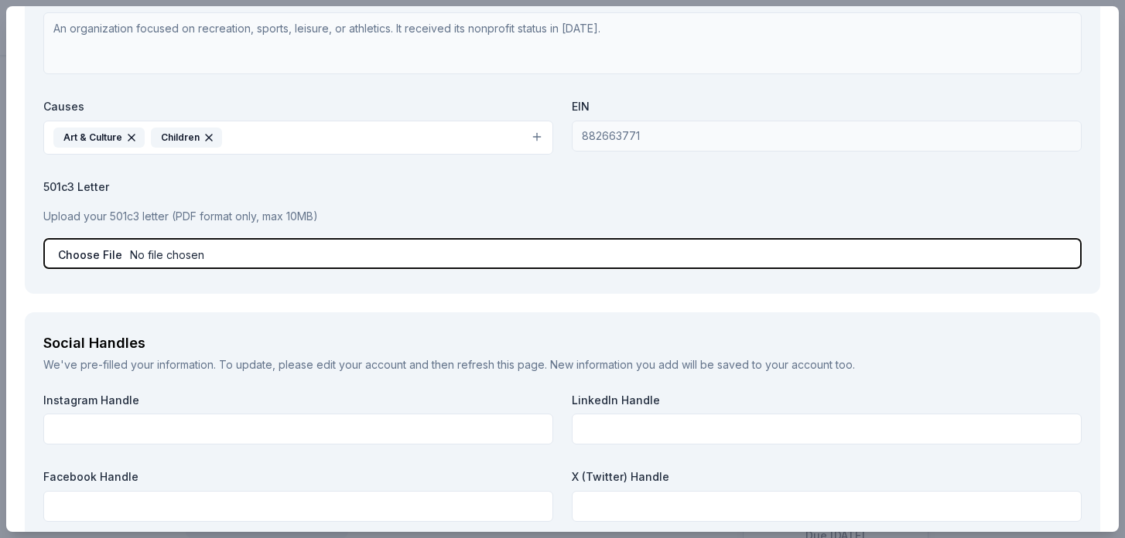
click at [108, 269] on input "file" at bounding box center [562, 253] width 1038 height 31
type input "C:\fakepath\KBB IRS Letter.pdf"
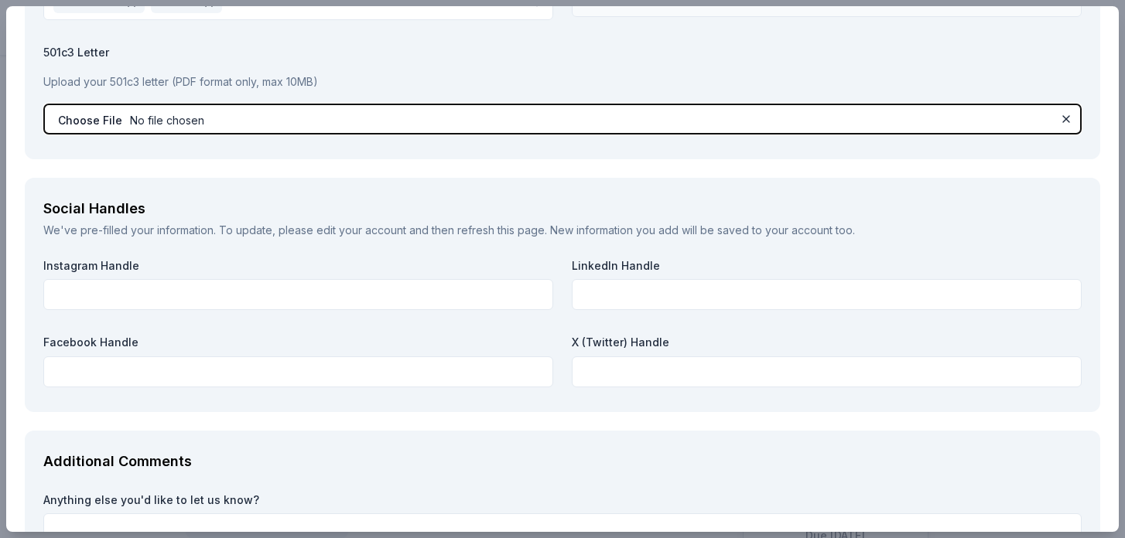
scroll to position [1984, 0]
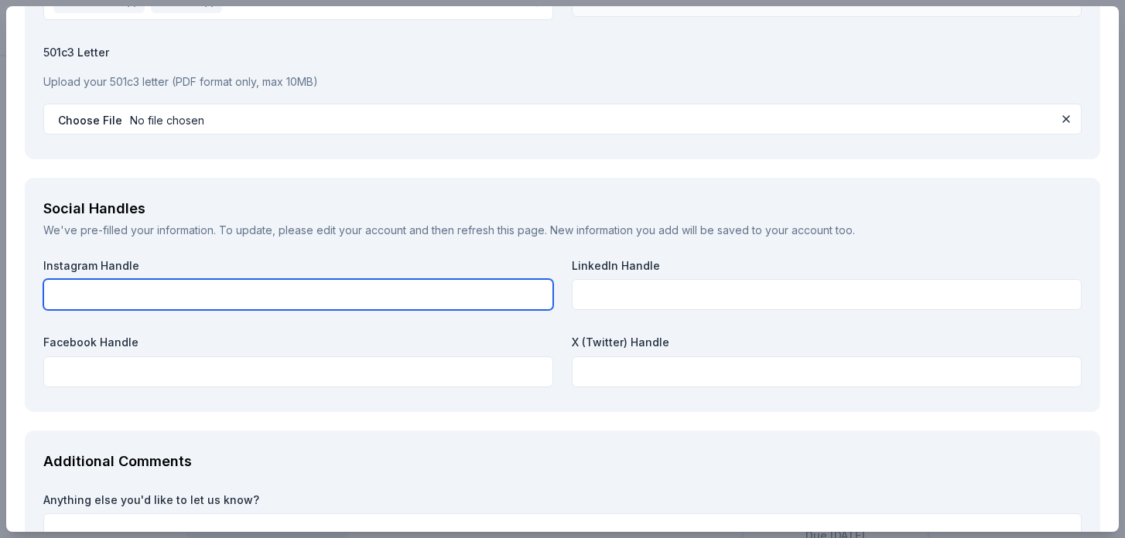
click at [405, 310] on input "text" at bounding box center [298, 294] width 510 height 31
type input "@kemper_Boogie_Booster"
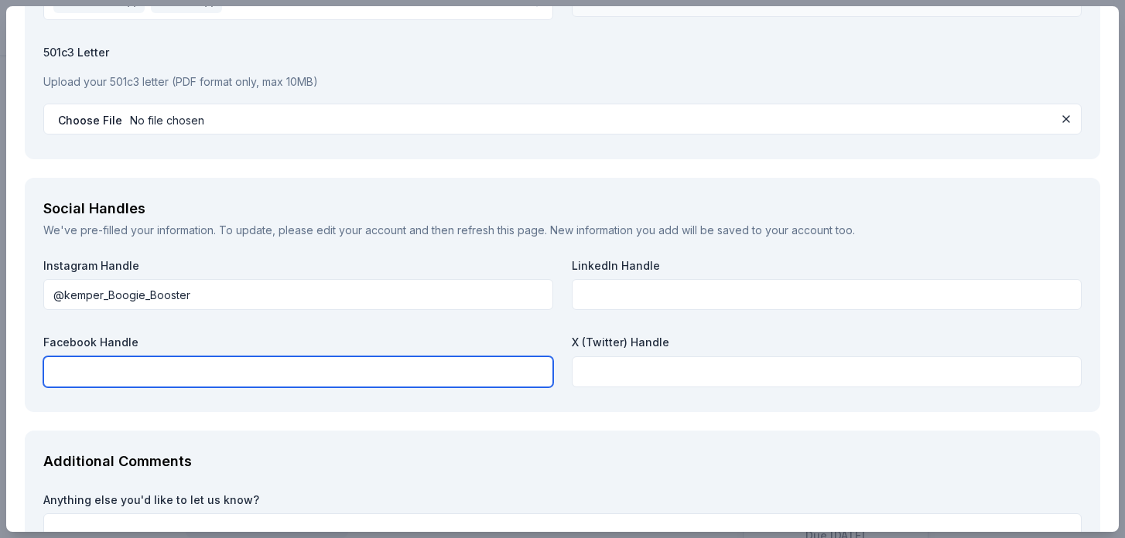
click at [301, 387] on input "text" at bounding box center [298, 372] width 510 height 31
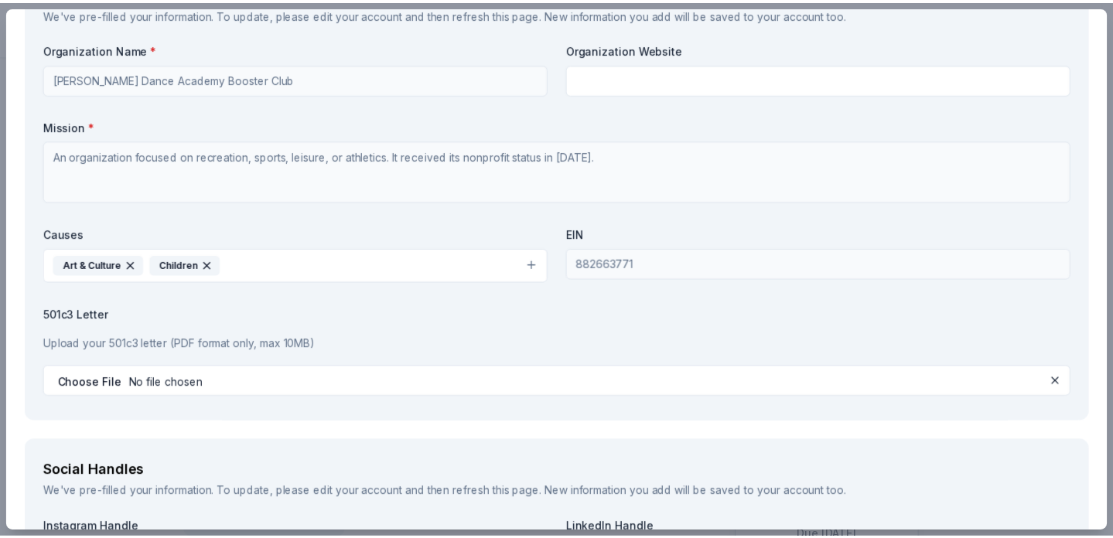
scroll to position [2151, 0]
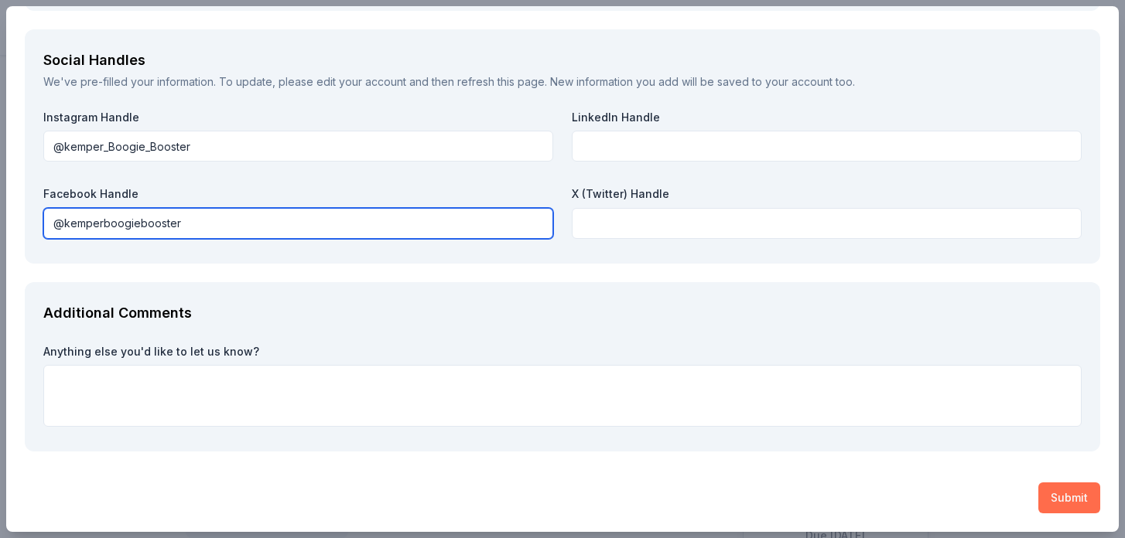
type input "@kemperboogiebooster"
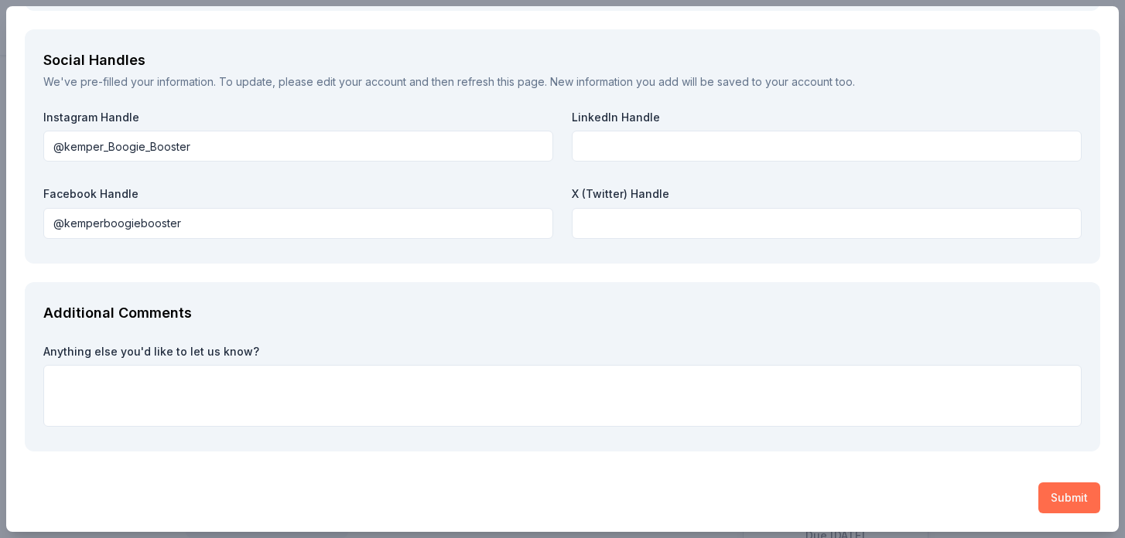
click at [1056, 496] on button "Submit" at bounding box center [1069, 498] width 62 height 31
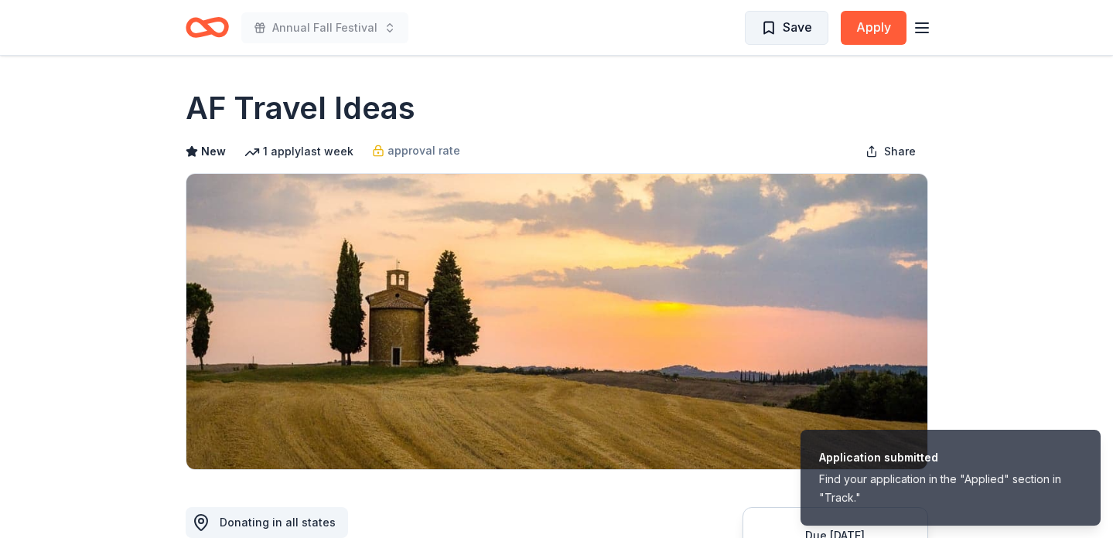
click at [812, 33] on span "Save" at bounding box center [797, 27] width 29 height 20
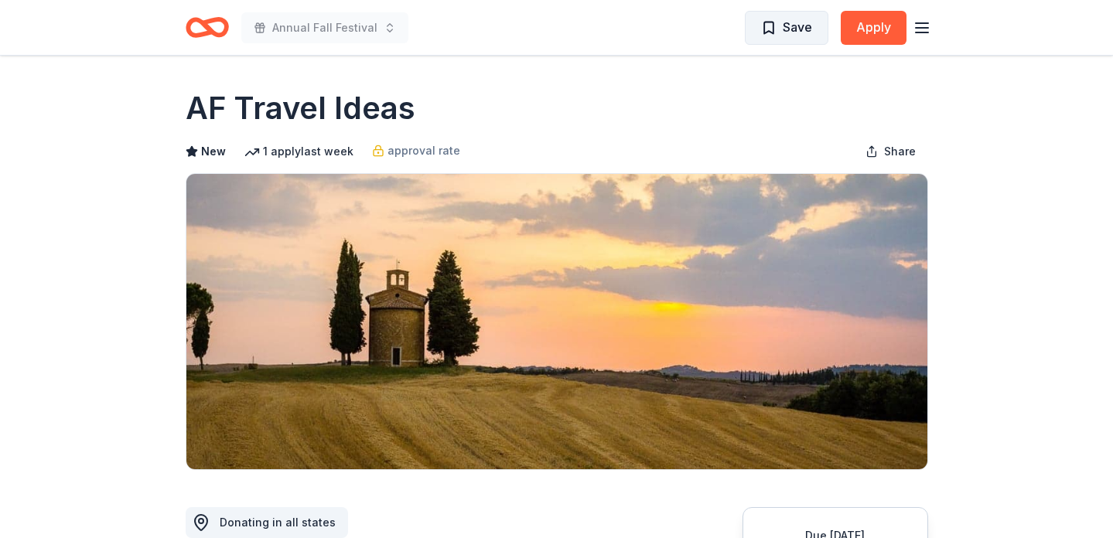
click at [809, 33] on span "Save" at bounding box center [797, 27] width 29 height 20
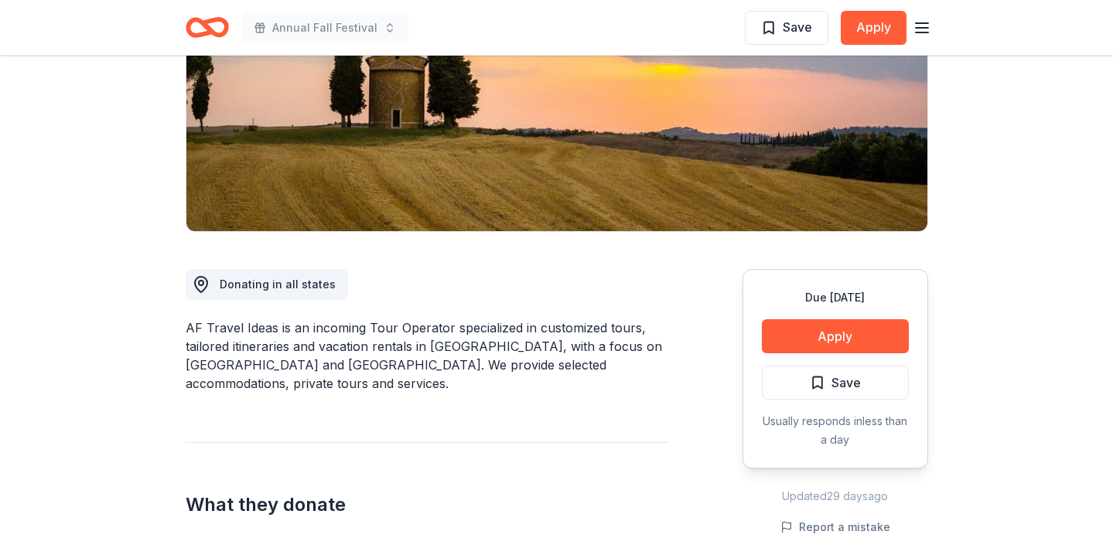
scroll to position [251, 0]
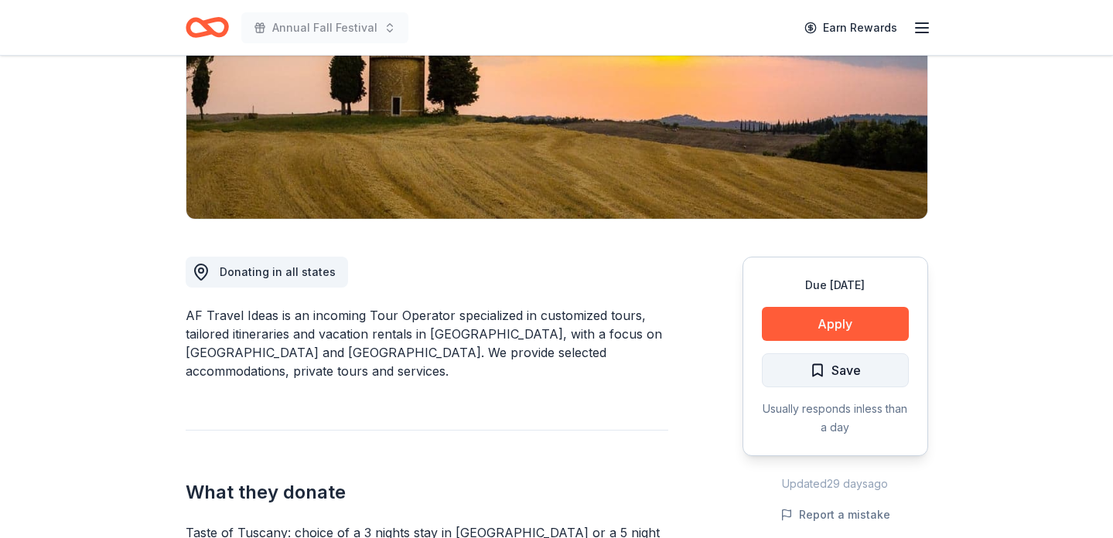
click at [865, 371] on button "Save" at bounding box center [835, 370] width 147 height 34
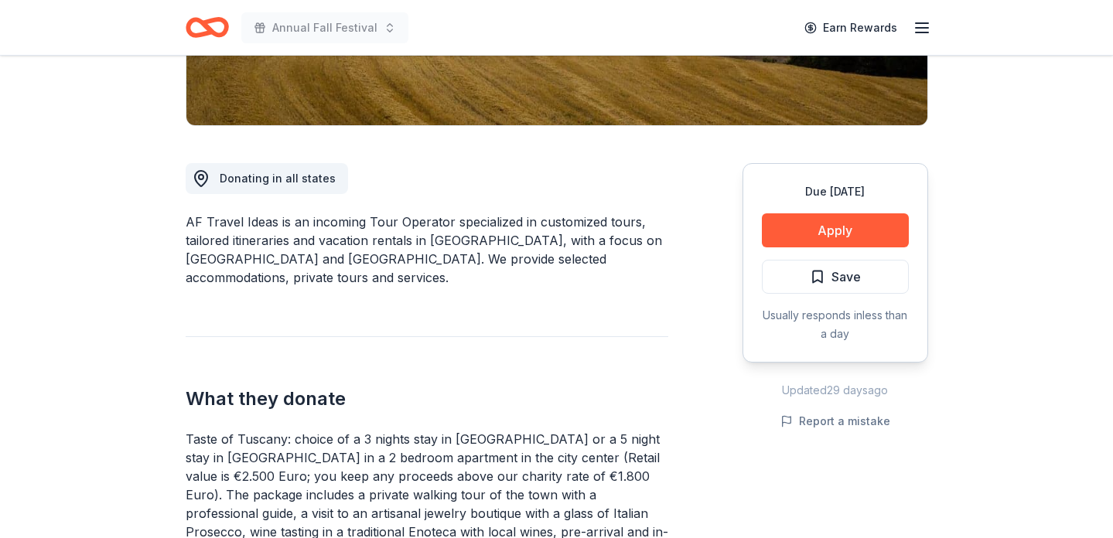
scroll to position [212, 0]
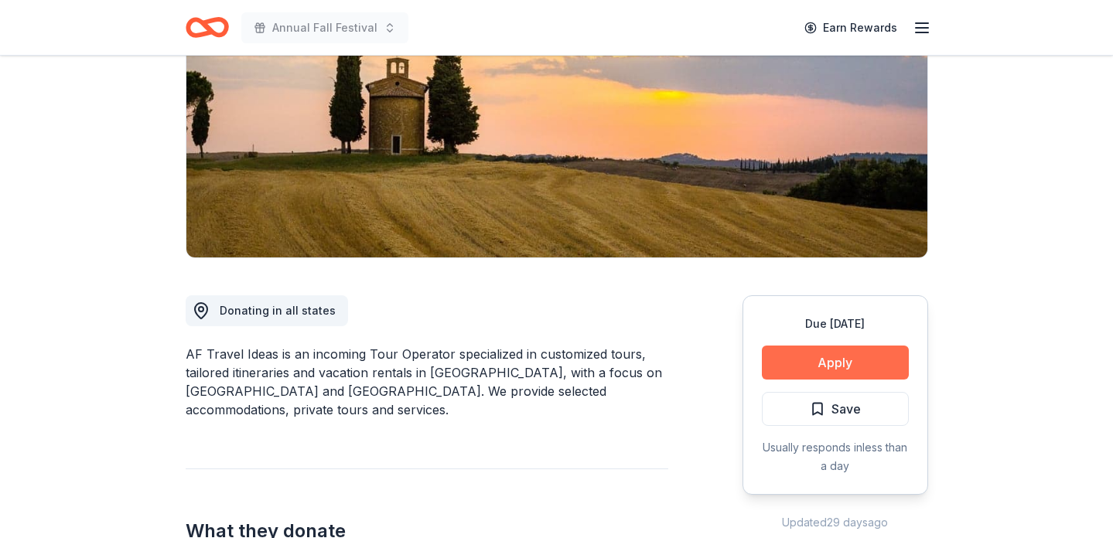
click at [807, 366] on button "Apply" at bounding box center [835, 363] width 147 height 34
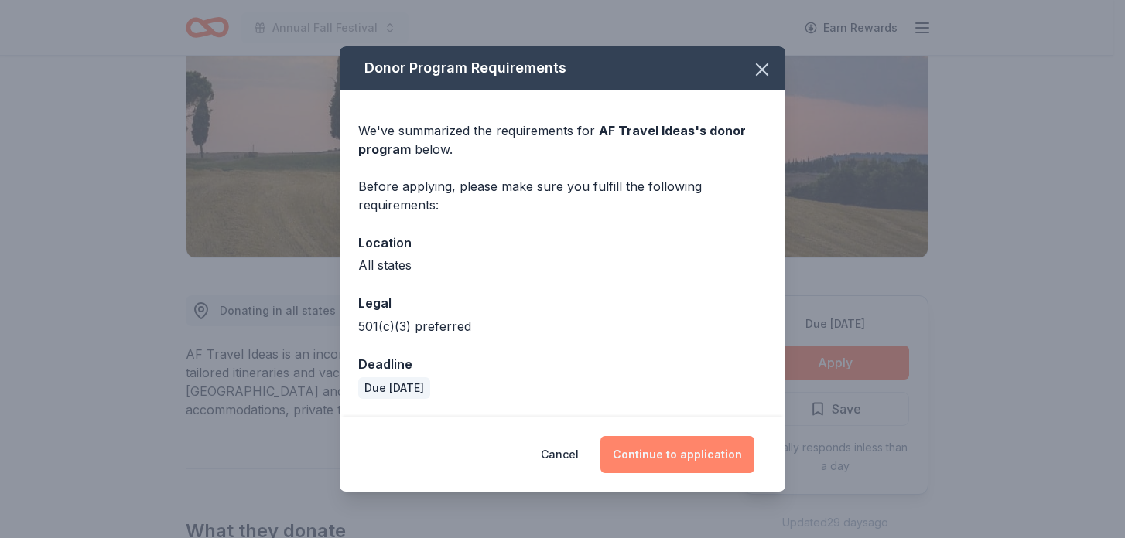
click at [664, 454] on button "Continue to application" at bounding box center [677, 454] width 154 height 37
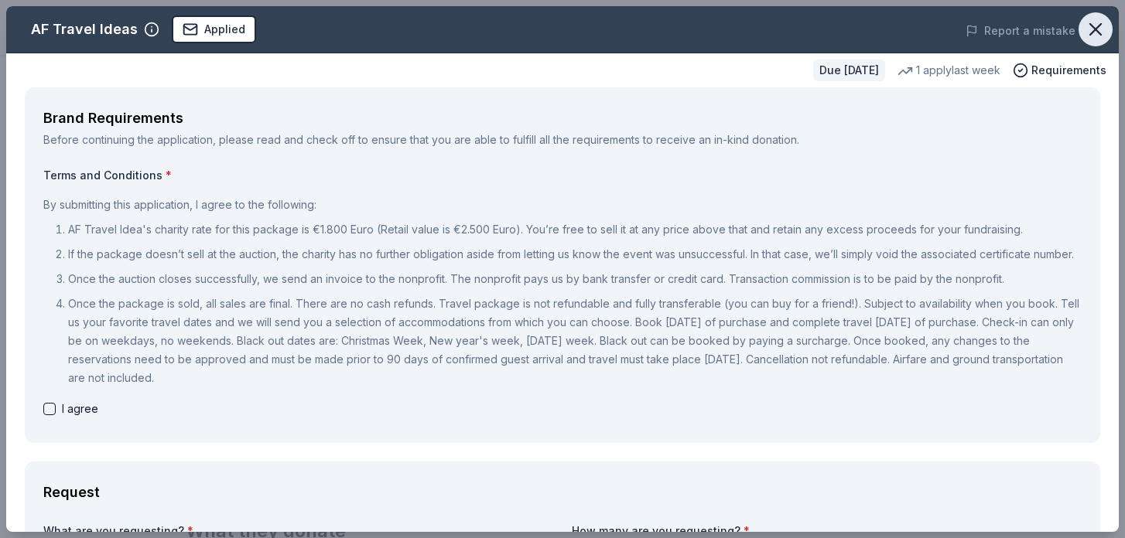
click at [1085, 39] on icon "button" at bounding box center [1095, 30] width 22 height 22
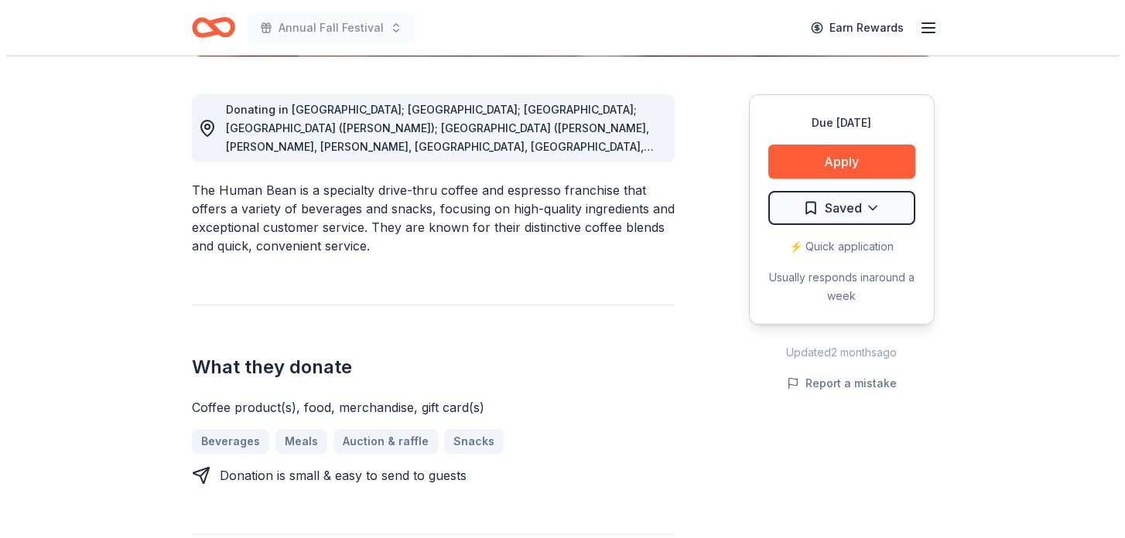
scroll to position [463, 0]
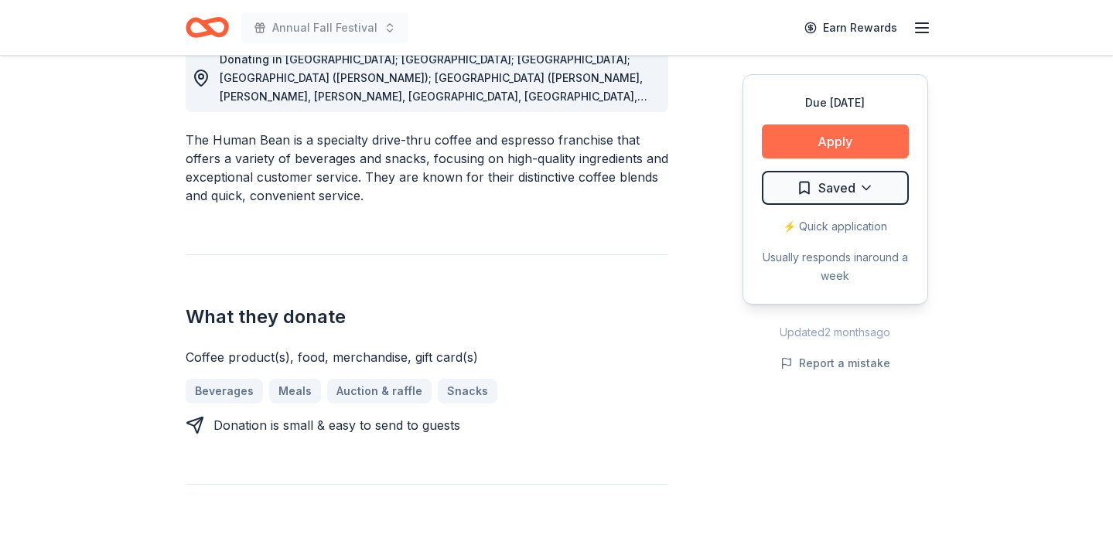
click at [805, 135] on button "Apply" at bounding box center [835, 142] width 147 height 34
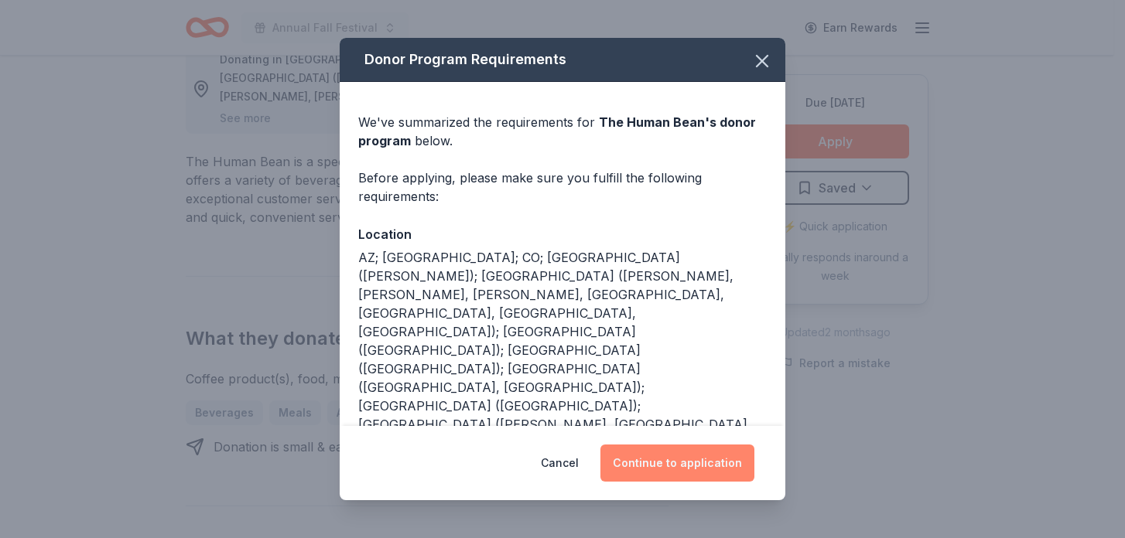
click at [691, 454] on button "Continue to application" at bounding box center [677, 463] width 154 height 37
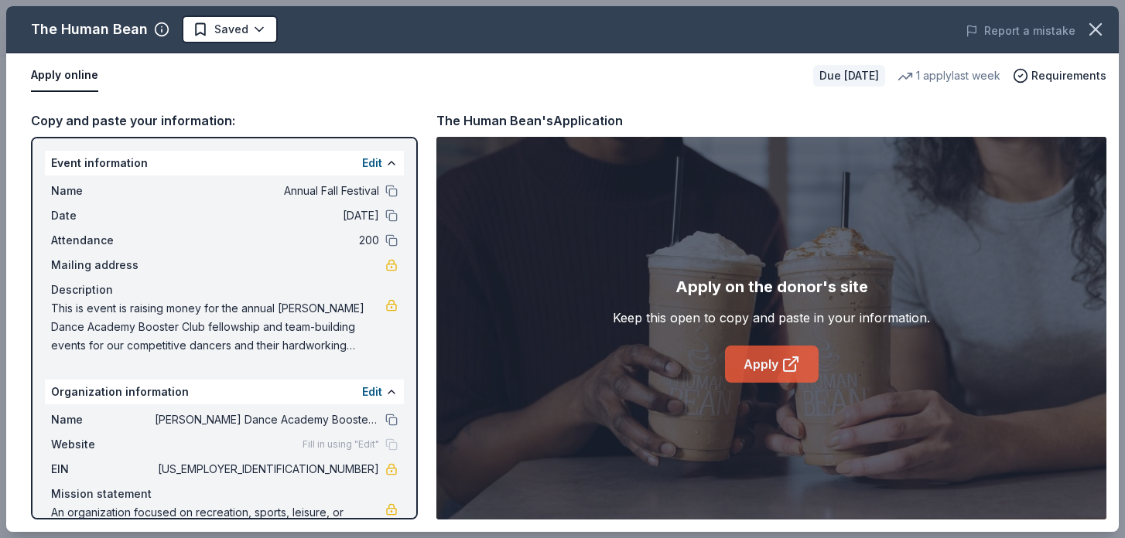
click at [753, 364] on link "Apply" at bounding box center [772, 364] width 94 height 37
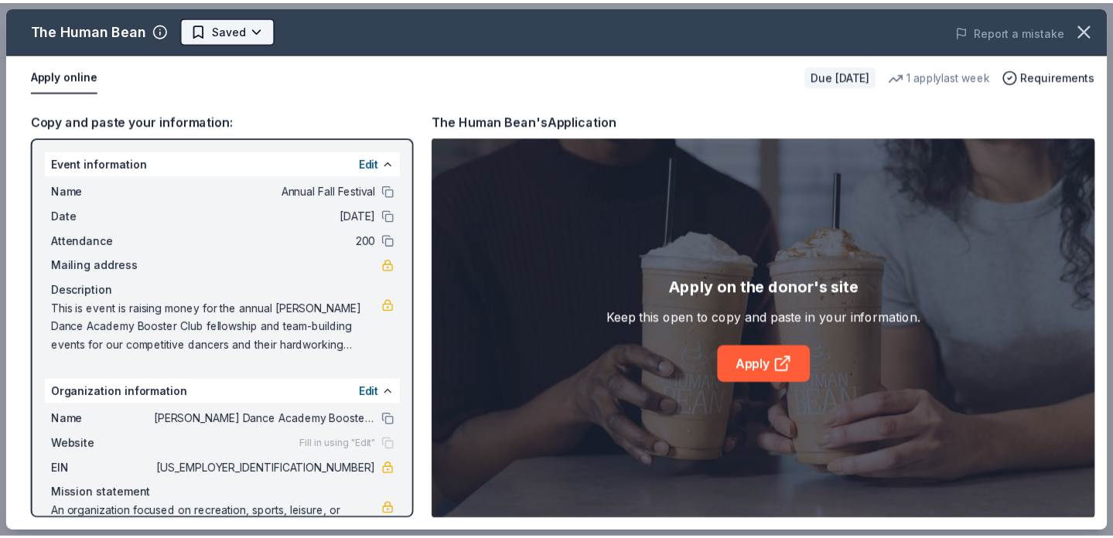
scroll to position [0, 0]
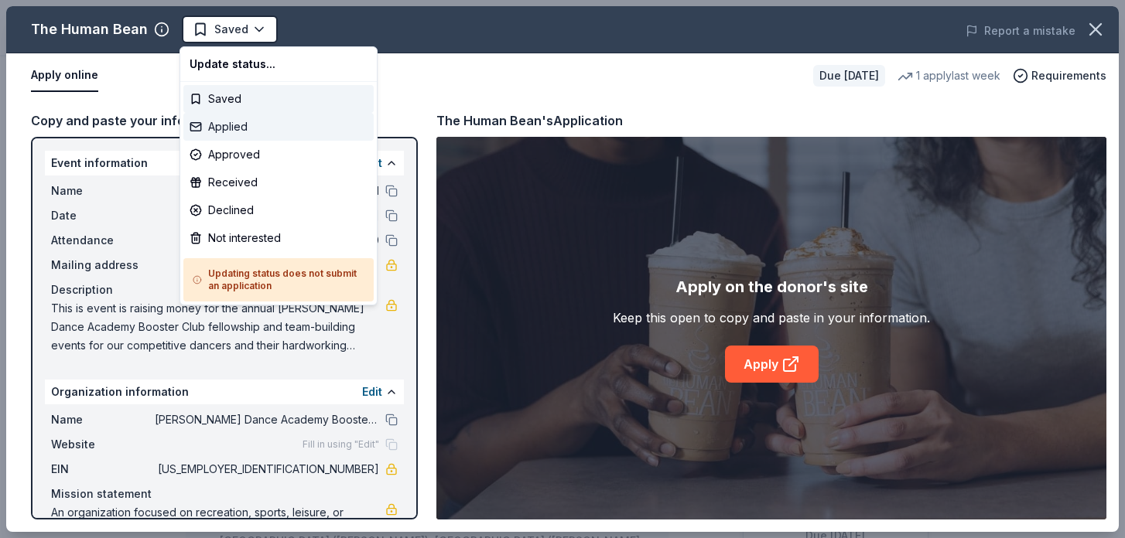
click at [252, 122] on div "Applied" at bounding box center [278, 127] width 190 height 28
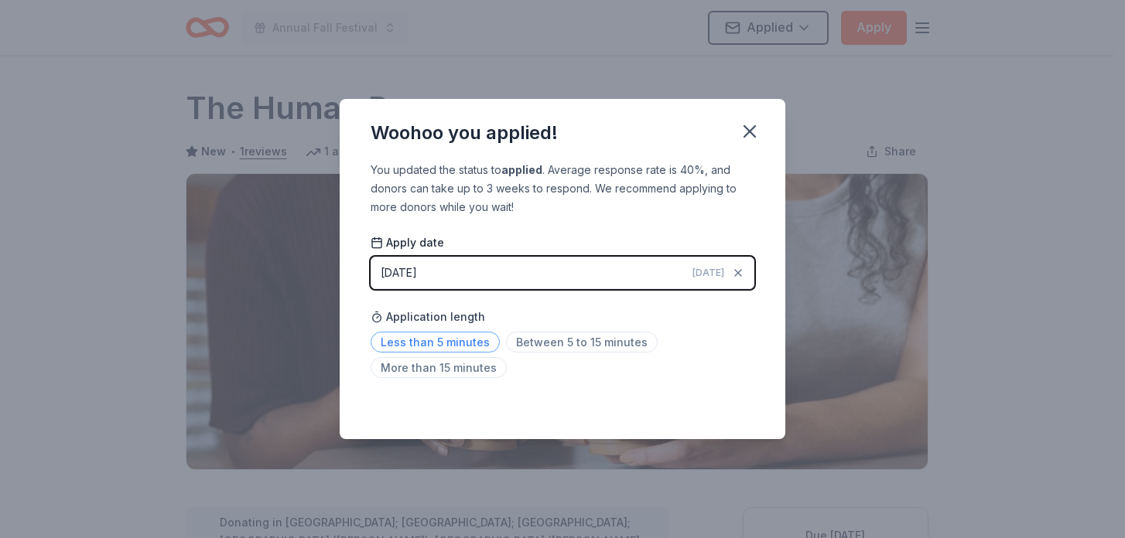
click at [465, 340] on span "Less than 5 minutes" at bounding box center [434, 342] width 129 height 21
click at [743, 130] on icon "button" at bounding box center [750, 132] width 22 height 22
